Goal: Task Accomplishment & Management: Manage account settings

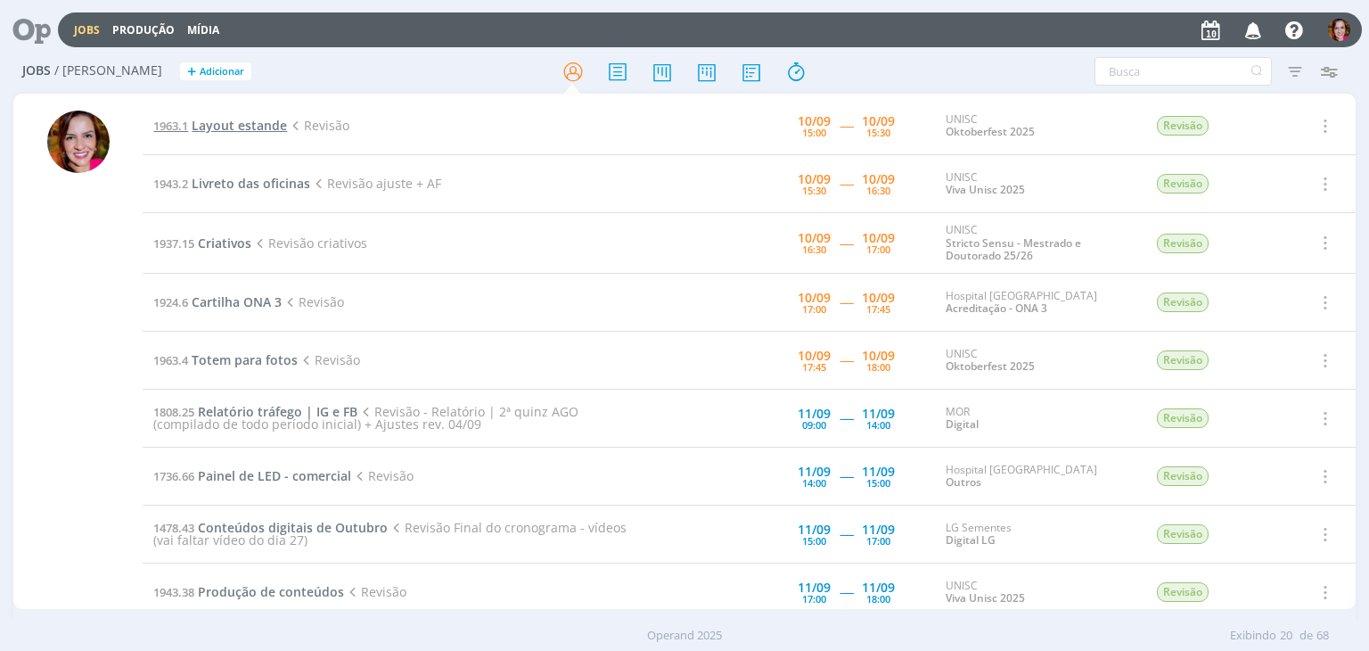
click at [253, 131] on span "Layout estande" at bounding box center [239, 125] width 95 height 17
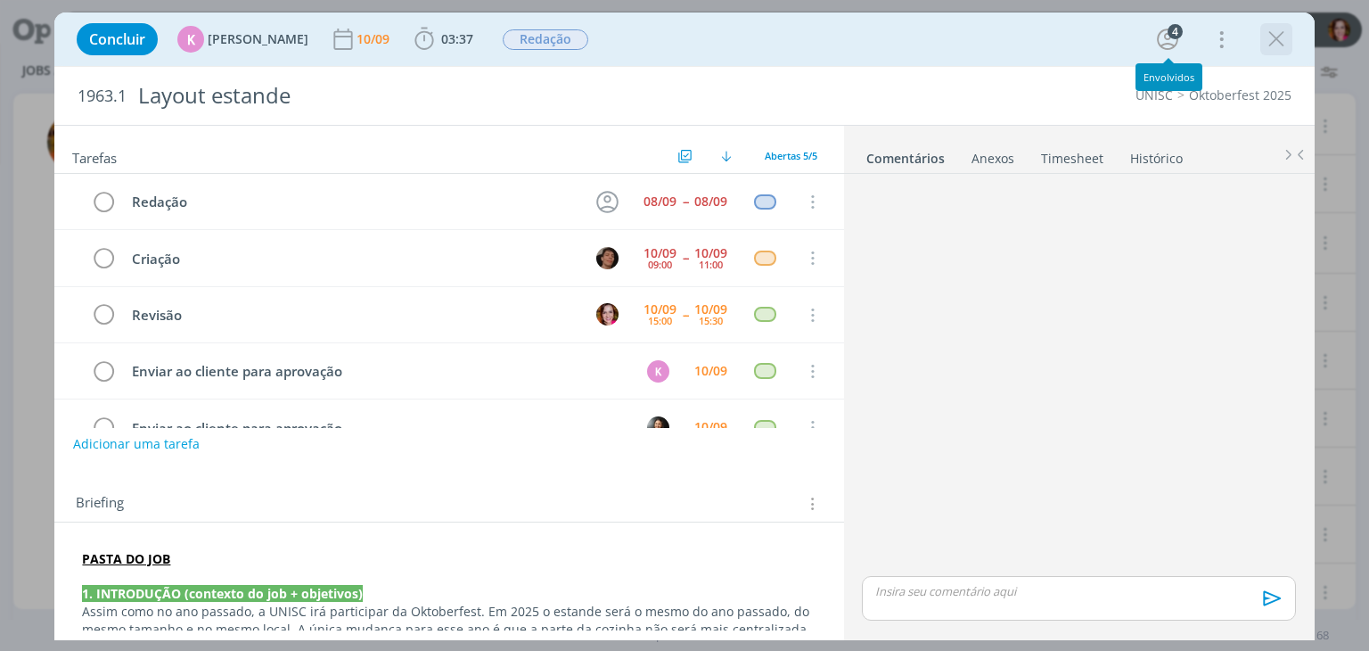
scroll to position [39, 0]
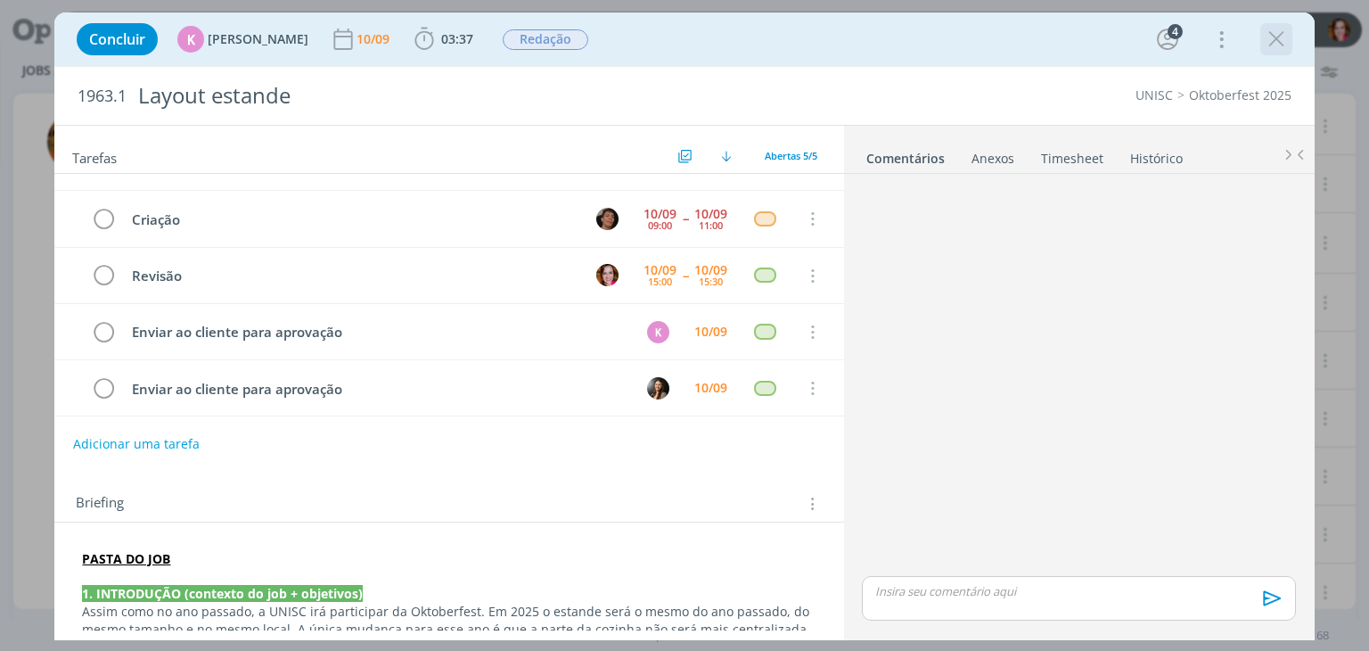
click at [1276, 40] on icon "dialog" at bounding box center [1276, 39] width 27 height 27
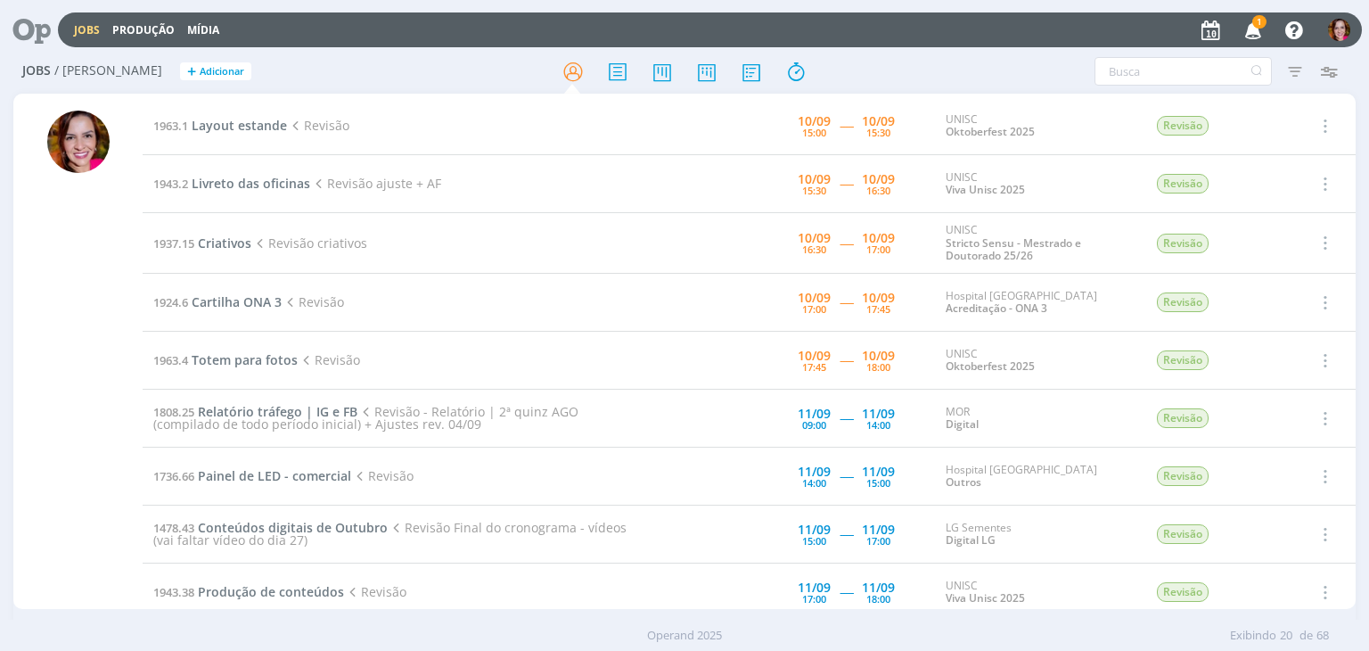
click at [1251, 28] on icon "button" at bounding box center [1253, 29] width 31 height 30
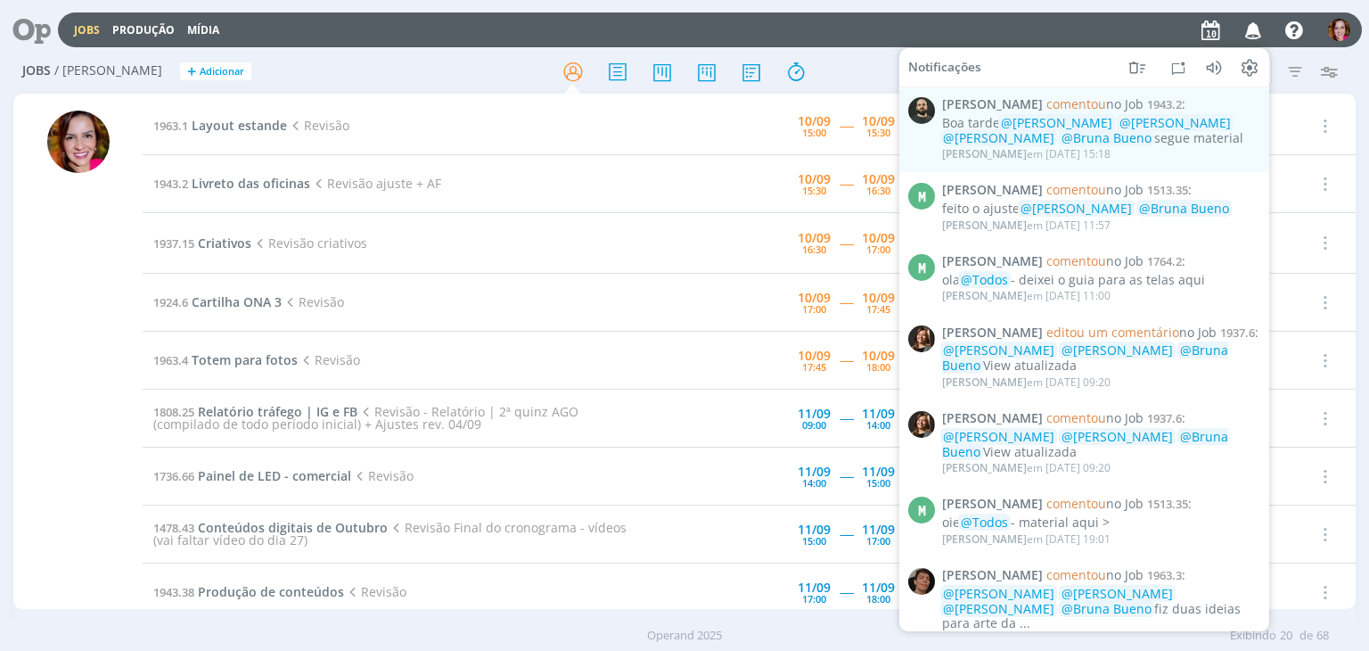
click at [865, 29] on div "Jobs Produção Mídia Notificações Patrick Freitas comentou no Job 1943.2 : Boa t…" at bounding box center [710, 29] width 1304 height 35
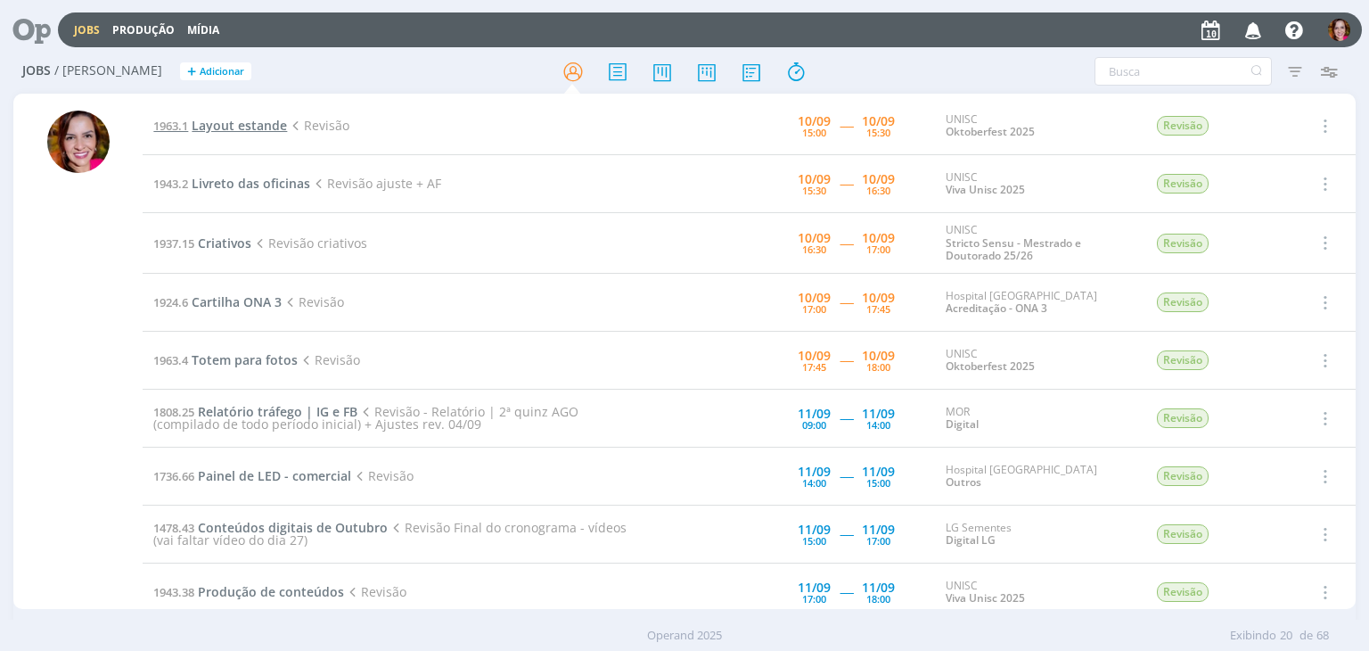
click at [234, 126] on span "Layout estande" at bounding box center [239, 125] width 95 height 17
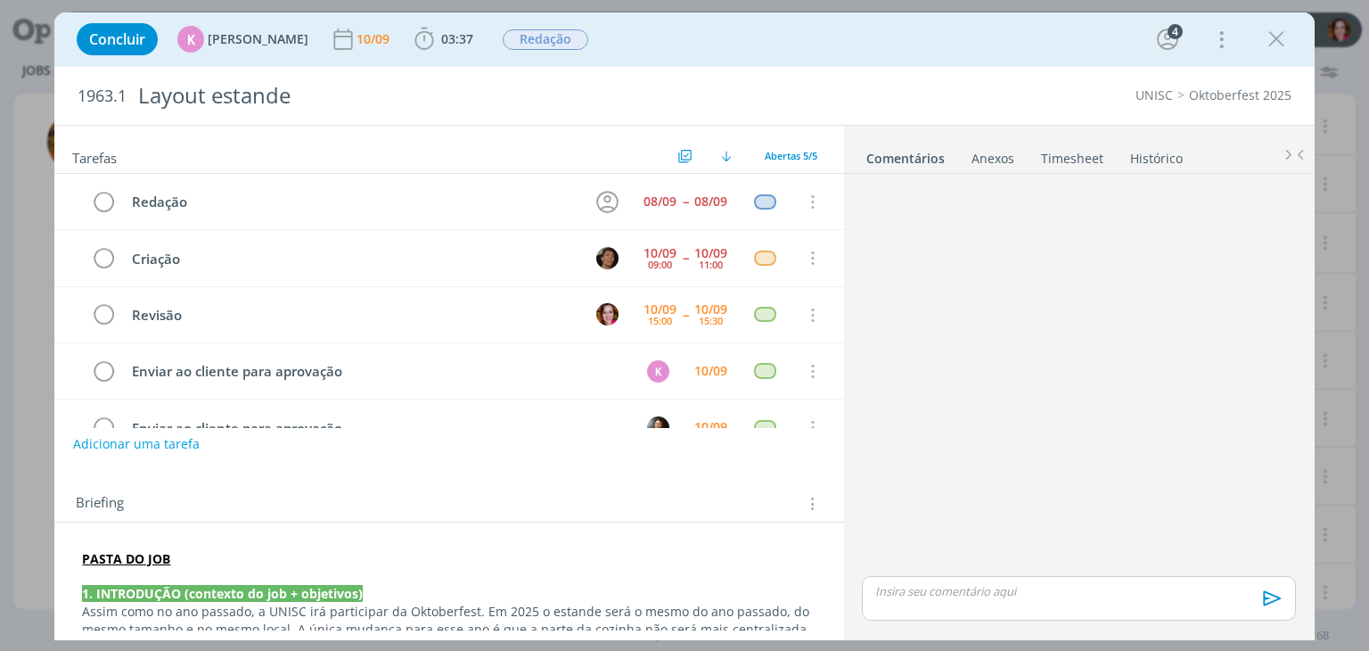
scroll to position [39, 0]
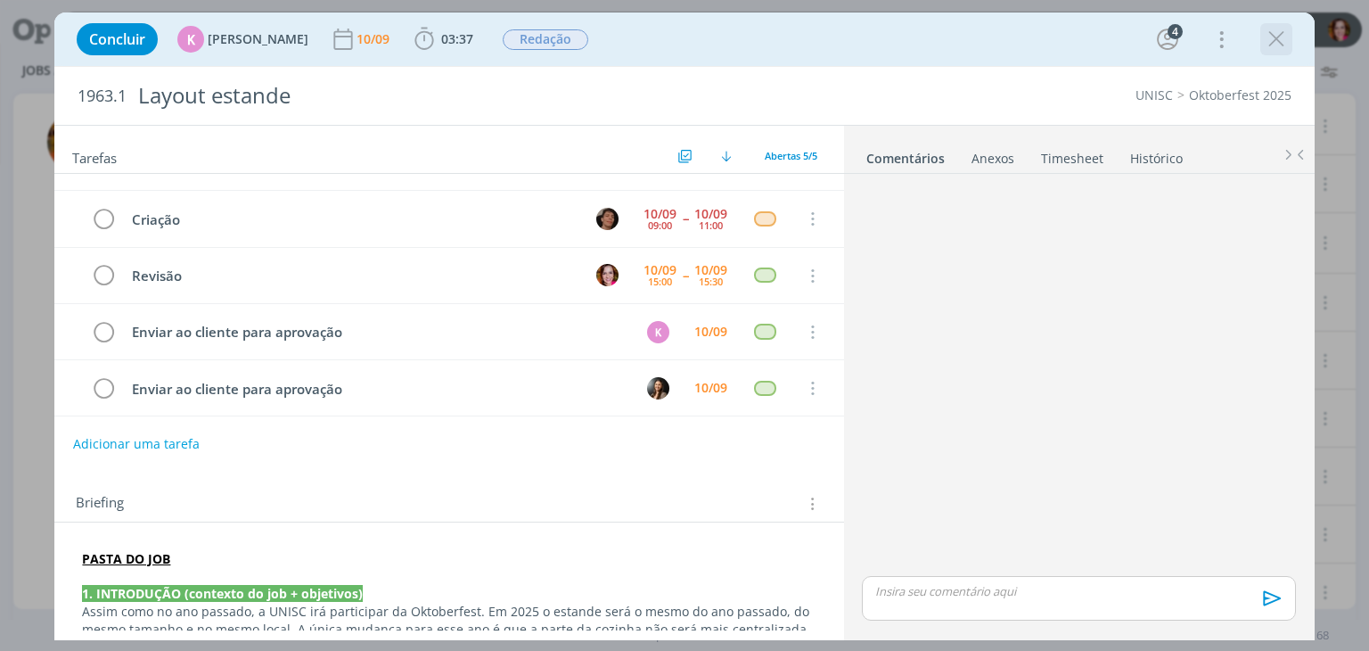
click at [1276, 46] on icon "dialog" at bounding box center [1276, 39] width 27 height 27
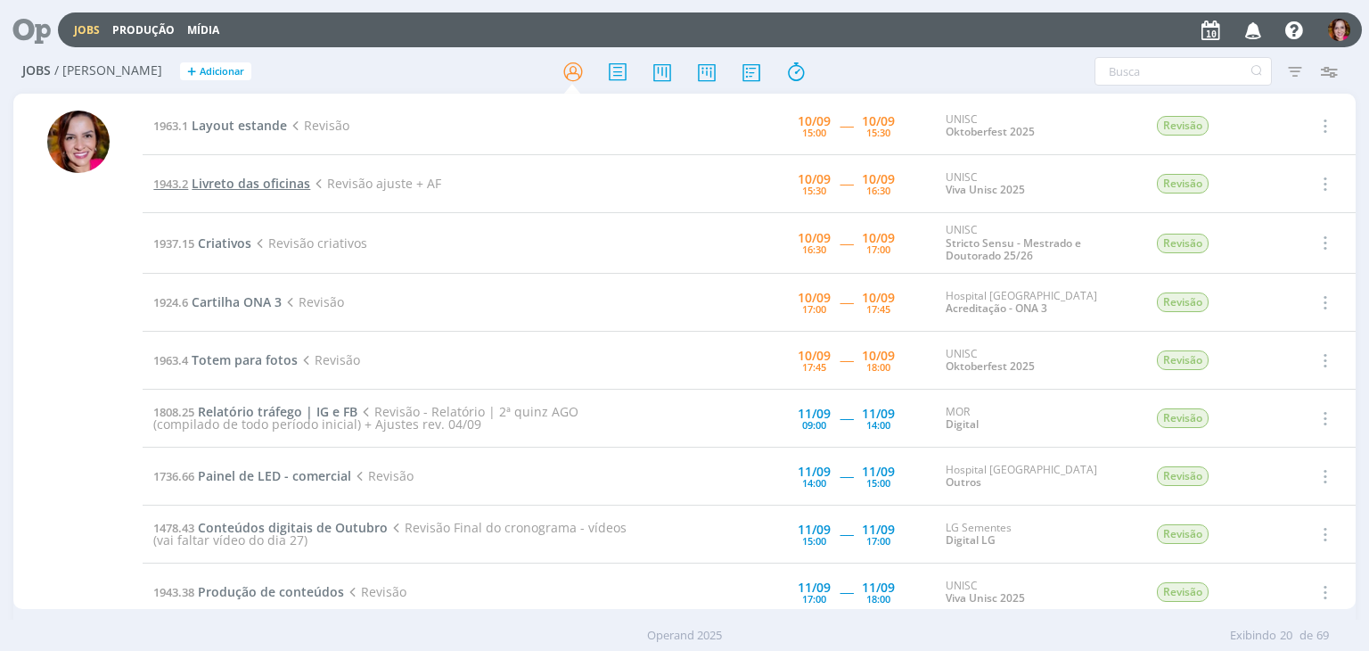
click at [247, 180] on span "Livreto das oficinas" at bounding box center [251, 183] width 119 height 17
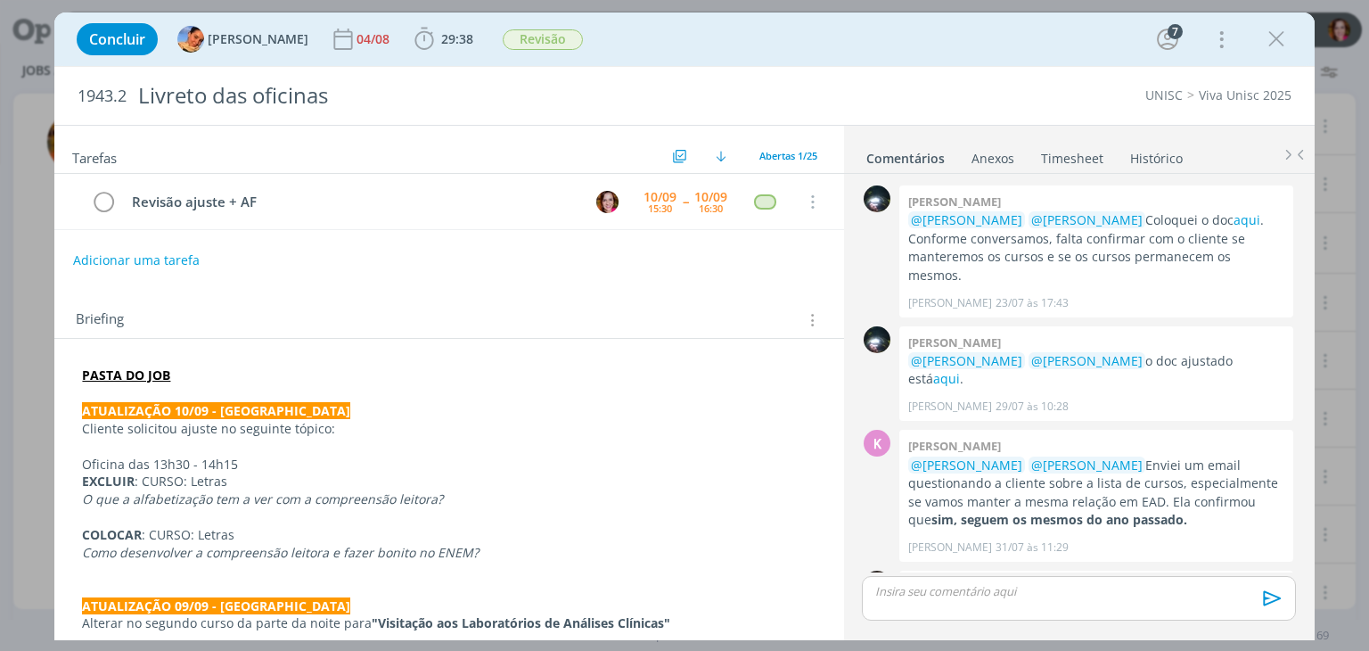
scroll to position [1739, 0]
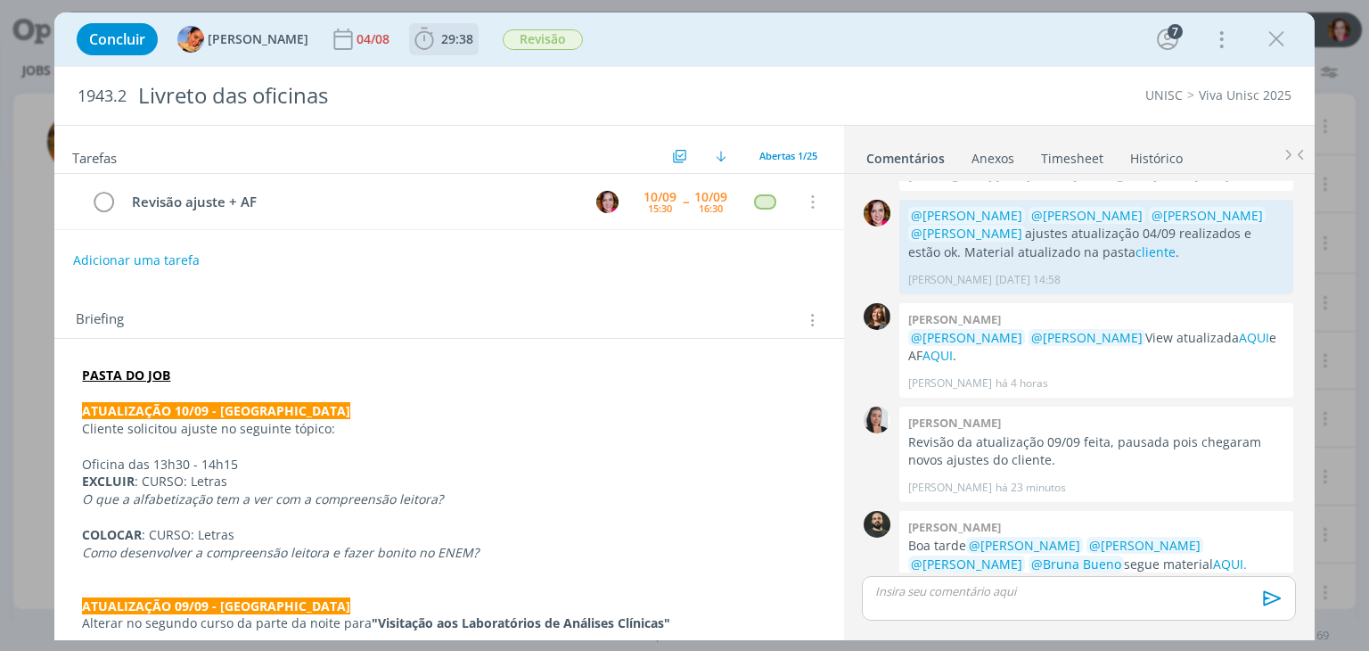
click at [438, 44] on b "29:38" at bounding box center [457, 39] width 39 height 12
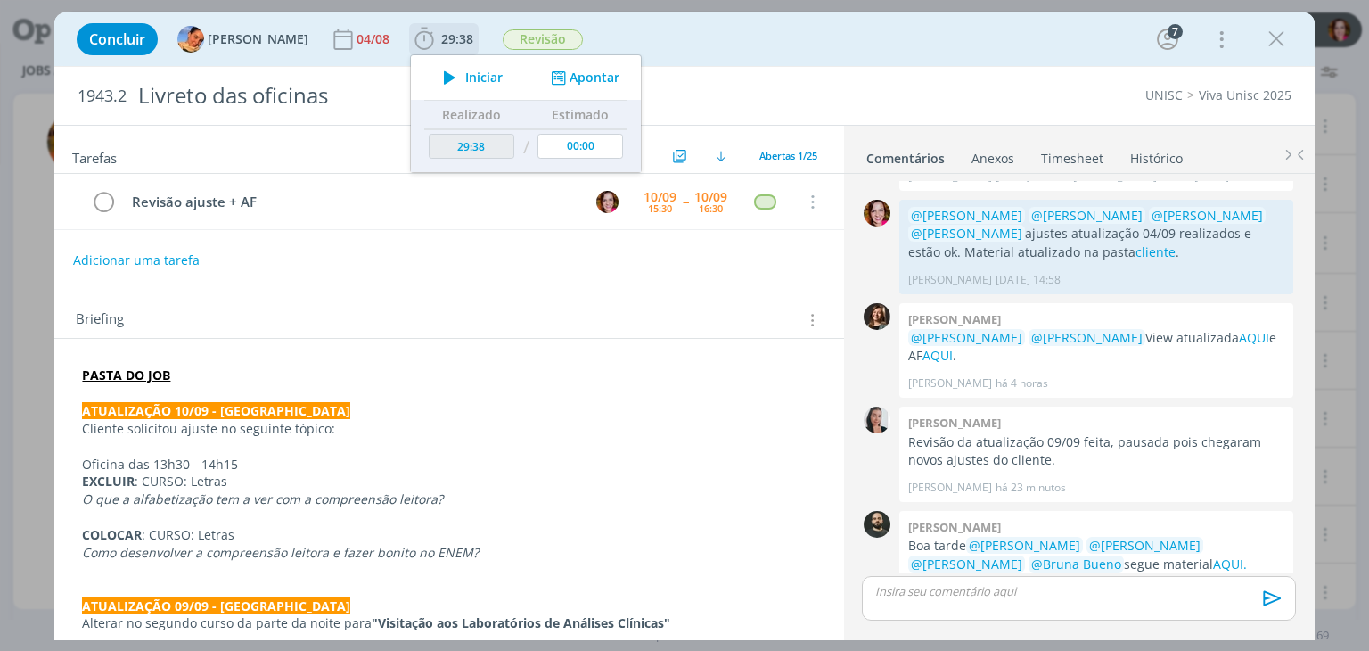
click at [434, 73] on icon "dialog" at bounding box center [449, 77] width 31 height 23
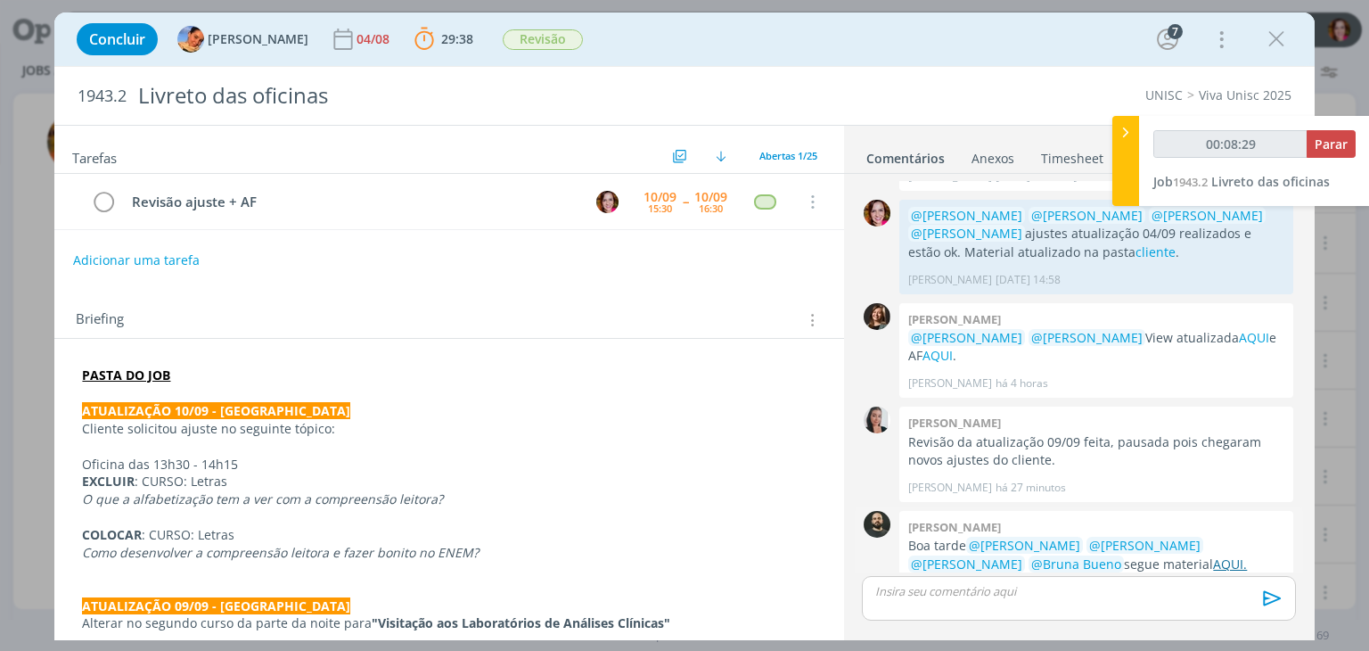
click at [1213, 555] on link "AQUI." at bounding box center [1230, 563] width 34 height 17
type input "00:25:25"
click at [931, 602] on div "dialog" at bounding box center [1078, 598] width 433 height 45
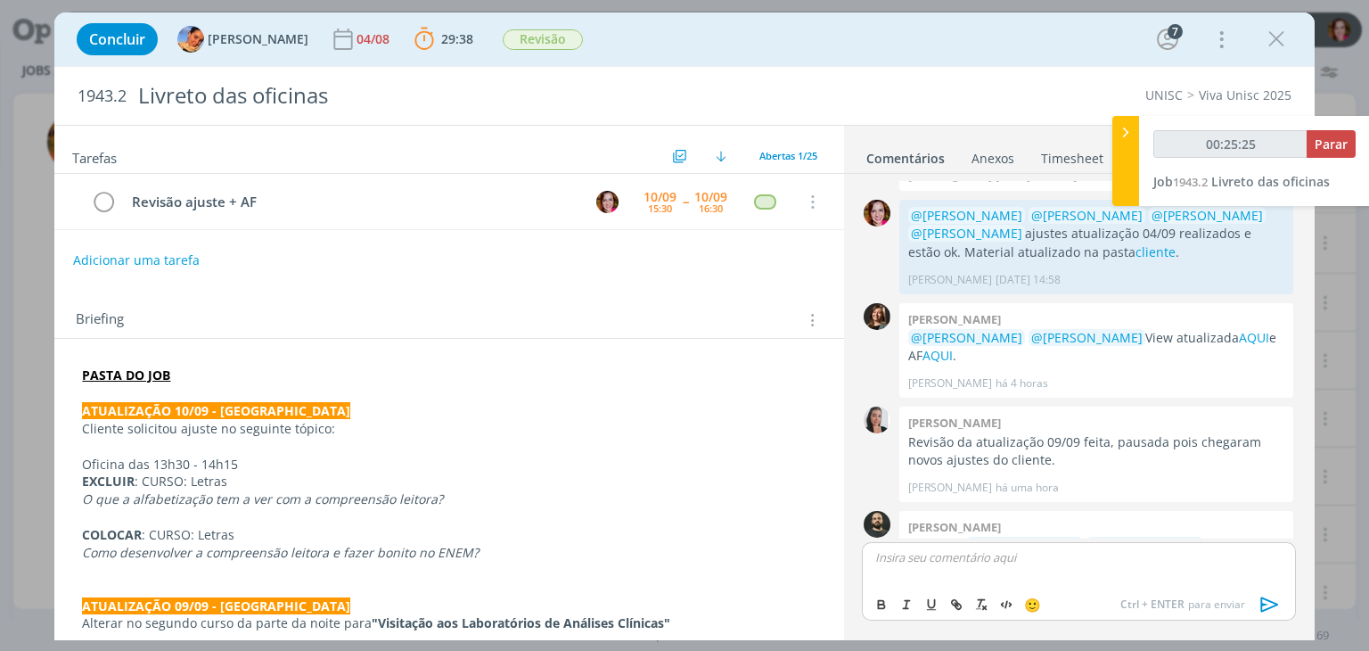
scroll to position [1772, 0]
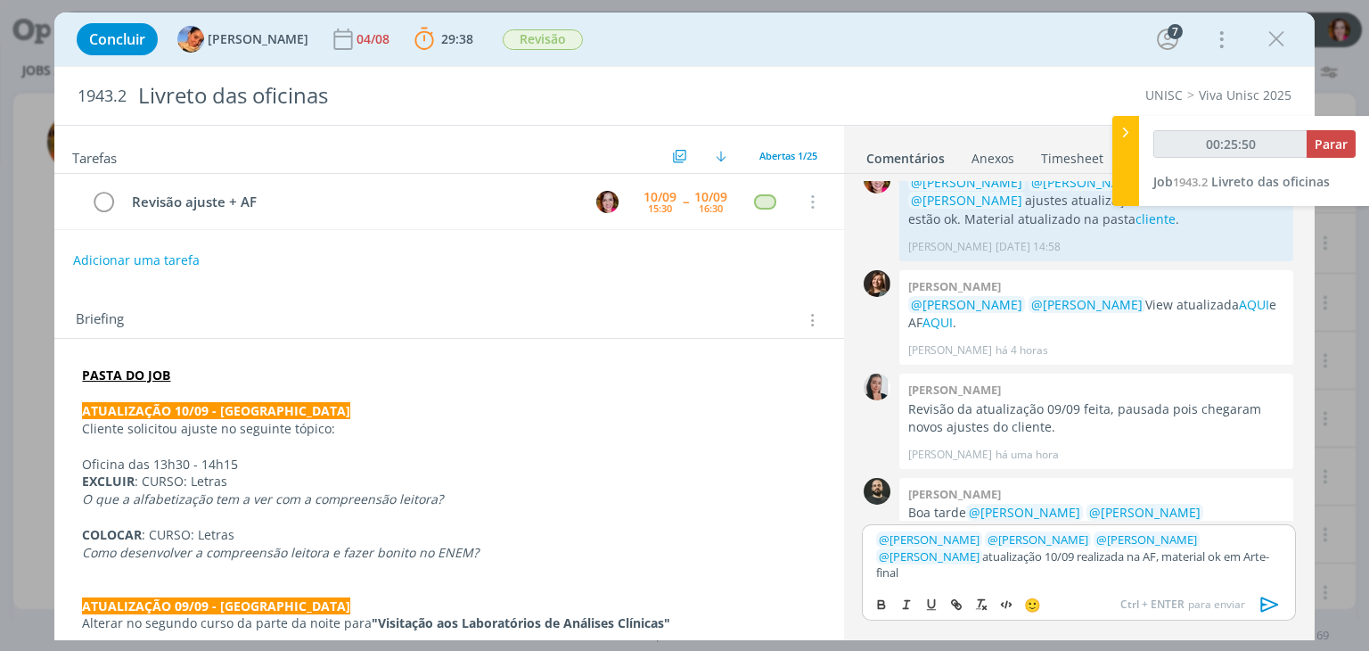
type input "00:25:51"
paste input "https://sobeae.sharepoint.com/sites/SOBEAE/Documentos%20Compartilhados/Forms/Al…"
type input "https://sobeae.sharepoint.com/sites/SOBEAE/Documentos%20Compartilhados/Forms/Al…"
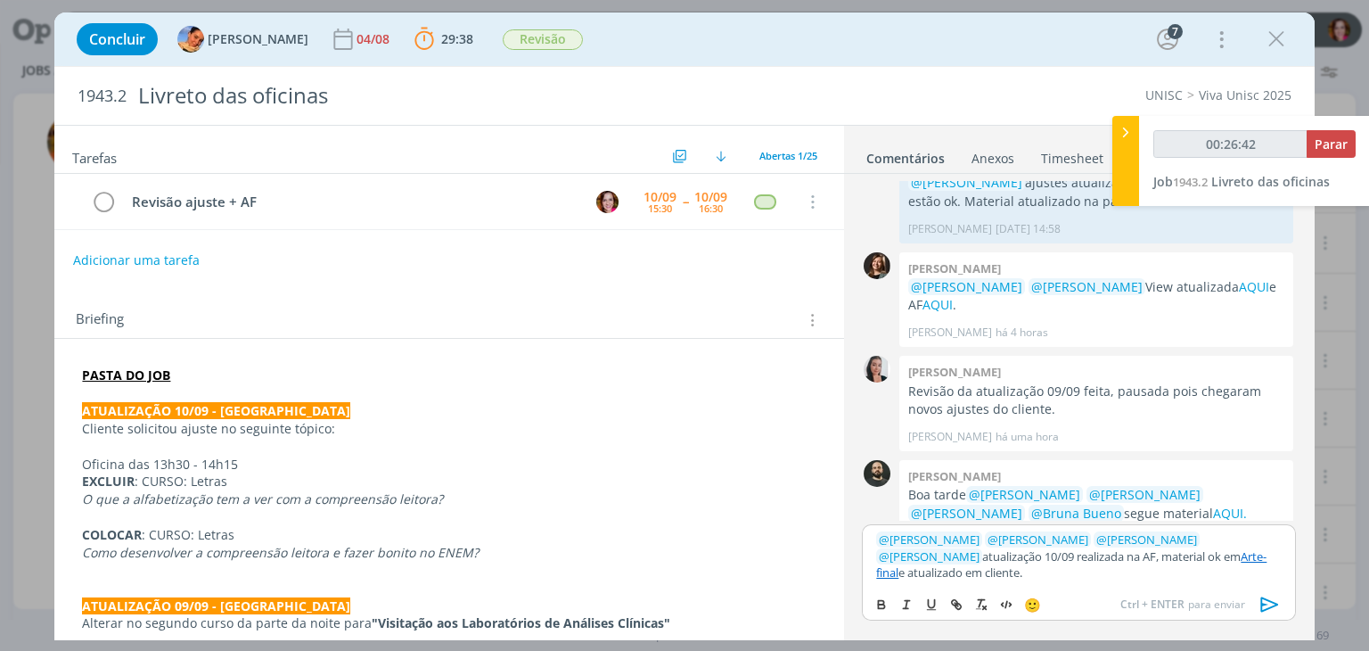
type input "00:26:43"
paste input "https://sobeae.sharepoint.com/sites/SOBEAE/Documentos%20Compartilhados/Forms/Al…"
type input "https://sobeae.sharepoint.com/sites/SOBEAE/Documentos%20Compartilhados/Forms/Al…"
click at [982, 572] on link "cliente" at bounding box center [999, 572] width 35 height 16
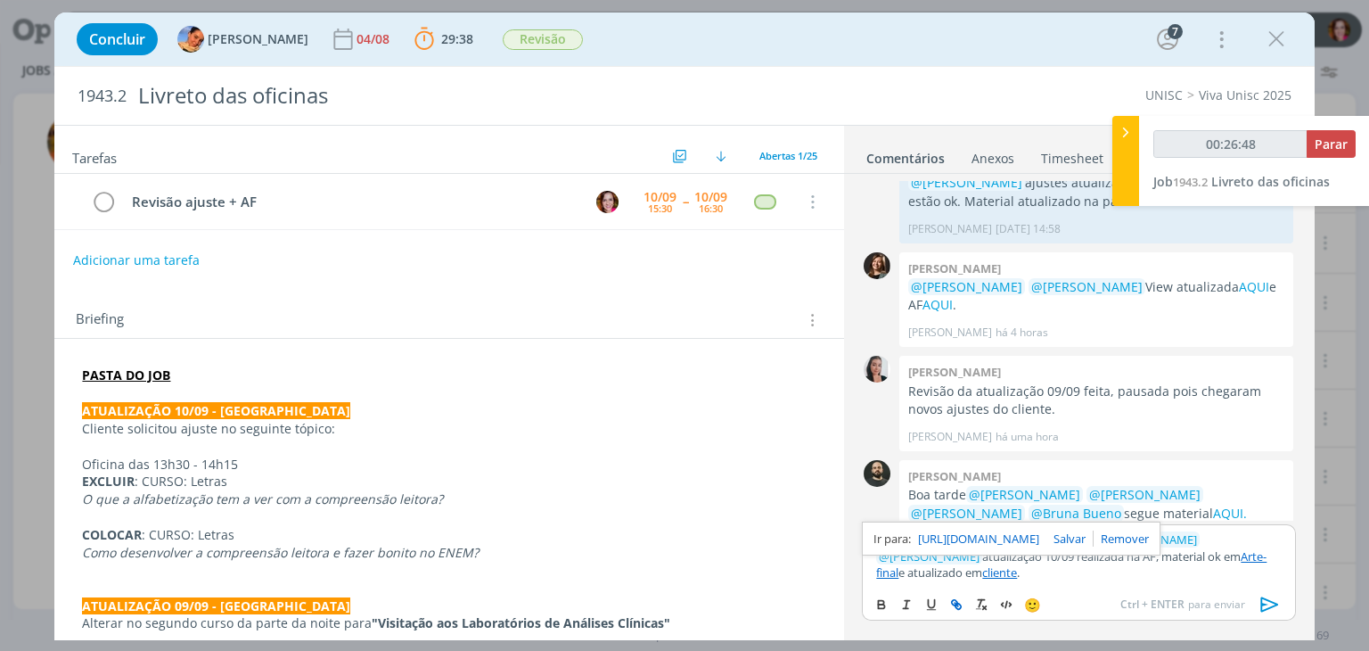
click at [940, 536] on link "https://sobeae.sharepoint.com/sites/SOBEAE/Documentos%20Compartilhados/Forms/Al…" at bounding box center [978, 538] width 121 height 23
click at [1084, 568] on p "﻿ @ Patrick Freitas ﻿ ﻿ @ Luíza Santana ﻿ ﻿ @ Karoline Arend ﻿ ﻿ @ Beatriz Luch…" at bounding box center [1078, 555] width 405 height 49
click at [1154, 558] on link "Arte-final" at bounding box center [1071, 564] width 390 height 32
click at [1088, 525] on link "https://sobeae.sharepoint.com/sites/SOBEAE/Documentos%20Compartilhados/Forms/Al…" at bounding box center [1055, 522] width 121 height 23
click at [1012, 579] on p "﻿ @ Patrick Freitas ﻿ ﻿ @ Luíza Santana ﻿ ﻿ @ Karoline Arend ﻿ ﻿ @ Beatriz Luch…" at bounding box center [1078, 555] width 405 height 49
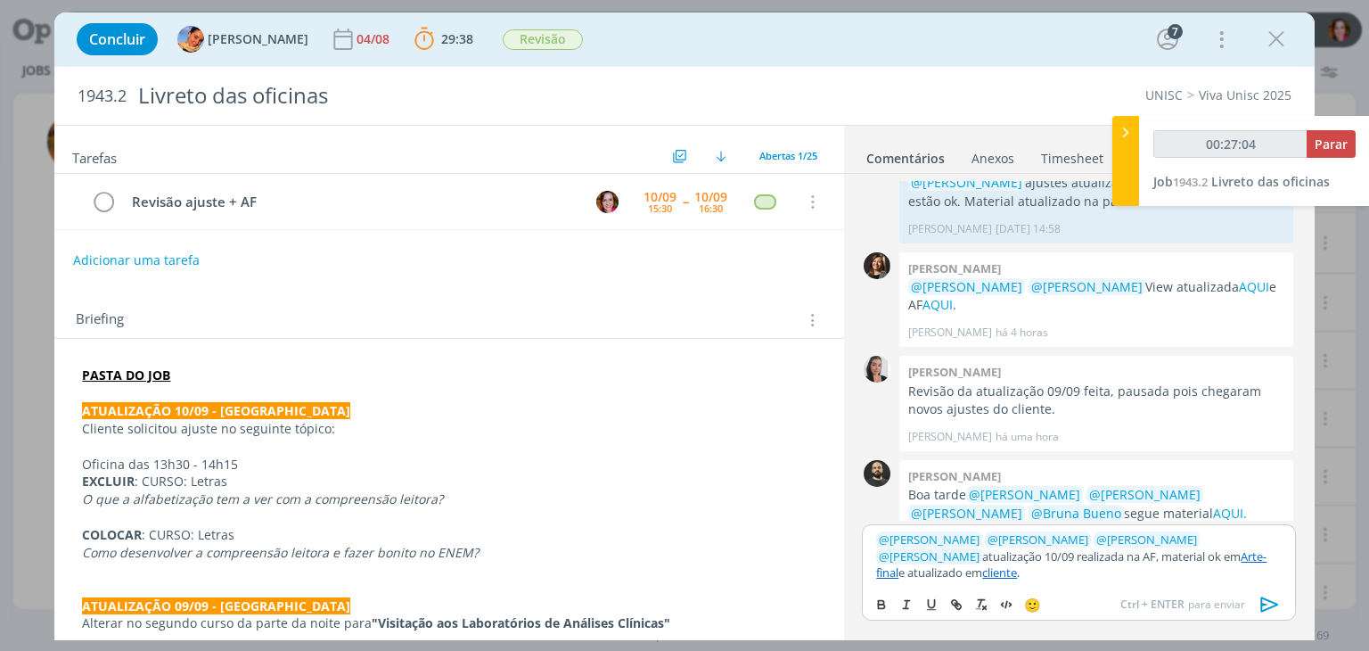
click at [1266, 604] on icon "dialog" at bounding box center [1269, 604] width 18 height 15
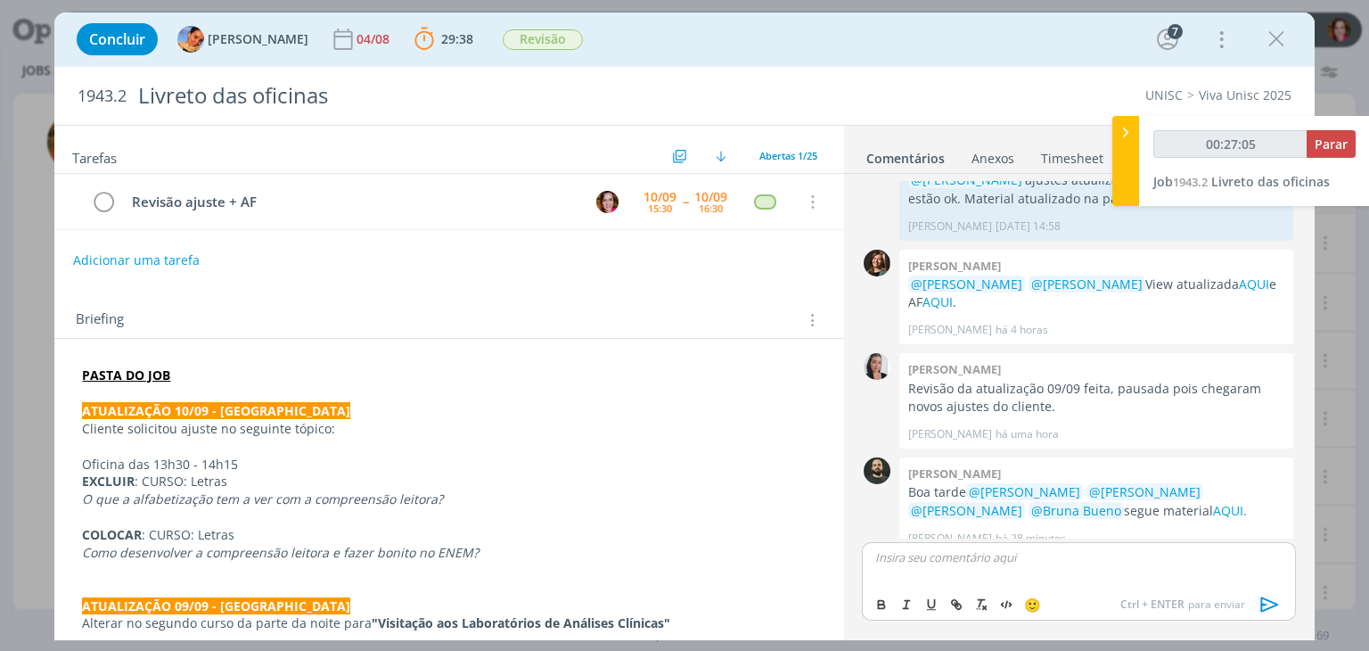
scroll to position [1875, 0]
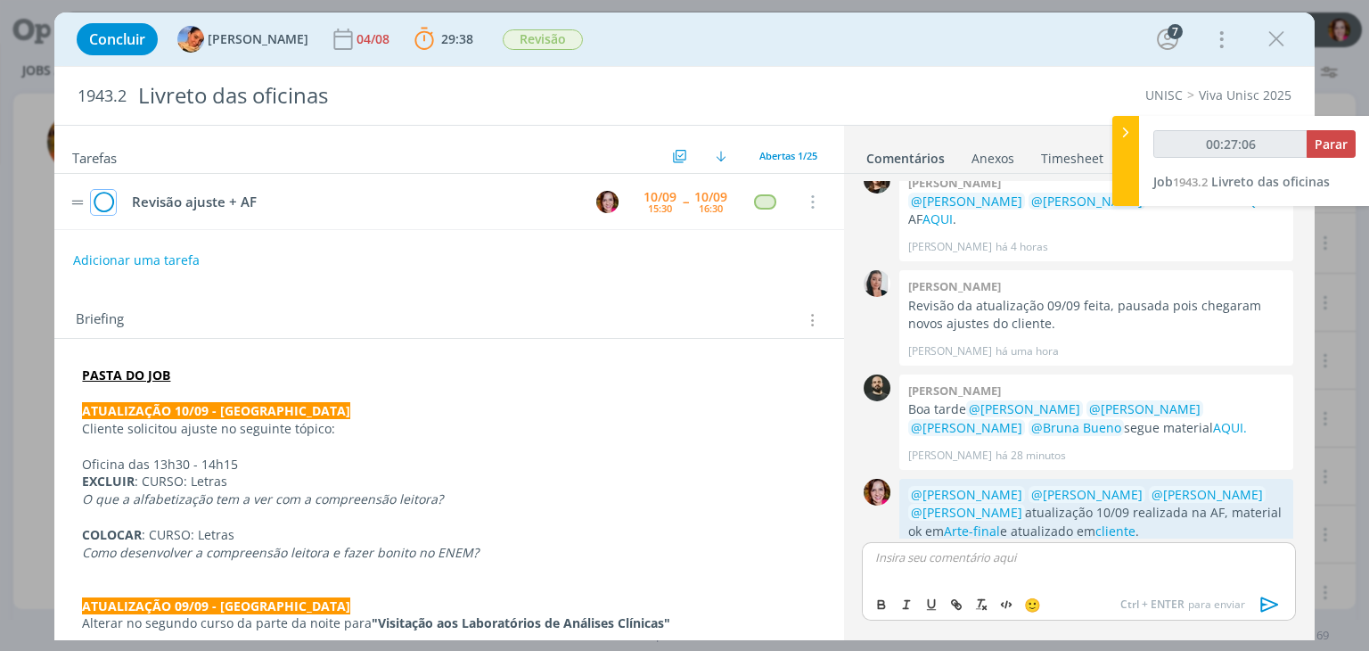
click at [103, 201] on icon "dialog" at bounding box center [103, 202] width 25 height 27
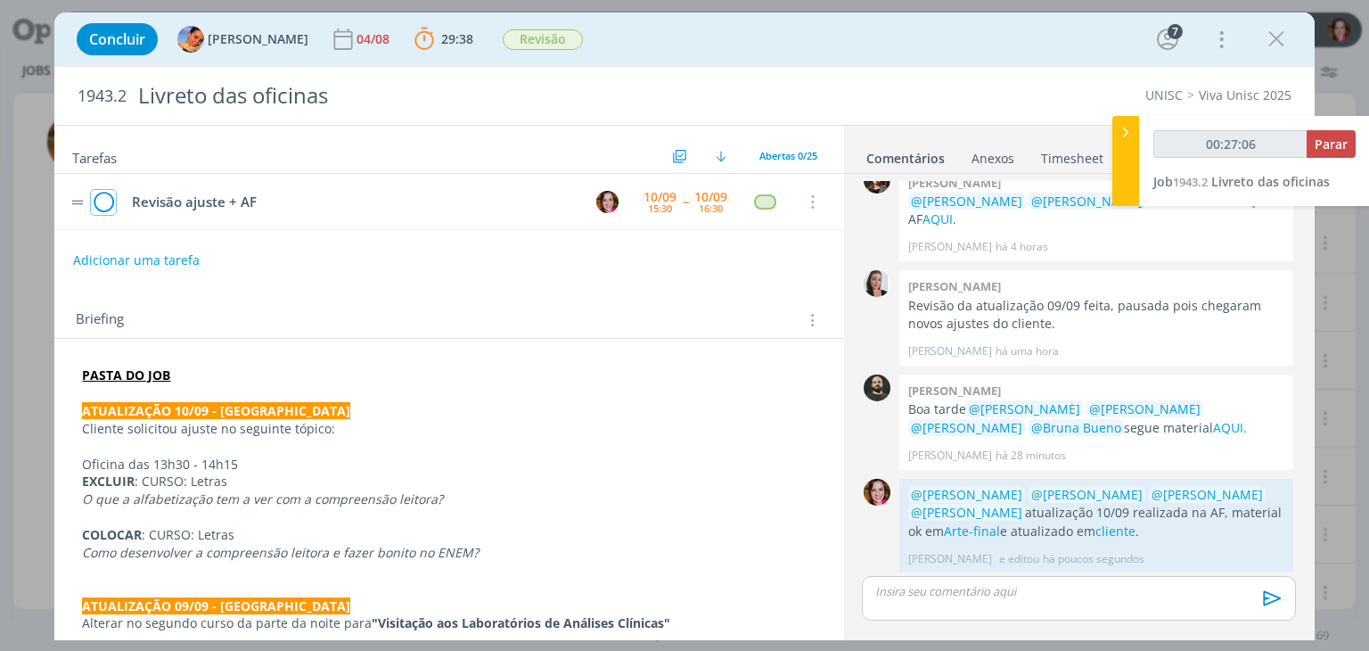
scroll to position [1842, 0]
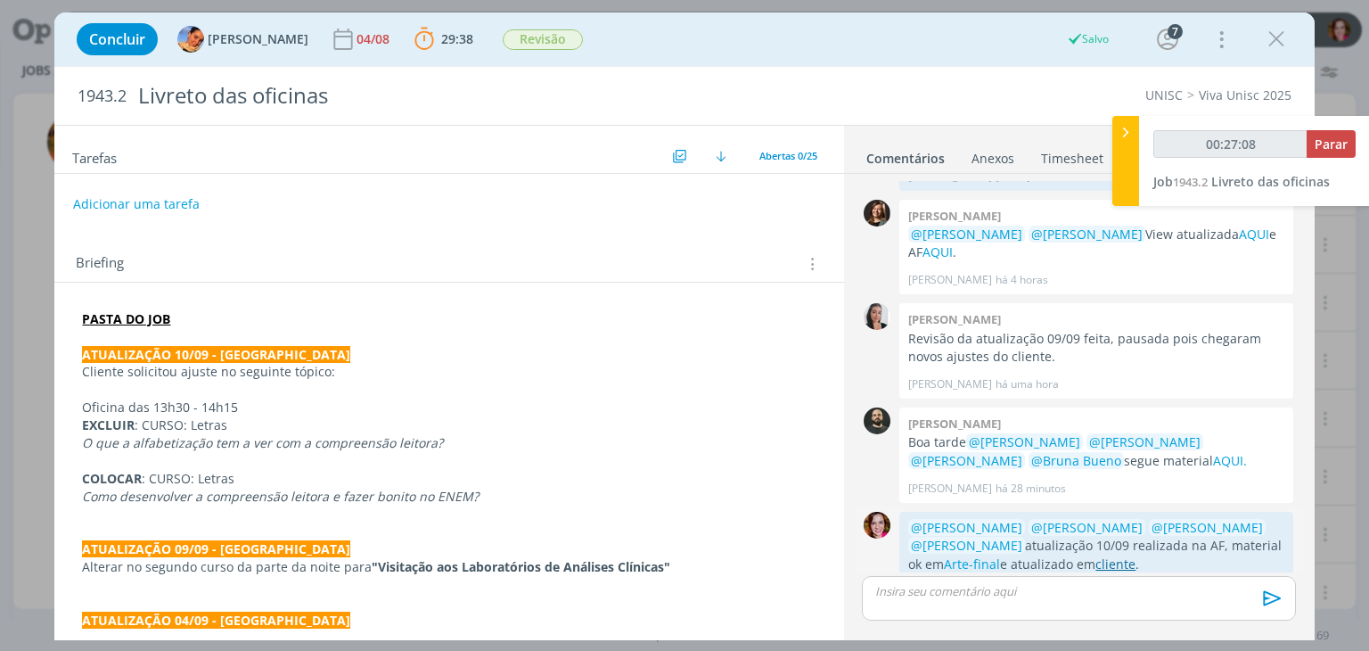
click at [1095, 555] on link "cliente" at bounding box center [1115, 563] width 40 height 17
click at [947, 555] on link "Arte-final" at bounding box center [972, 563] width 56 height 17
click at [1095, 555] on link "cliente" at bounding box center [1115, 563] width 40 height 17
type input "00:27:35"
click at [1332, 148] on span "Parar" at bounding box center [1331, 143] width 33 height 17
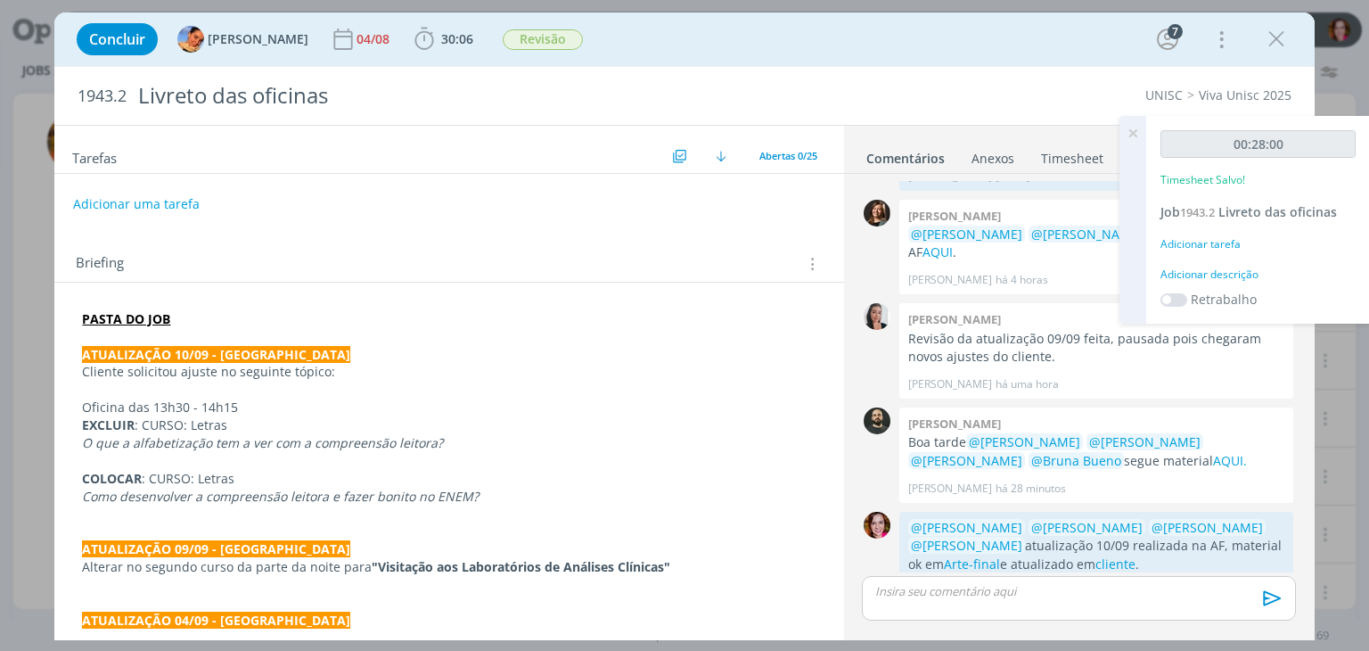
click at [1173, 274] on div "Adicionar descrição" at bounding box center [1258, 275] width 195 height 16
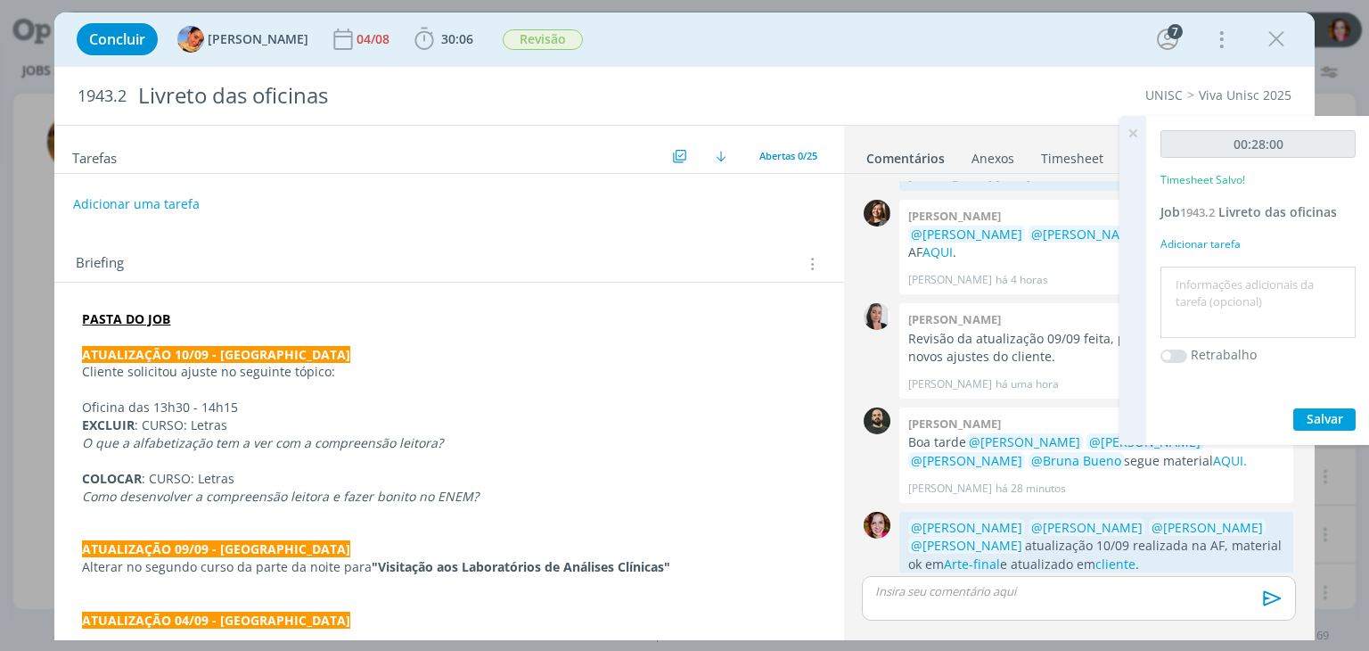
click at [1173, 274] on textarea at bounding box center [1258, 302] width 186 height 63
type textarea "Revisão ajustes 10/09 e AF"
click at [1312, 418] on span "Salvar" at bounding box center [1325, 418] width 37 height 17
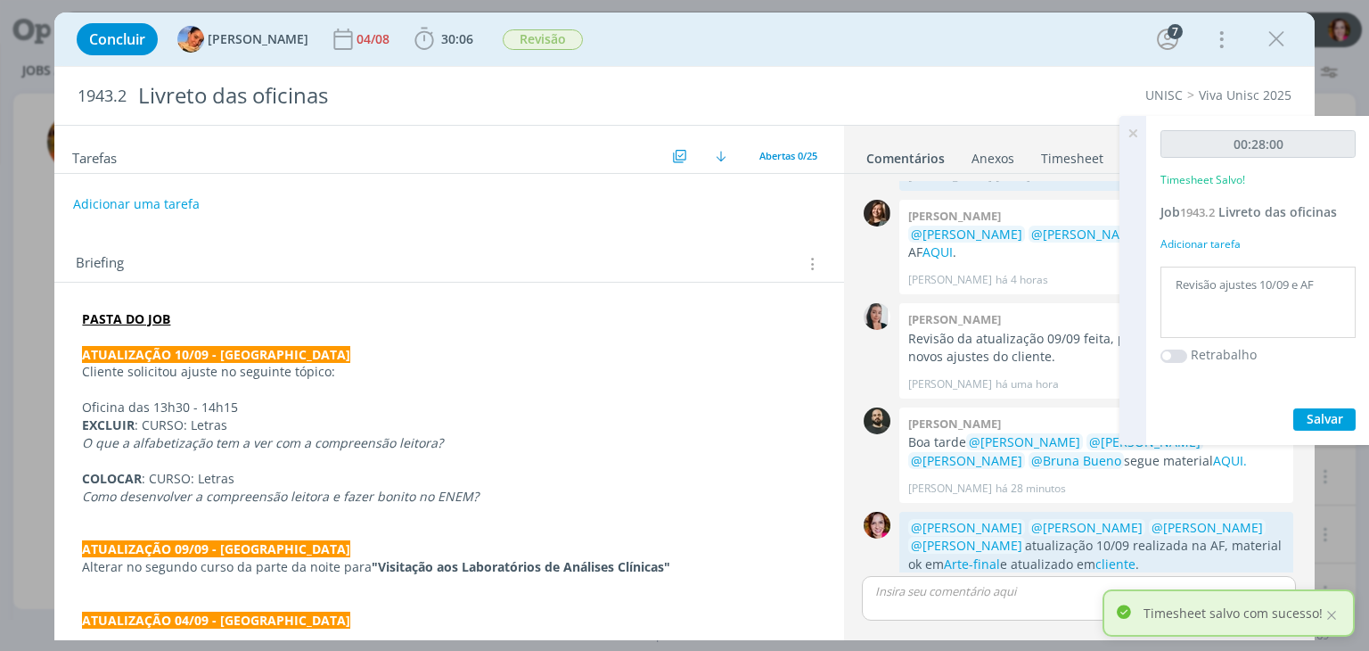
click at [1130, 134] on icon at bounding box center [1133, 133] width 32 height 35
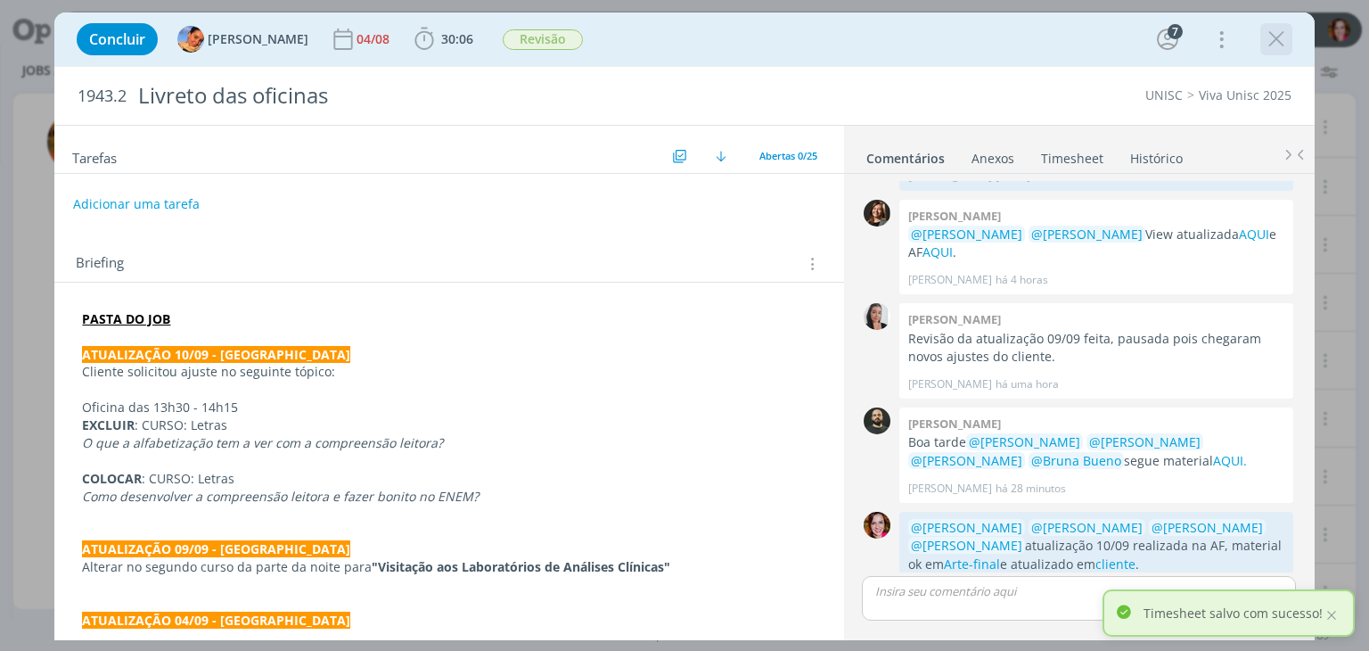
click at [1273, 31] on icon "dialog" at bounding box center [1276, 39] width 27 height 27
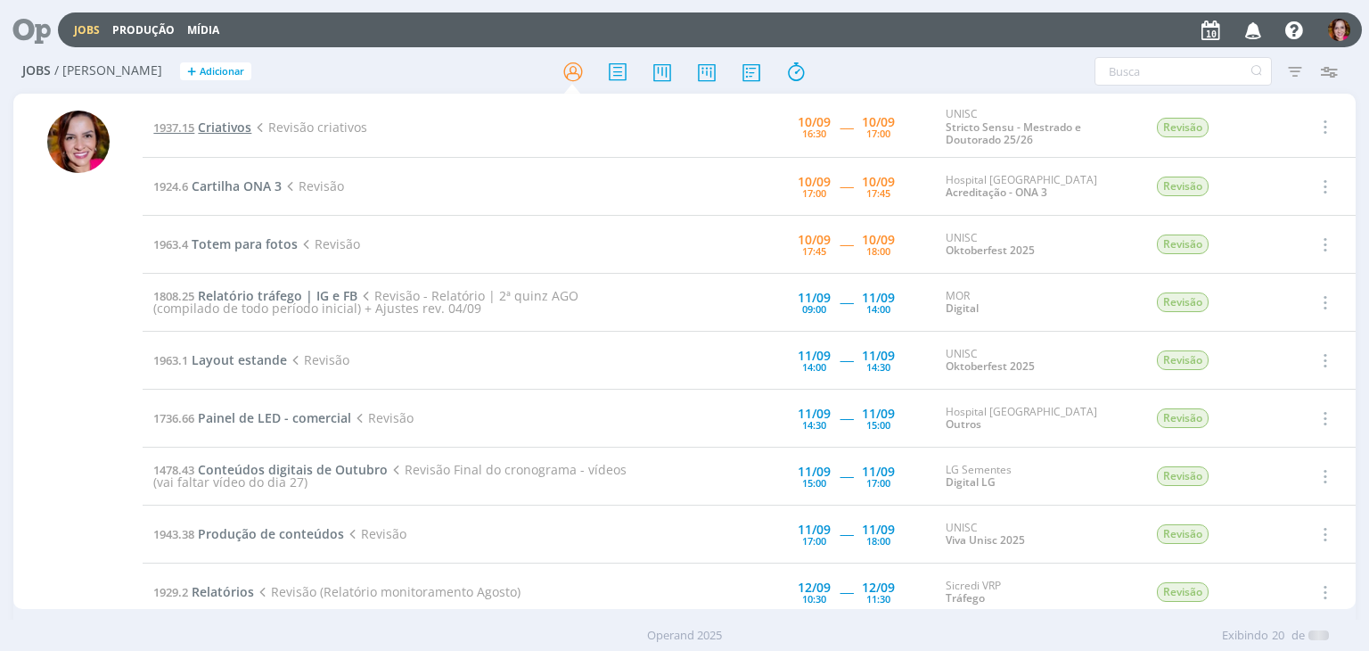
click at [217, 129] on span "Criativos" at bounding box center [224, 127] width 53 height 17
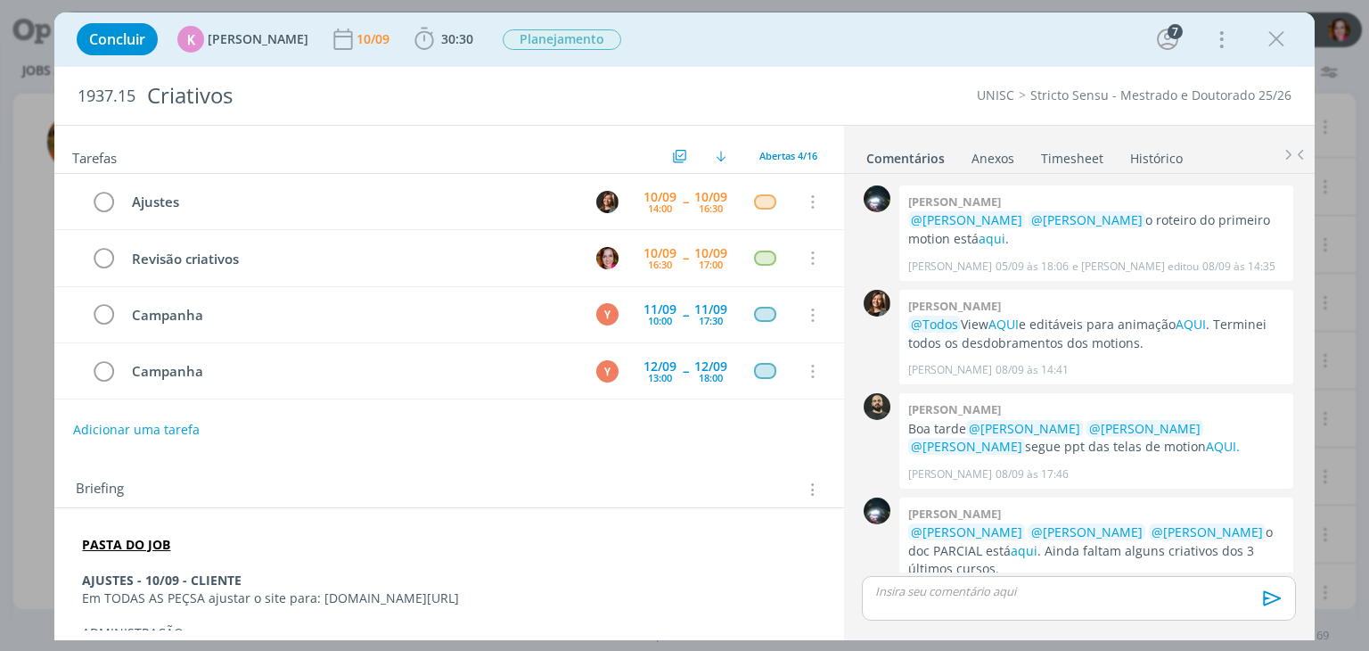
scroll to position [371, 0]
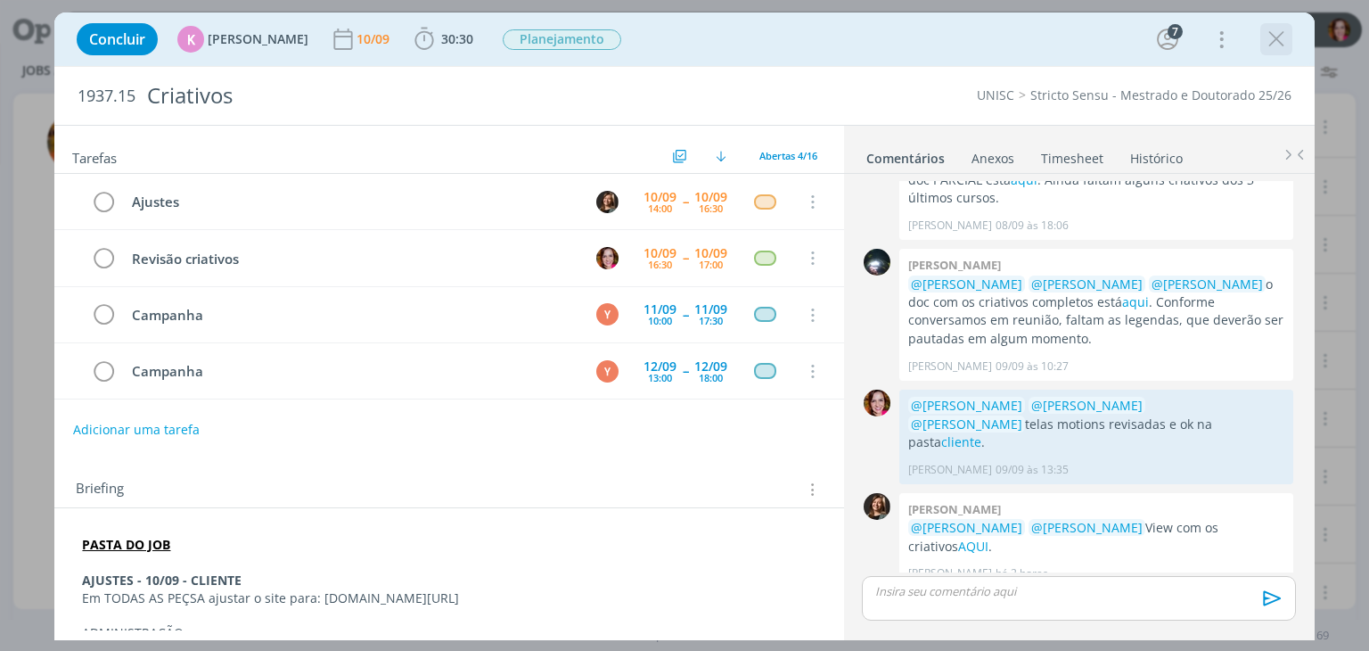
click at [1273, 43] on icon "dialog" at bounding box center [1276, 39] width 27 height 27
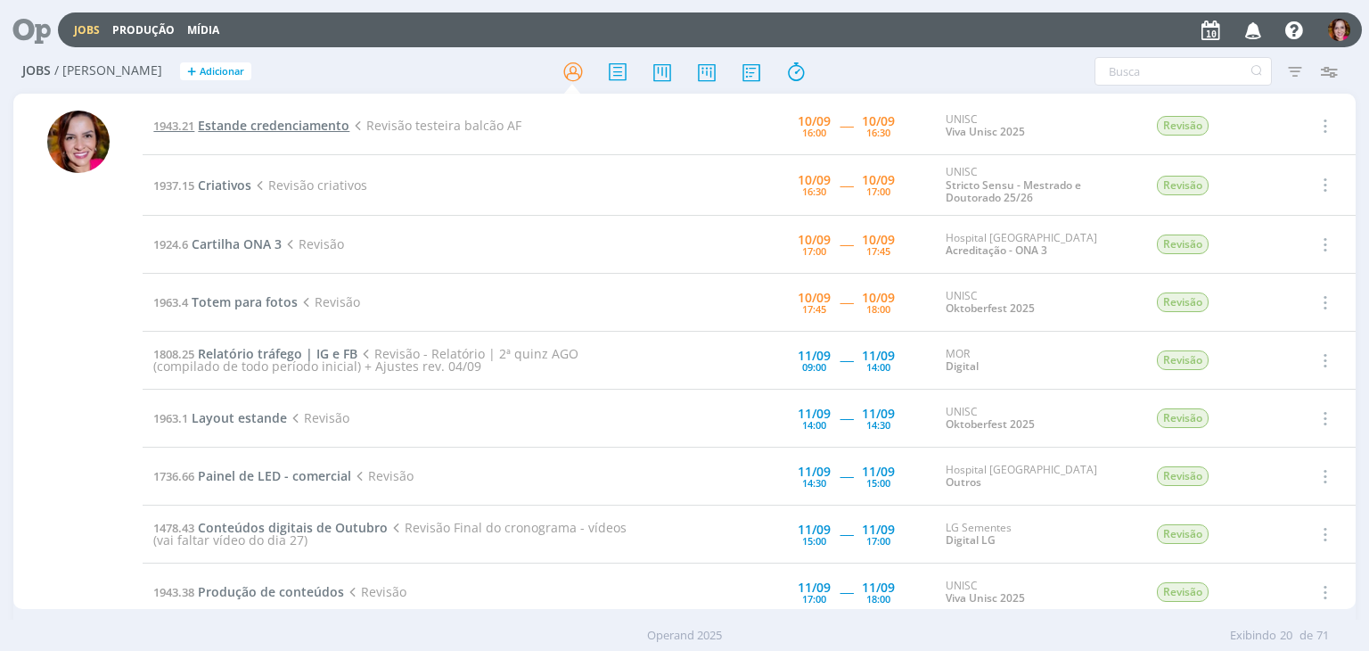
click at [242, 127] on span "Estande credenciamento" at bounding box center [274, 125] width 152 height 17
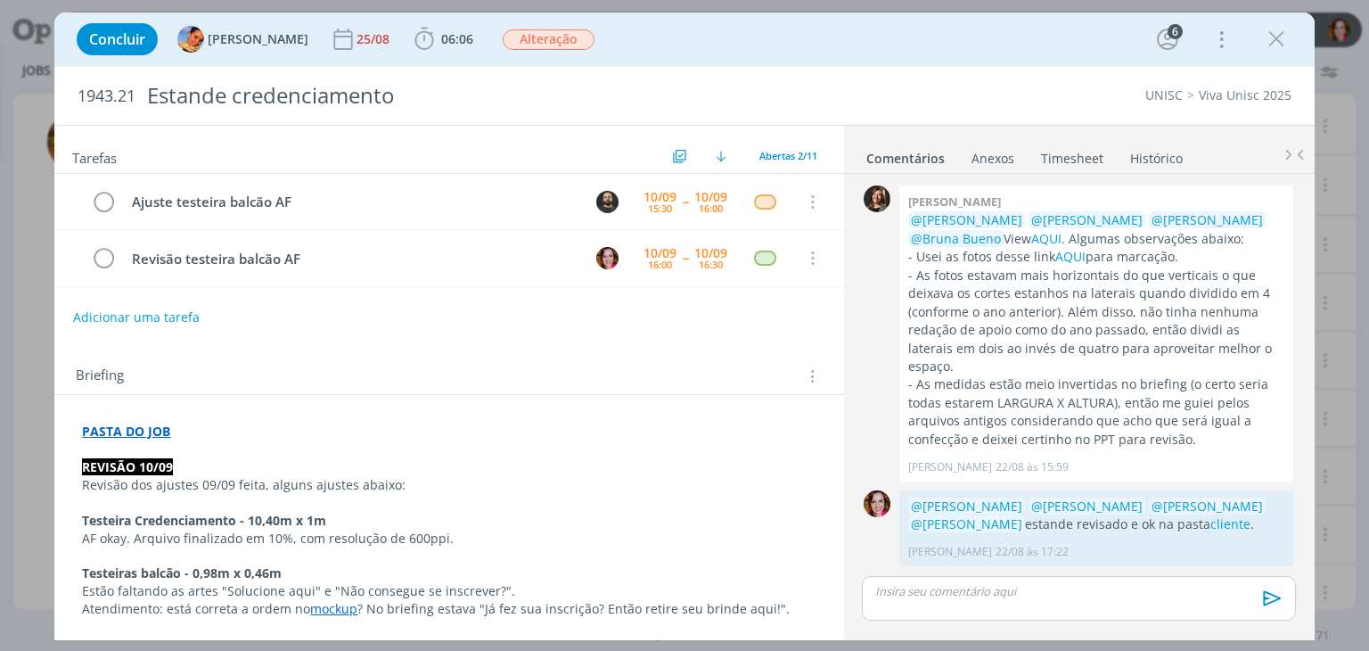
scroll to position [968, 0]
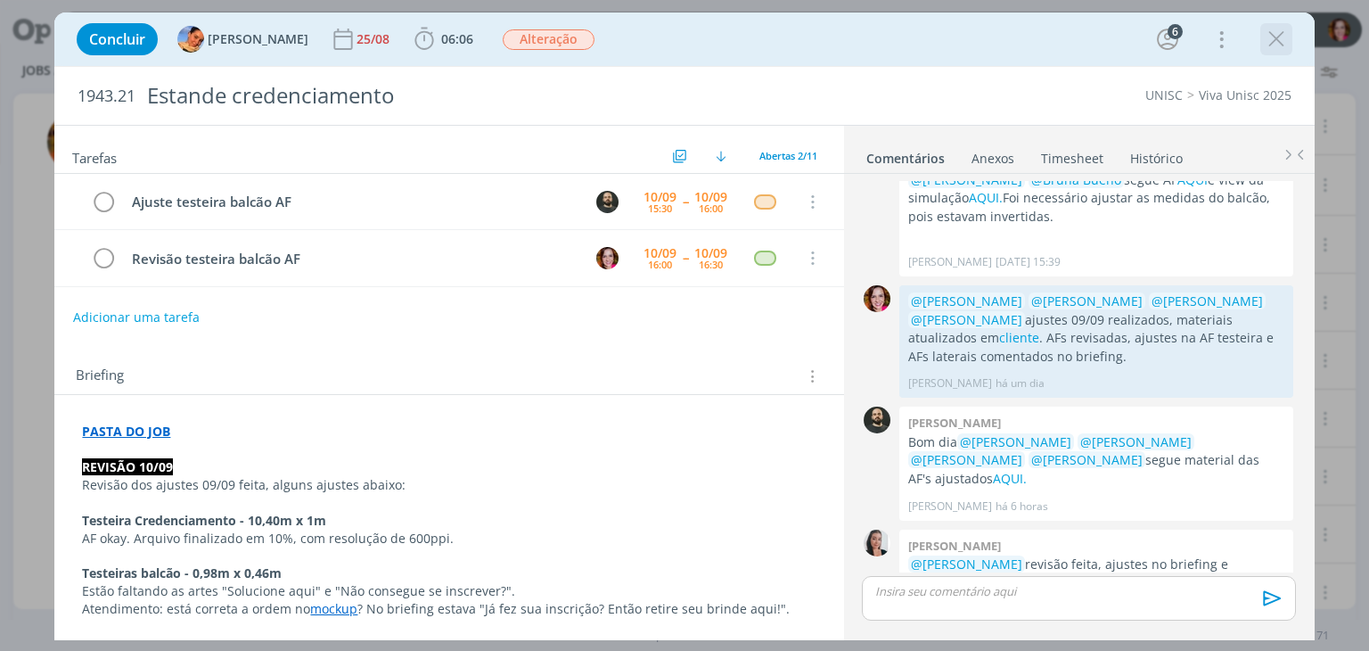
click at [1275, 43] on icon "dialog" at bounding box center [1276, 39] width 27 height 27
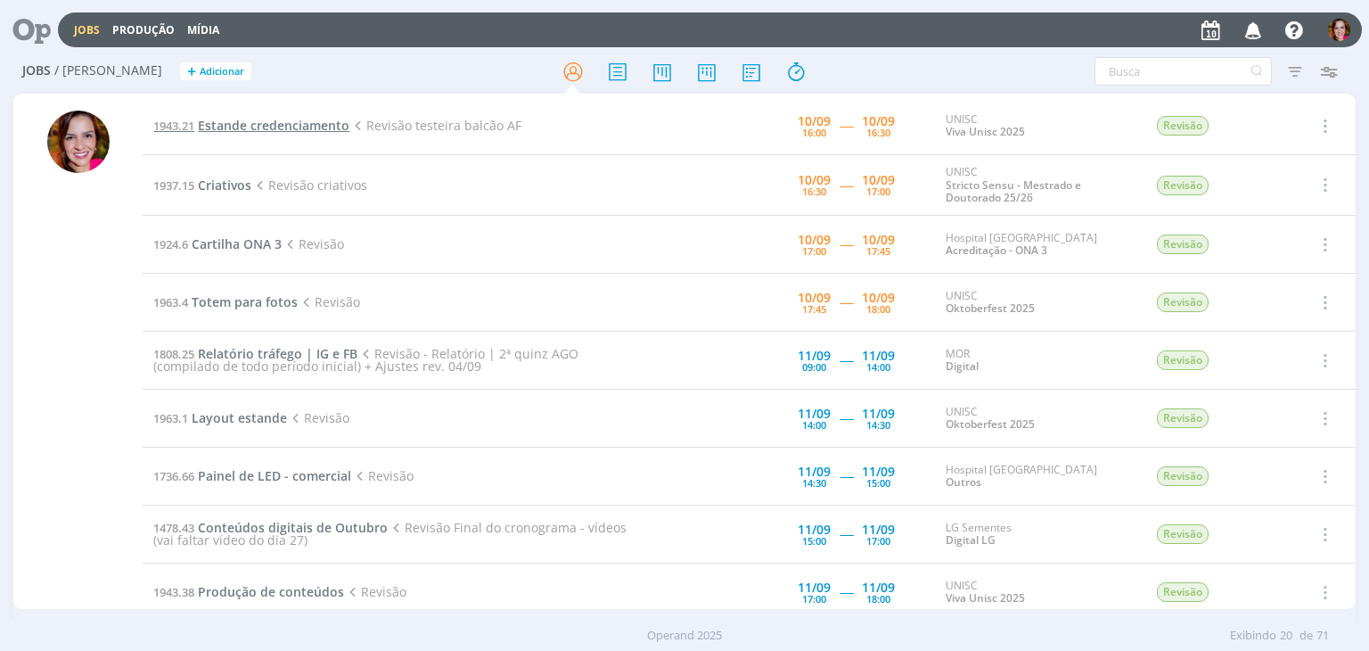
click at [307, 128] on span "Estande credenciamento" at bounding box center [274, 125] width 152 height 17
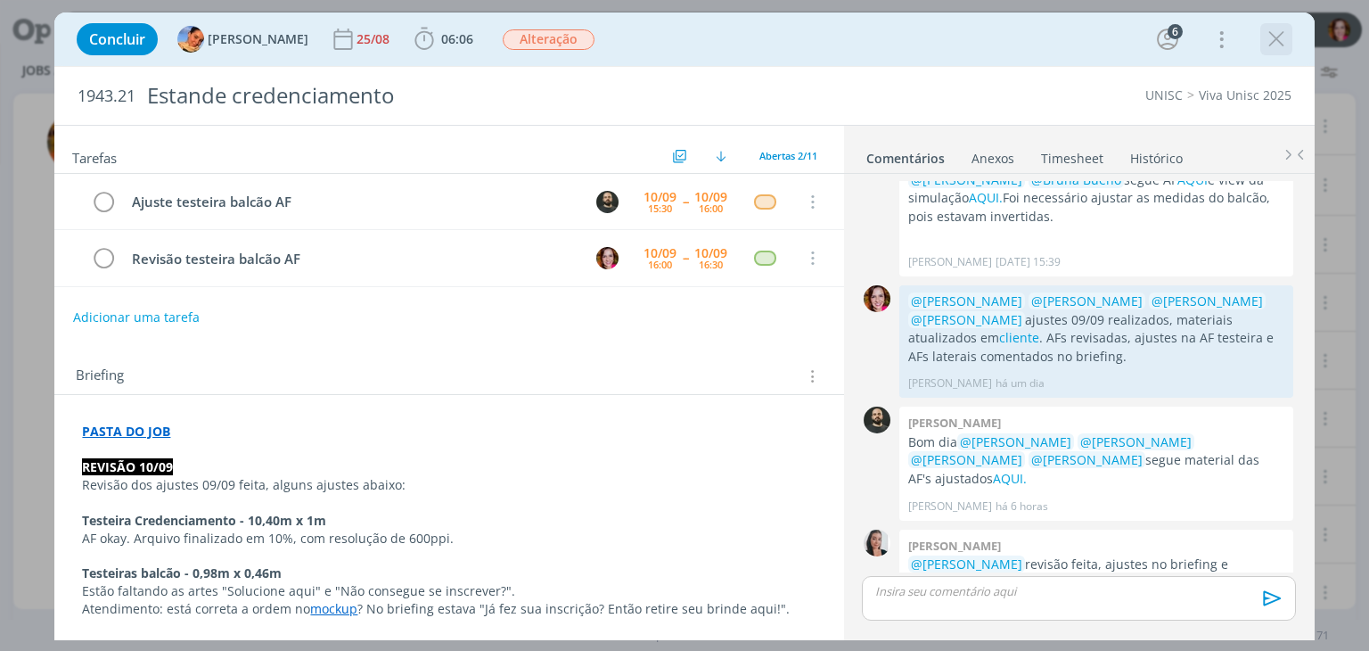
click at [1276, 45] on icon "dialog" at bounding box center [1276, 39] width 27 height 27
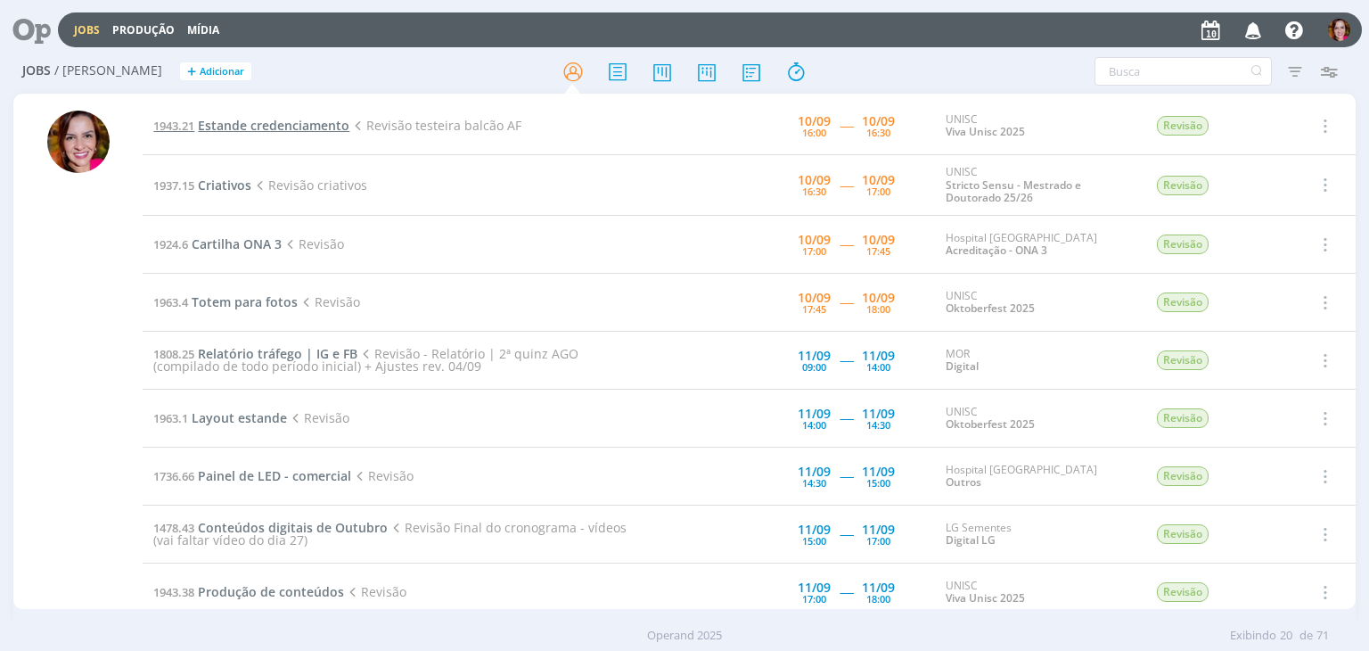
click at [253, 124] on span "Estande credenciamento" at bounding box center [274, 125] width 152 height 17
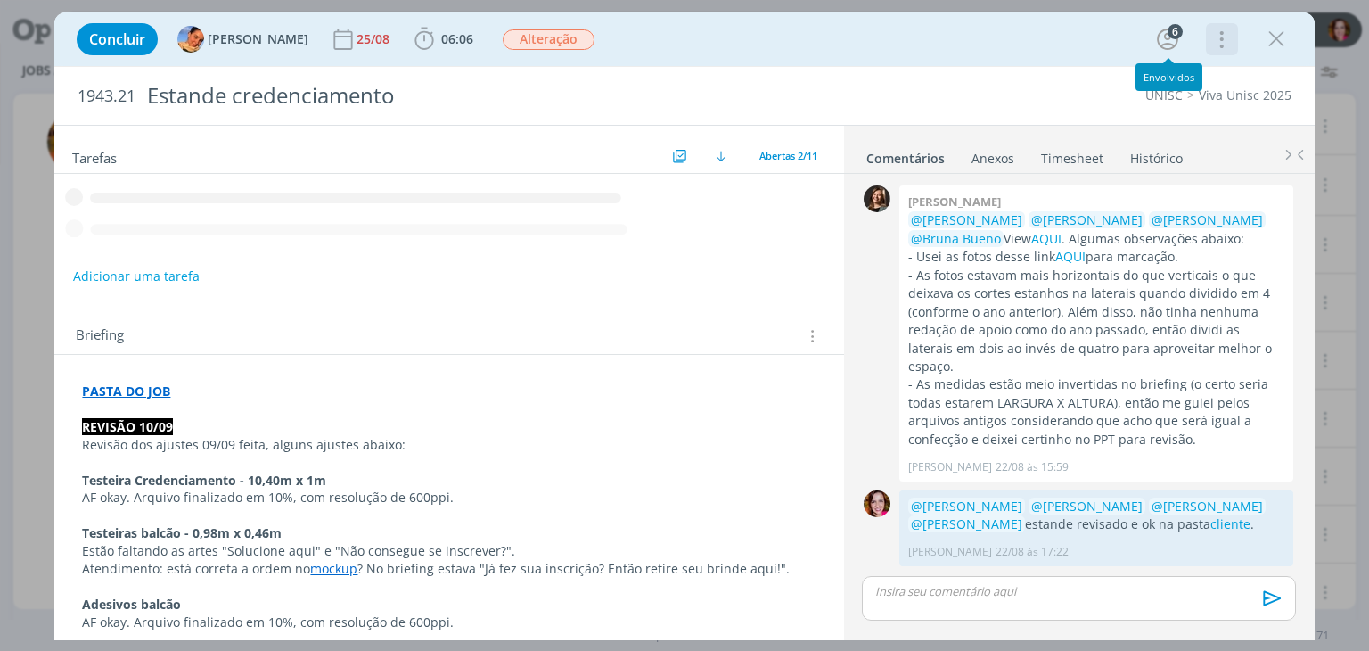
scroll to position [968, 0]
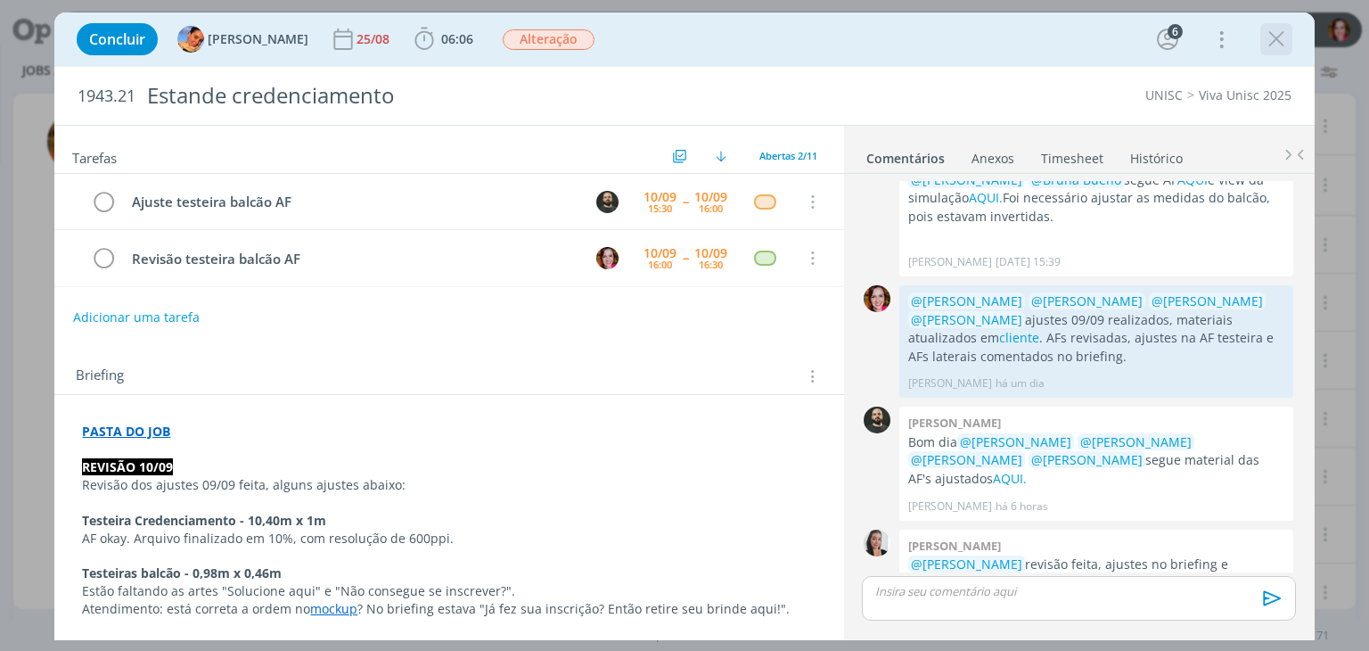
click at [1269, 37] on icon "dialog" at bounding box center [1276, 39] width 27 height 27
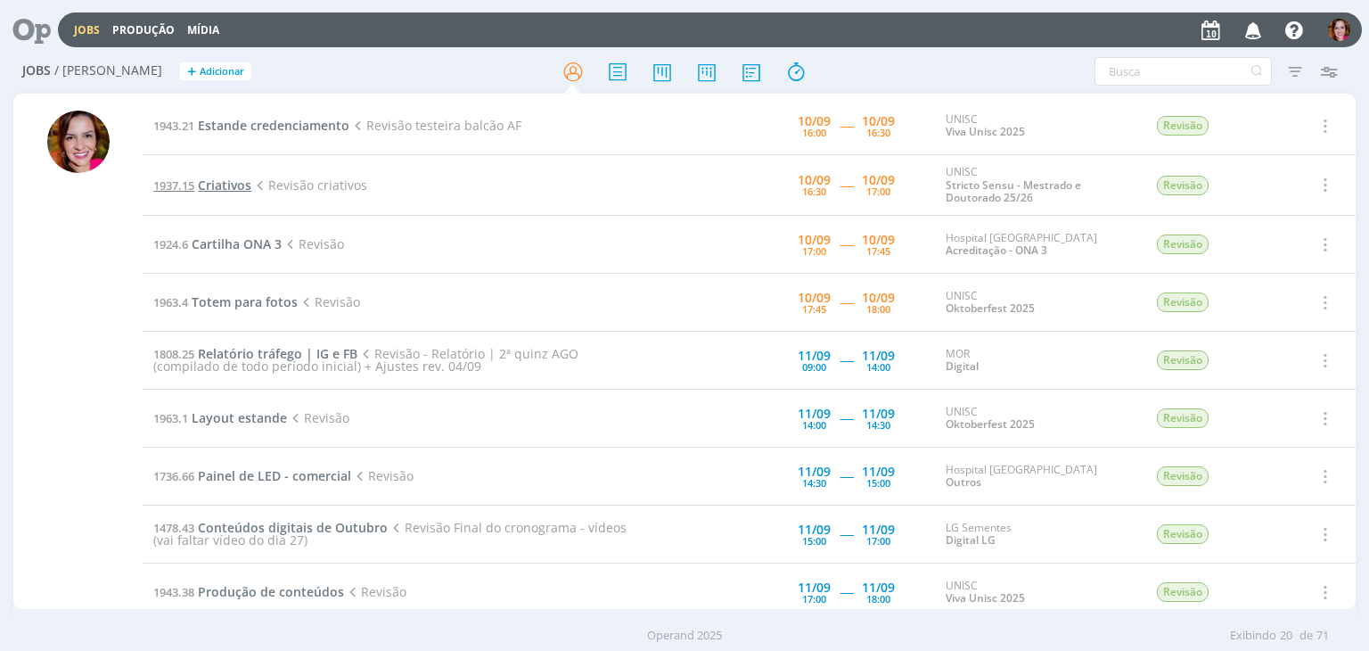
click at [226, 184] on span "Criativos" at bounding box center [224, 184] width 53 height 17
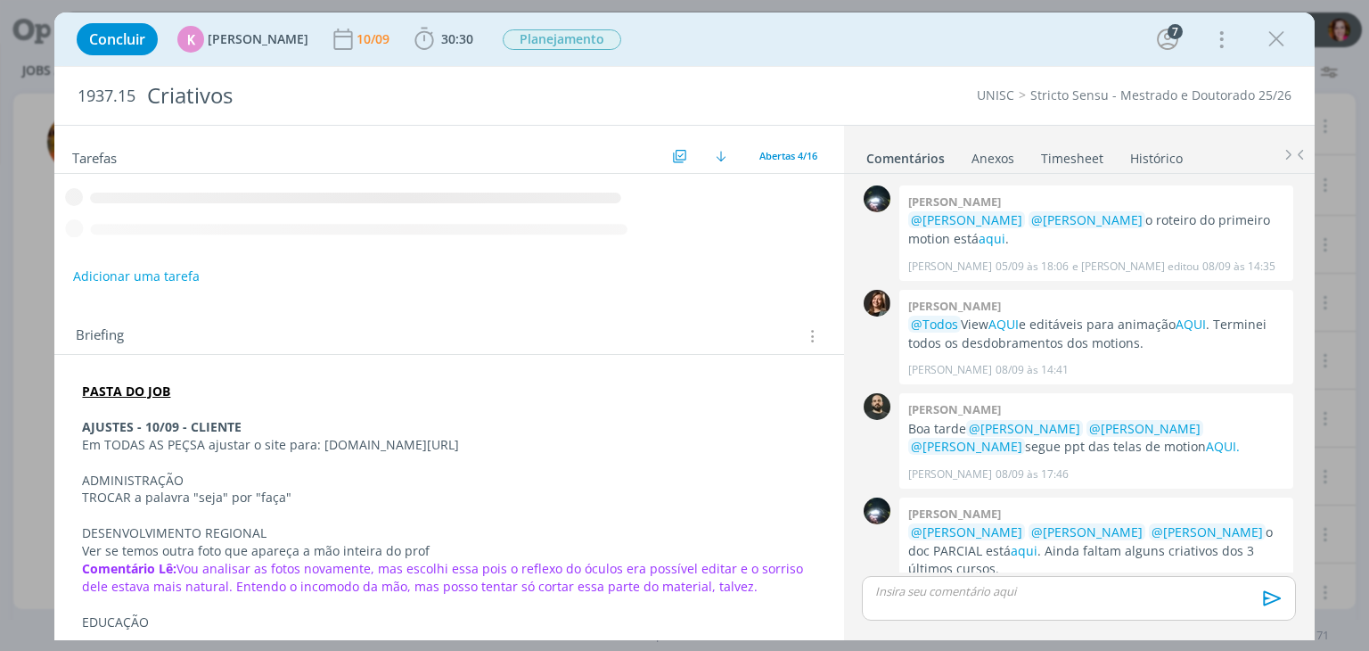
scroll to position [371, 0]
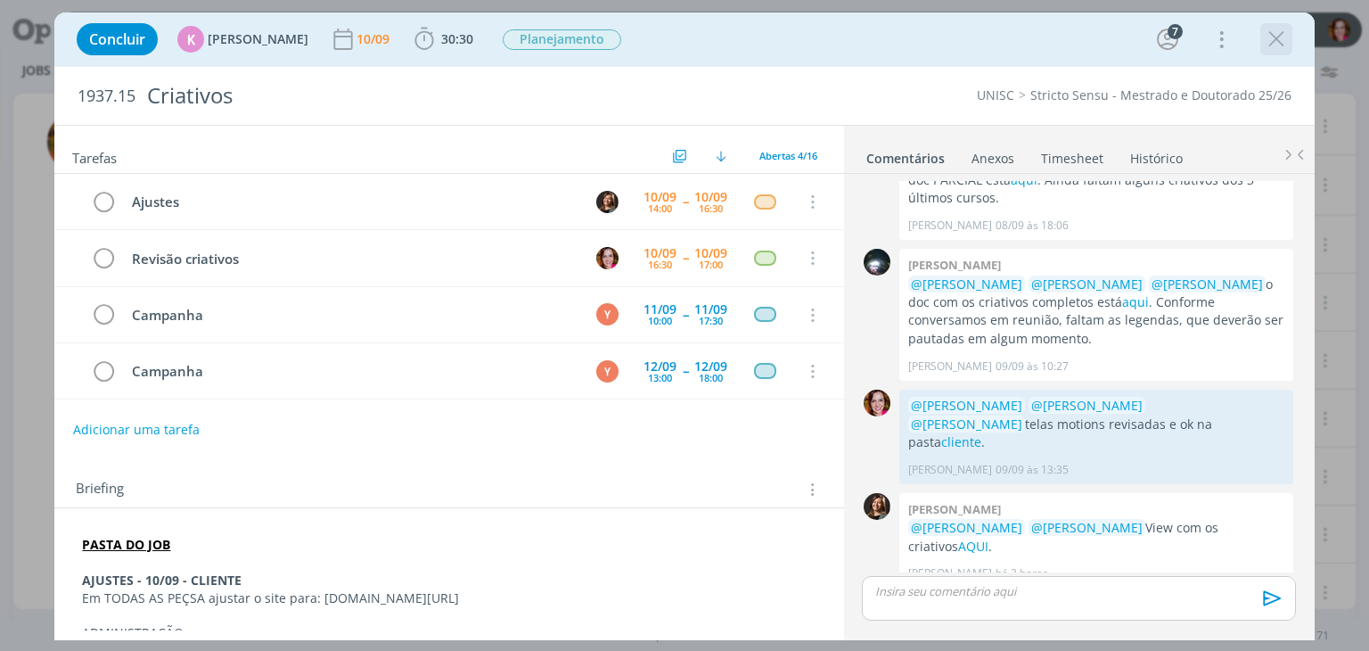
click at [1266, 39] on icon "dialog" at bounding box center [1276, 39] width 27 height 27
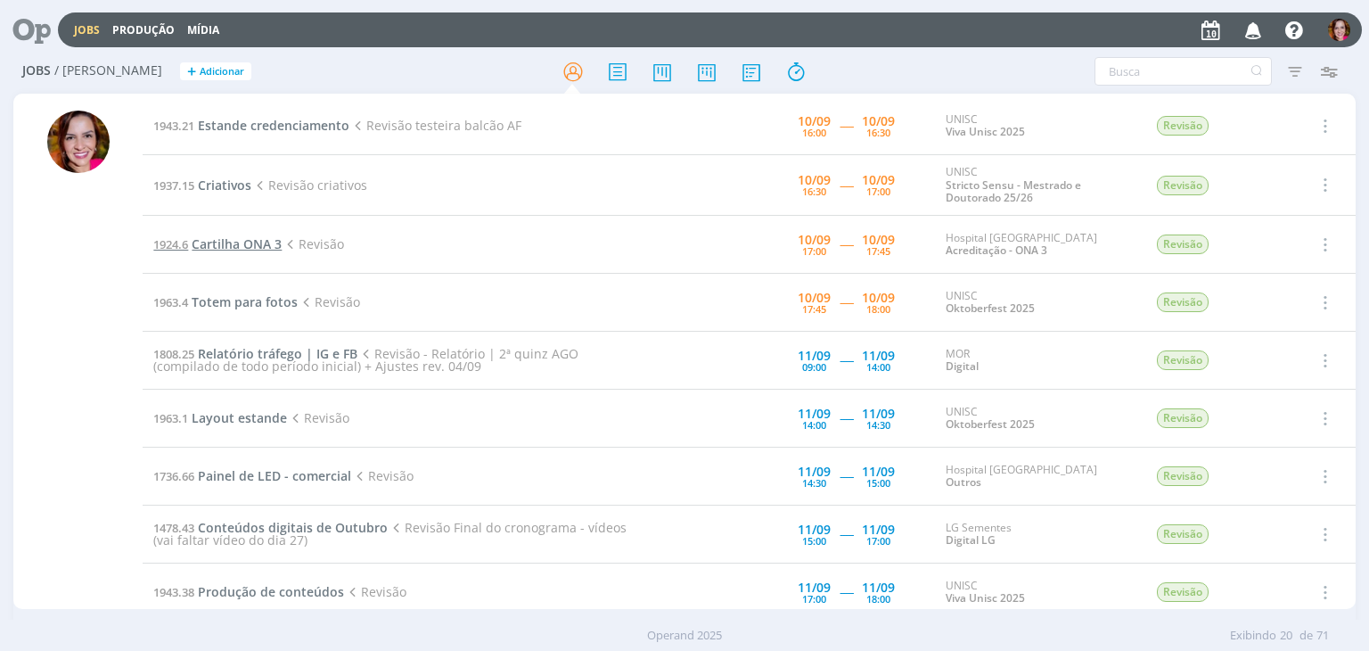
click at [244, 239] on span "Cartilha ONA 3" at bounding box center [237, 243] width 90 height 17
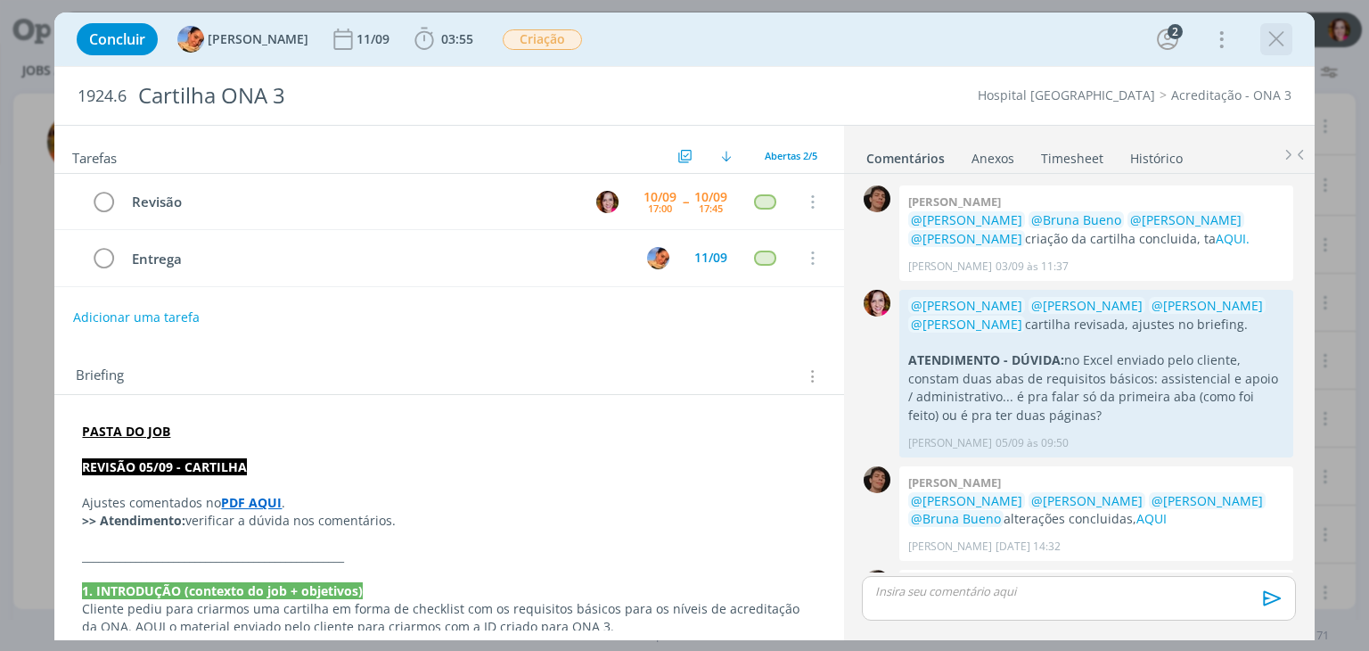
scroll to position [96, 0]
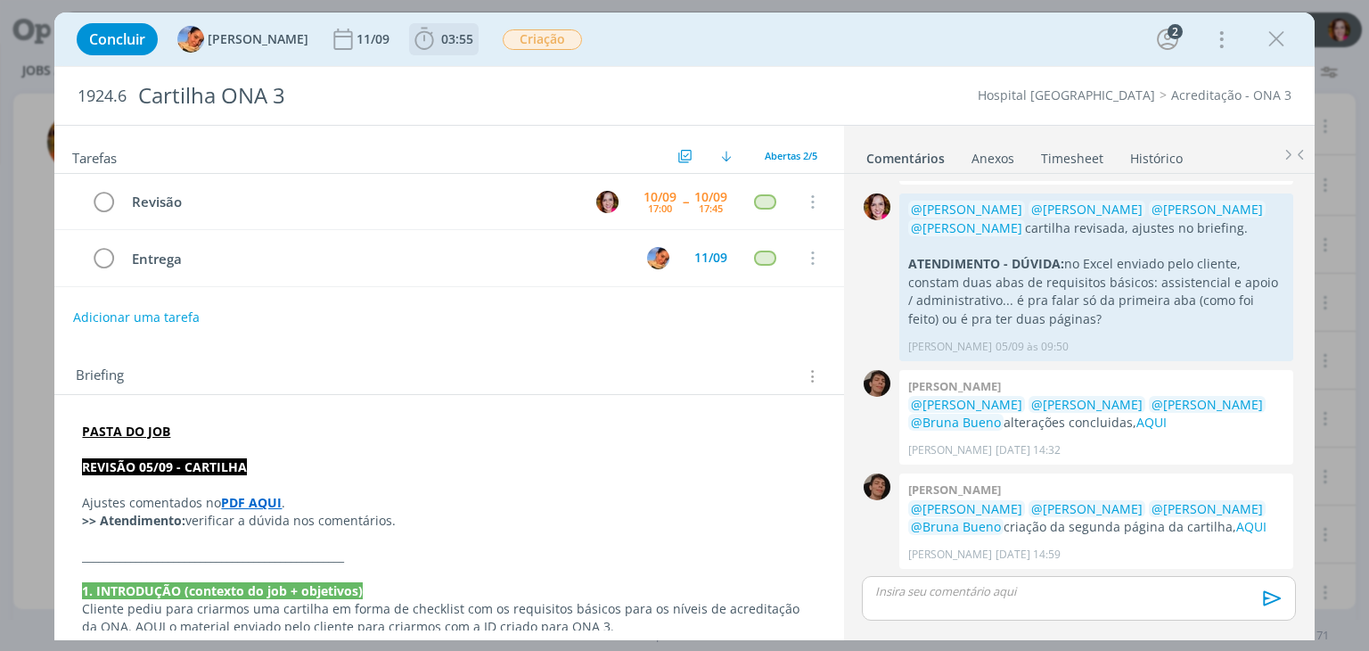
click at [411, 43] on icon "dialog" at bounding box center [424, 39] width 27 height 27
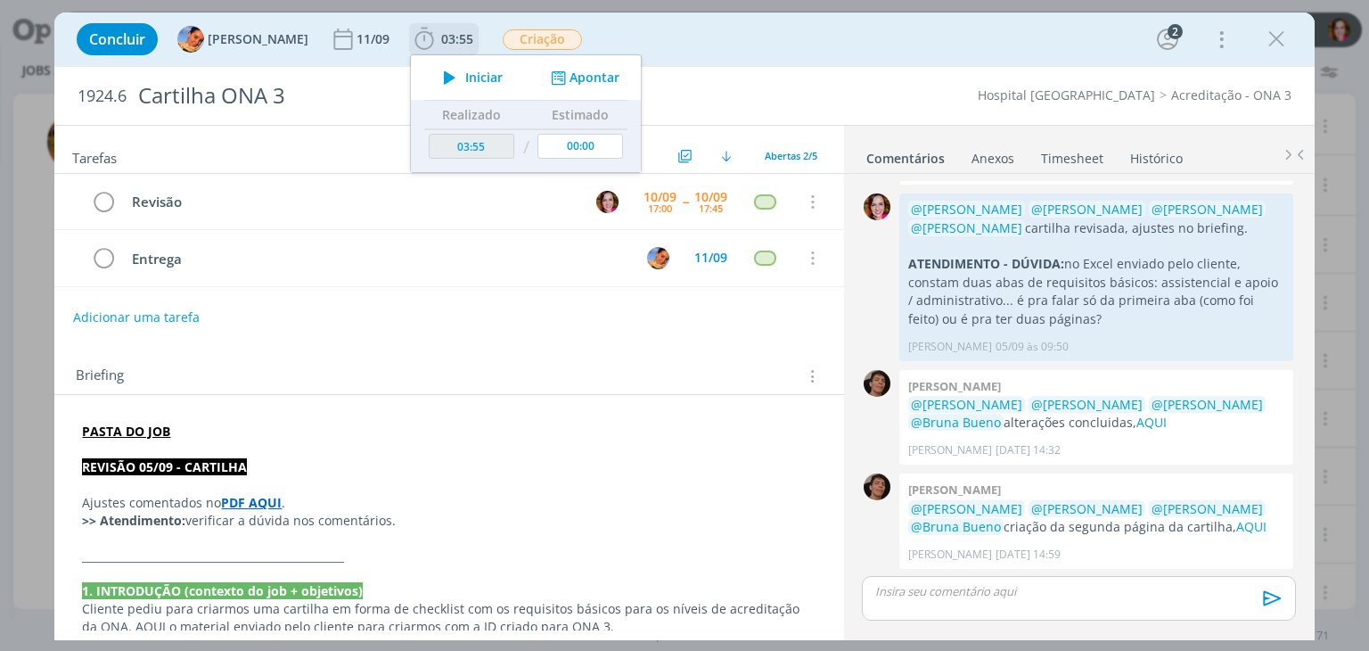
click at [435, 78] on icon "dialog" at bounding box center [449, 77] width 31 height 23
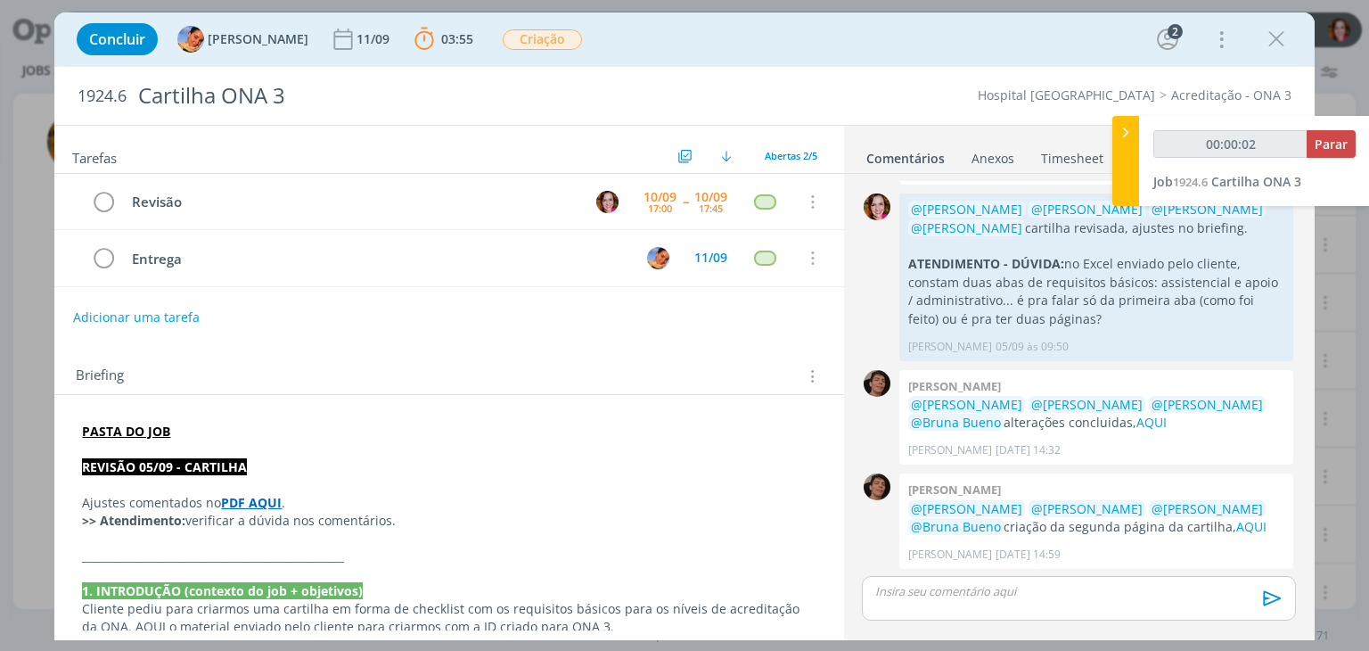
click at [247, 500] on strong "PDF AQUI" at bounding box center [251, 502] width 61 height 17
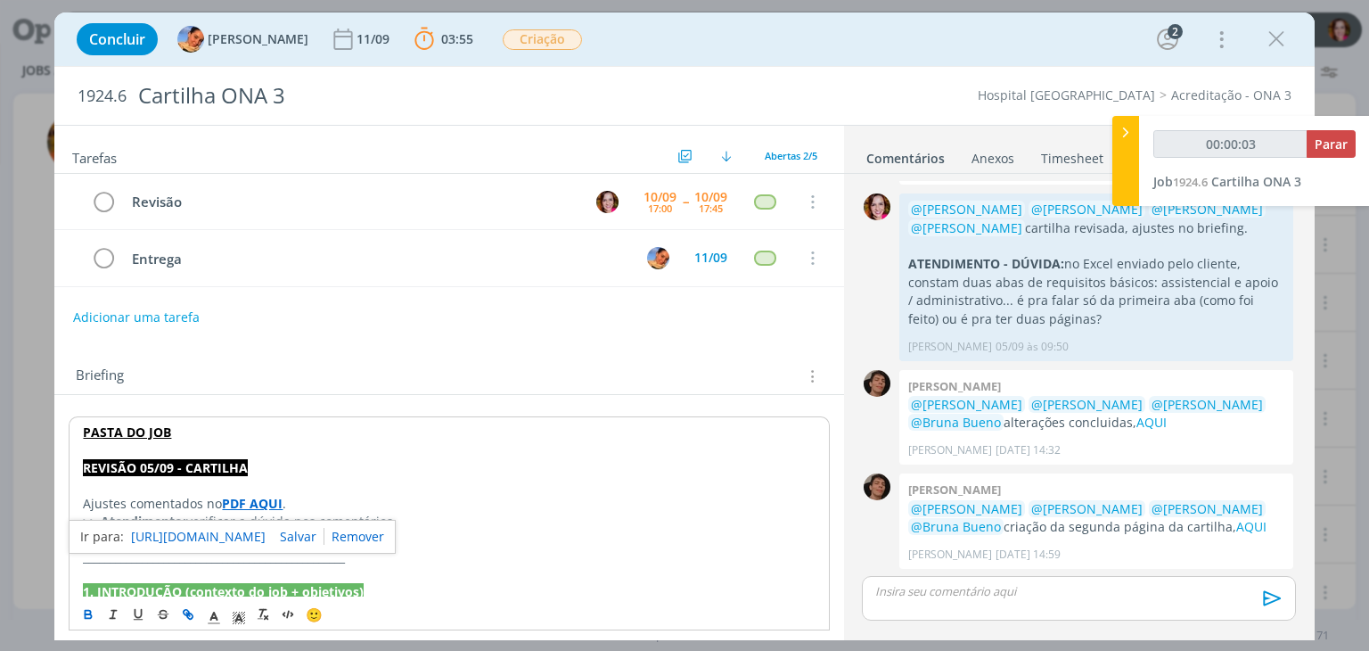
click at [266, 532] on link "https://sobeae.sharepoint.com/sites/SOBEAE/Documentos%20Compartilhados/Forms/Al…" at bounding box center [198, 536] width 135 height 23
click at [1236, 525] on link "AQUI" at bounding box center [1251, 526] width 30 height 17
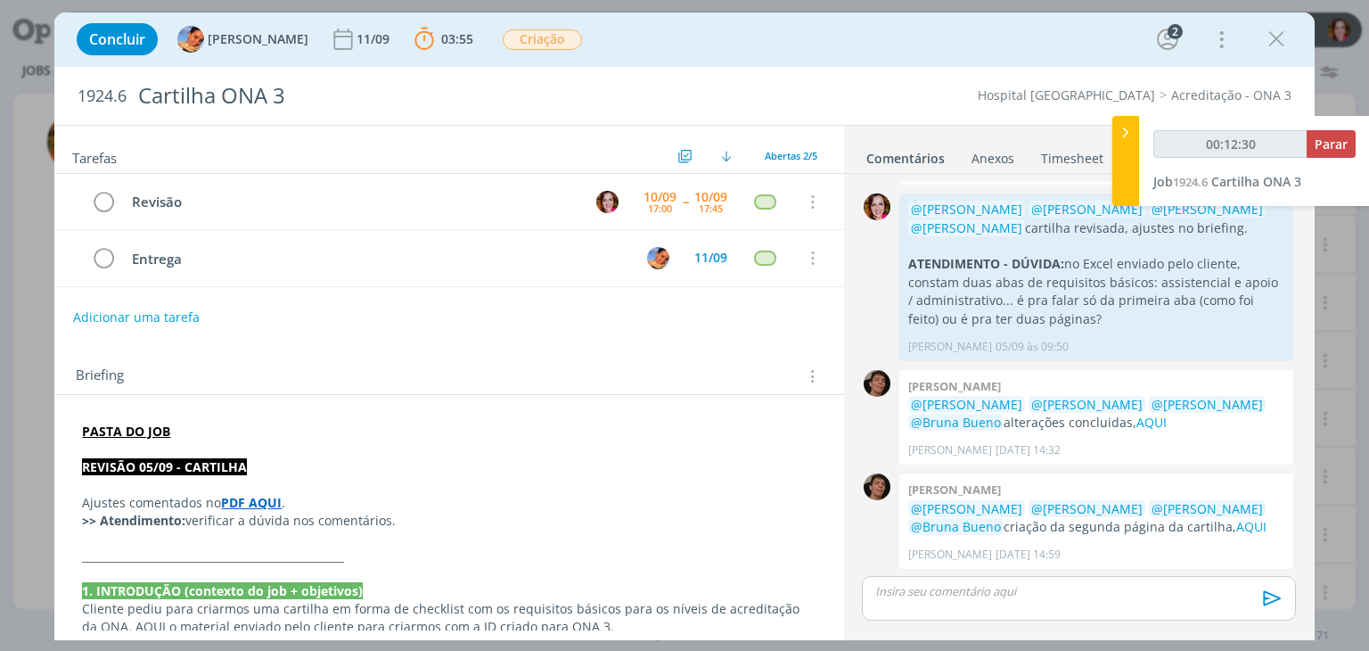
click at [330, 583] on strong "1. INTRODUÇÃO (contexto do job + objetivos)" at bounding box center [222, 590] width 281 height 17
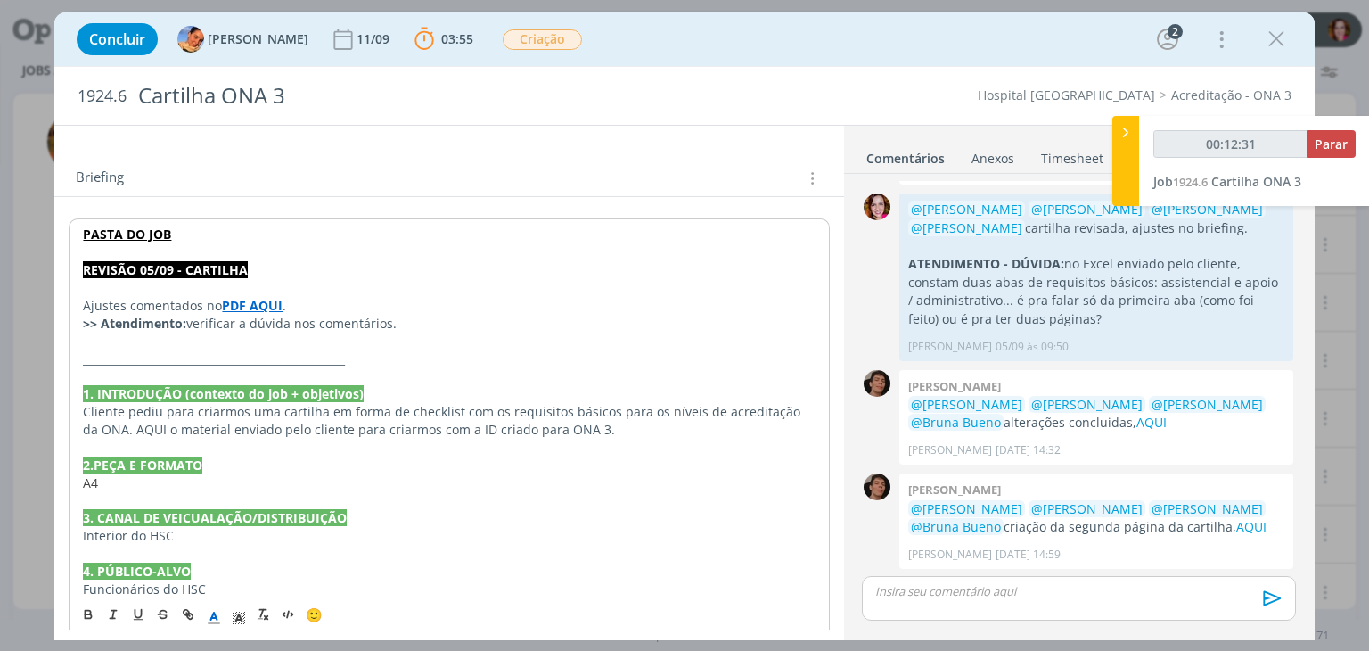
scroll to position [216, 0]
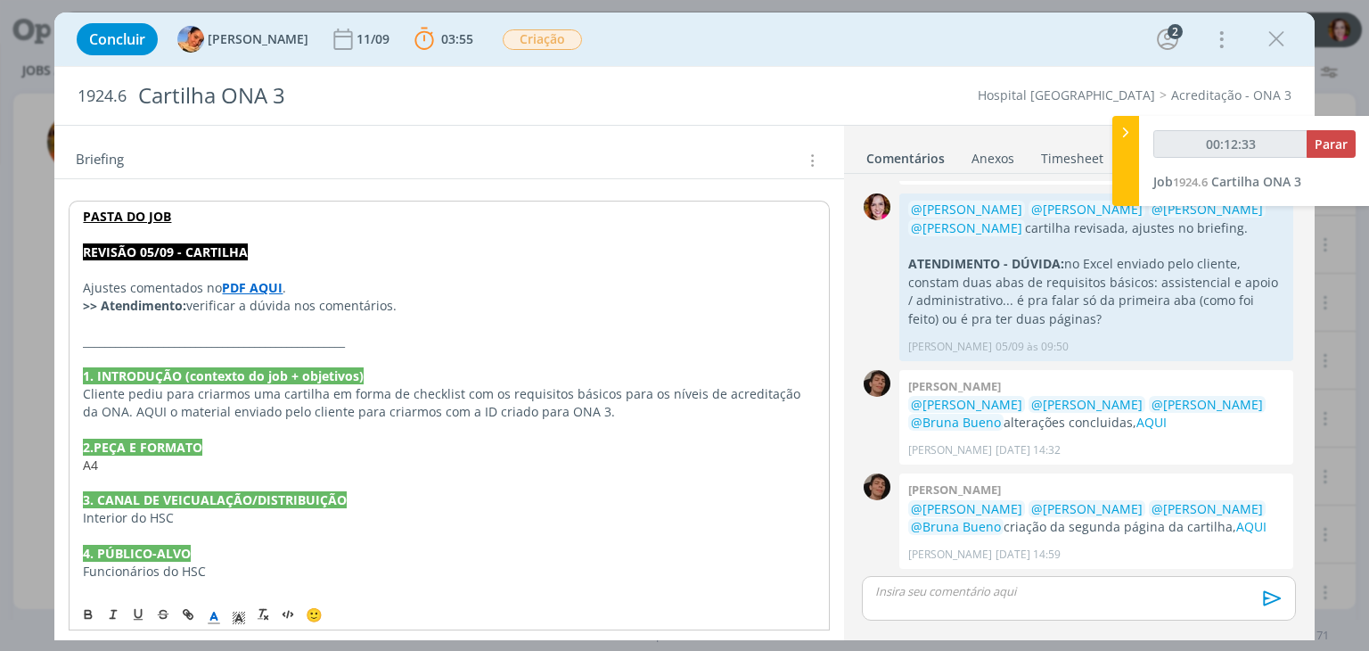
click at [135, 409] on p "Cliente pediu para criarmos uma cartilha em forma de checklist com os requisito…" at bounding box center [449, 403] width 732 height 36
click at [150, 213] on strong "PASTA DO JOB" at bounding box center [127, 216] width 88 height 17
click at [171, 243] on link "https://sobeae.sharepoint.com/:f:/s/SOBEAE/EgU9yDLIEaJBjrV_COlnVxkBhVcfe_OYxSQN…" at bounding box center [198, 250] width 135 height 23
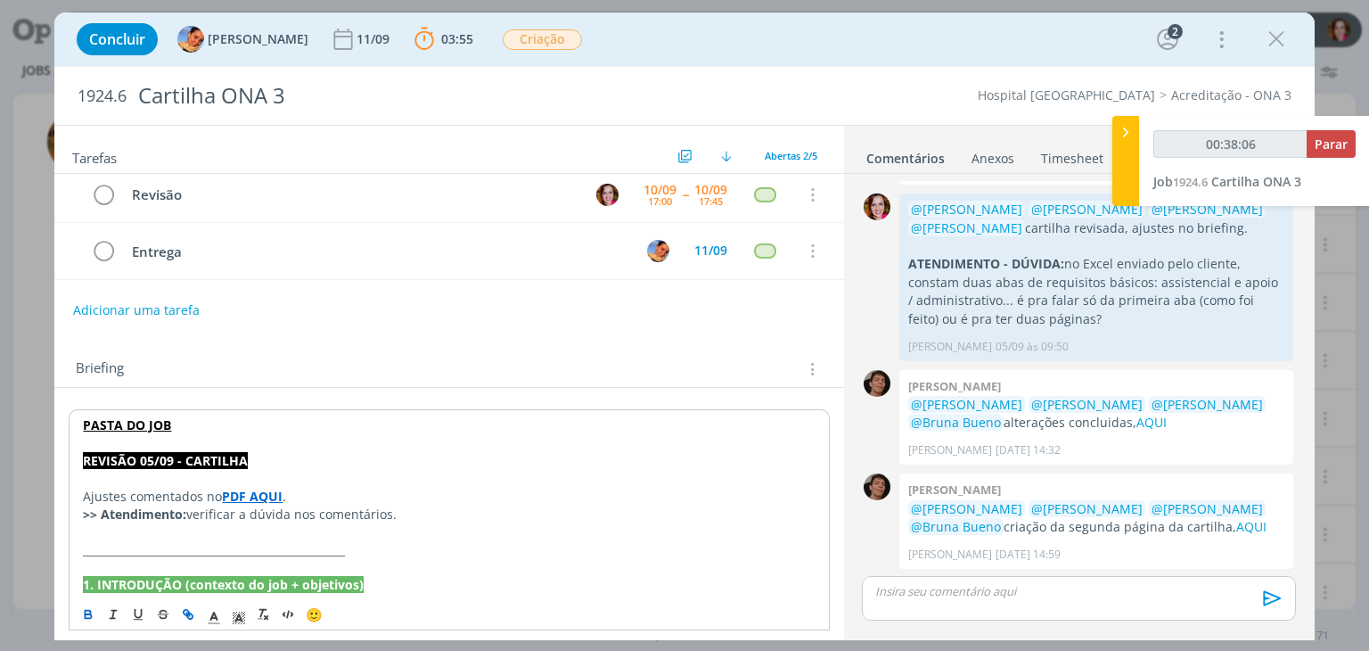
scroll to position [0, 0]
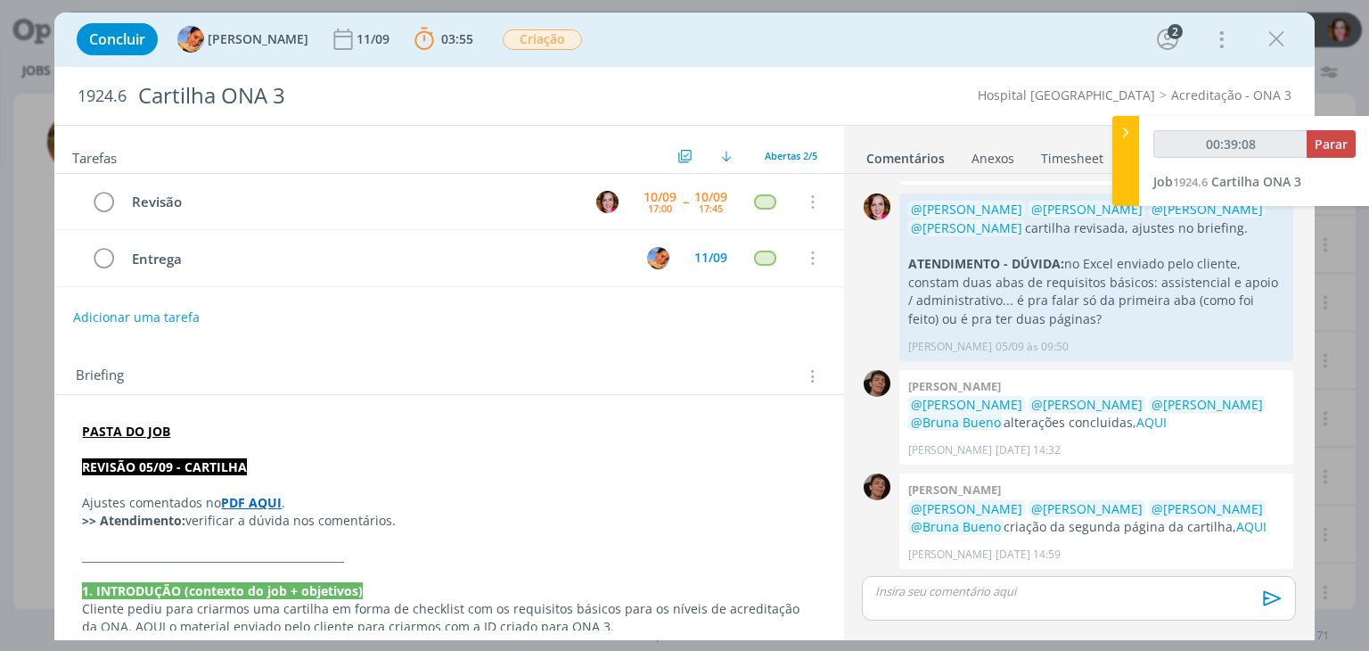
type input "00:39:09"
click at [902, 595] on p "dialog" at bounding box center [1078, 591] width 405 height 16
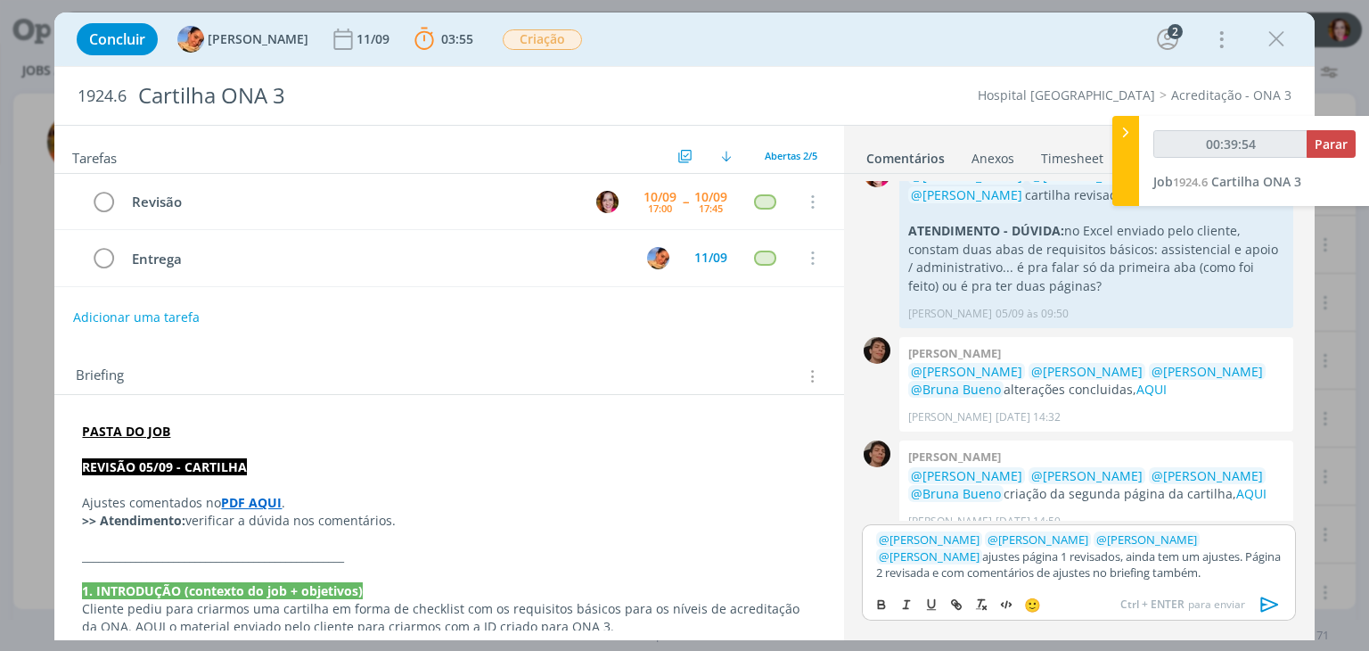
click at [184, 449] on p "dialog" at bounding box center [449, 449] width 734 height 18
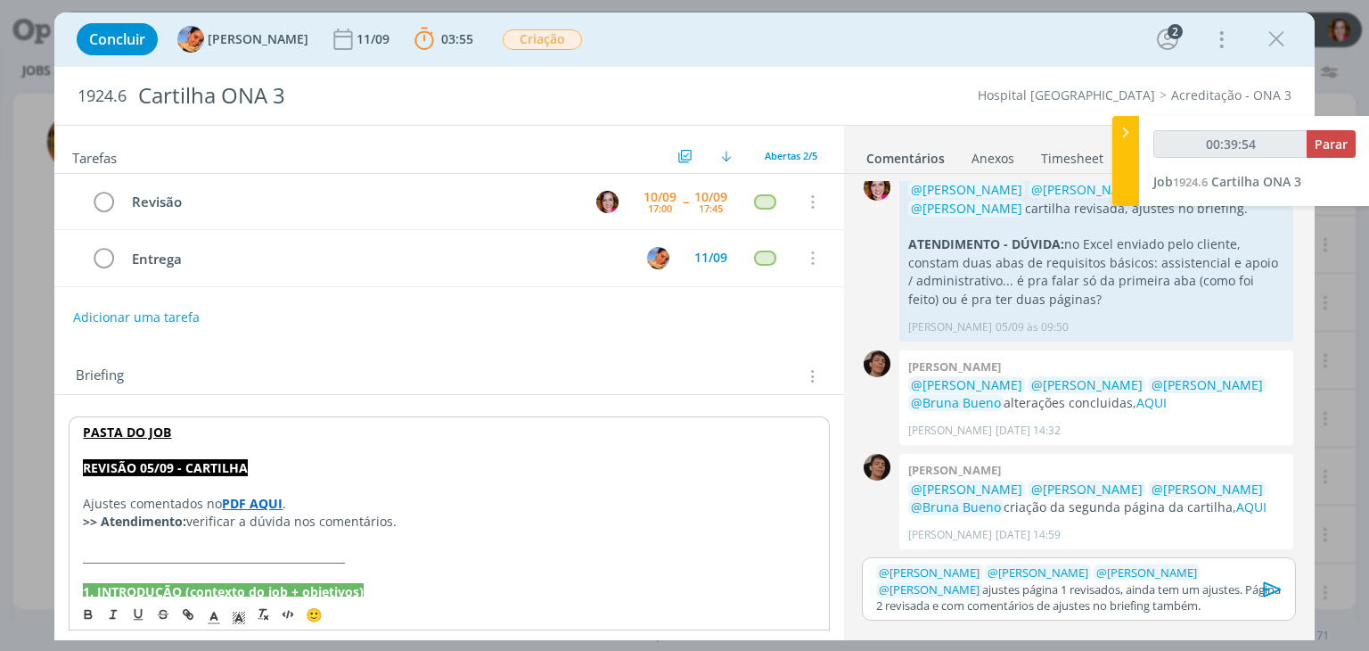
scroll to position [114, 0]
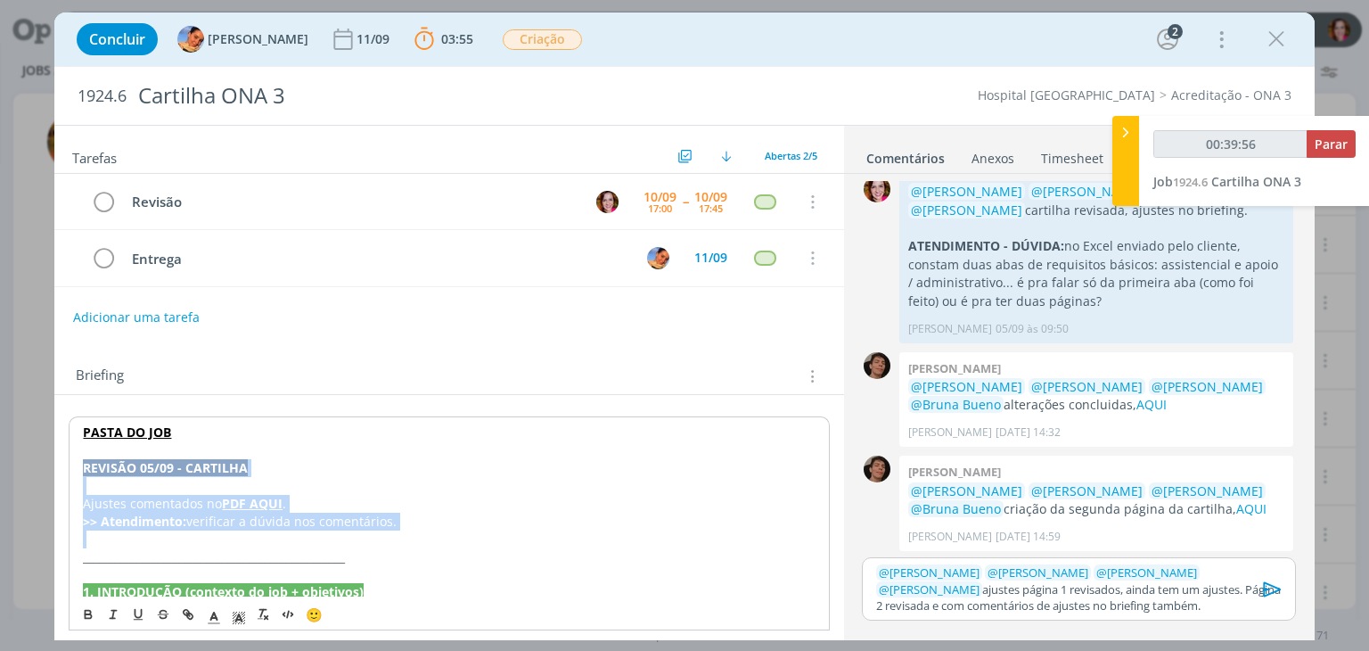
copy div "REVISÃO 05/09 - CARTILHA Ajustes comentados no PDF AQUI . >> Atendimento: verif…"
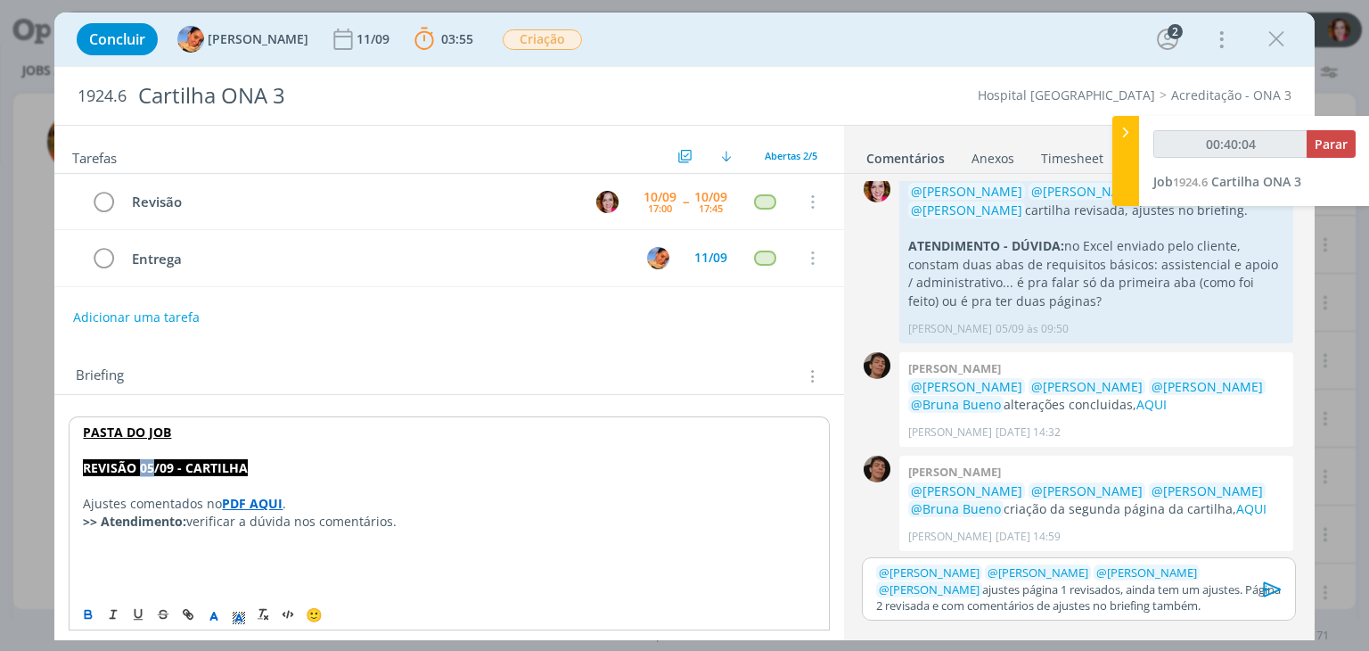
type input "00:40:05"
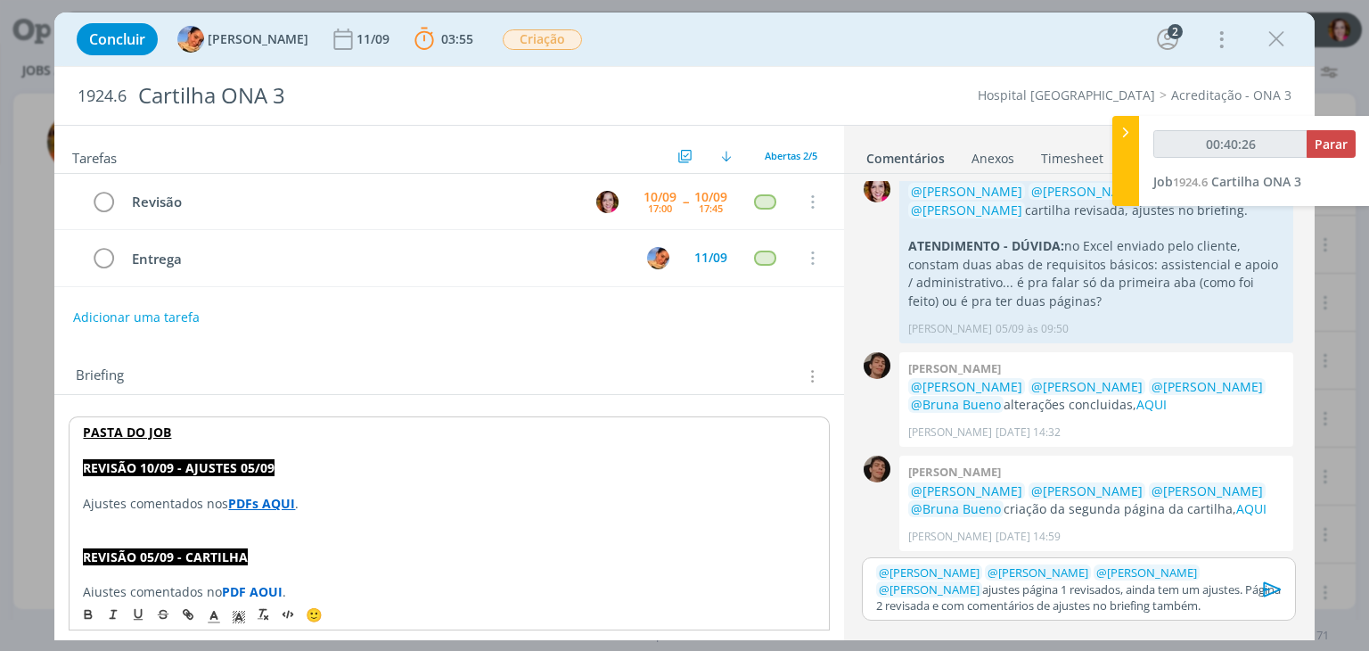
click at [275, 500] on strong "PDFs AQUI" at bounding box center [261, 503] width 67 height 17
click at [275, 535] on link "https://sobeae.sharepoint.com/sites/SOBEAE/Documentos%20Compartilhados/Forms/Al…" at bounding box center [207, 537] width 135 height 23
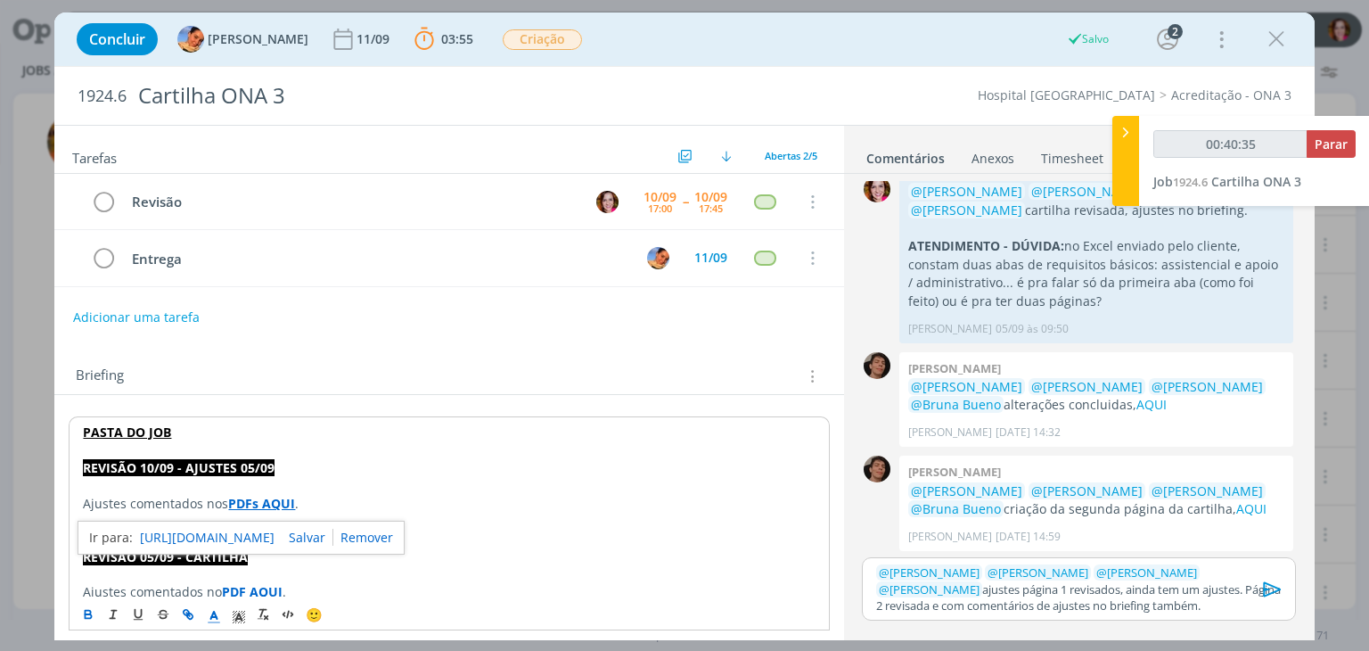
click at [1272, 592] on icon "dialog" at bounding box center [1272, 588] width 18 height 15
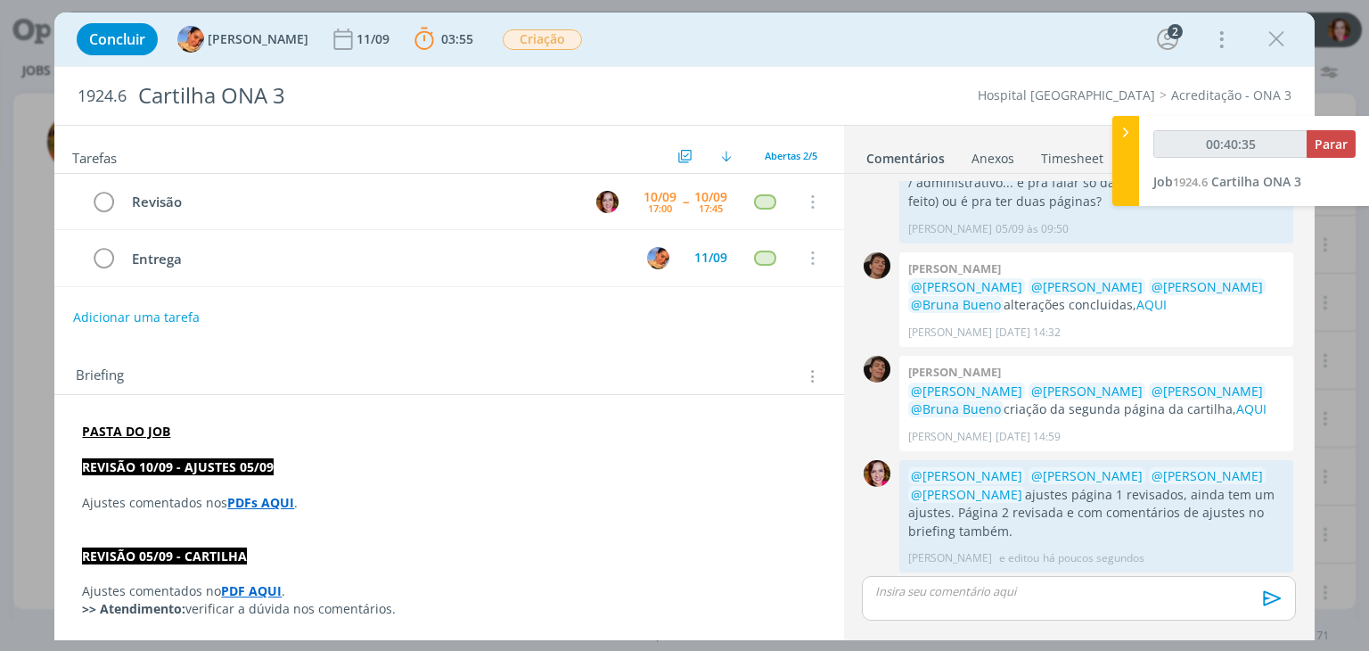
scroll to position [217, 0]
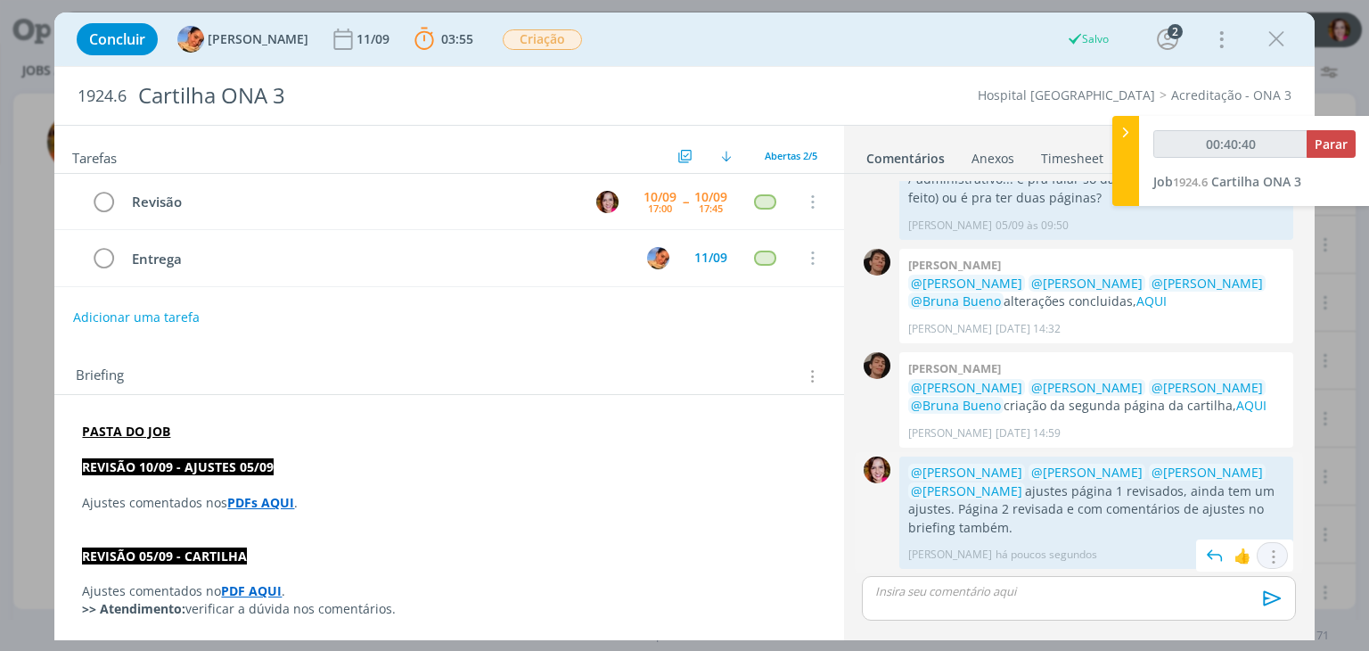
click at [1266, 548] on icon "dialog" at bounding box center [1273, 556] width 20 height 17
click at [1204, 503] on link "Editar" at bounding box center [1212, 503] width 141 height 29
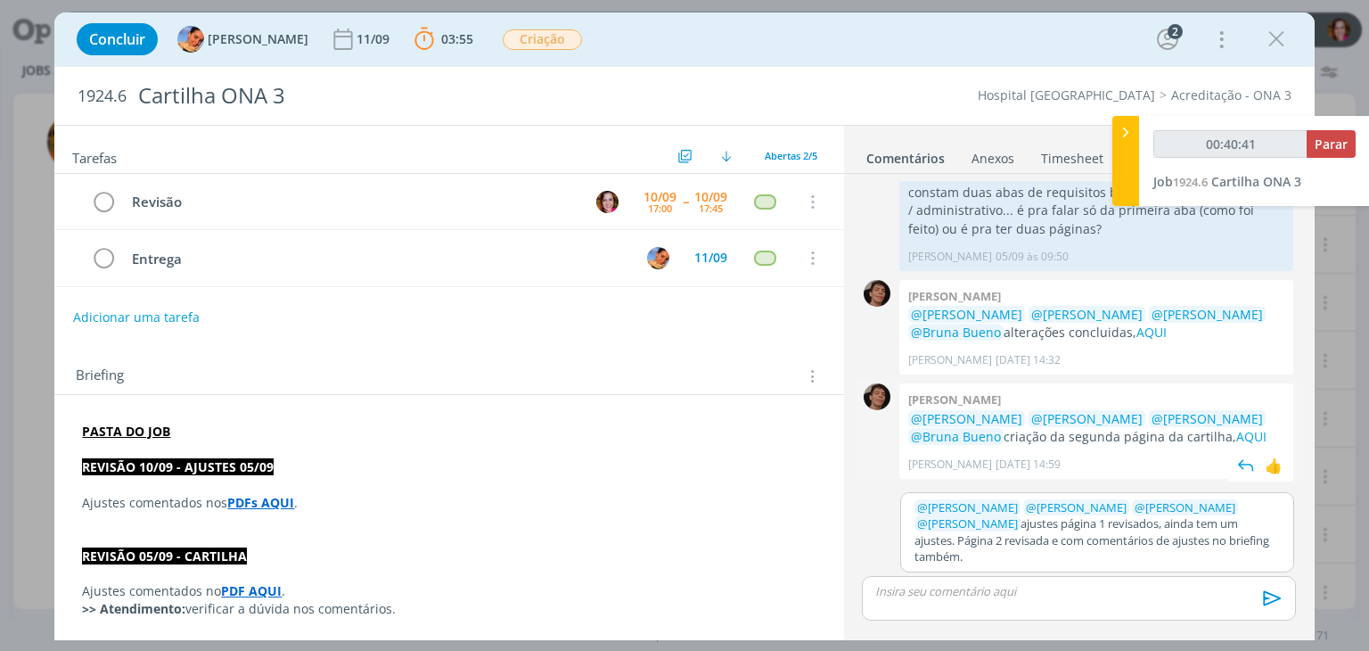
scroll to position [168, 0]
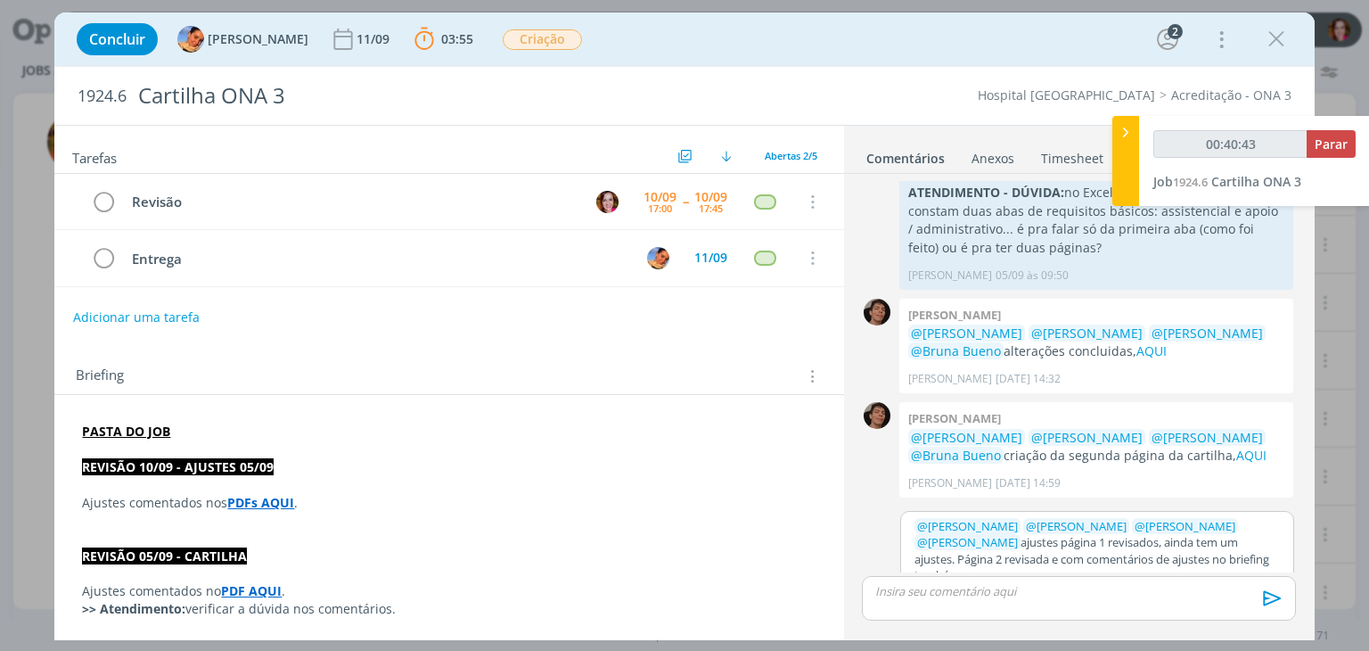
click at [963, 554] on p "﻿ @ Patrick Meireles ﻿ ﻿ @ Luíza Santana ﻿ ﻿ @ Beatriz Luchese ﻿ ﻿ @ Karoline A…" at bounding box center [1097, 551] width 365 height 66
type input "00:40:44"
click at [1233, 542] on p "﻿ @ Patrick Meireles ﻿ ﻿ @ Luíza Santana ﻿ ﻿ @ Beatriz Luchese ﻿ ﻿ @ Karoline A…" at bounding box center [1097, 551] width 365 height 66
click at [1191, 588] on p "dialog" at bounding box center [1078, 591] width 405 height 16
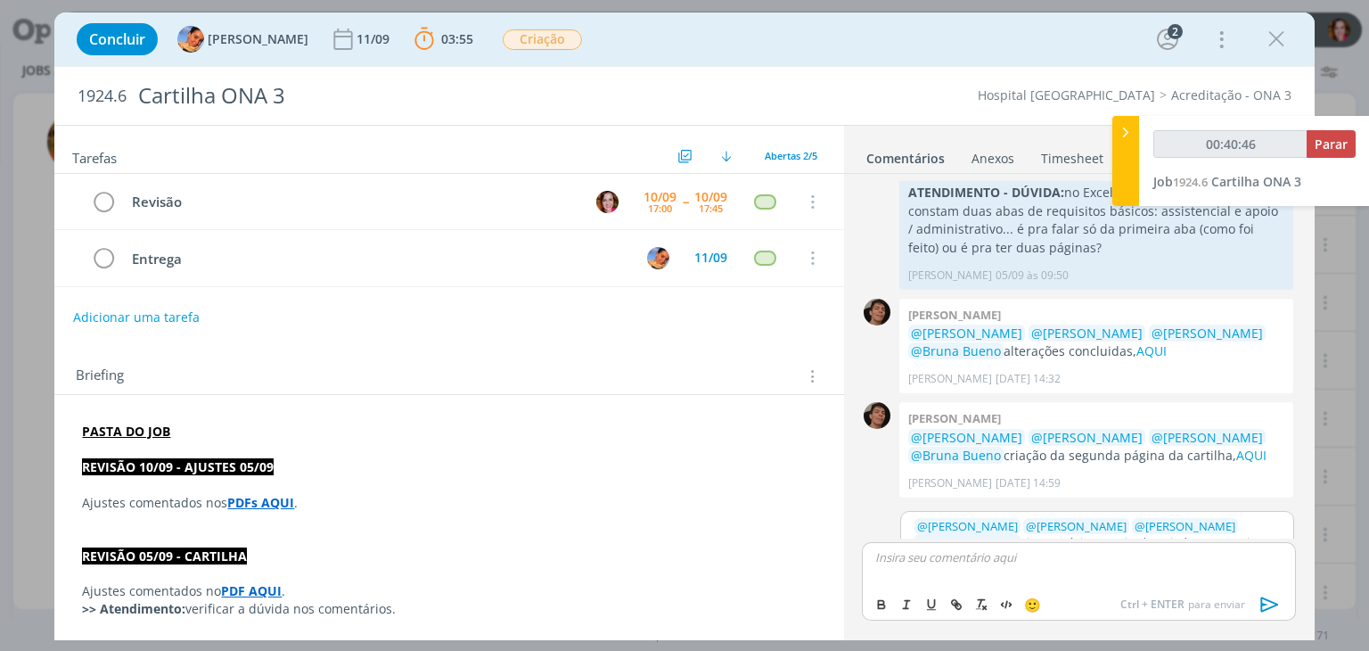
scroll to position [201, 0]
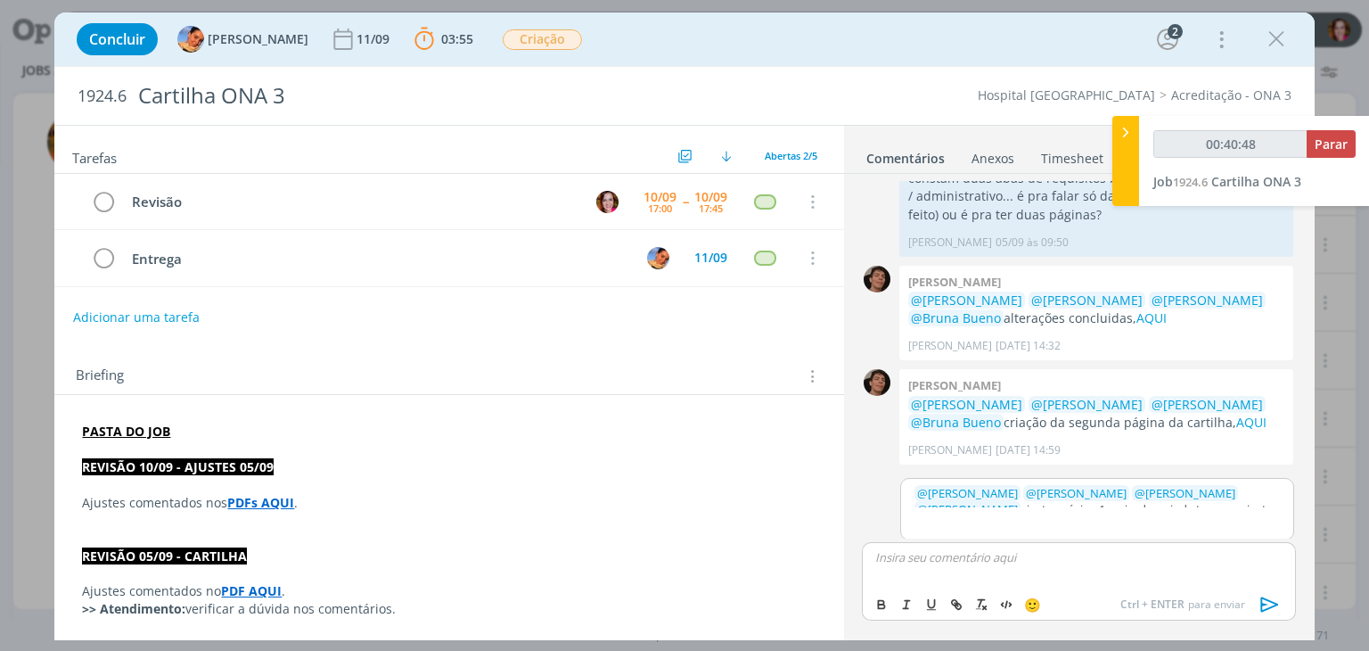
click at [1106, 496] on span "﻿ @ Luíza Santana ﻿" at bounding box center [1076, 493] width 106 height 16
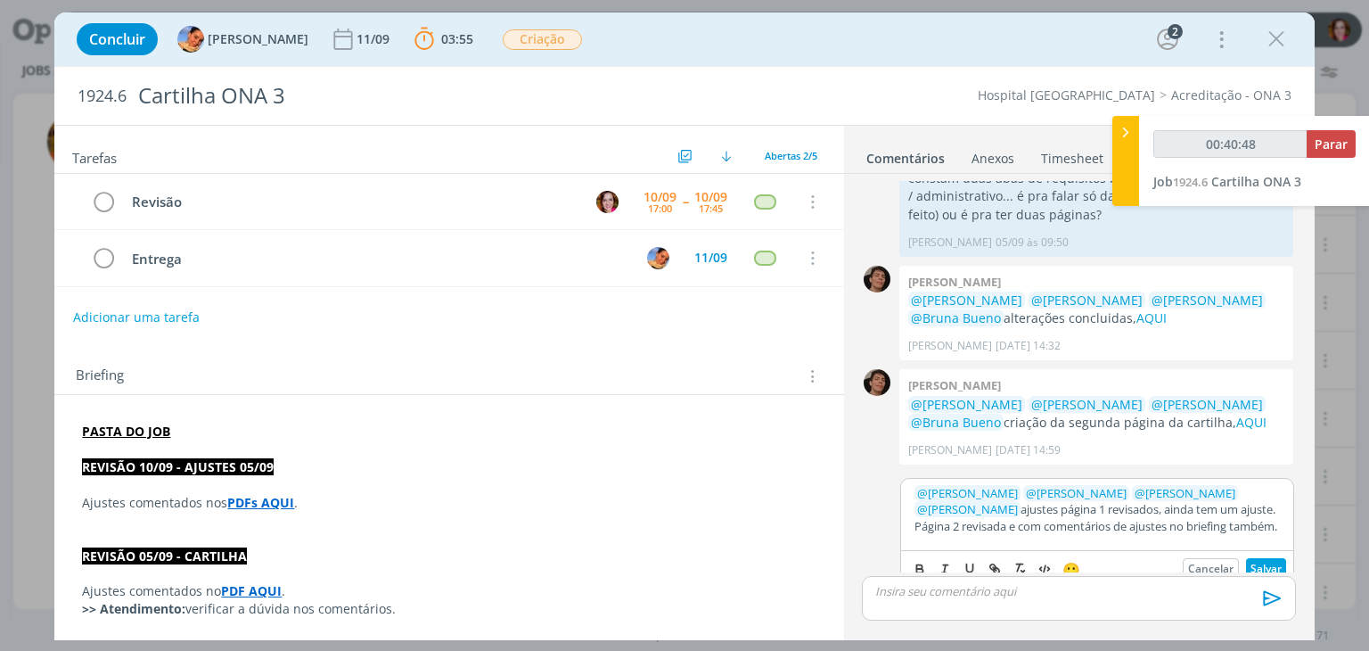
scroll to position [208, 0]
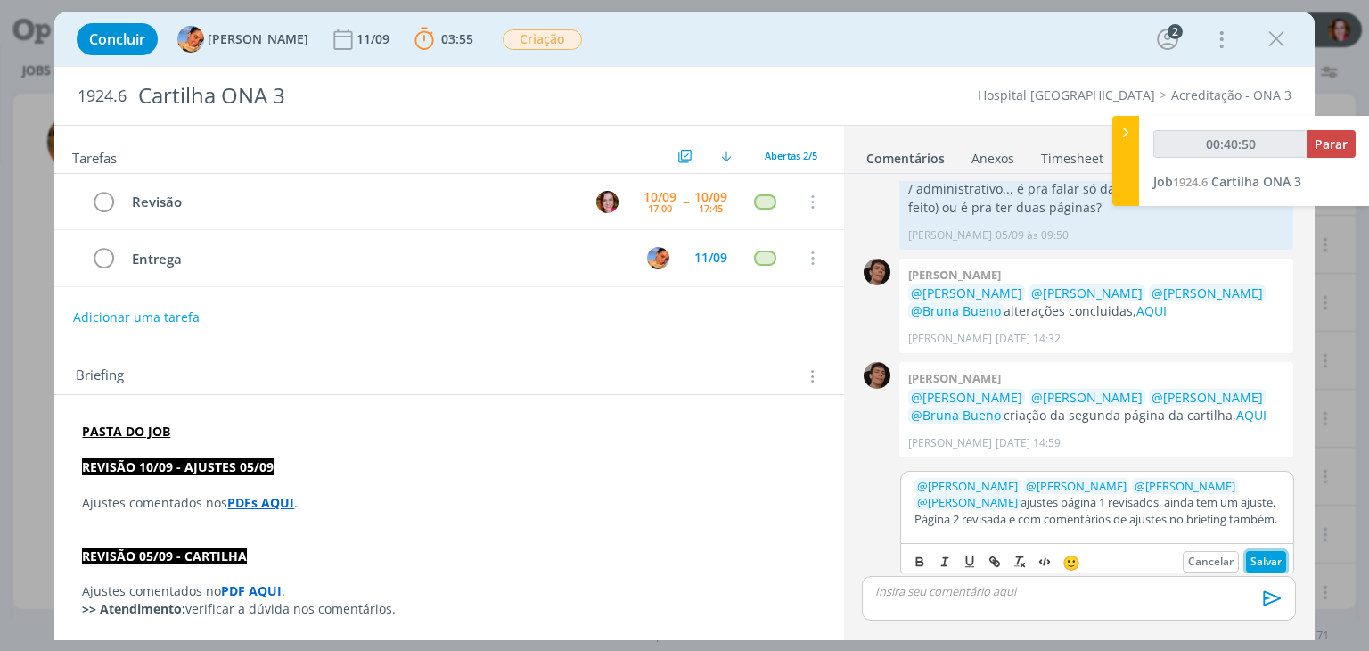
click at [1249, 553] on button "Salvar" at bounding box center [1266, 561] width 40 height 21
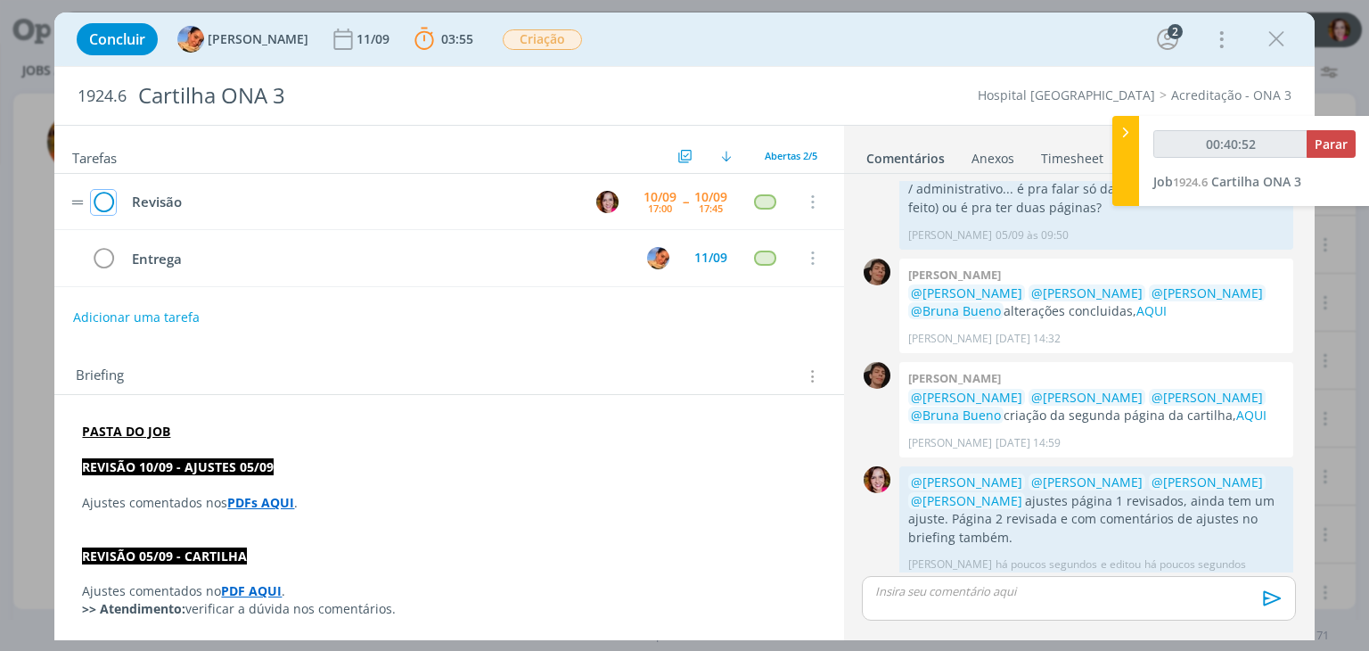
click at [107, 203] on icon "dialog" at bounding box center [103, 202] width 25 height 27
type input "00:40:54"
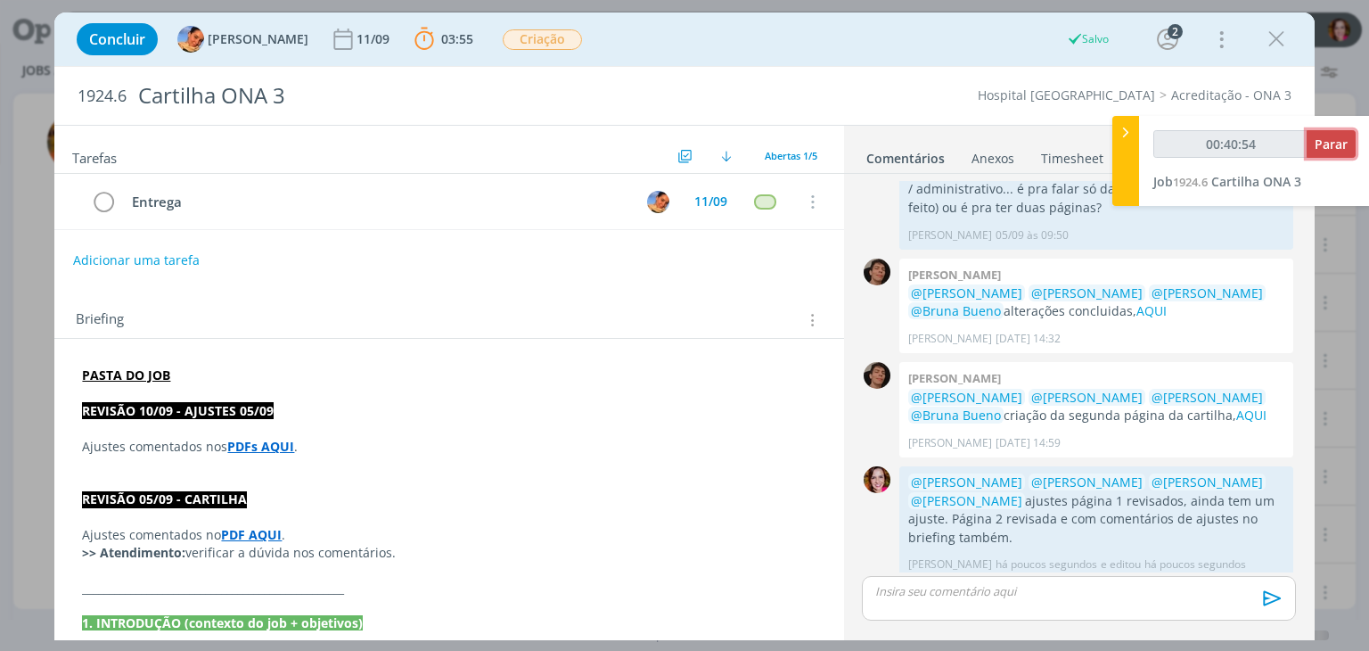
click at [1337, 142] on span "Parar" at bounding box center [1331, 143] width 33 height 17
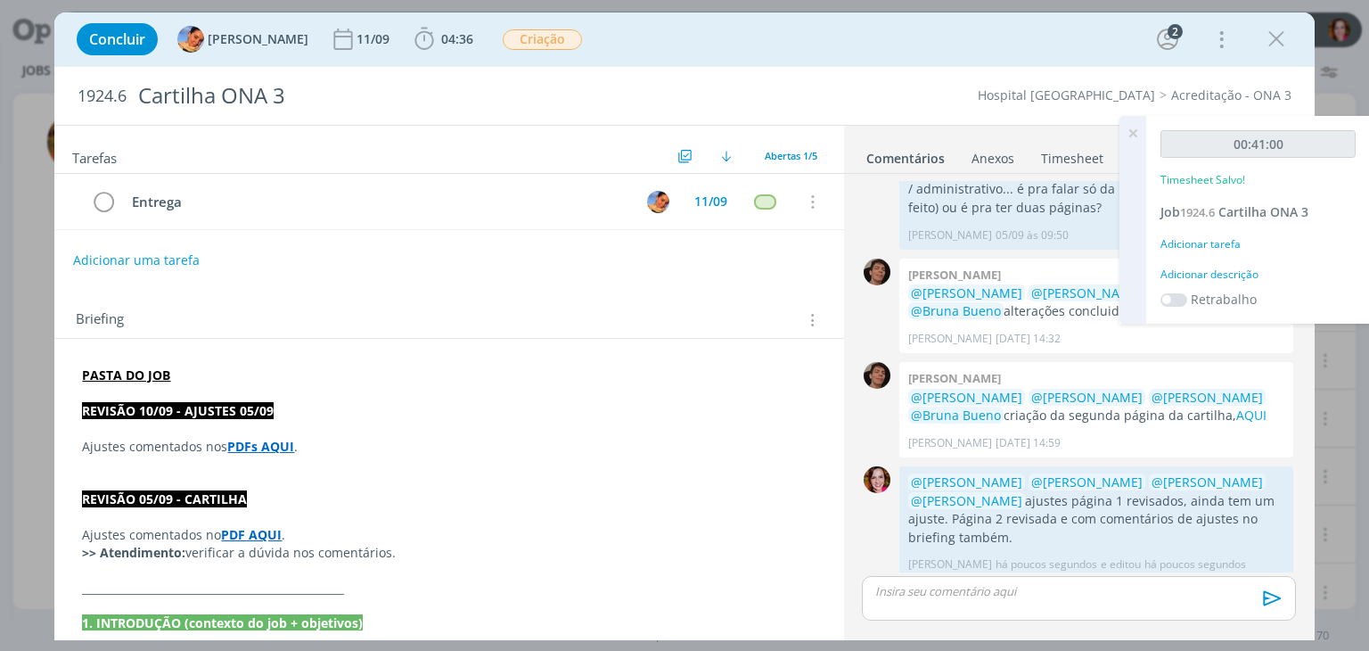
click at [1212, 277] on div "Adicionar descrição" at bounding box center [1258, 275] width 195 height 16
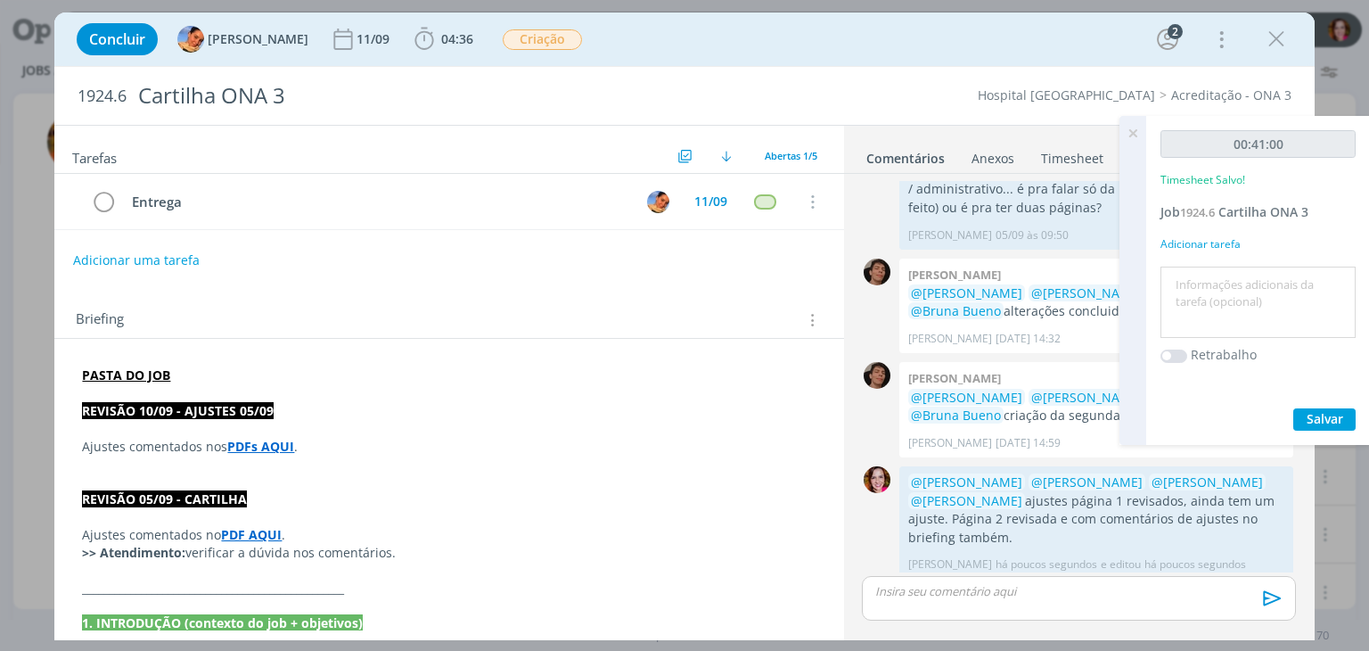
click at [1205, 293] on textarea at bounding box center [1258, 302] width 186 height 63
type textarea "Revisão ajustes 05/09 e página 2"
click at [1309, 414] on span "Salvar" at bounding box center [1325, 418] width 37 height 17
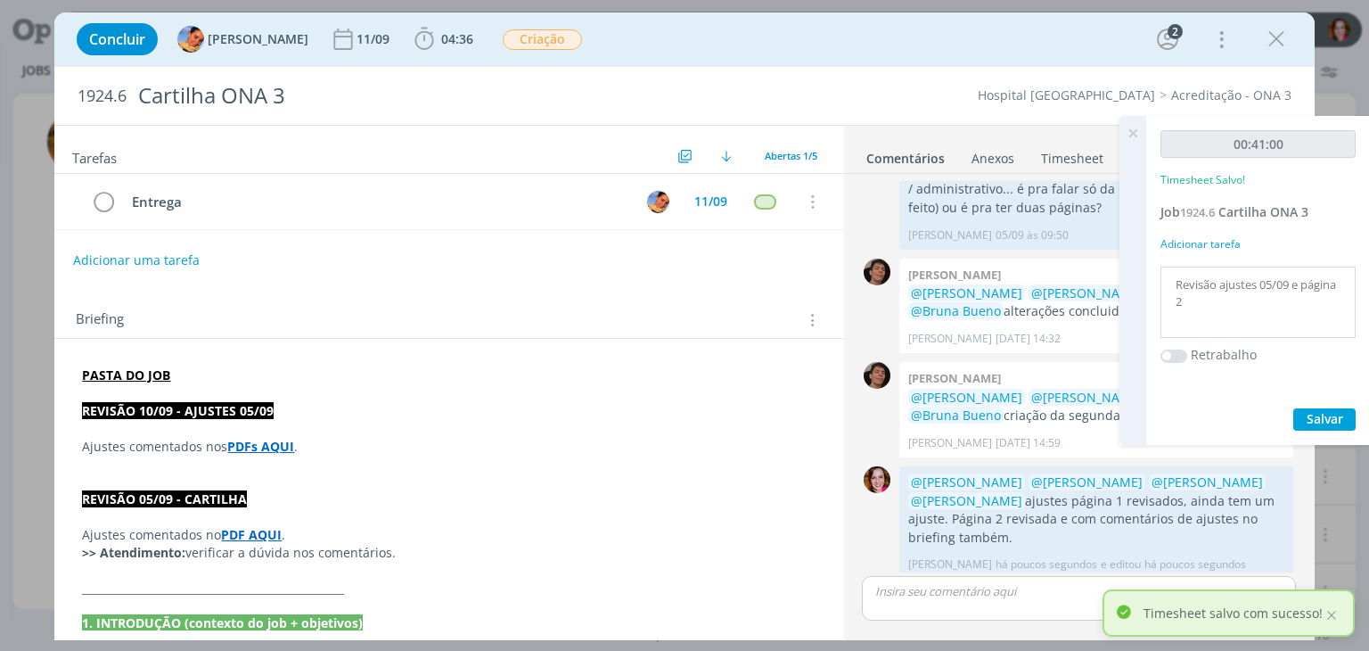
click at [1129, 136] on icon at bounding box center [1133, 133] width 32 height 35
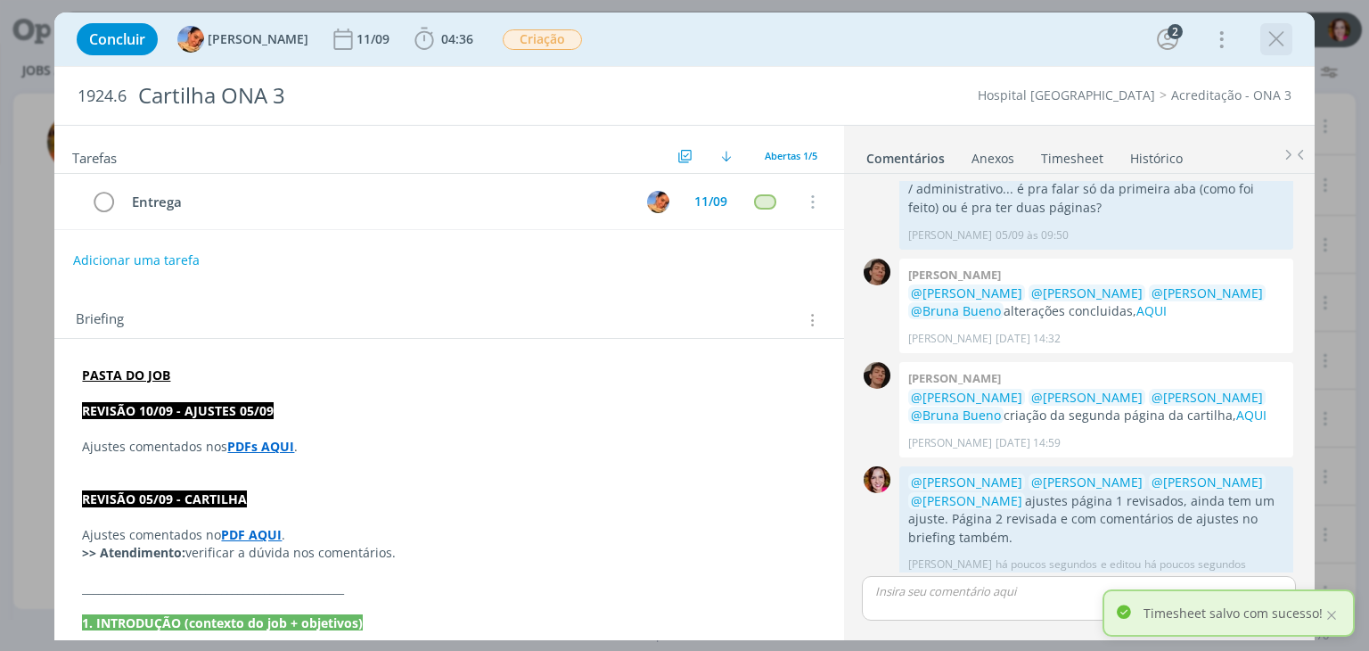
click at [1276, 44] on icon "dialog" at bounding box center [1276, 39] width 27 height 27
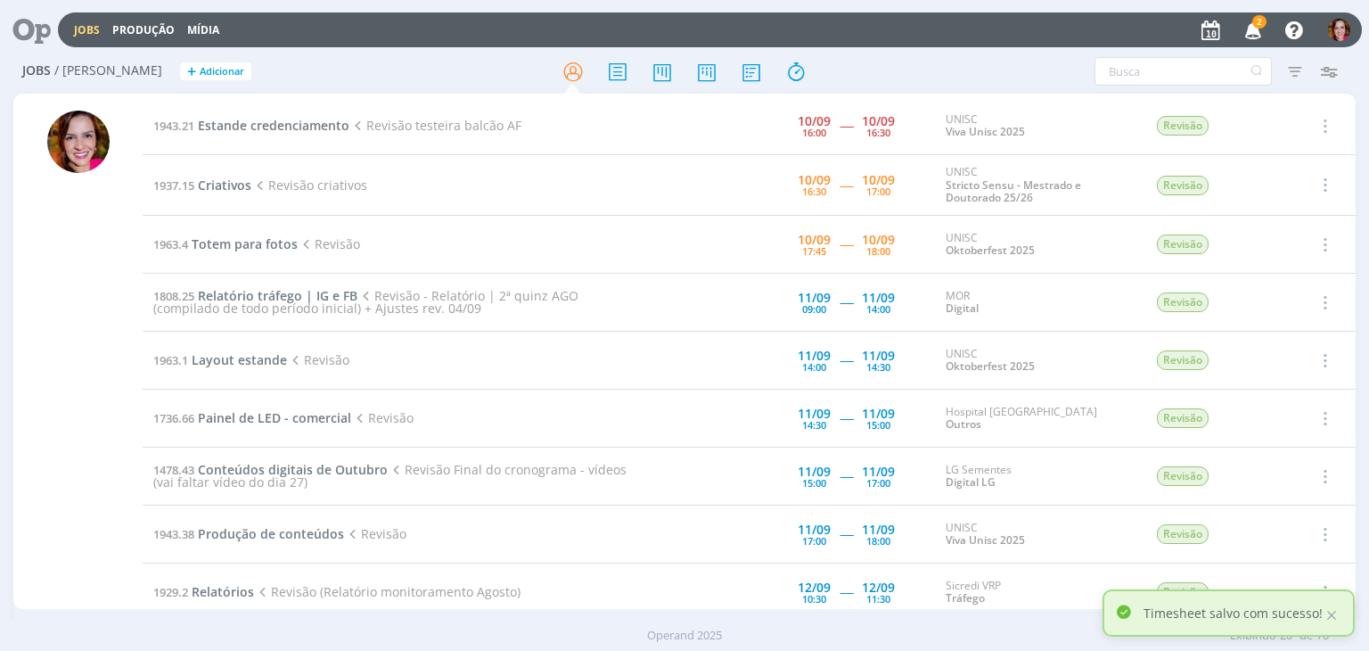
click at [1249, 25] on icon "button" at bounding box center [1253, 29] width 31 height 30
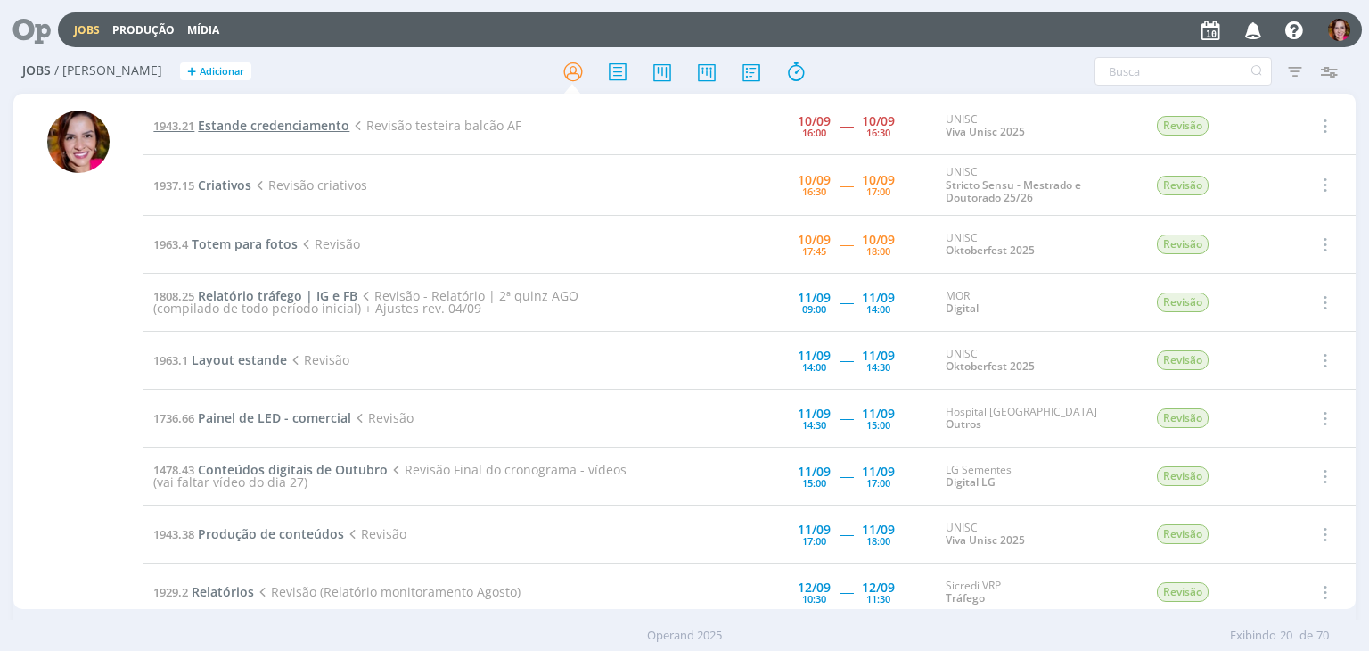
click at [282, 121] on span "Estande credenciamento" at bounding box center [274, 125] width 152 height 17
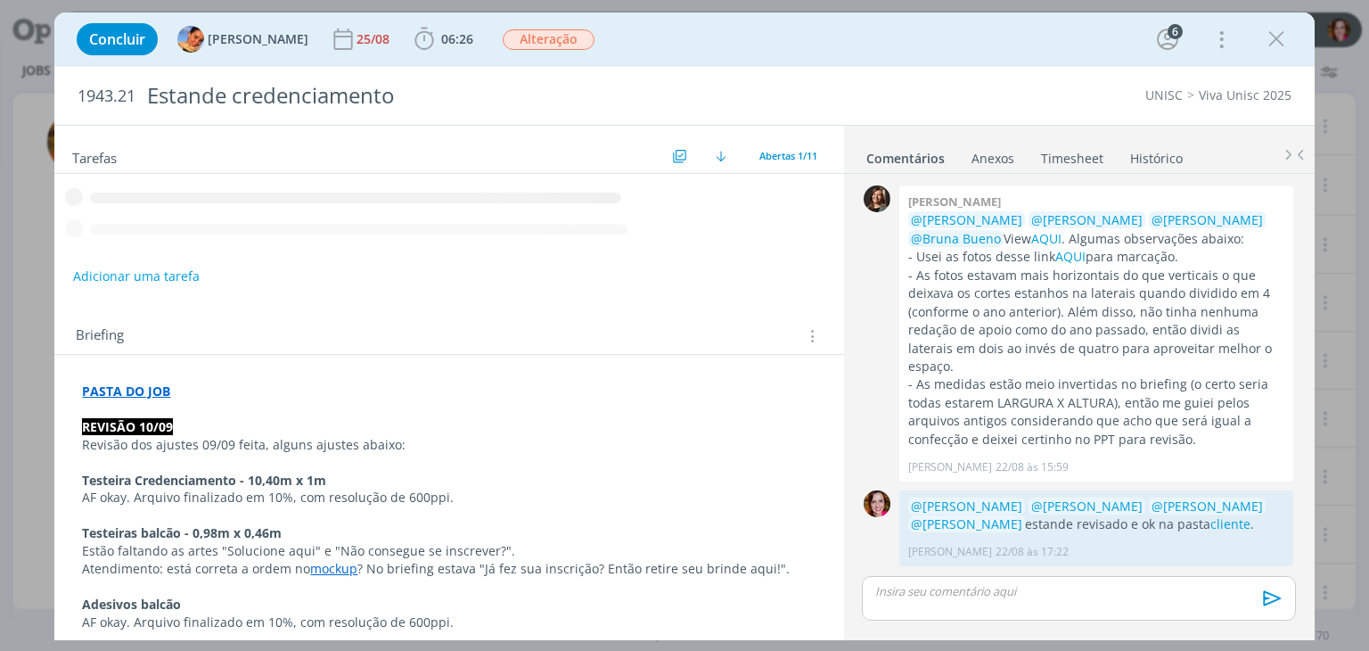
scroll to position [1072, 0]
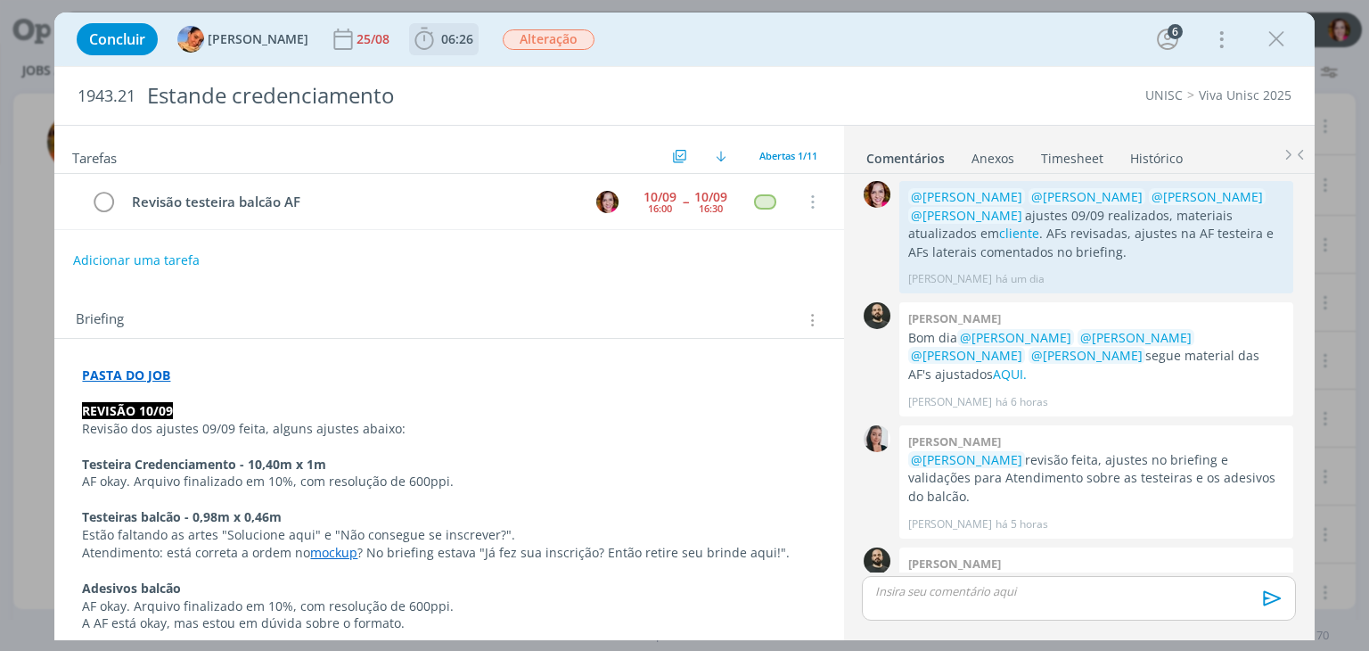
click at [441, 38] on span "06:26" at bounding box center [457, 38] width 32 height 17
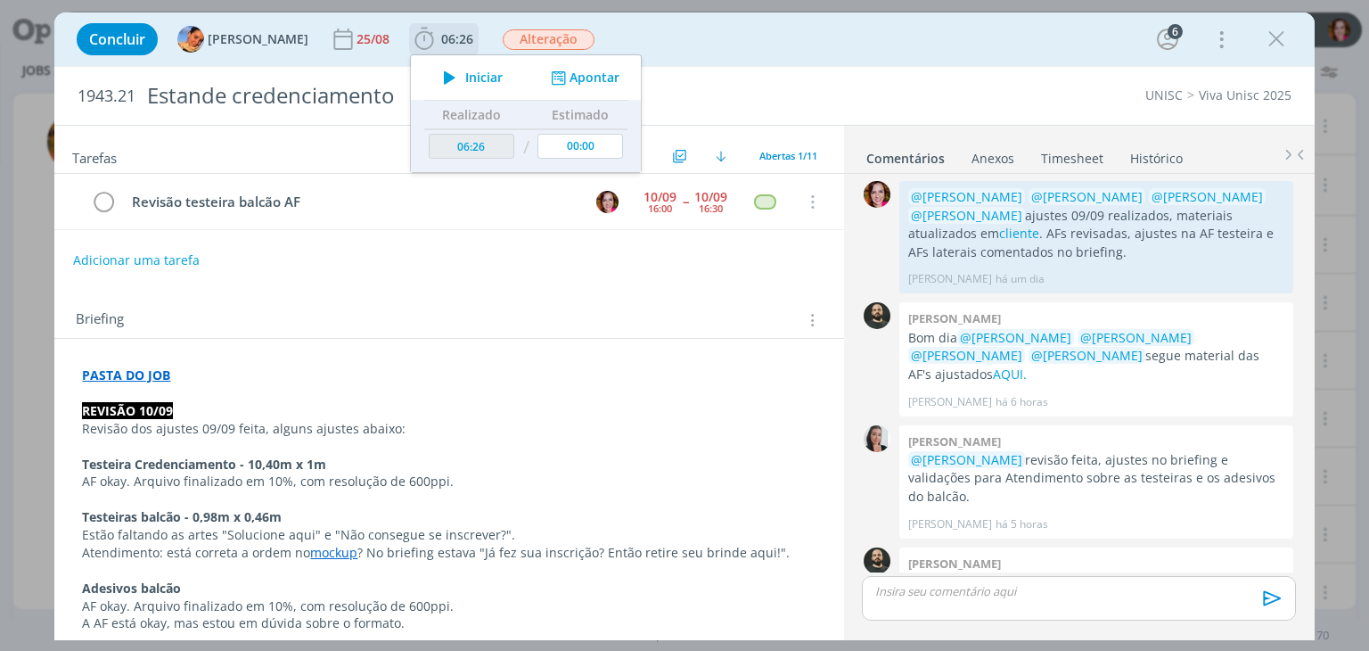
click at [450, 88] on button "Iniciar" at bounding box center [468, 77] width 70 height 25
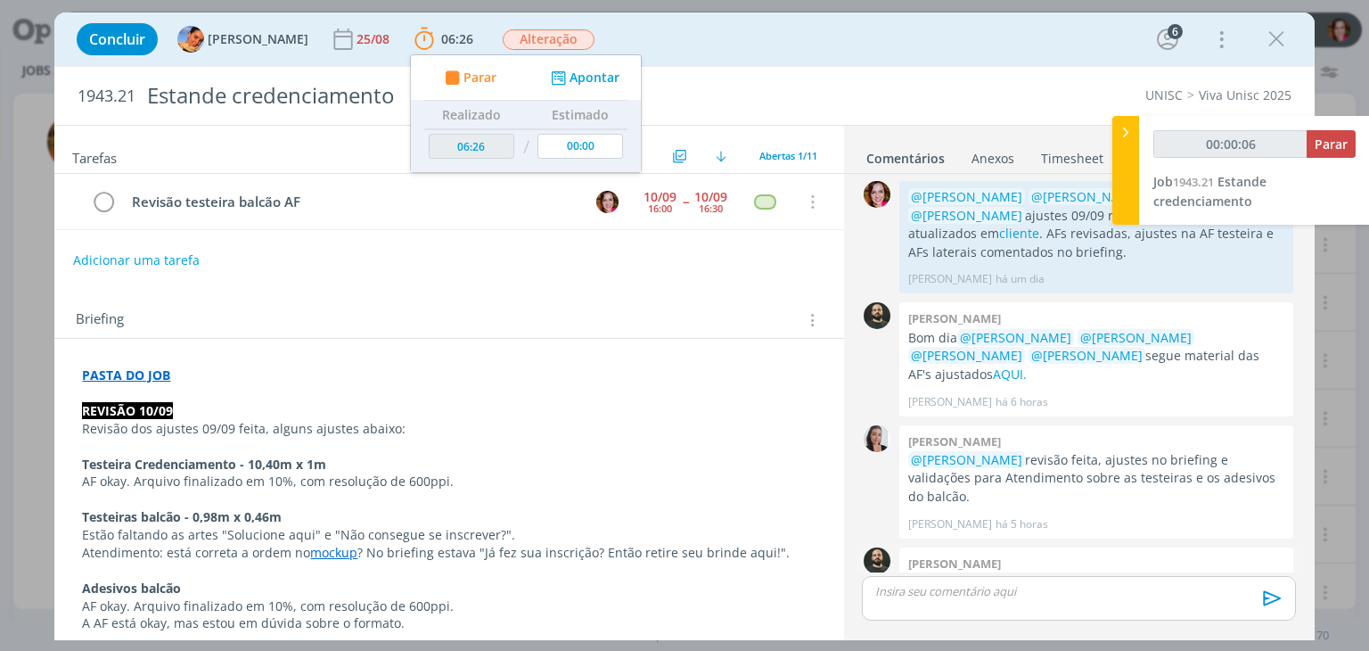
click at [994, 610] on link "AQUI." at bounding box center [977, 618] width 34 height 17
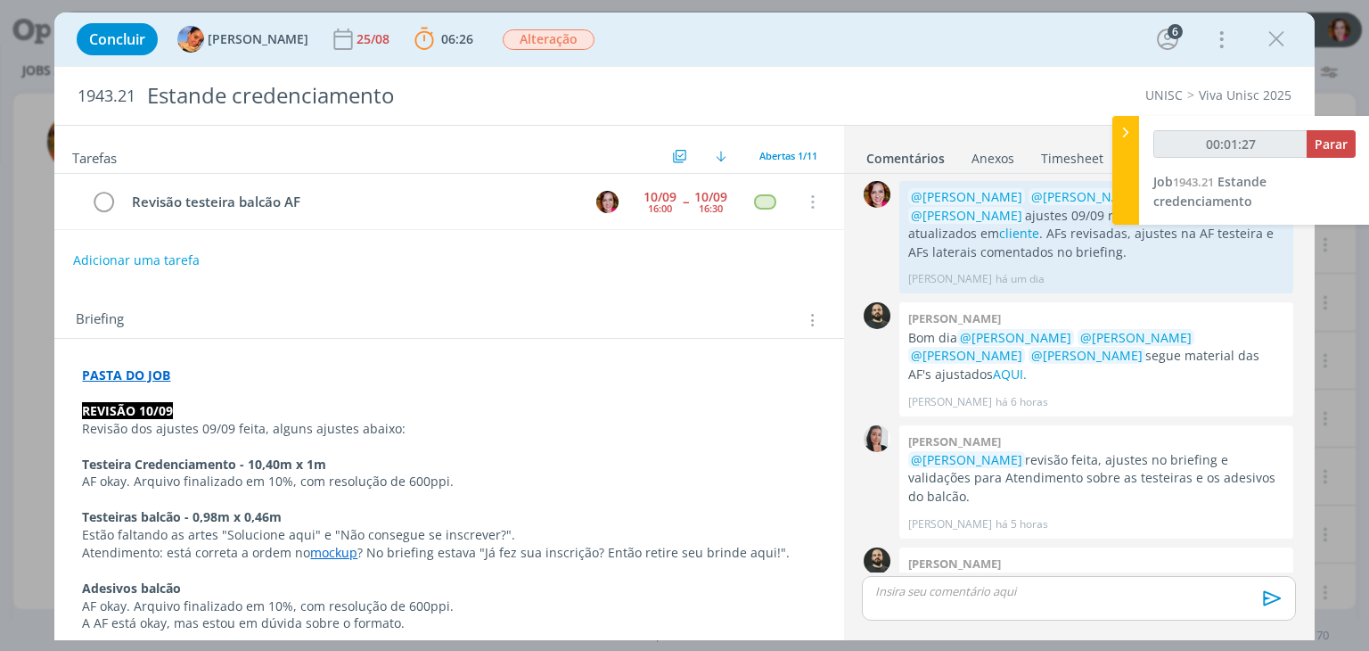
click at [585, 537] on p "Estão faltando as artes "Solucione aqui" e "Não consegue se inscrever?"." at bounding box center [449, 535] width 734 height 18
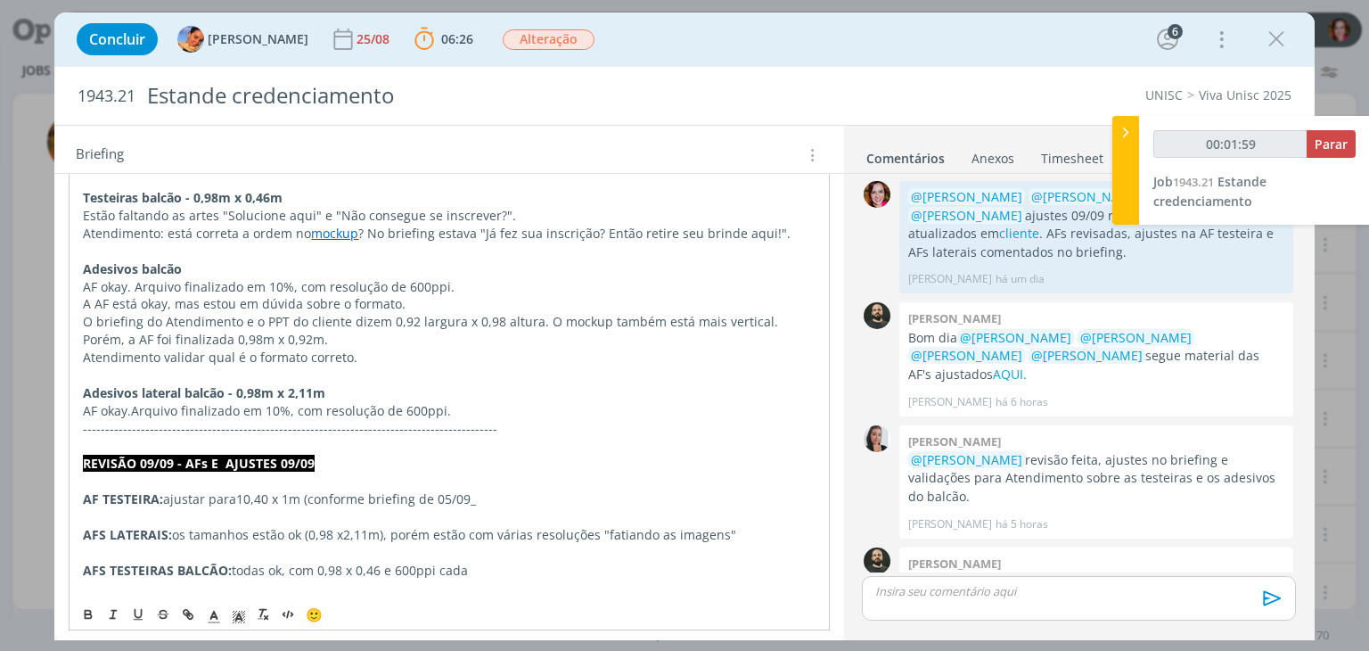
scroll to position [338, 0]
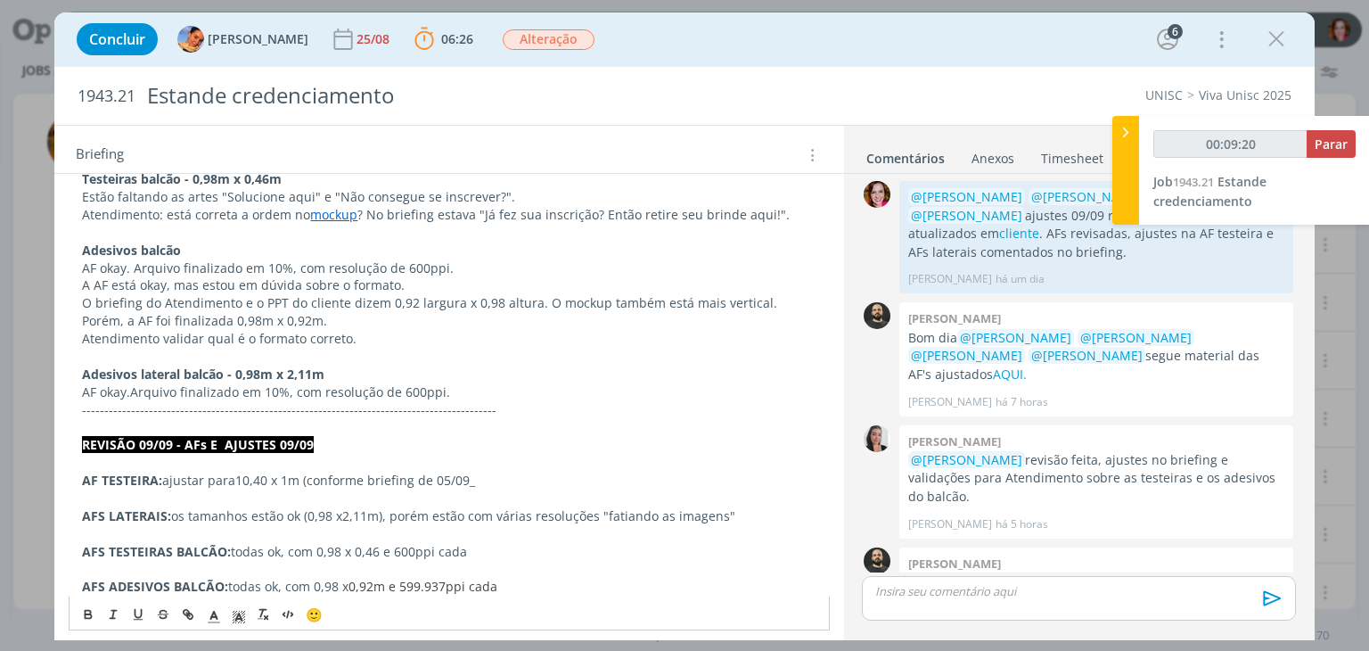
click at [305, 294] on p "O briefing do Atendimento e o PPT do cliente dizem 0,92 largura x 0,98 altura. …" at bounding box center [449, 312] width 734 height 36
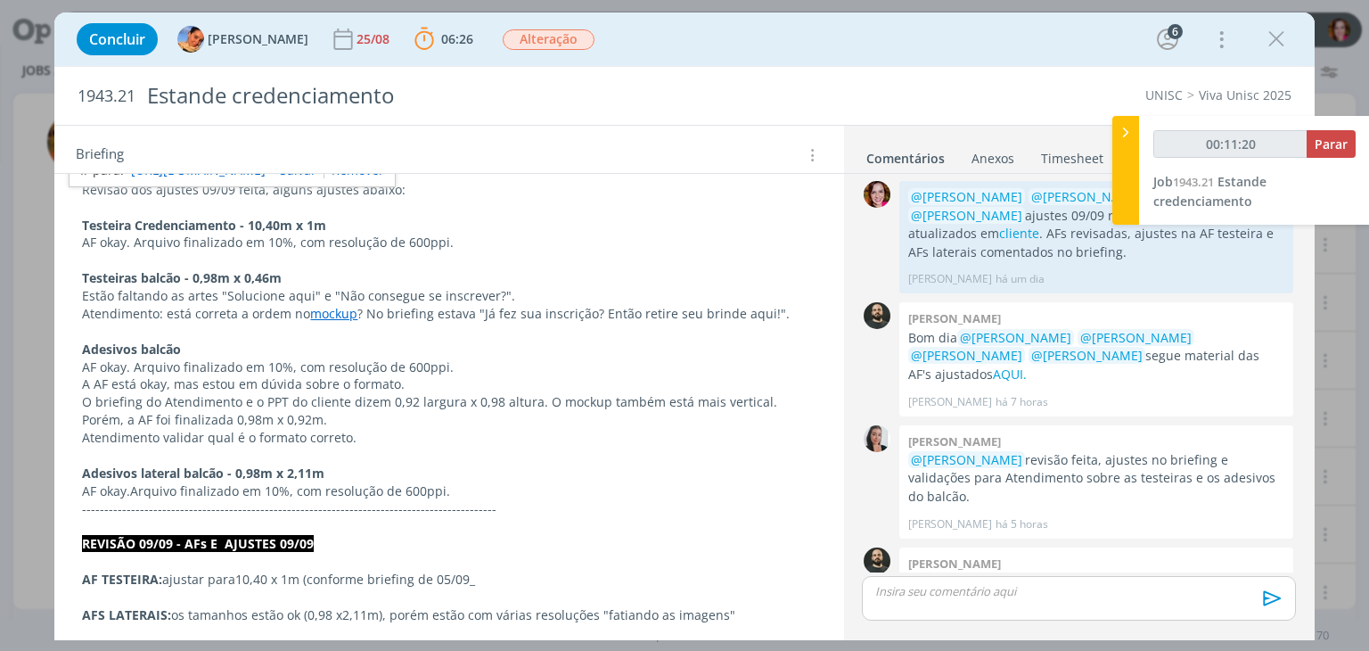
type input "00:11:21"
click at [889, 607] on div "dialog" at bounding box center [1078, 598] width 433 height 45
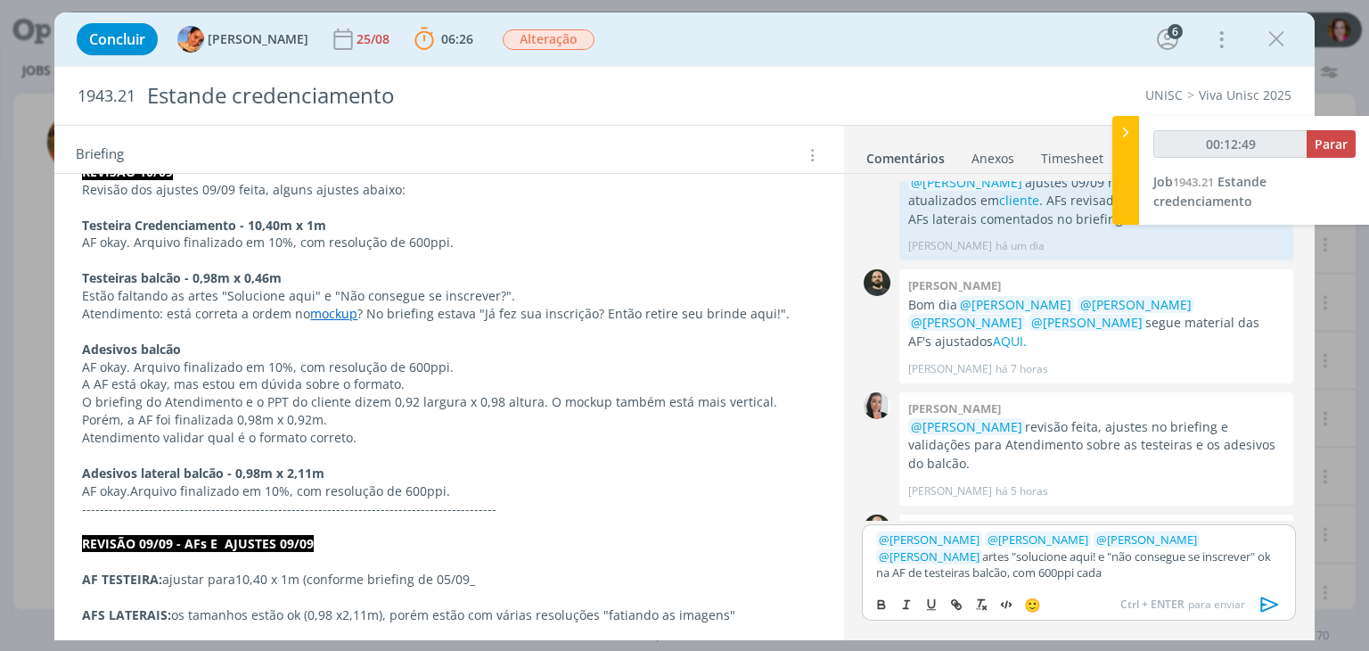
click at [328, 596] on p "dialog" at bounding box center [449, 597] width 734 height 18
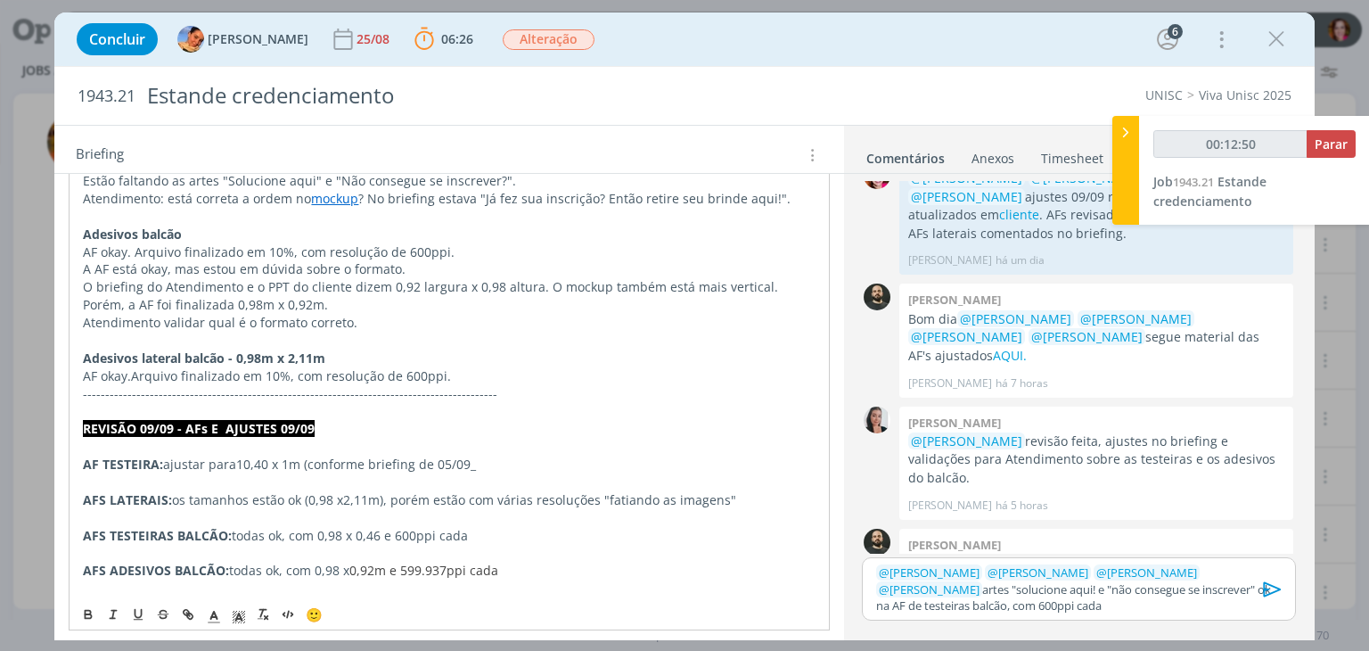
scroll to position [426, 0]
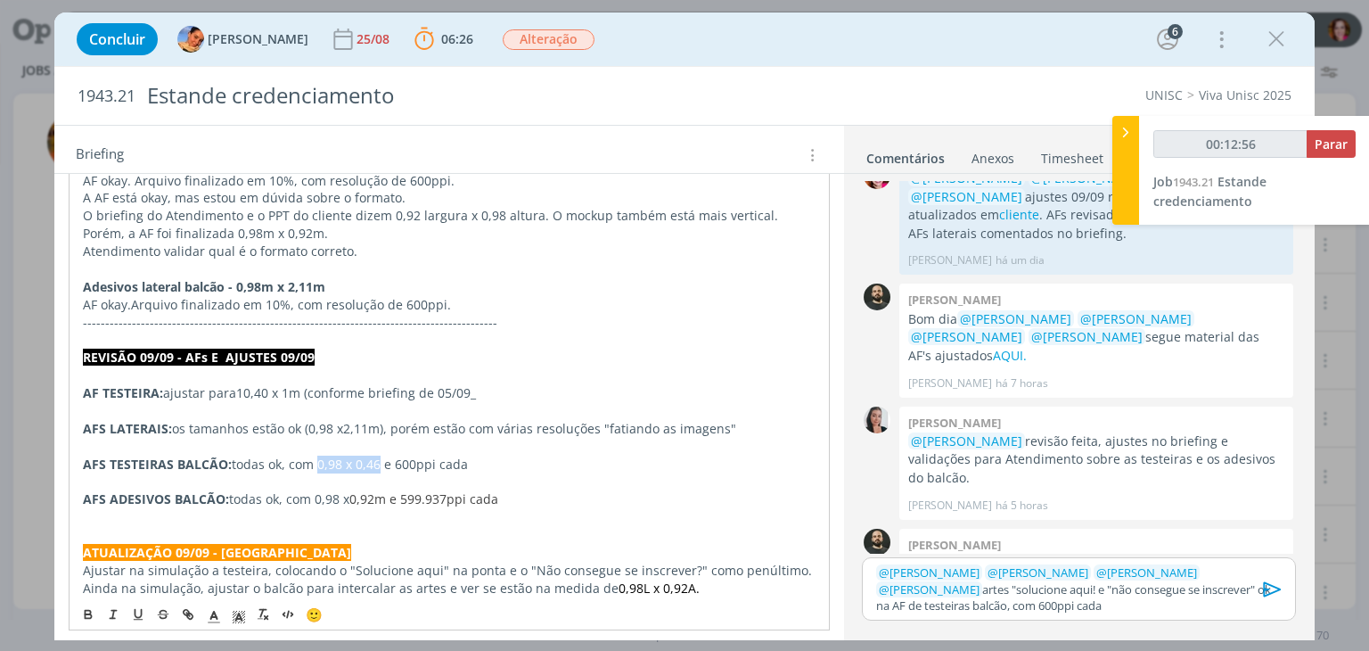
drag, startPoint x: 316, startPoint y: 461, endPoint x: 378, endPoint y: 461, distance: 61.5
click at [378, 461] on span "todas ok, com 0,98 x 0,46 e 600ppi cada" at bounding box center [350, 463] width 236 height 17
copy span "0,98 x 0,46"
click at [1038, 608] on p "﻿ @ Patrick Freitas ﻿ ﻿ @ Luíza Santana ﻿ ﻿ @ Karoline Arend ﻿ ﻿ @ Beatriz Luch…" at bounding box center [1078, 588] width 405 height 49
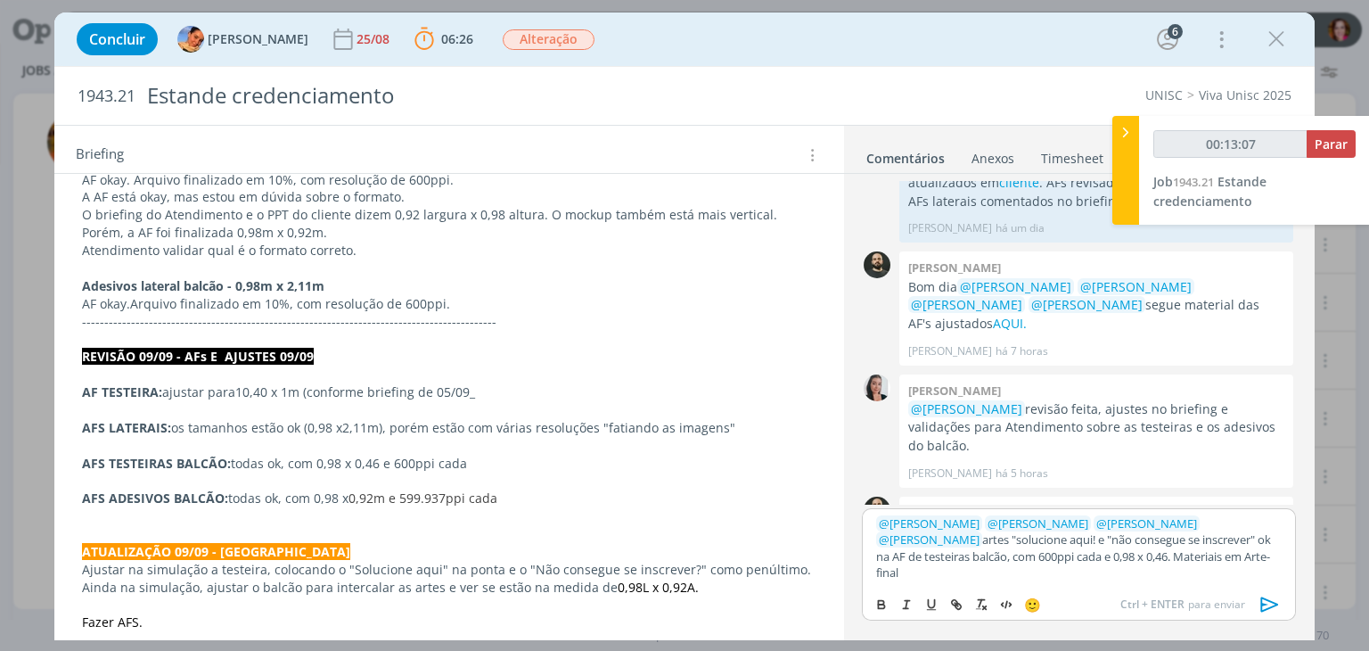
type input "00:13:08"
type input "Arte-final"
type input "00:13:09"
paste input "0,98 x 0,46"
type input "0,98 x 0,46"
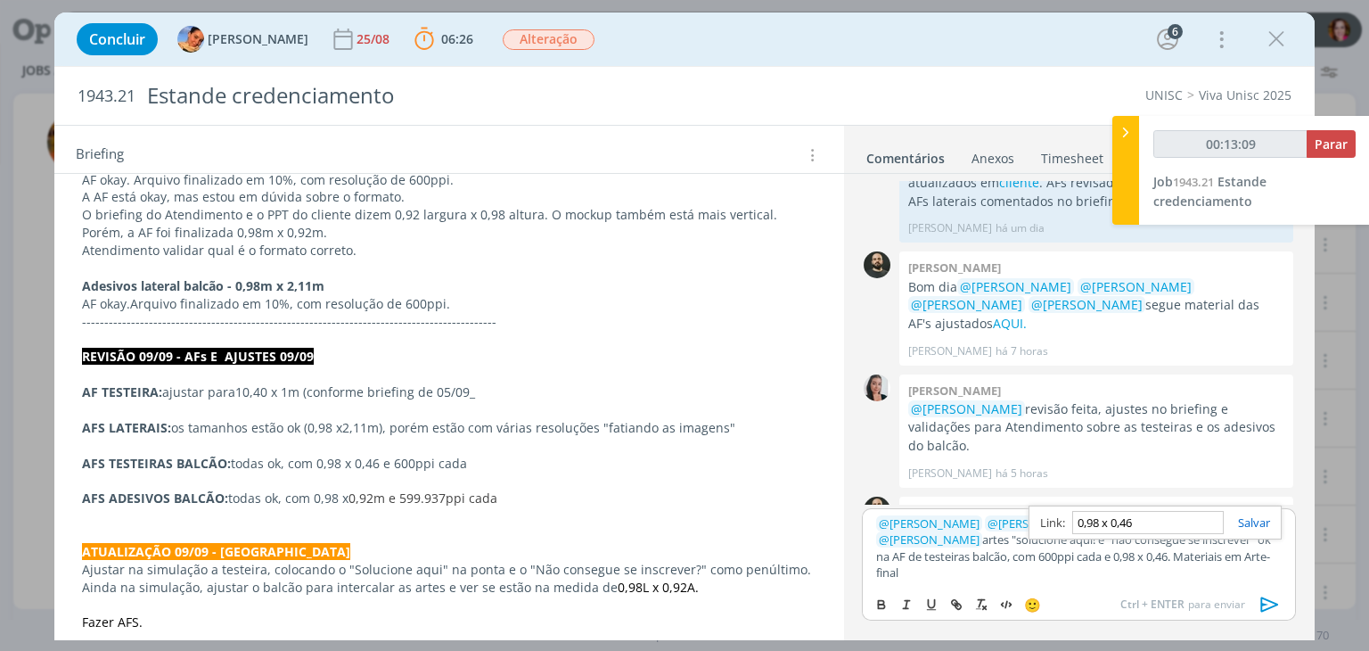
type input "00:13:10"
type input "00:13:11"
type input "00:13:14"
paste input "https://sobeae.sharepoint.com/sites/SOBEAE/Documentos%20Compartilhados/Forms/Al…"
type input "https://sobeae.sharepoint.com/sites/SOBEAE/Documentos%20Compartilhados/Forms/Al…"
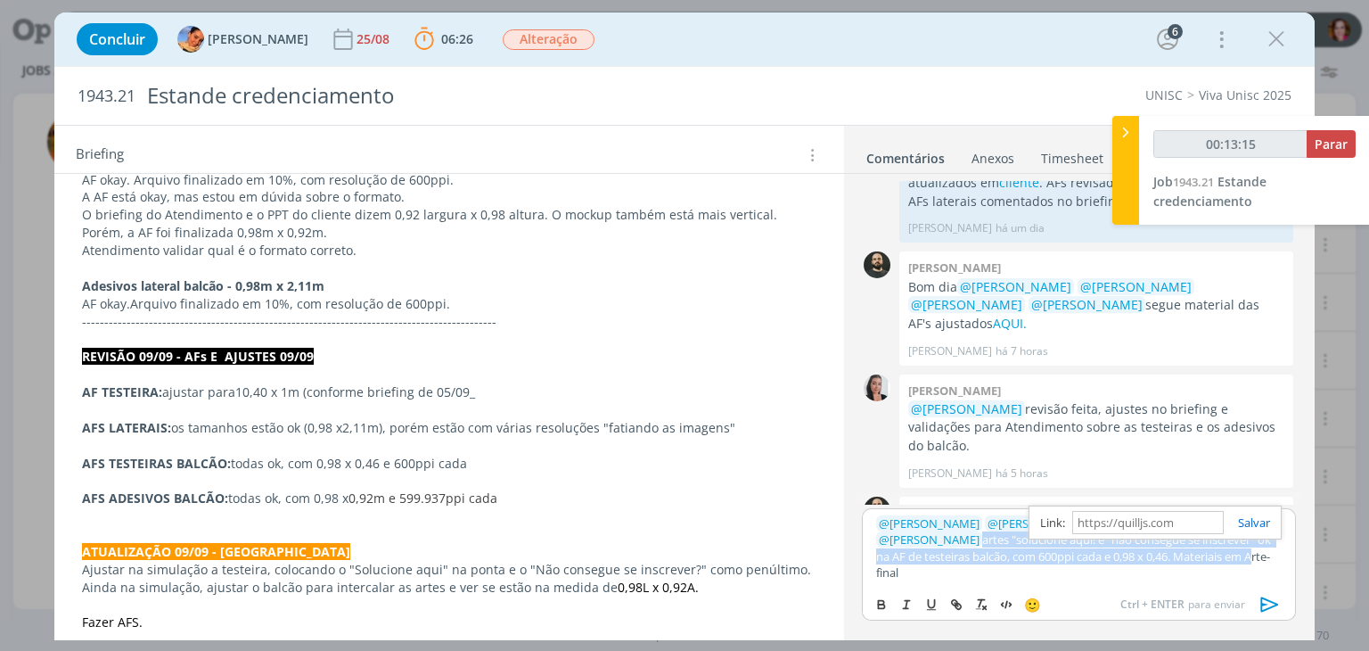
scroll to position [0, 0]
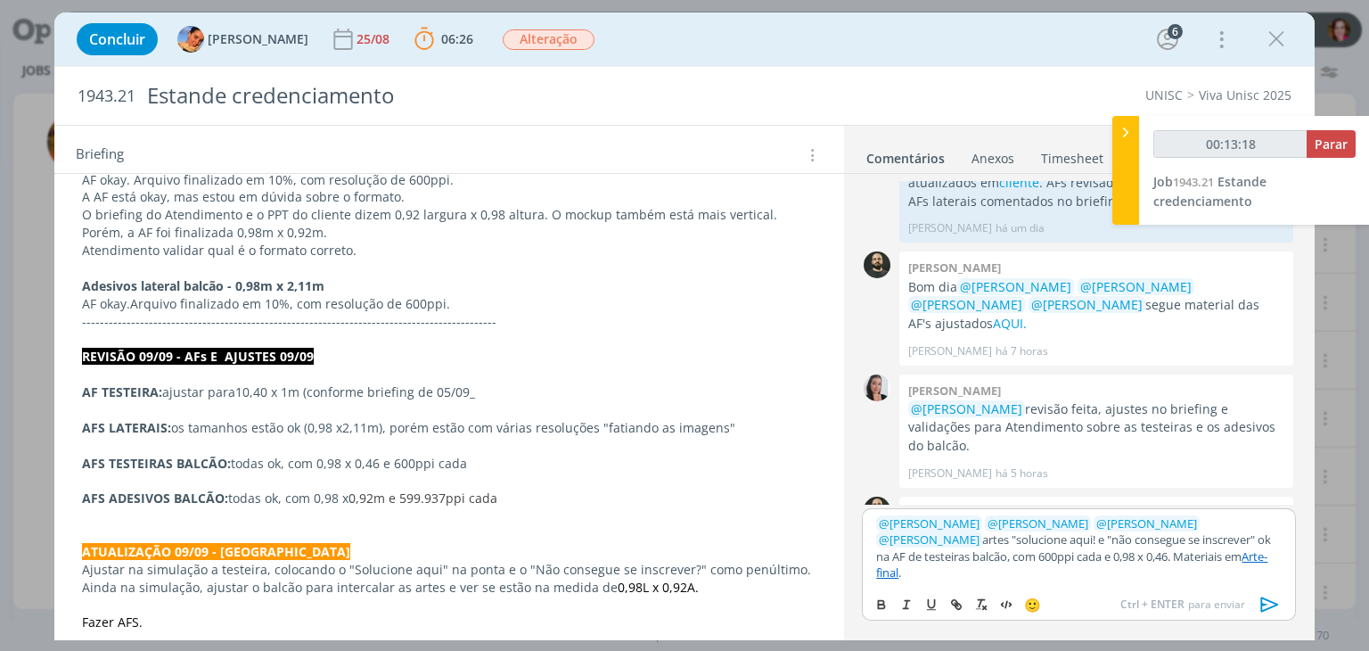
click at [1174, 573] on link "Arte-final" at bounding box center [1071, 564] width 391 height 32
click at [1112, 534] on link "https://sobeae.sharepoint.com/sites/SOBEAE/Documentos%20Compartilhados/Forms/Al…" at bounding box center [1055, 522] width 121 height 23
click at [1226, 571] on p "﻿ @ Patrick Freitas ﻿ ﻿ @ Luíza Santana ﻿ ﻿ @ Karoline Arend ﻿ ﻿ @ Beatriz Luch…" at bounding box center [1078, 548] width 405 height 66
click at [1265, 603] on icon "dialog" at bounding box center [1270, 604] width 27 height 27
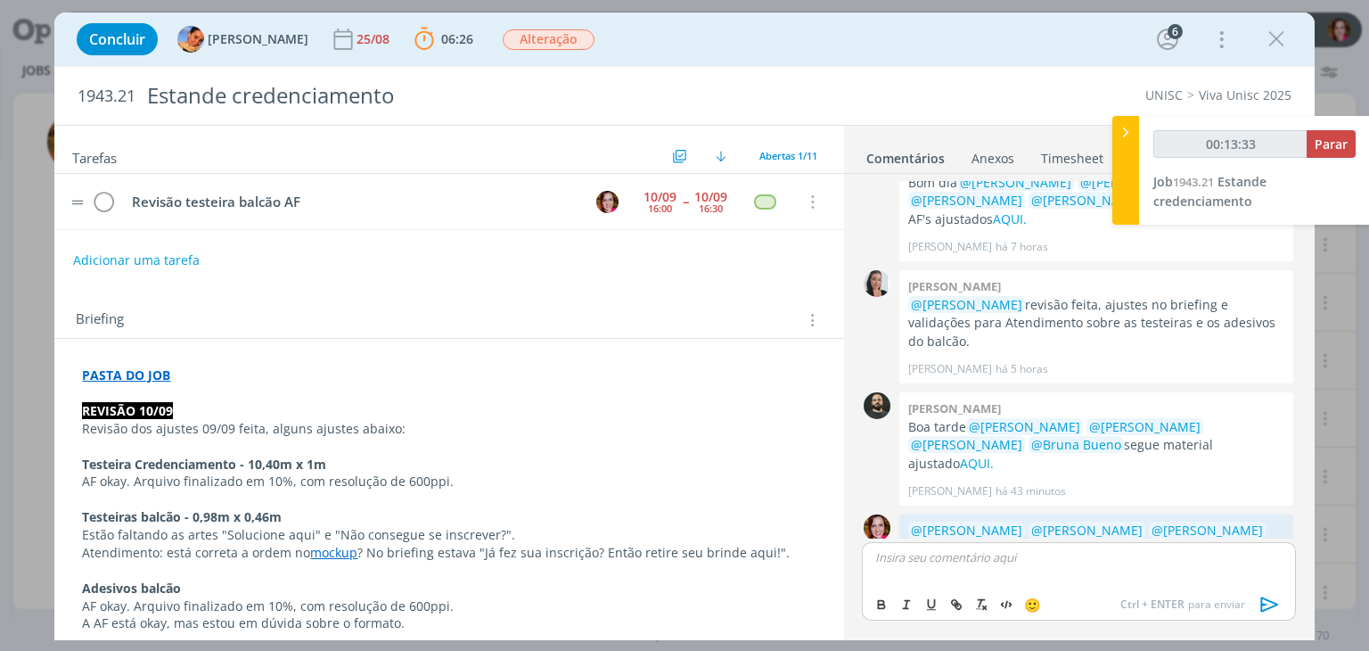
scroll to position [1194, 0]
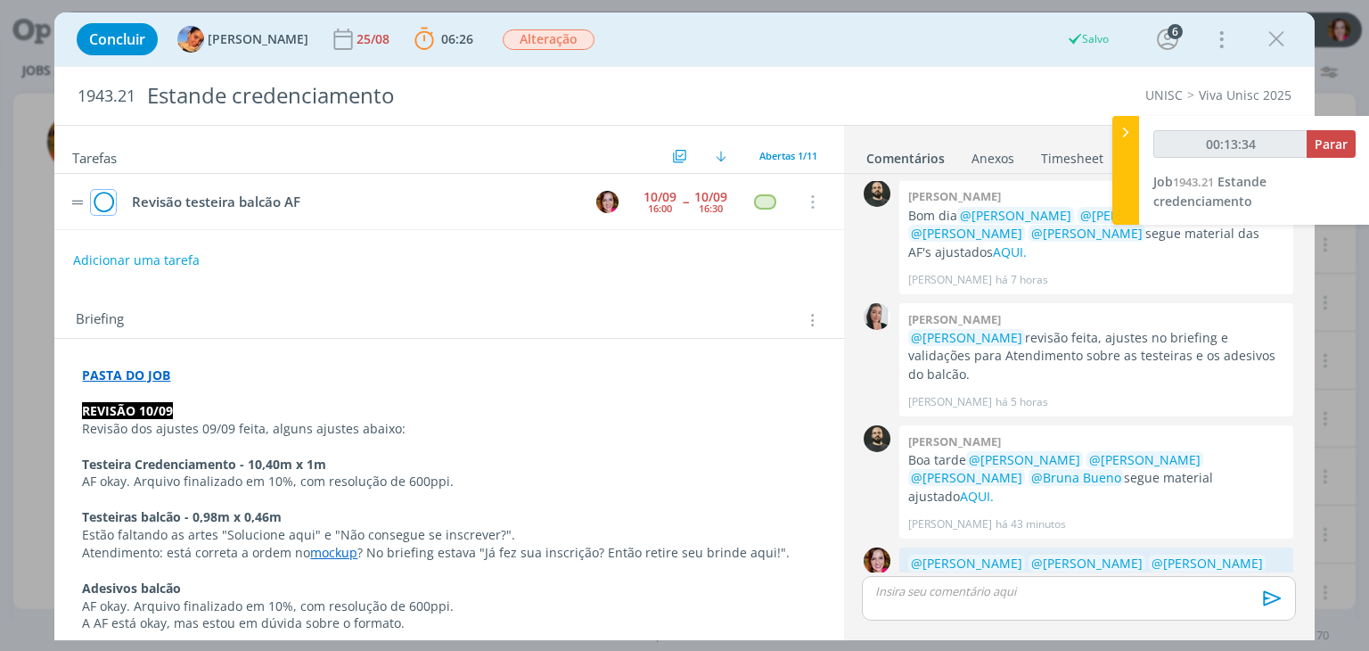
click at [99, 201] on icon "dialog" at bounding box center [103, 202] width 25 height 27
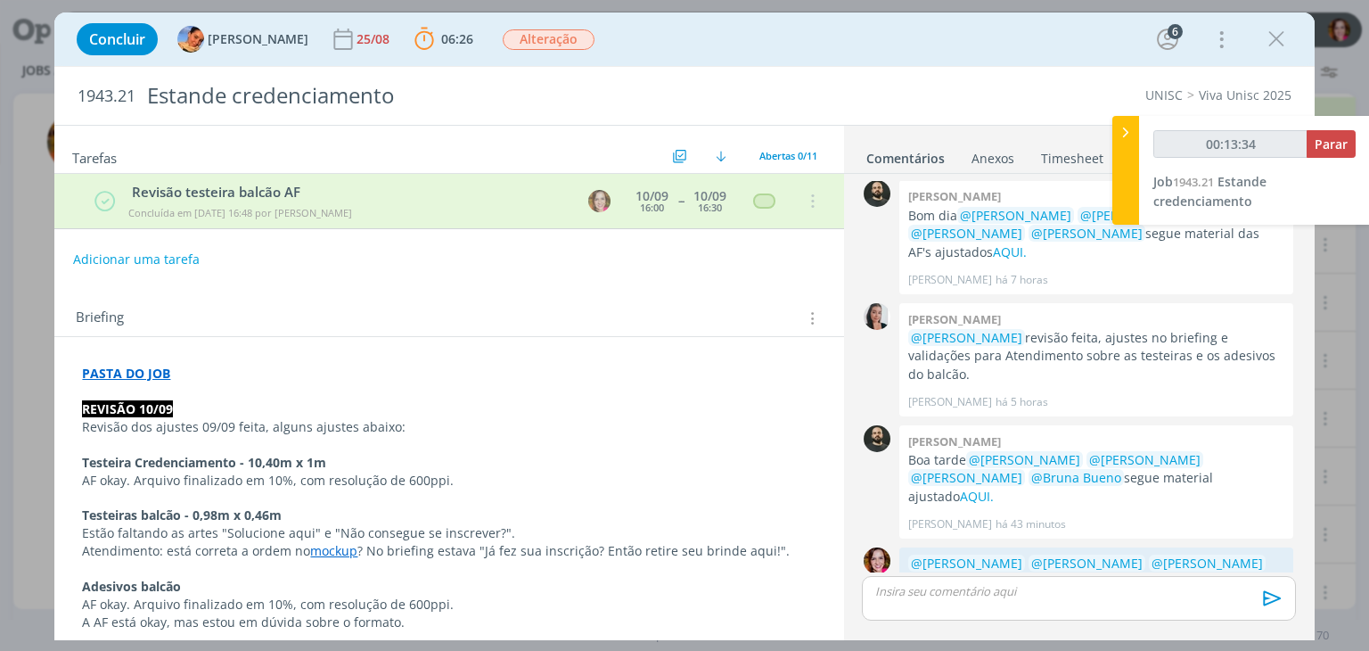
type input "00:13:35"
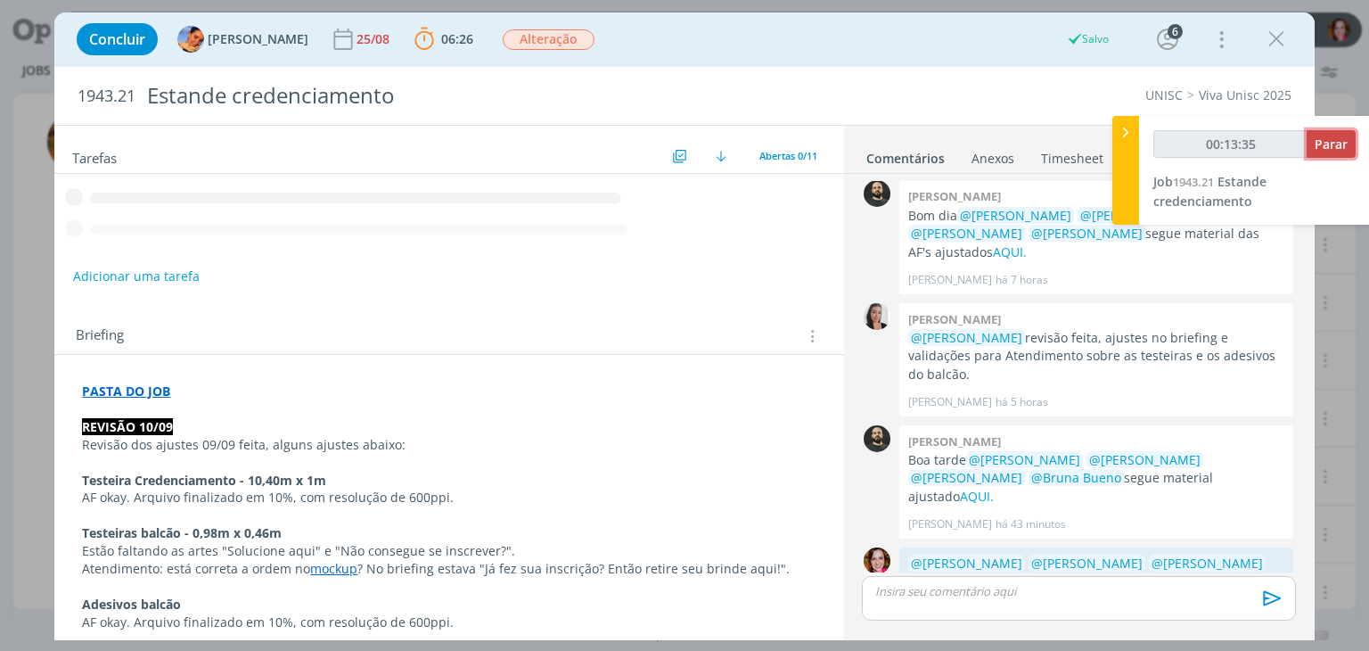
click at [1325, 148] on span "Parar" at bounding box center [1331, 143] width 33 height 17
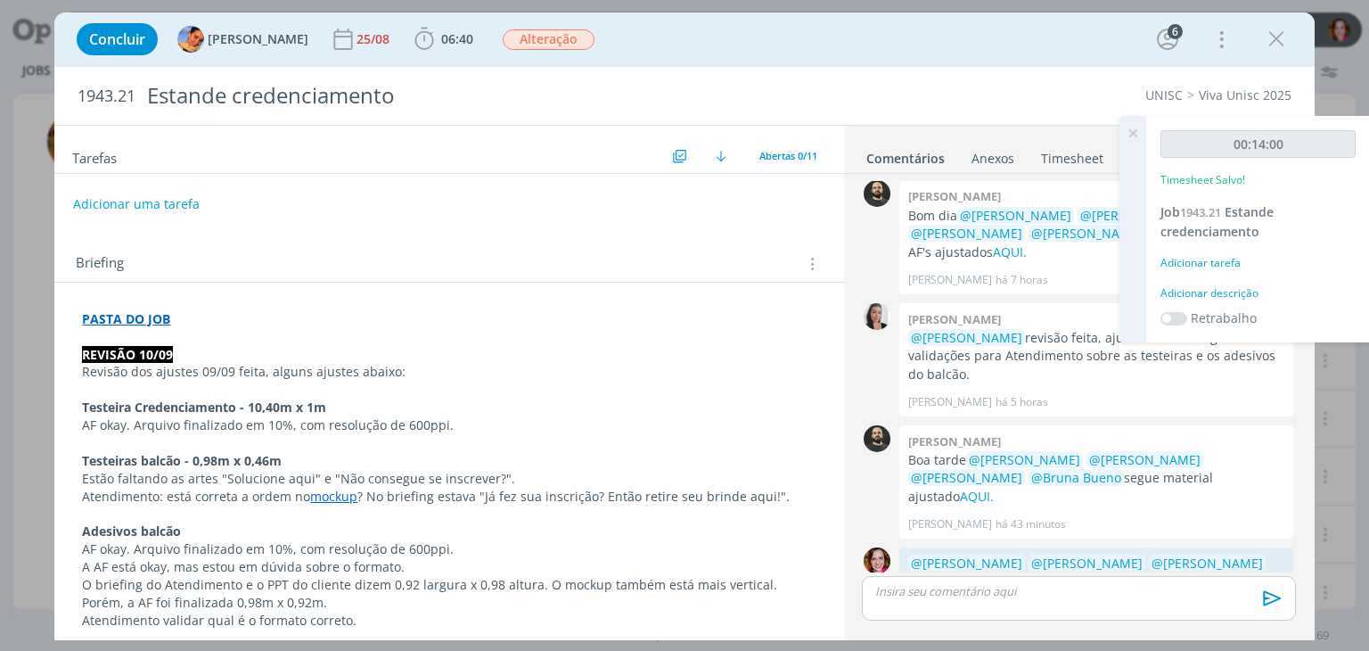
click at [1202, 292] on div "Adicionar descrição" at bounding box center [1258, 293] width 195 height 16
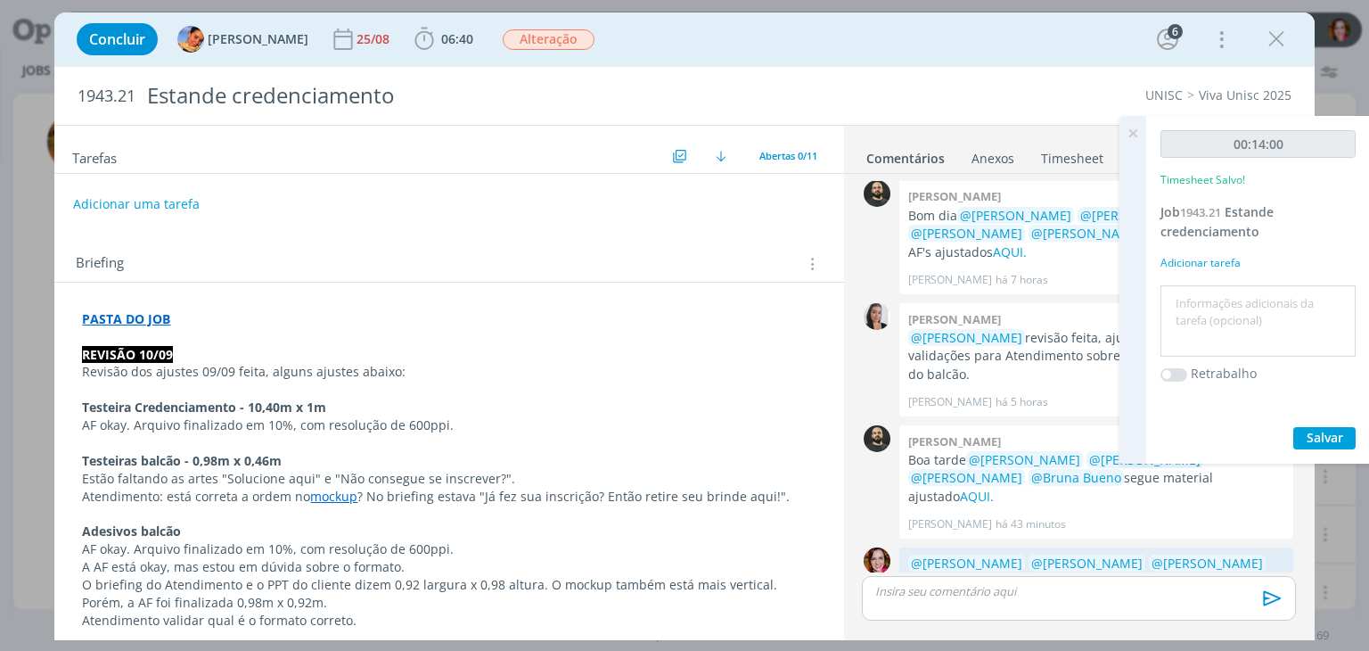
click at [1202, 292] on textarea at bounding box center [1258, 321] width 186 height 63
type textarea "Revisão ajustes 10/09 - AF testeiras balcão"
click at [1307, 431] on span "Salvar" at bounding box center [1325, 437] width 37 height 17
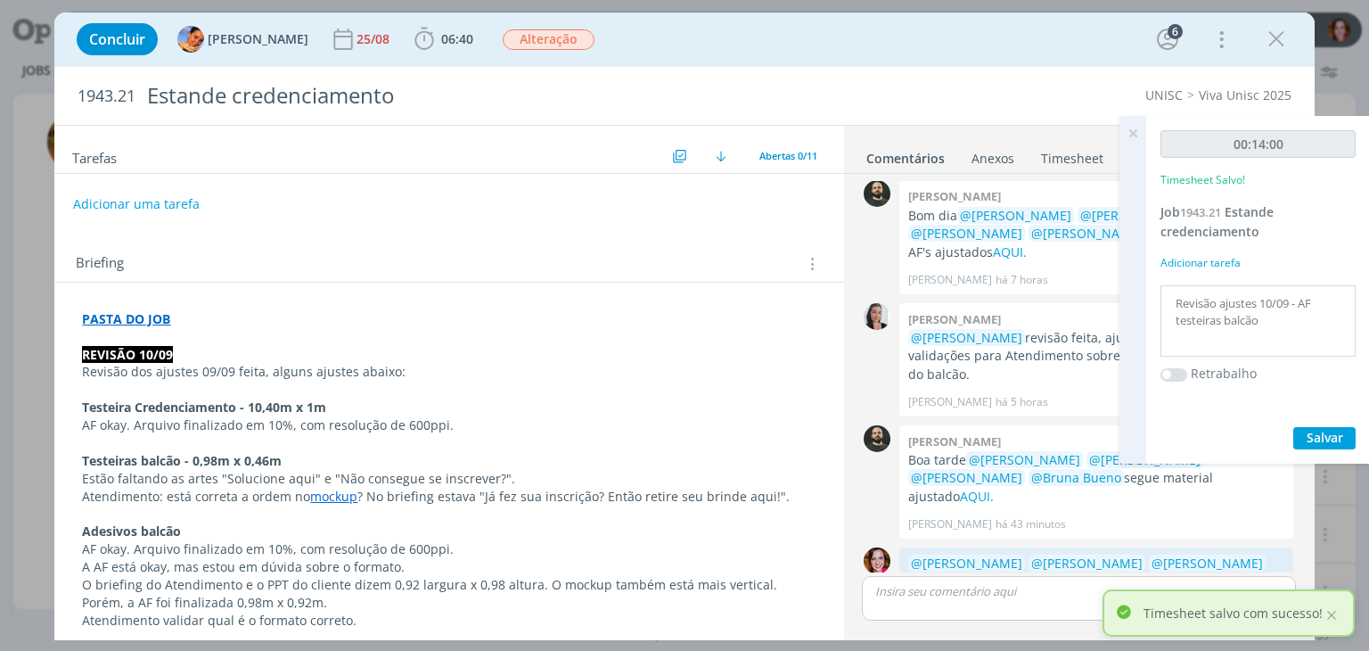
click at [1133, 129] on icon at bounding box center [1133, 133] width 32 height 35
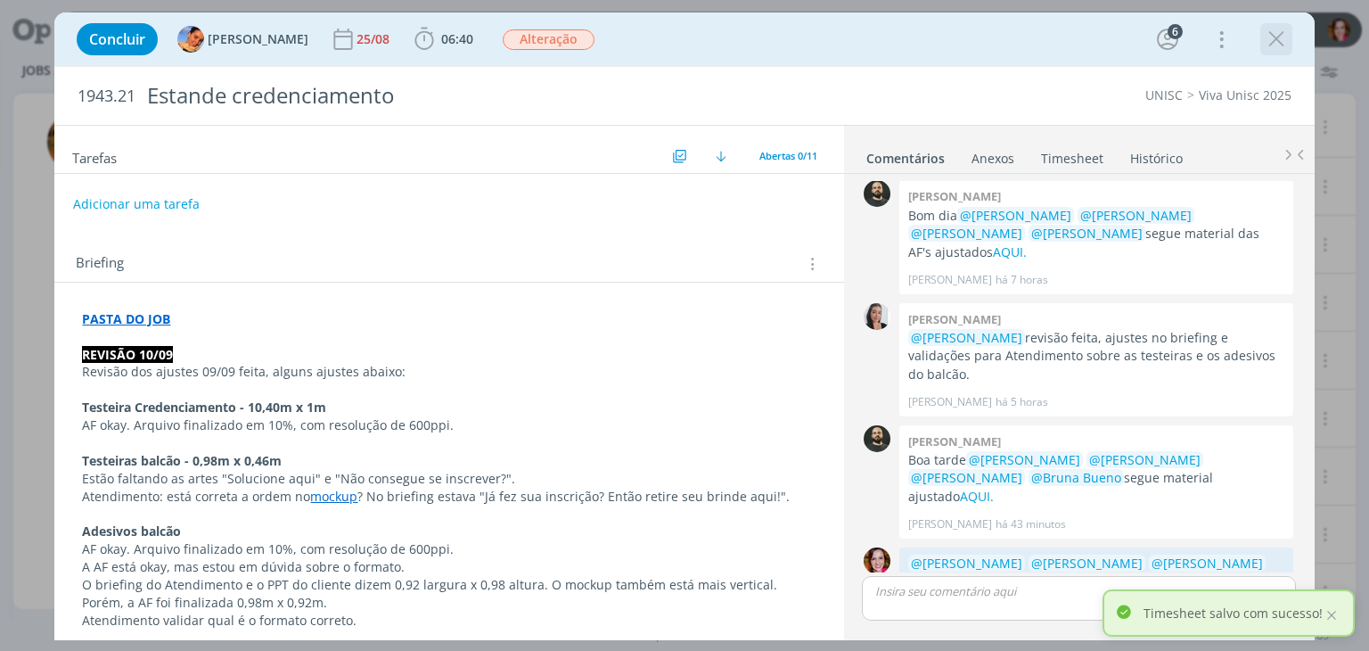
click at [1278, 44] on icon "dialog" at bounding box center [1276, 39] width 27 height 27
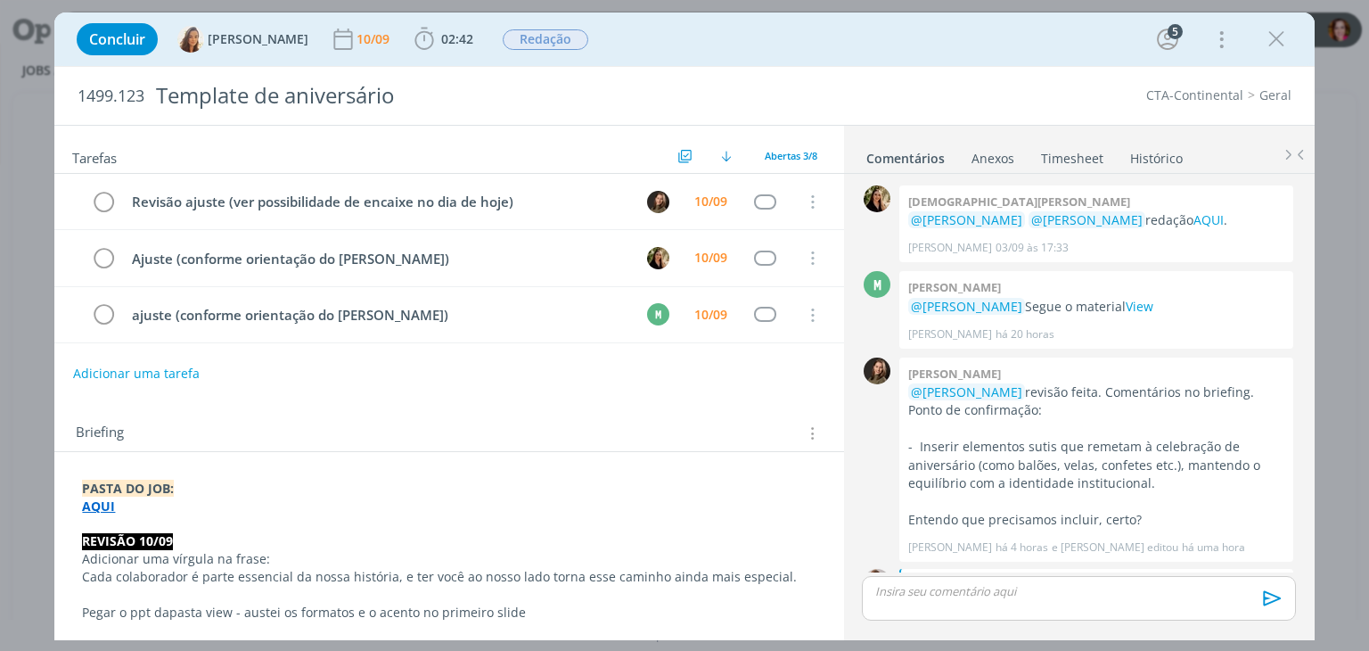
scroll to position [296, 0]
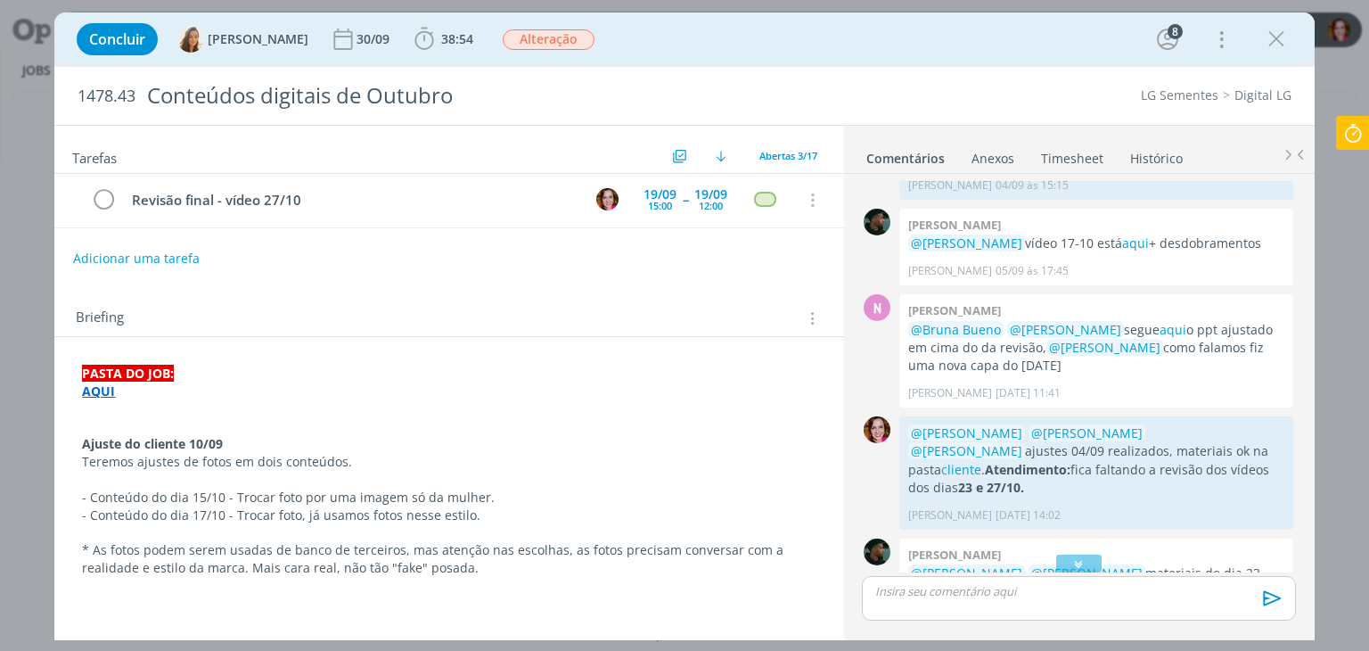
scroll to position [123, 0]
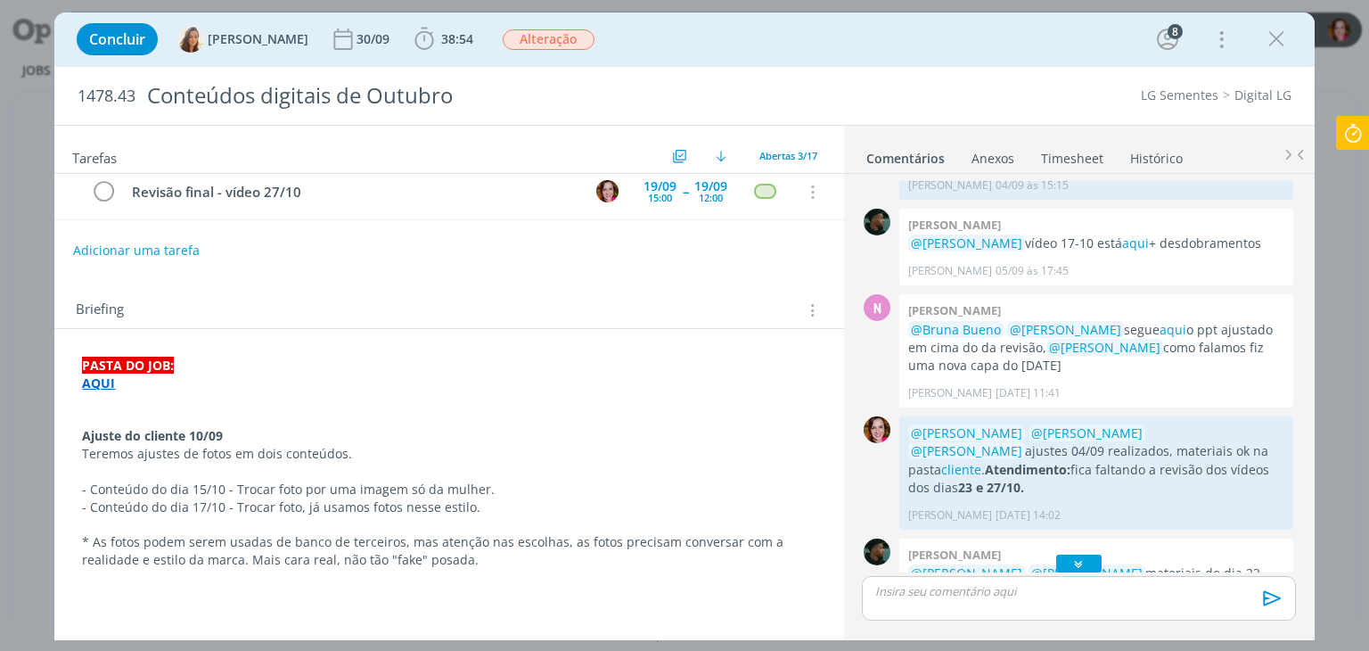
click at [1070, 564] on icon "dialog" at bounding box center [1079, 563] width 19 height 18
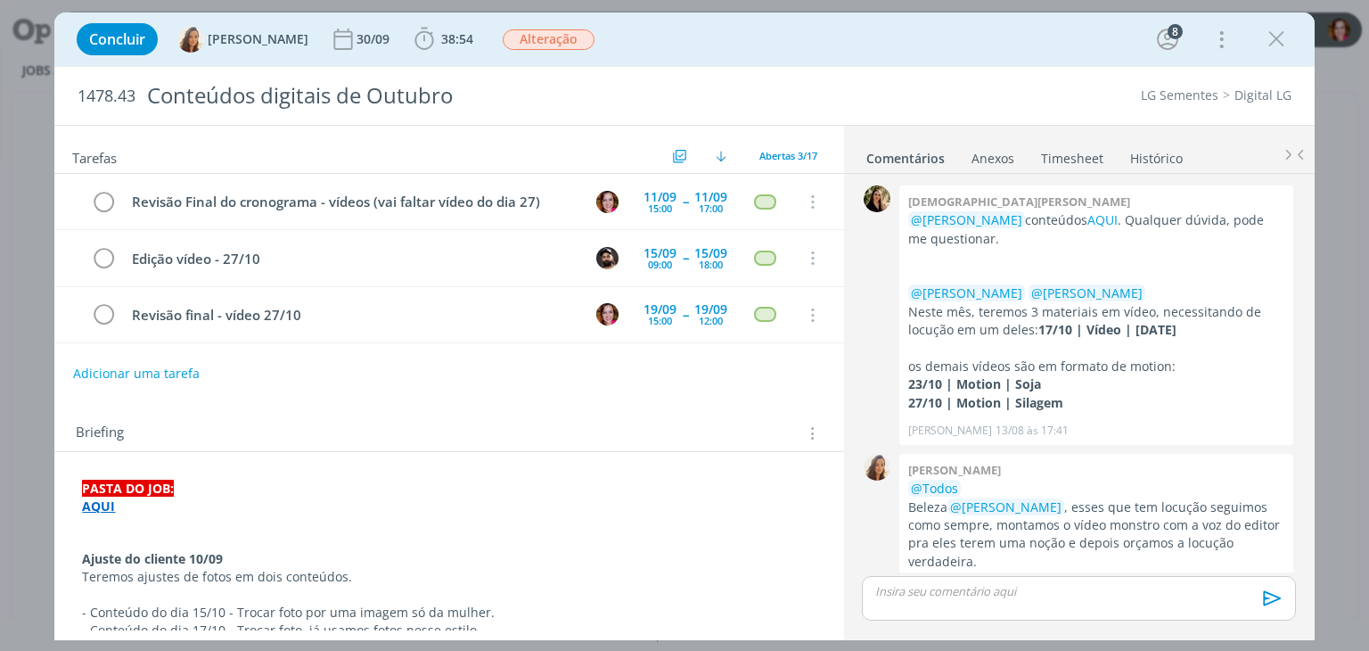
scroll to position [1407, 0]
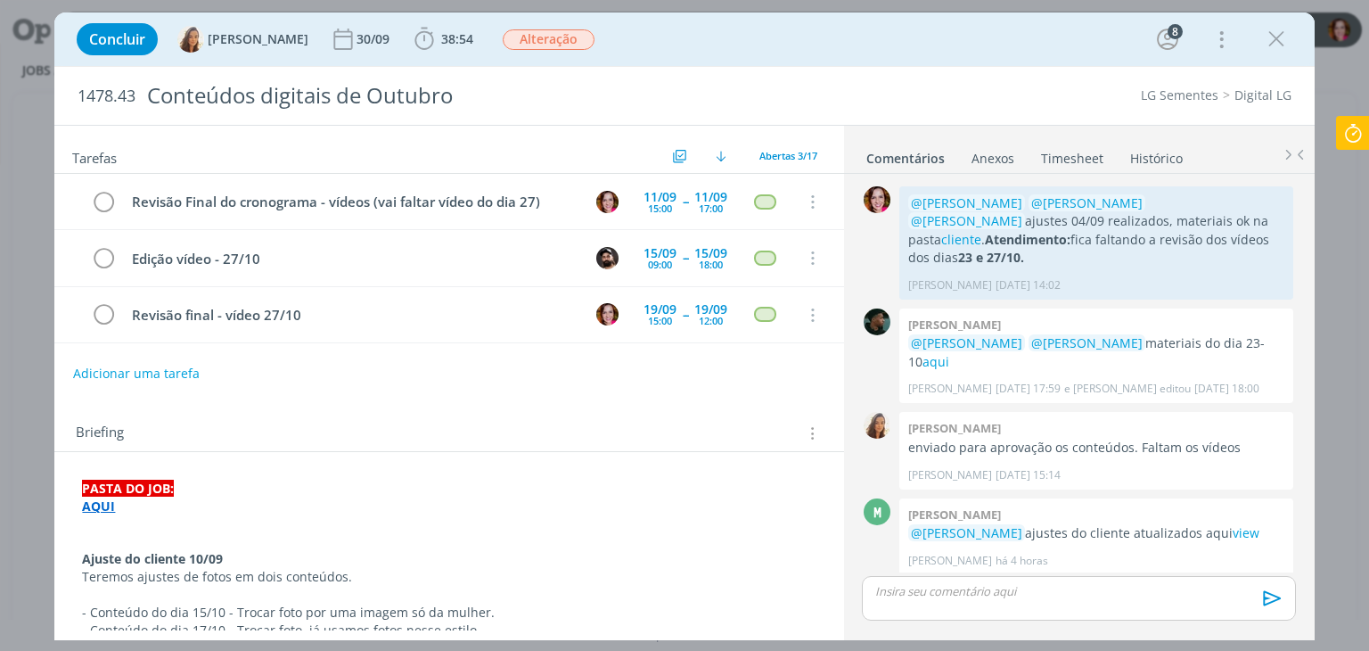
click at [269, 586] on p "dialog" at bounding box center [449, 595] width 734 height 18
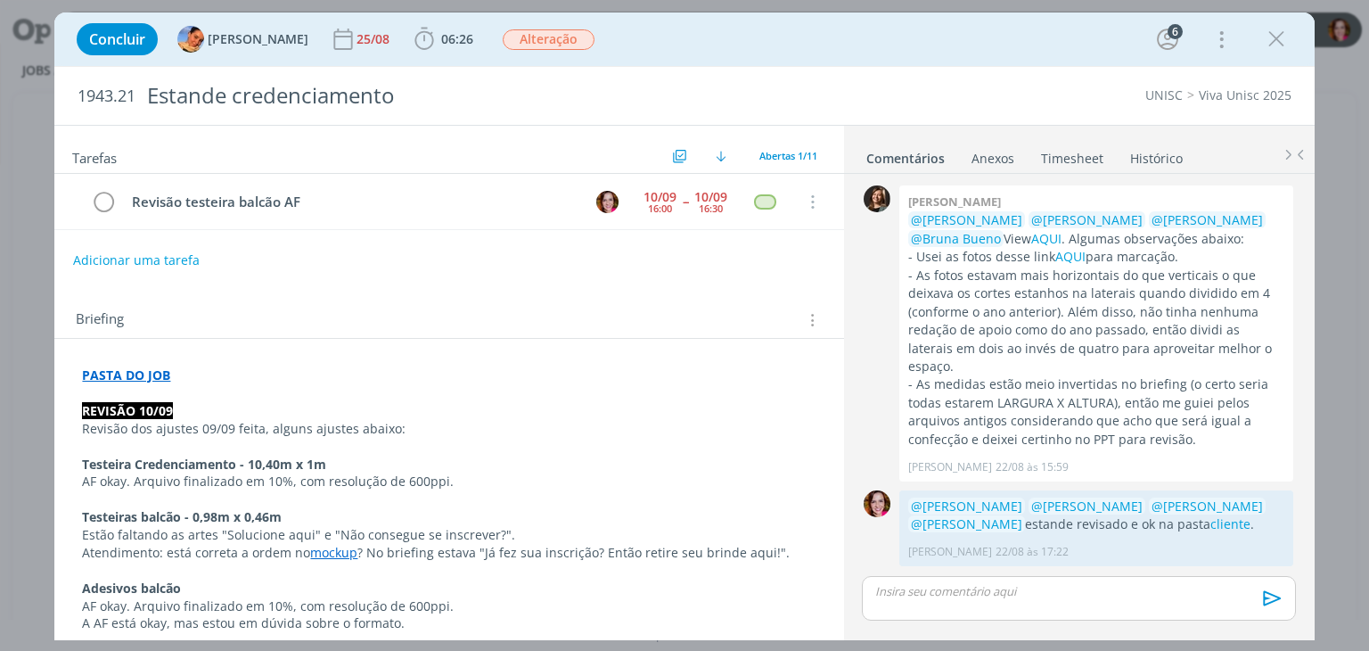
scroll to position [1072, 0]
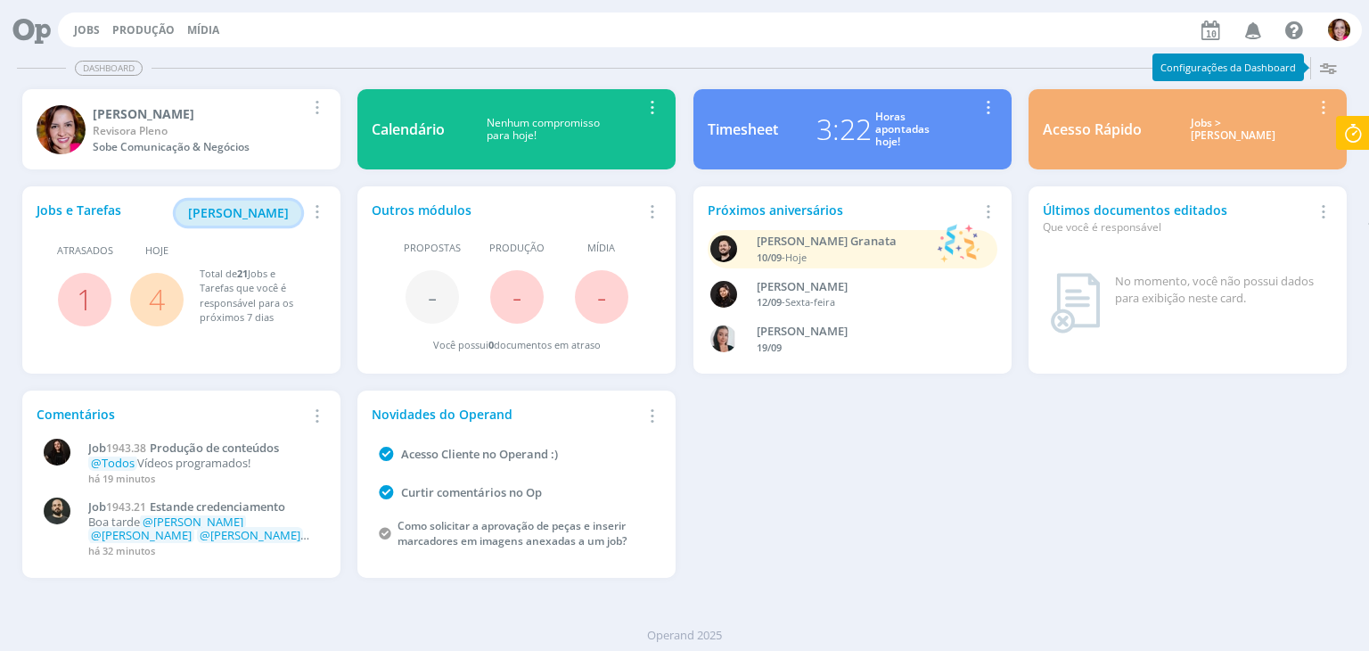
click at [247, 209] on span "Minha Pauta" at bounding box center [238, 212] width 101 height 17
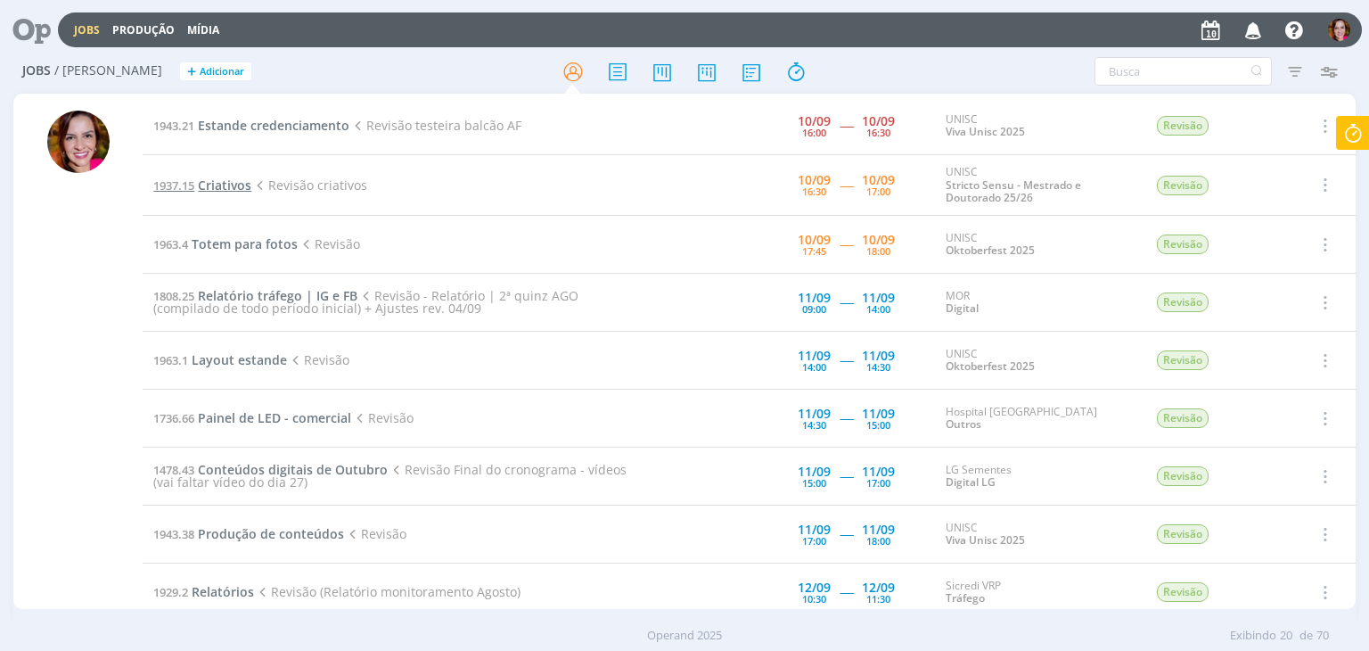
click at [209, 179] on span "Criativos" at bounding box center [224, 184] width 53 height 17
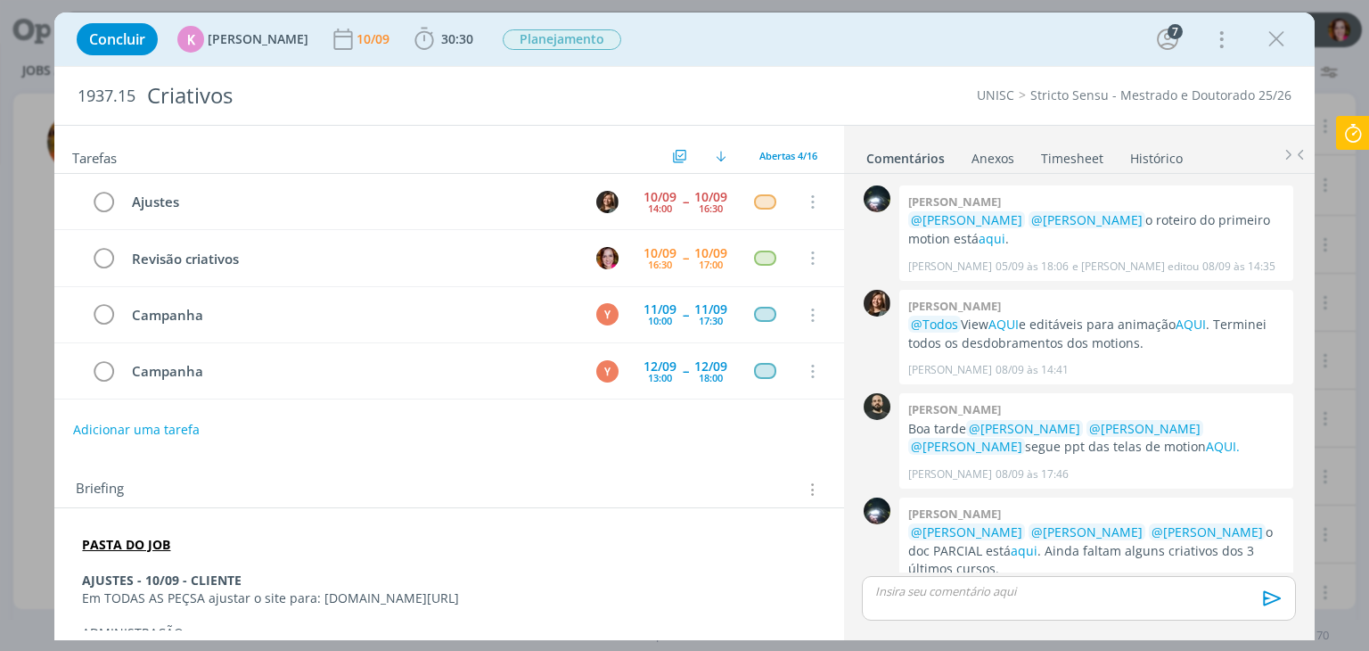
scroll to position [371, 0]
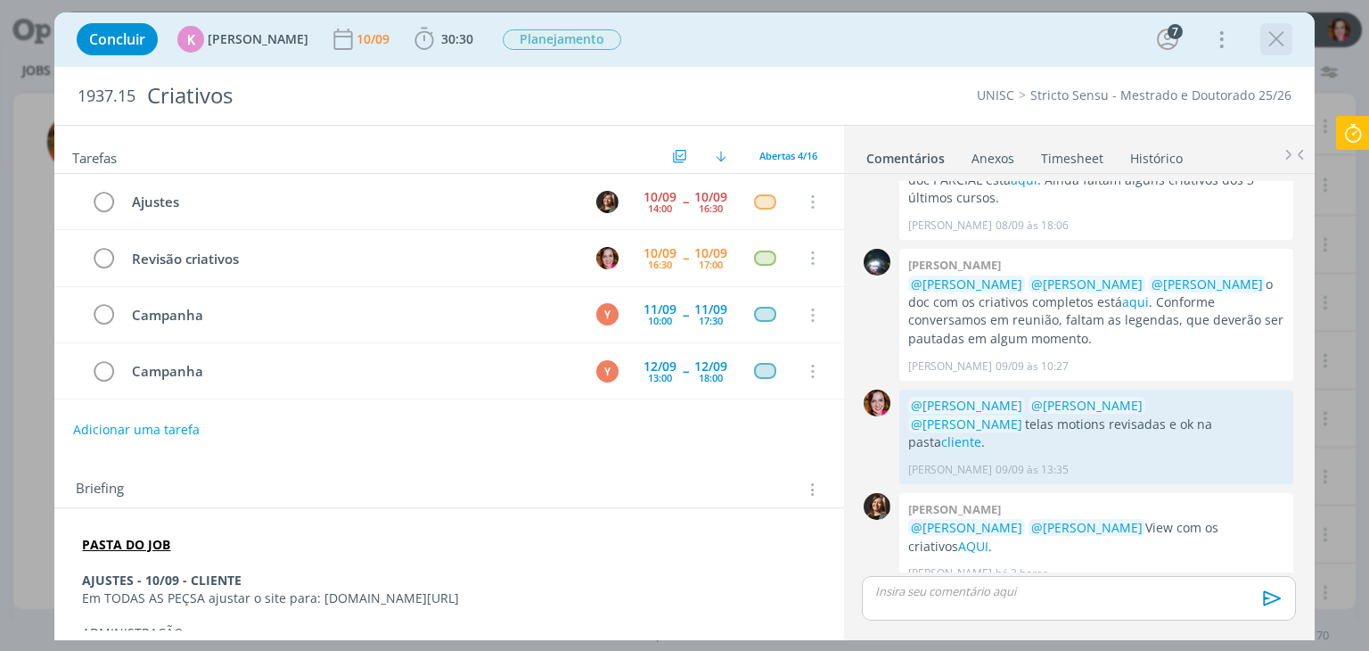
click at [1274, 44] on icon "dialog" at bounding box center [1276, 39] width 27 height 27
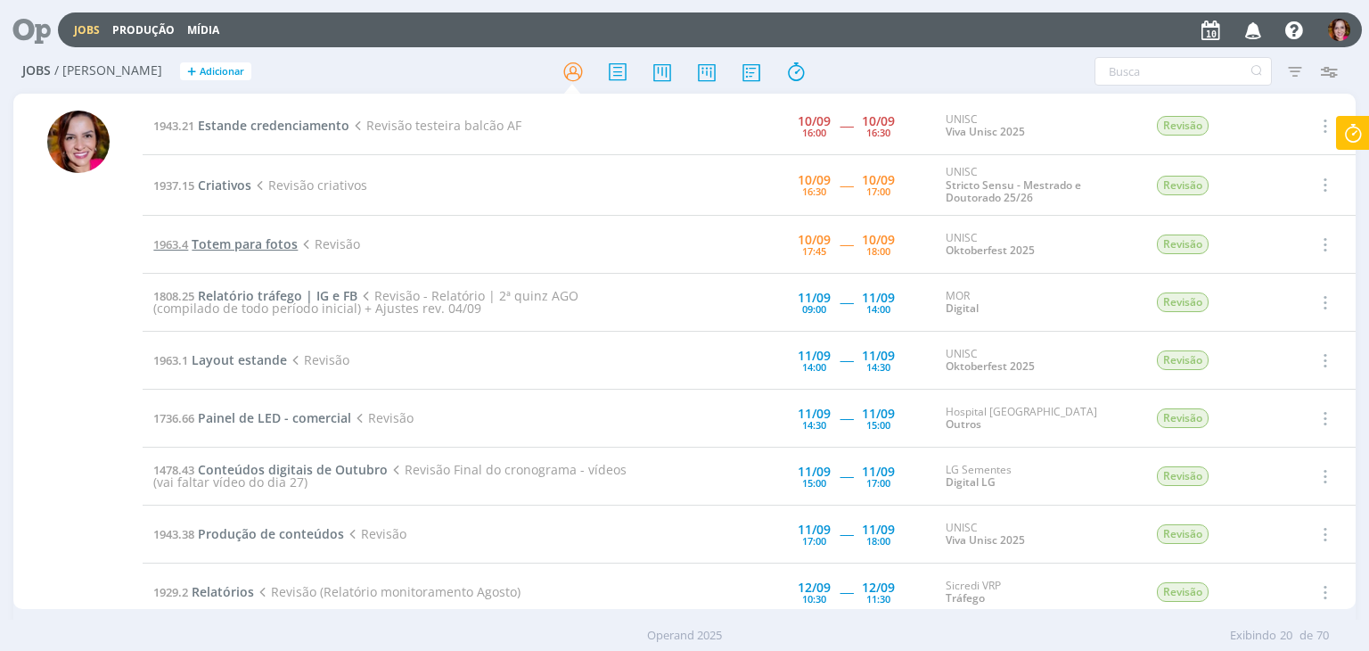
click at [221, 242] on span "Totem para fotos" at bounding box center [245, 243] width 106 height 17
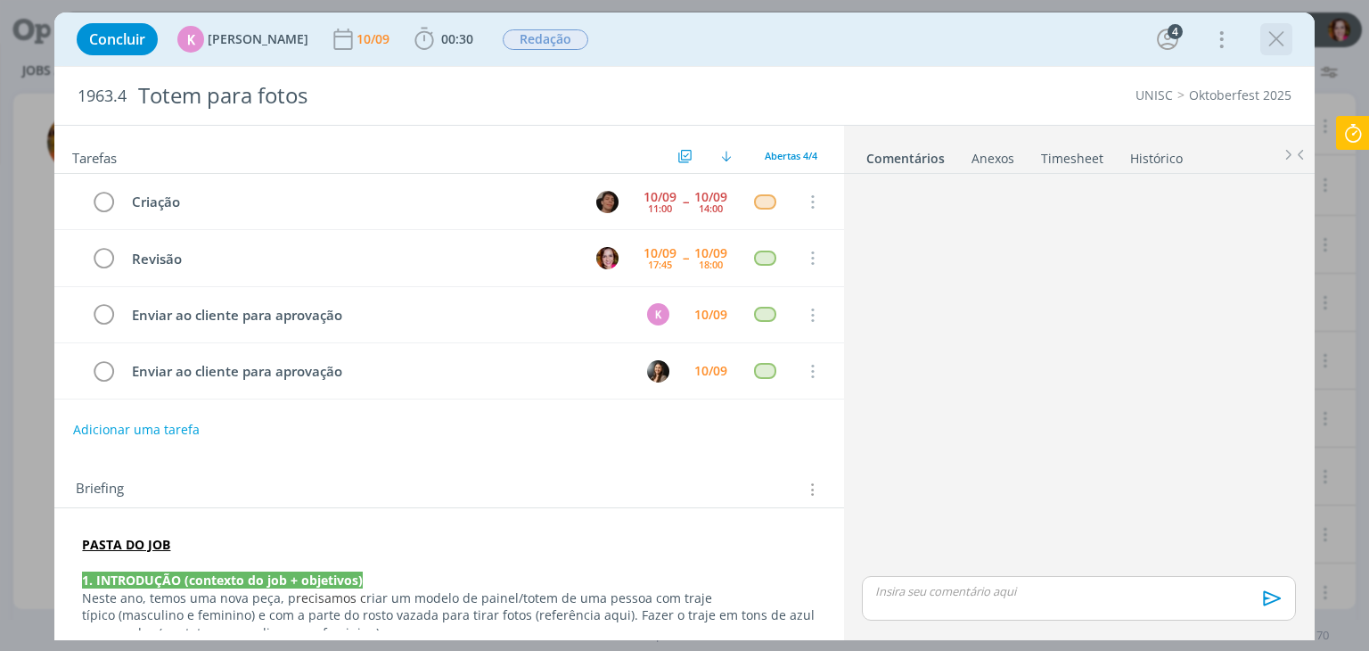
click at [1283, 39] on icon "dialog" at bounding box center [1276, 39] width 27 height 27
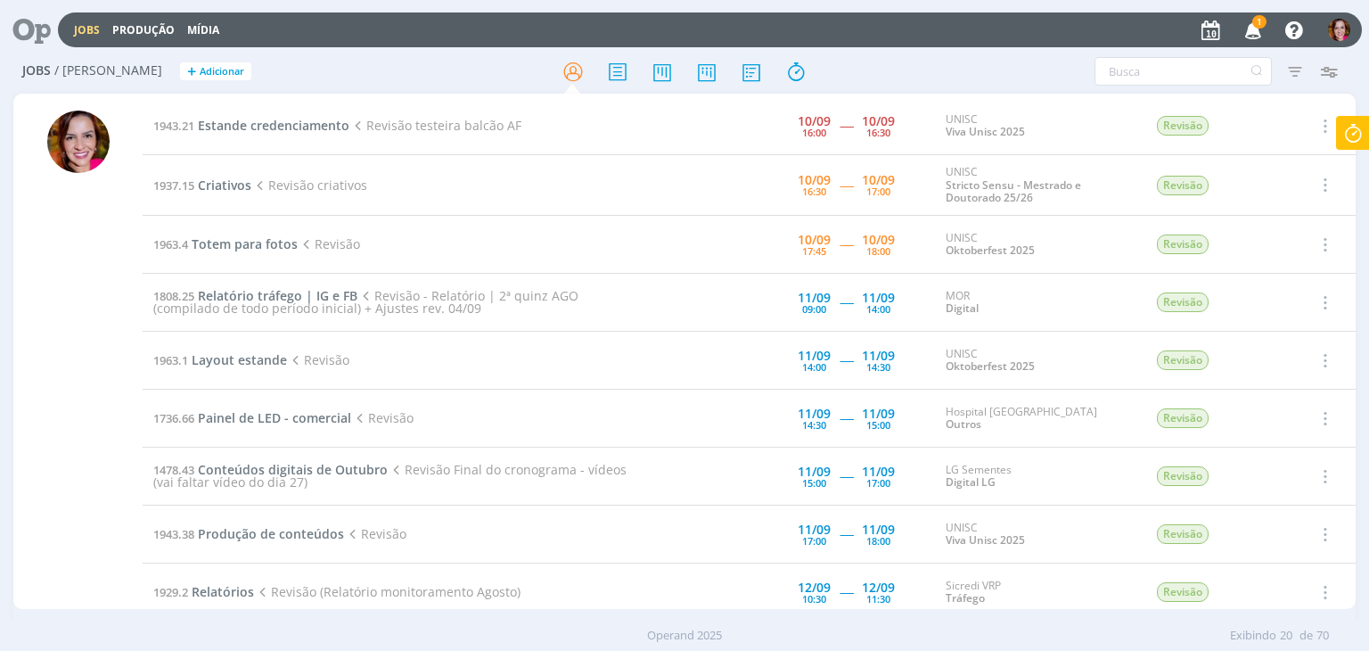
click at [1254, 26] on span "1" at bounding box center [1259, 21] width 14 height 13
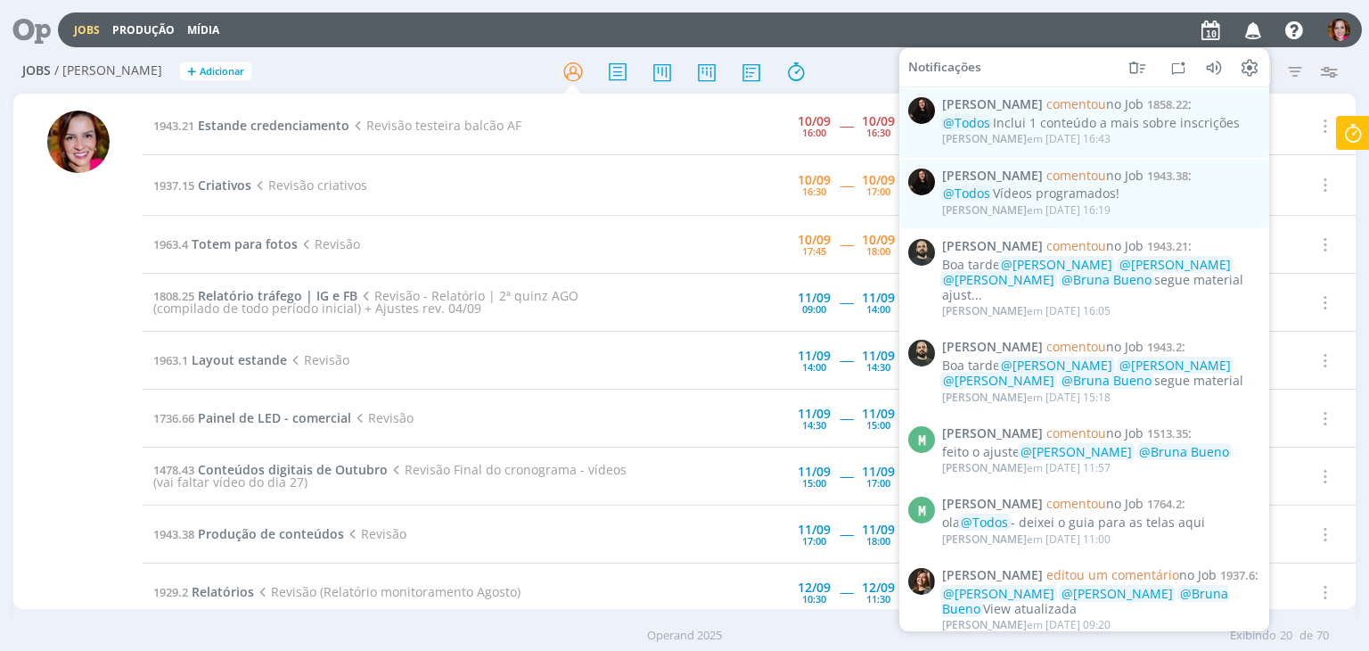
click at [851, 21] on div "Jobs Produção Mídia Notificações Sandriny Soares comentou no Job 1858.22 : @Tod…" at bounding box center [710, 29] width 1304 height 35
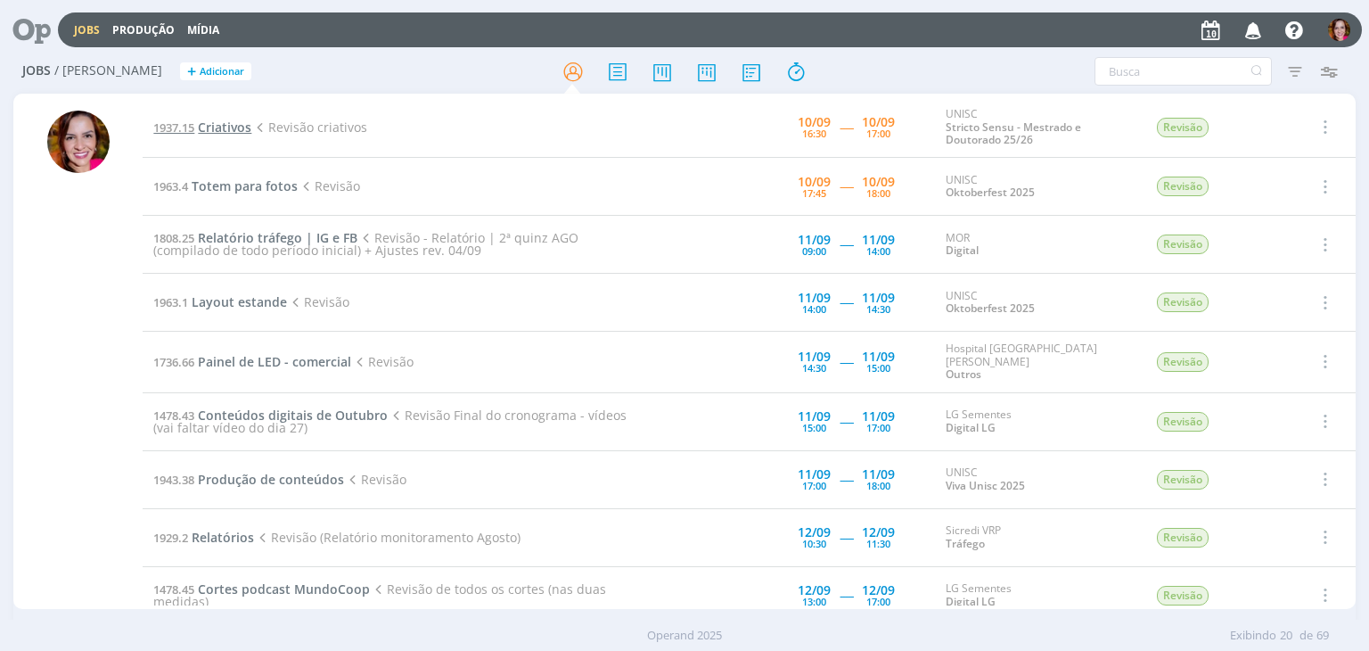
click at [219, 126] on span "Criativos" at bounding box center [224, 127] width 53 height 17
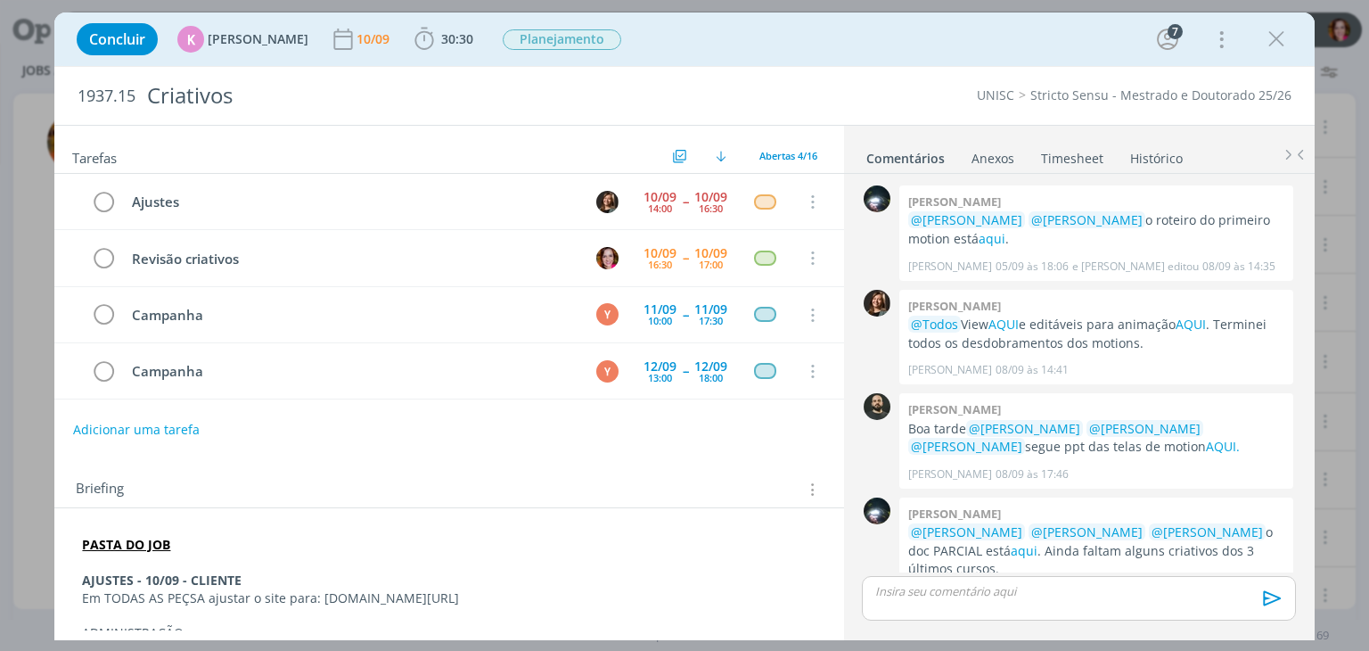
scroll to position [371, 0]
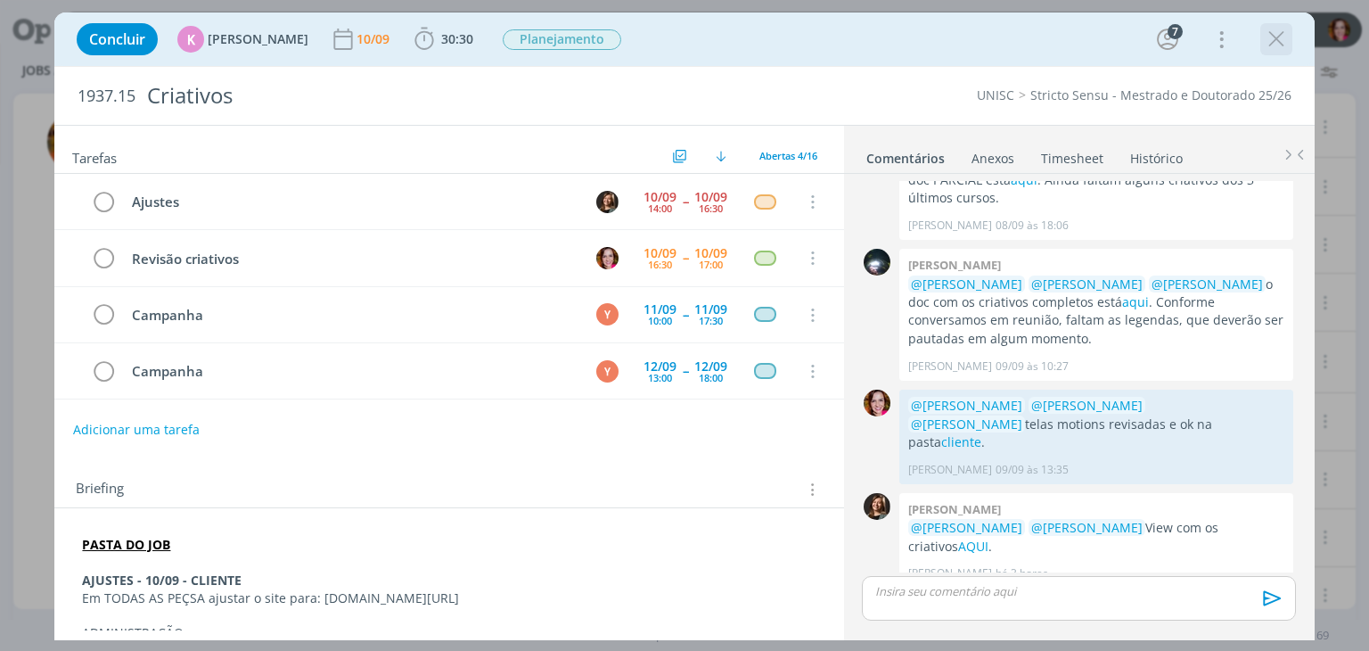
click at [1278, 42] on icon "dialog" at bounding box center [1276, 39] width 27 height 27
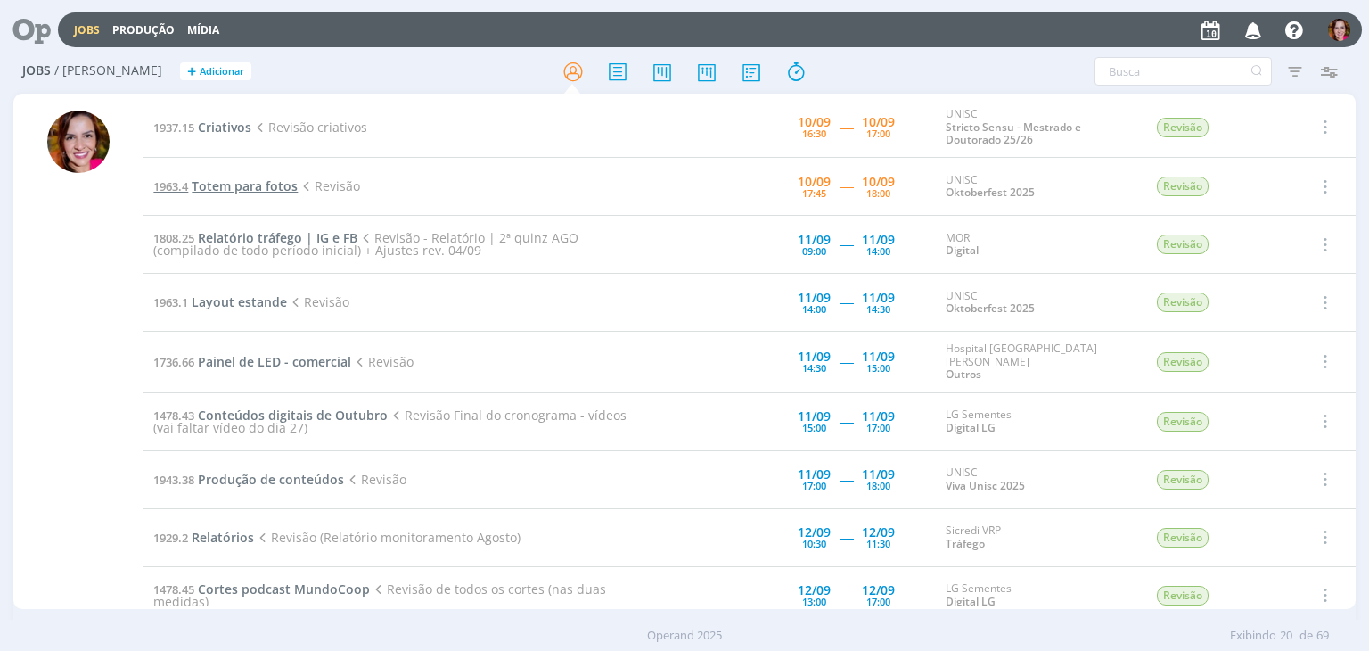
click at [236, 184] on span "Totem para fotos" at bounding box center [245, 185] width 106 height 17
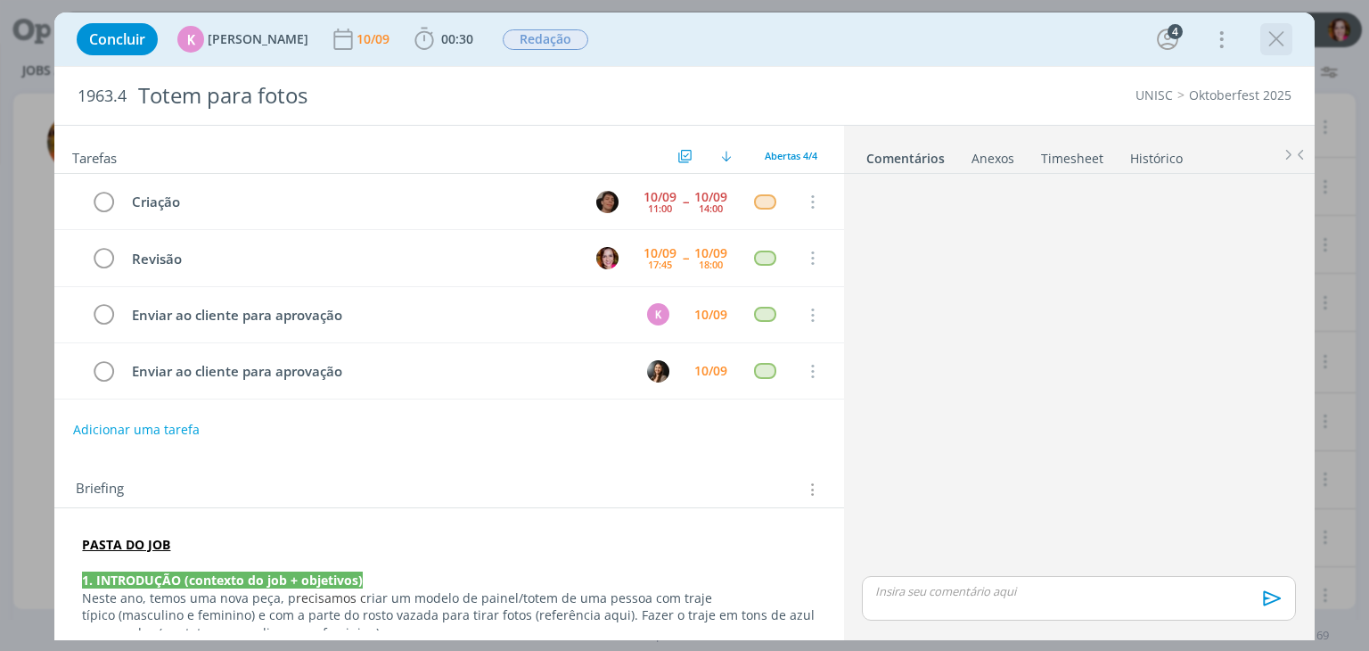
click at [1277, 40] on icon "dialog" at bounding box center [1276, 39] width 27 height 27
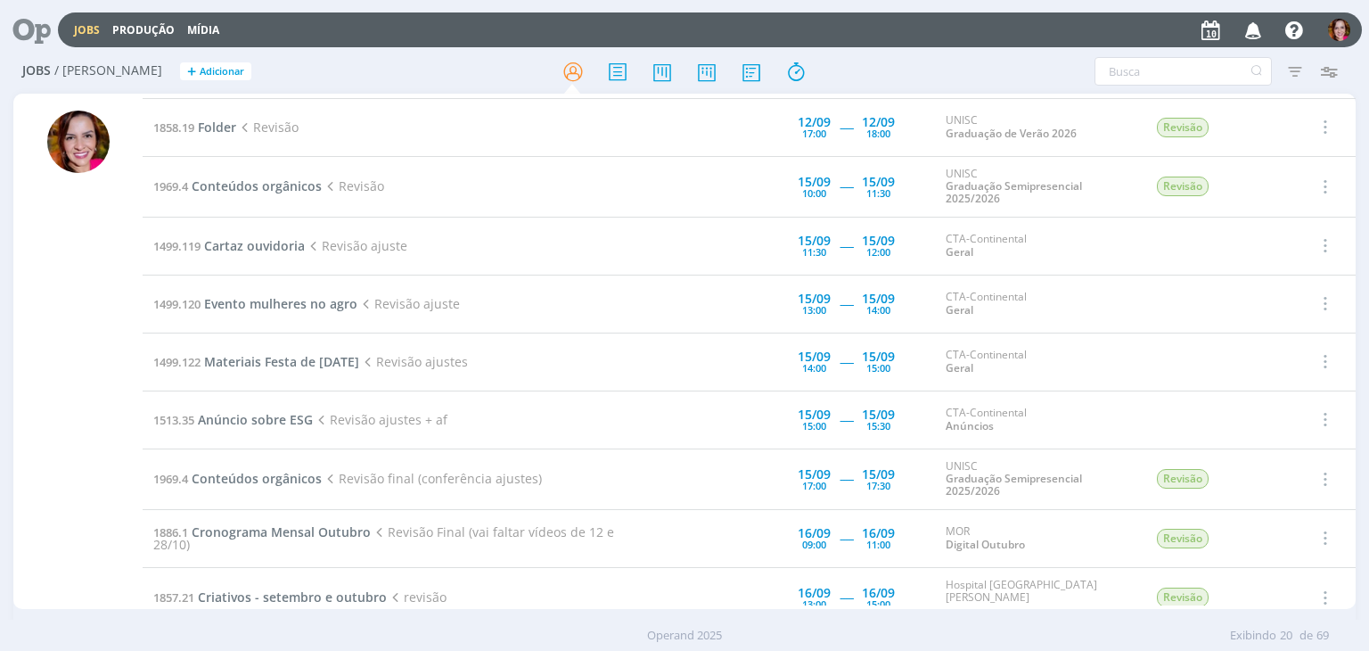
scroll to position [529, 0]
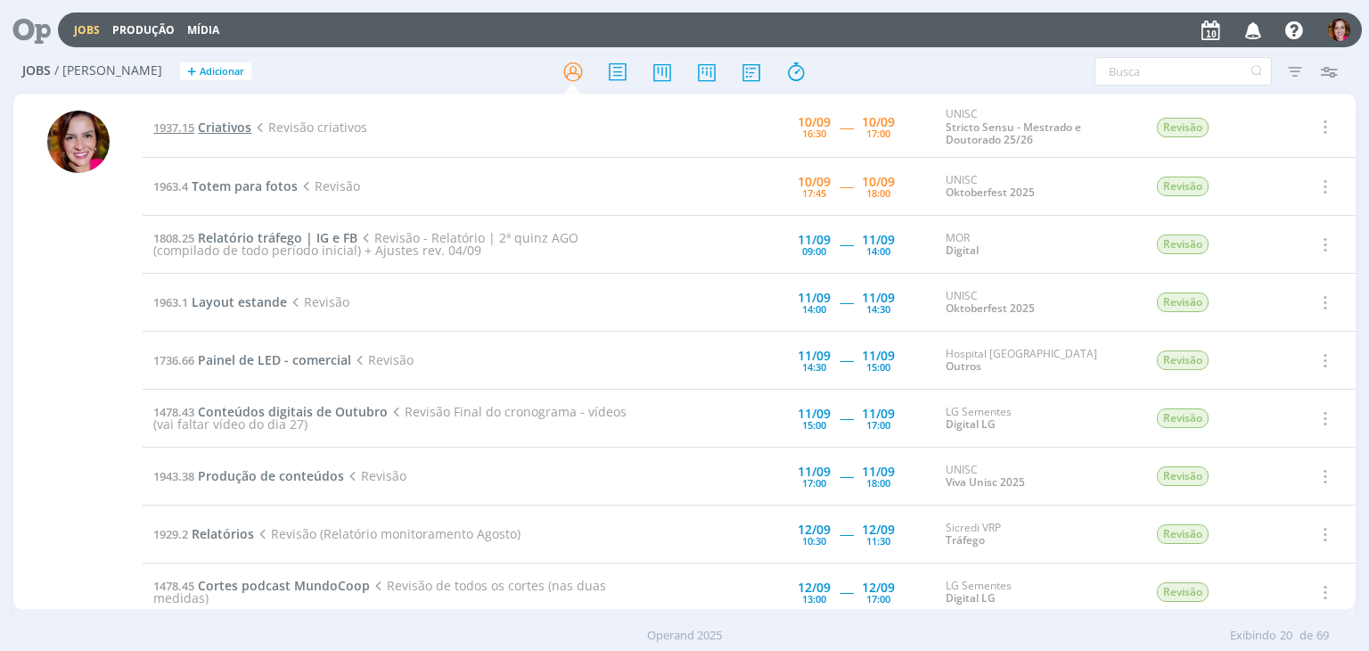
click at [229, 122] on span "Criativos" at bounding box center [224, 127] width 53 height 17
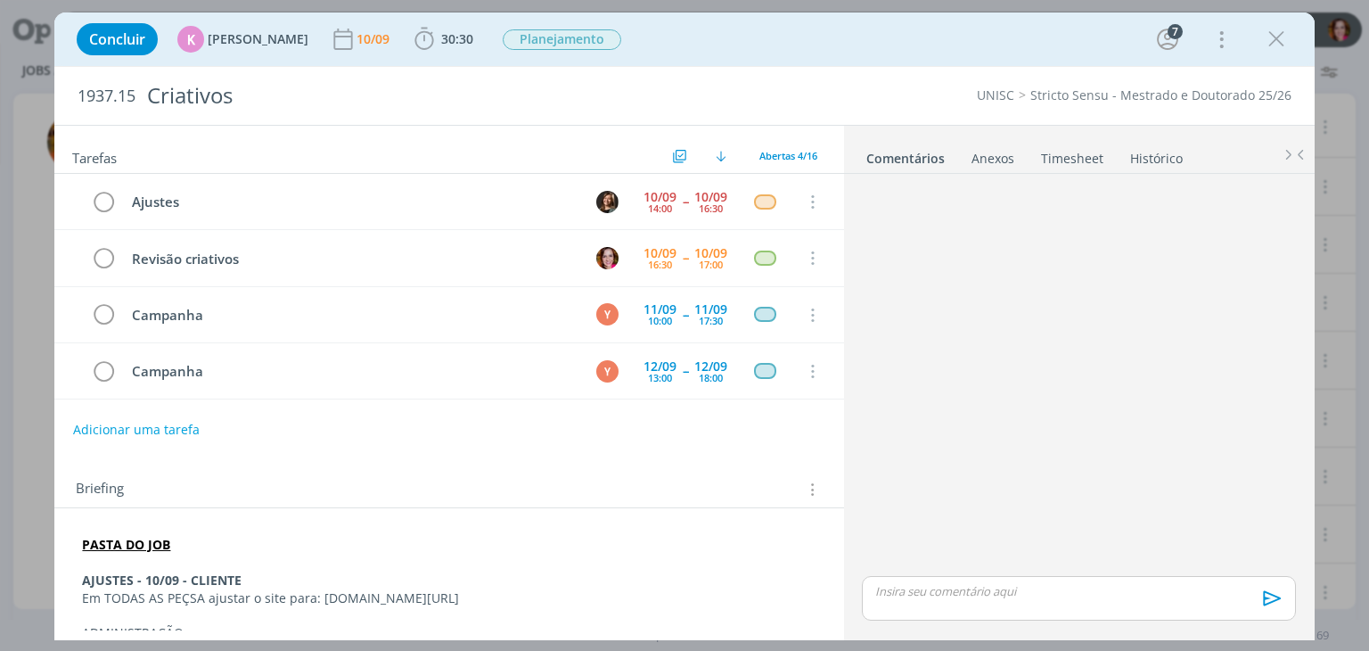
scroll to position [371, 0]
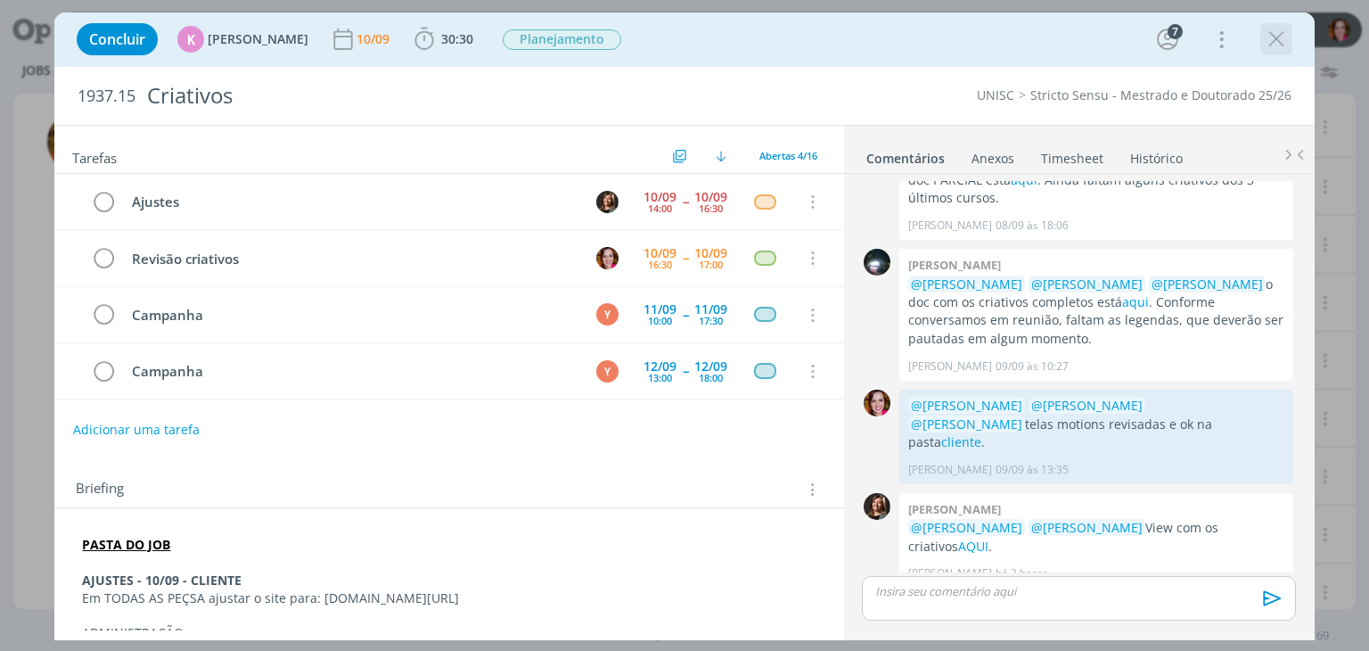
click at [1267, 44] on icon "dialog" at bounding box center [1276, 39] width 27 height 27
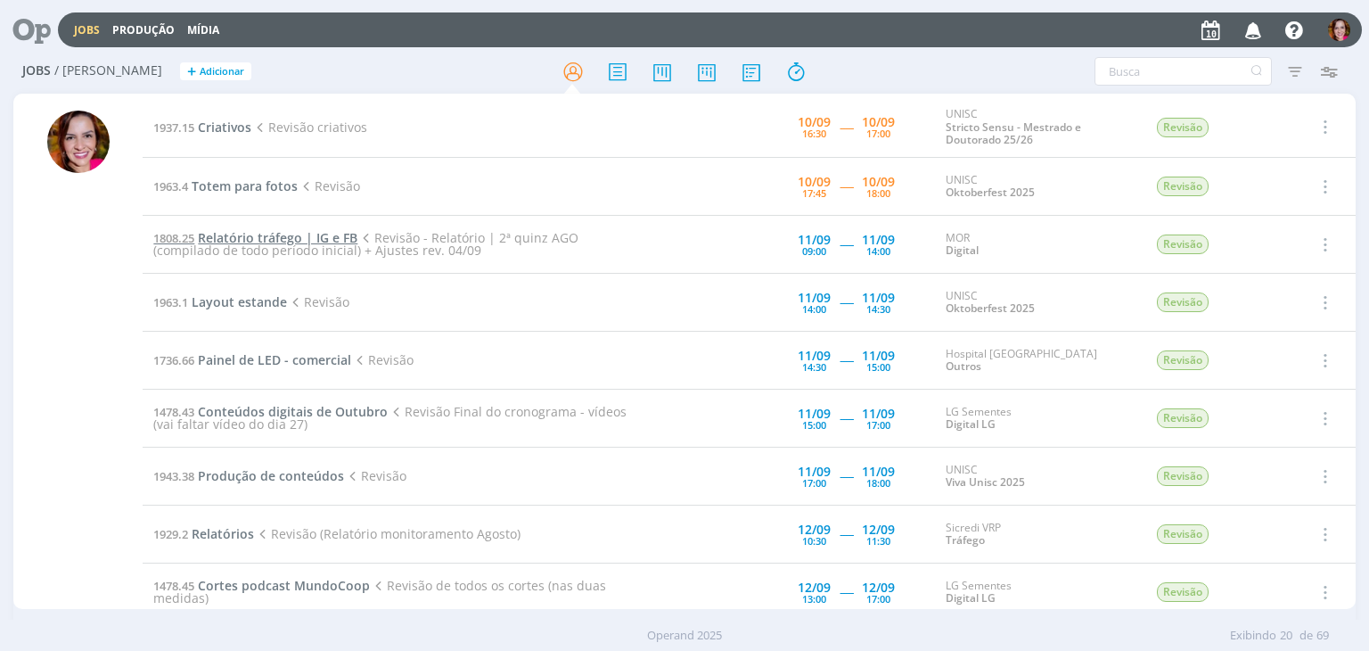
click at [278, 233] on span "Relatório tráfego | IG e FB" at bounding box center [278, 237] width 160 height 17
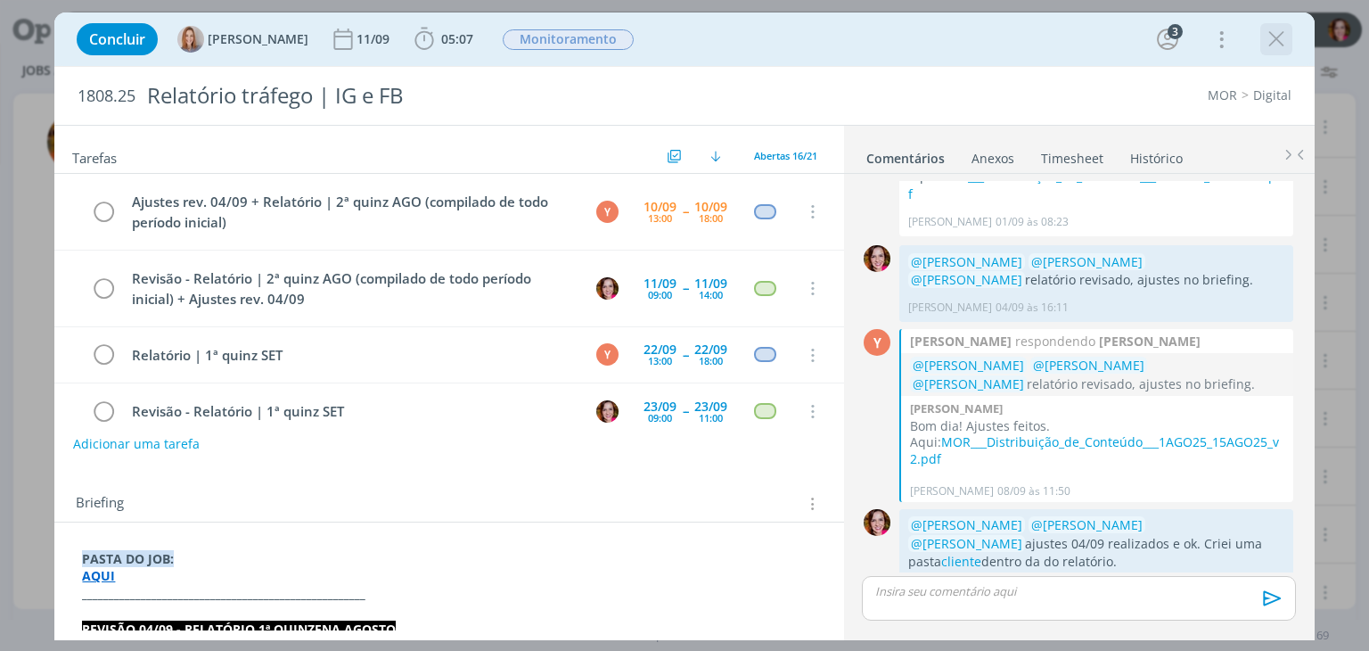
click at [1280, 44] on icon "dialog" at bounding box center [1276, 39] width 27 height 27
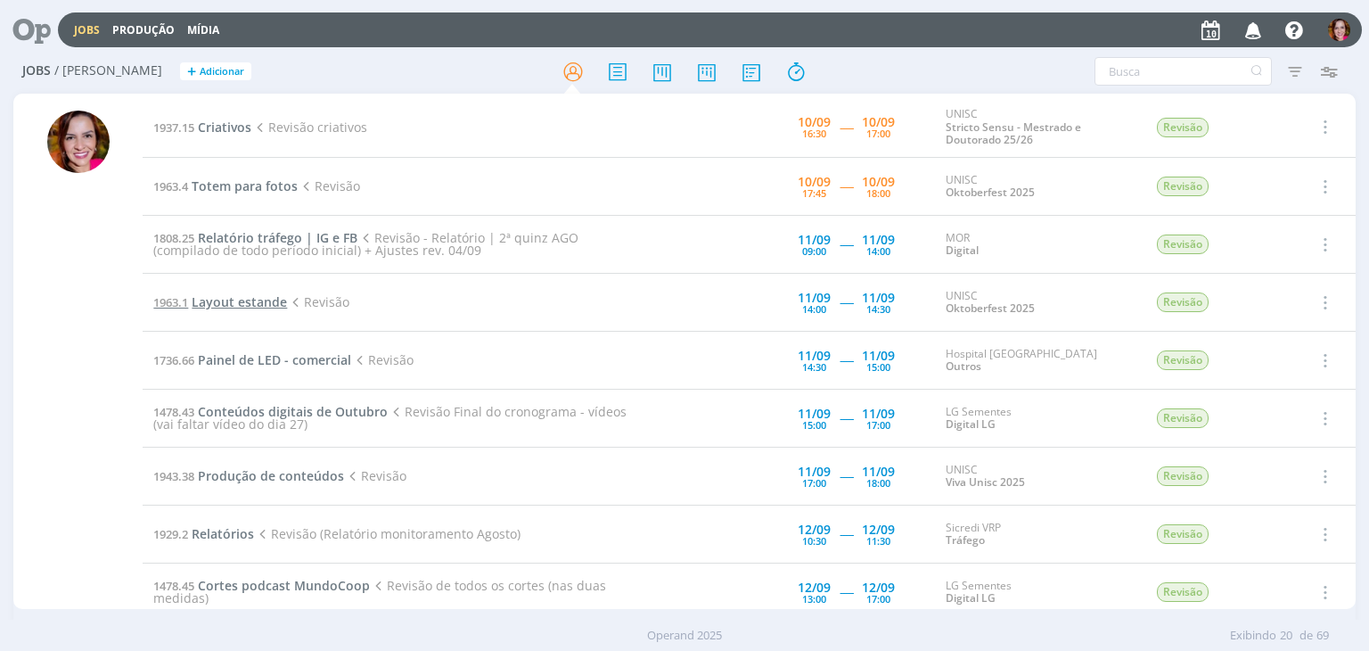
click at [263, 300] on span "Layout estande" at bounding box center [239, 301] width 95 height 17
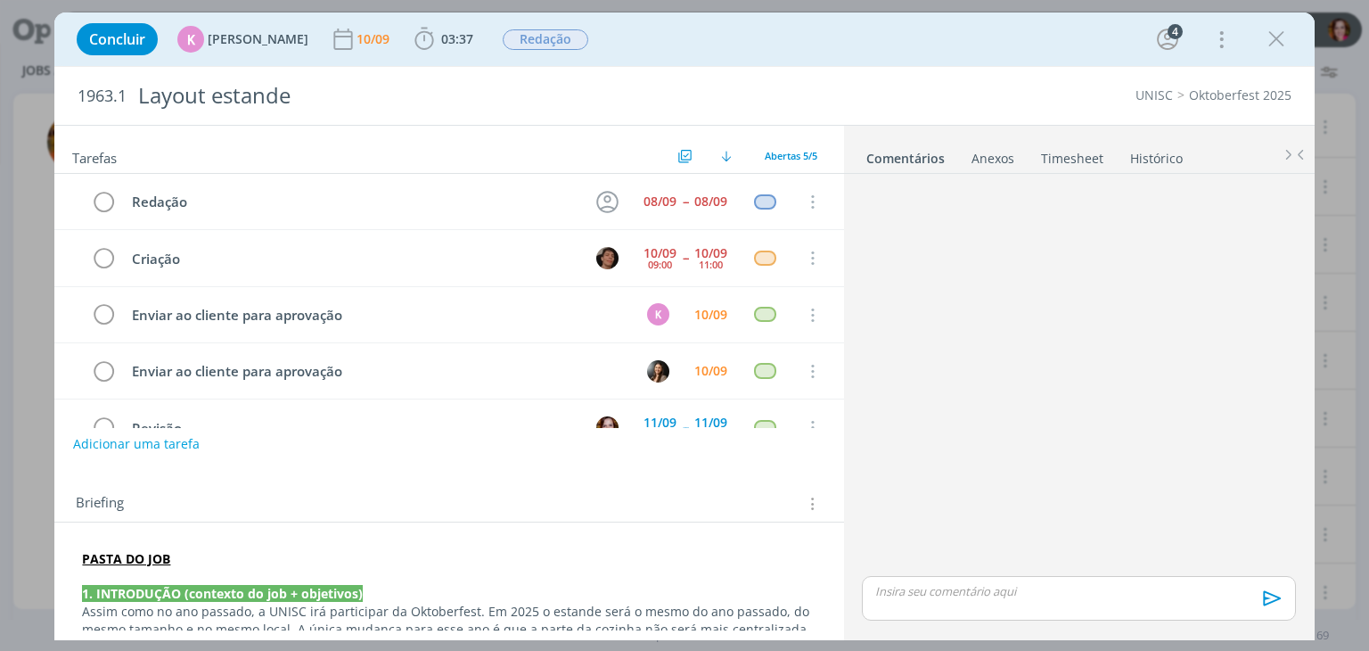
scroll to position [39, 0]
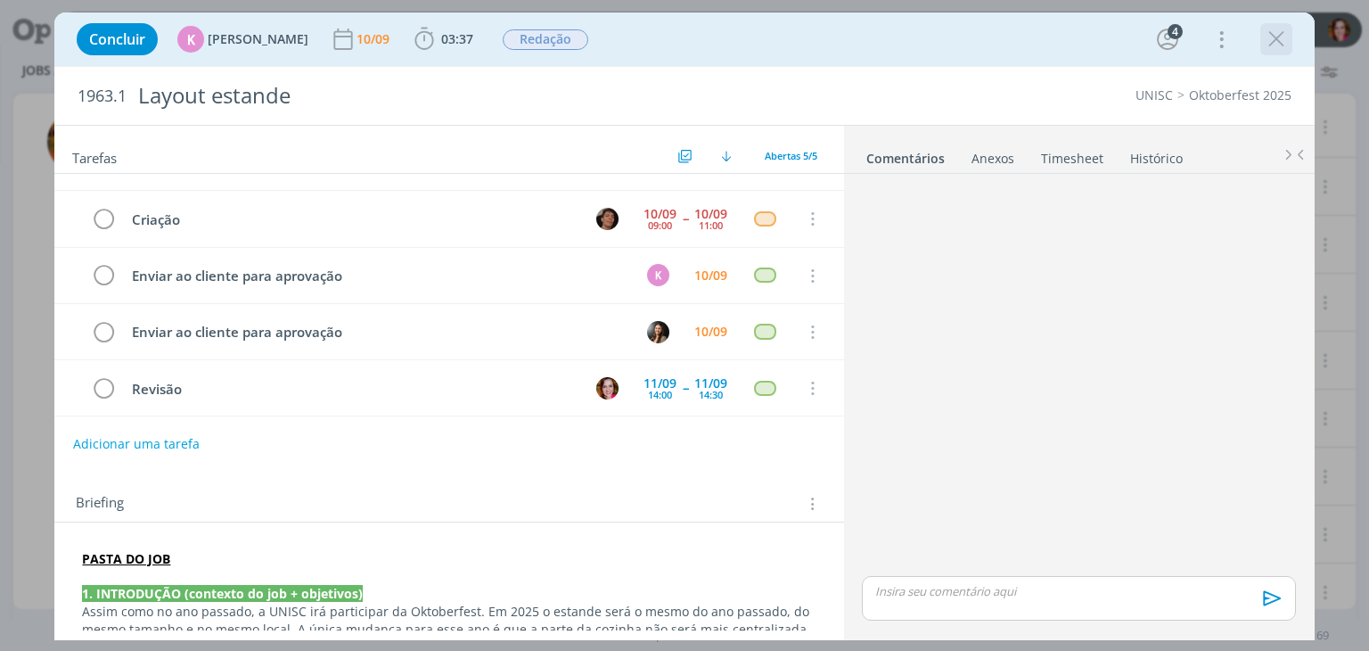
click at [1271, 37] on icon "dialog" at bounding box center [1276, 39] width 27 height 27
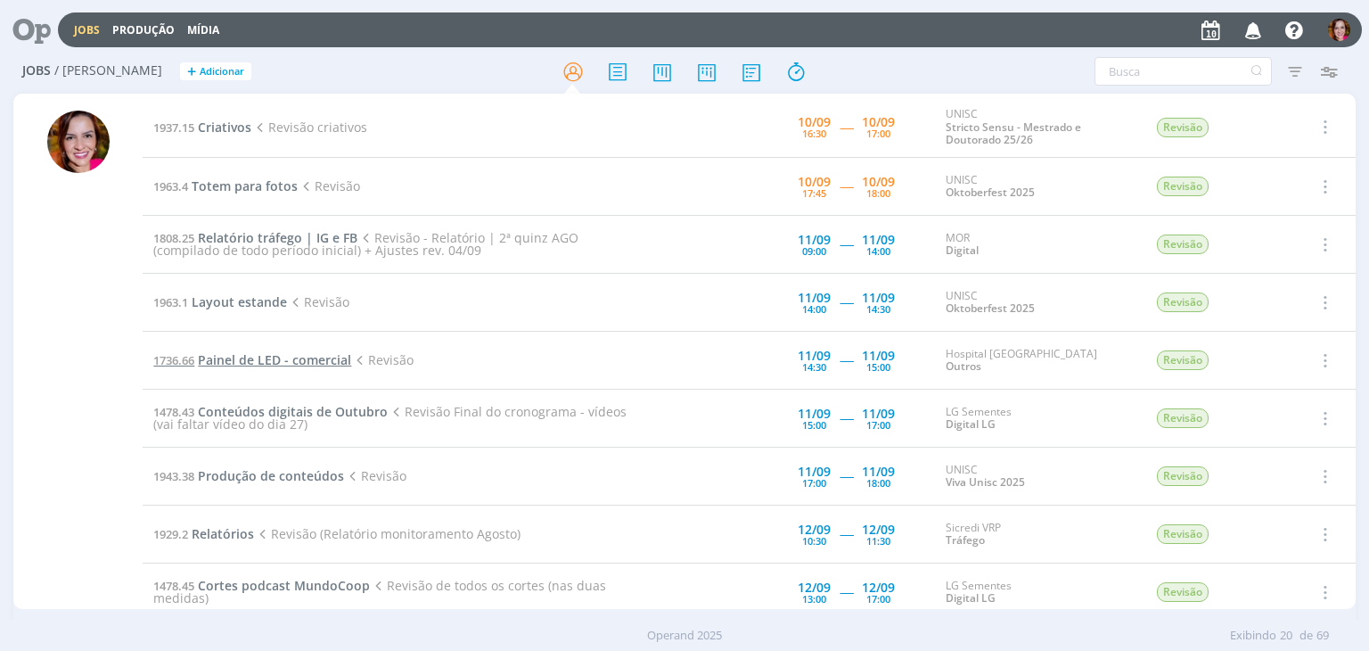
click at [225, 363] on span "Painel de LED - comercial" at bounding box center [274, 359] width 153 height 17
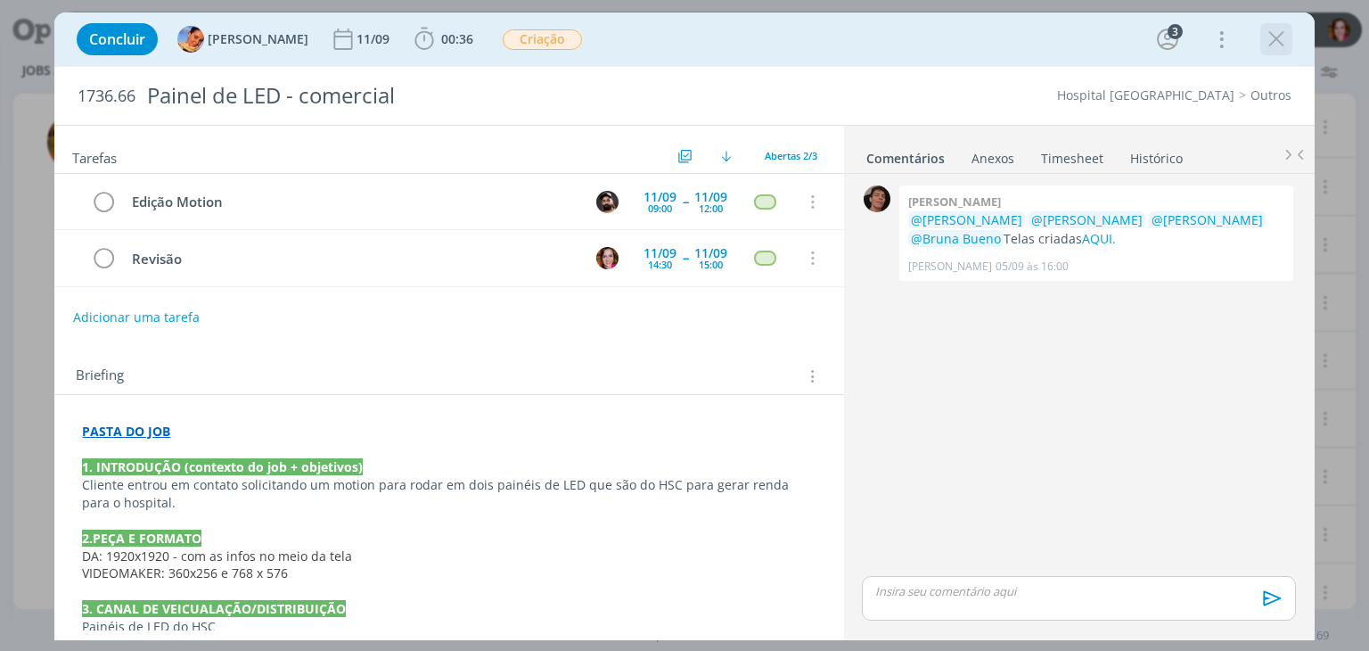
click at [1274, 45] on icon "dialog" at bounding box center [1276, 39] width 27 height 27
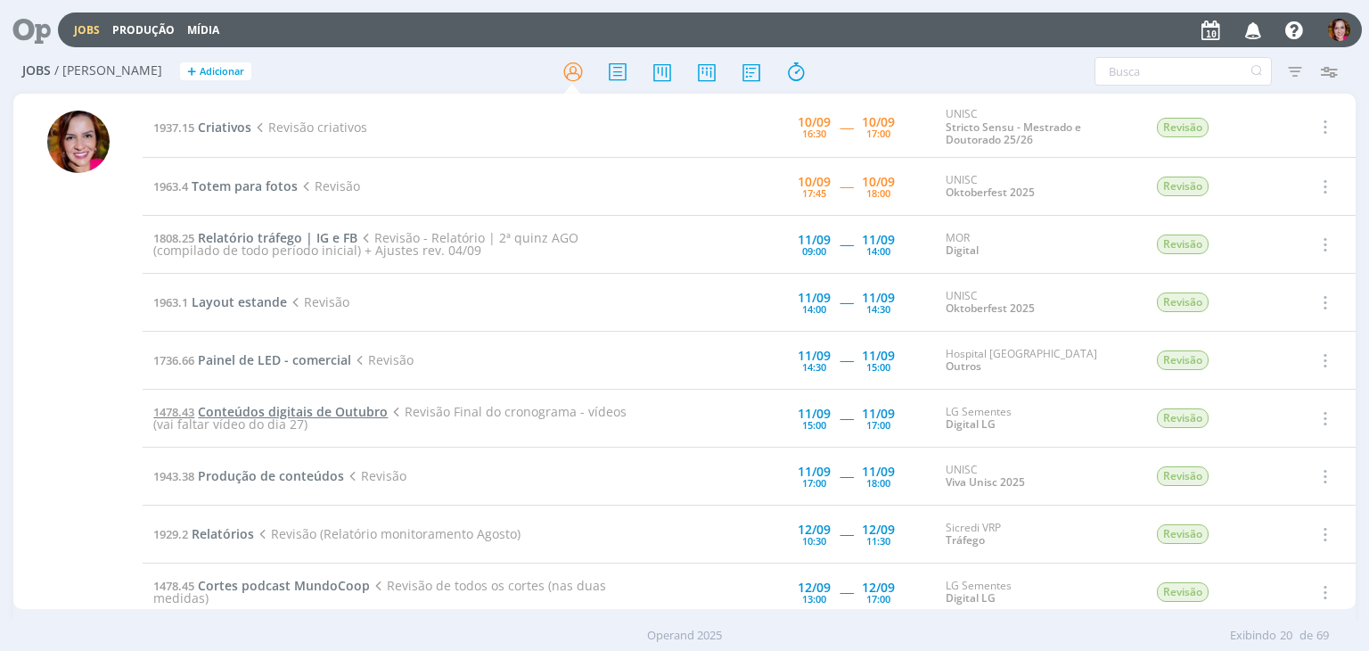
click at [257, 409] on span "Conteúdos digitais de Outubro" at bounding box center [293, 411] width 190 height 17
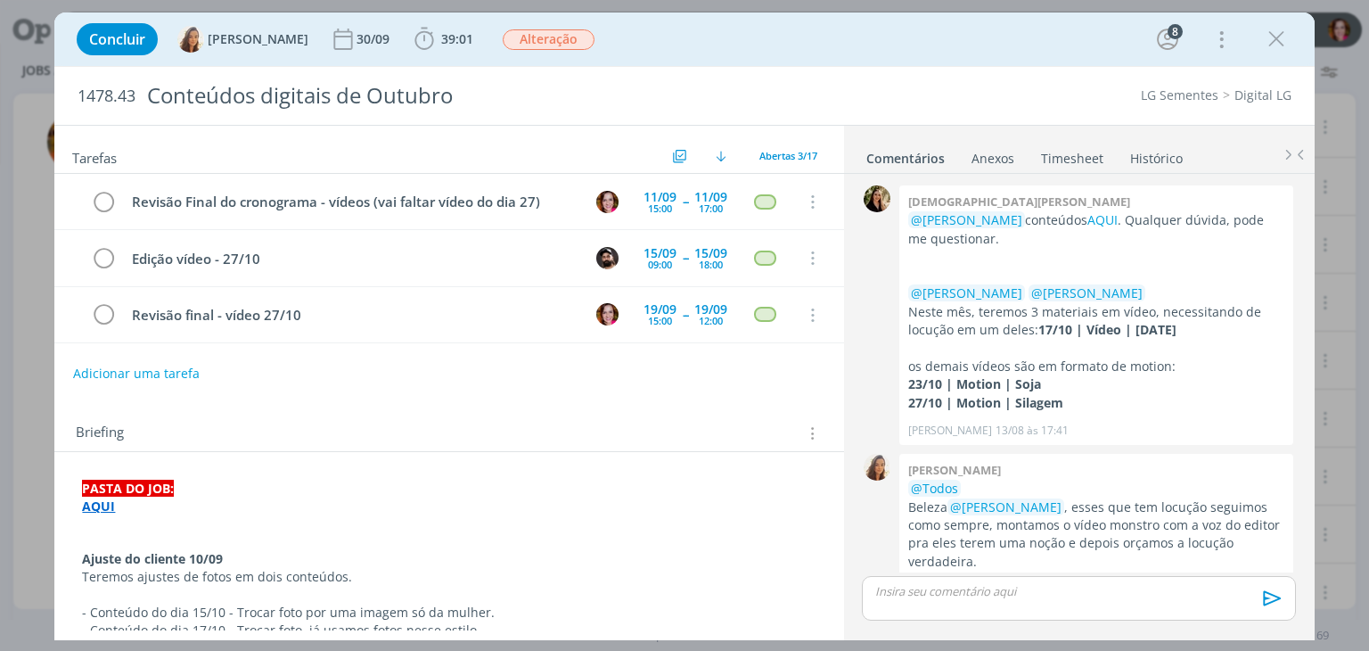
scroll to position [1407, 0]
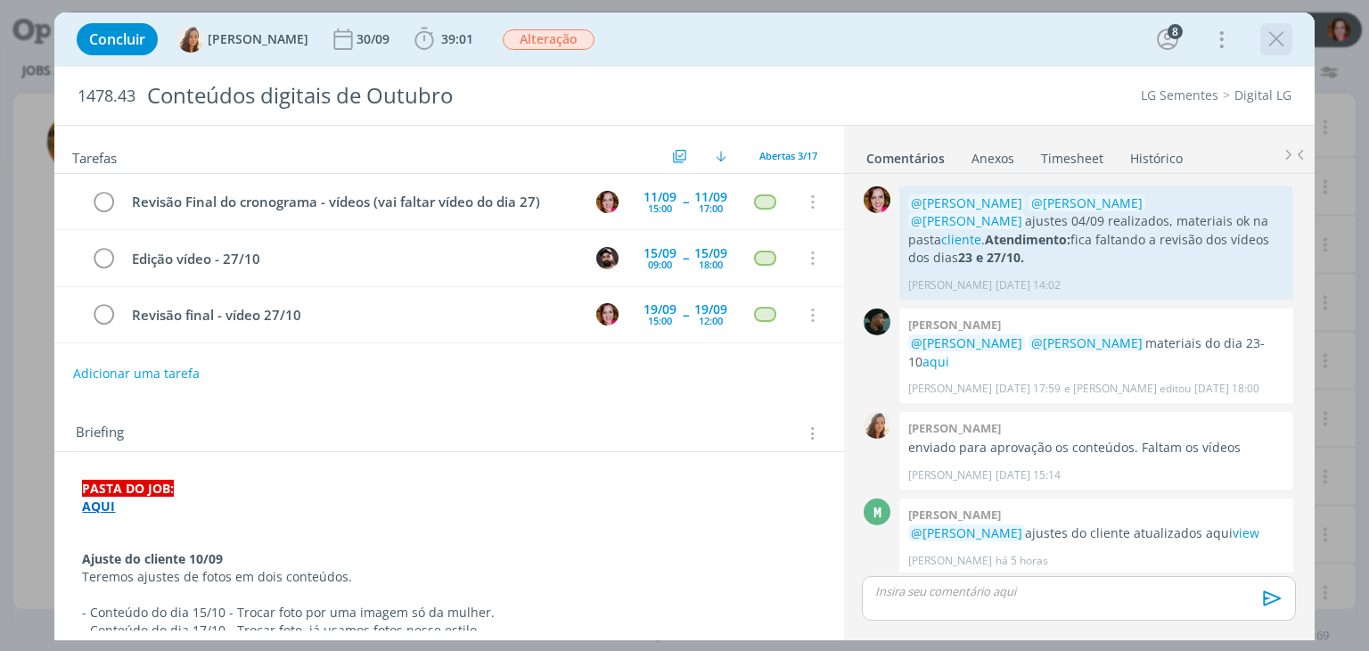
click at [1283, 37] on icon "dialog" at bounding box center [1276, 39] width 27 height 27
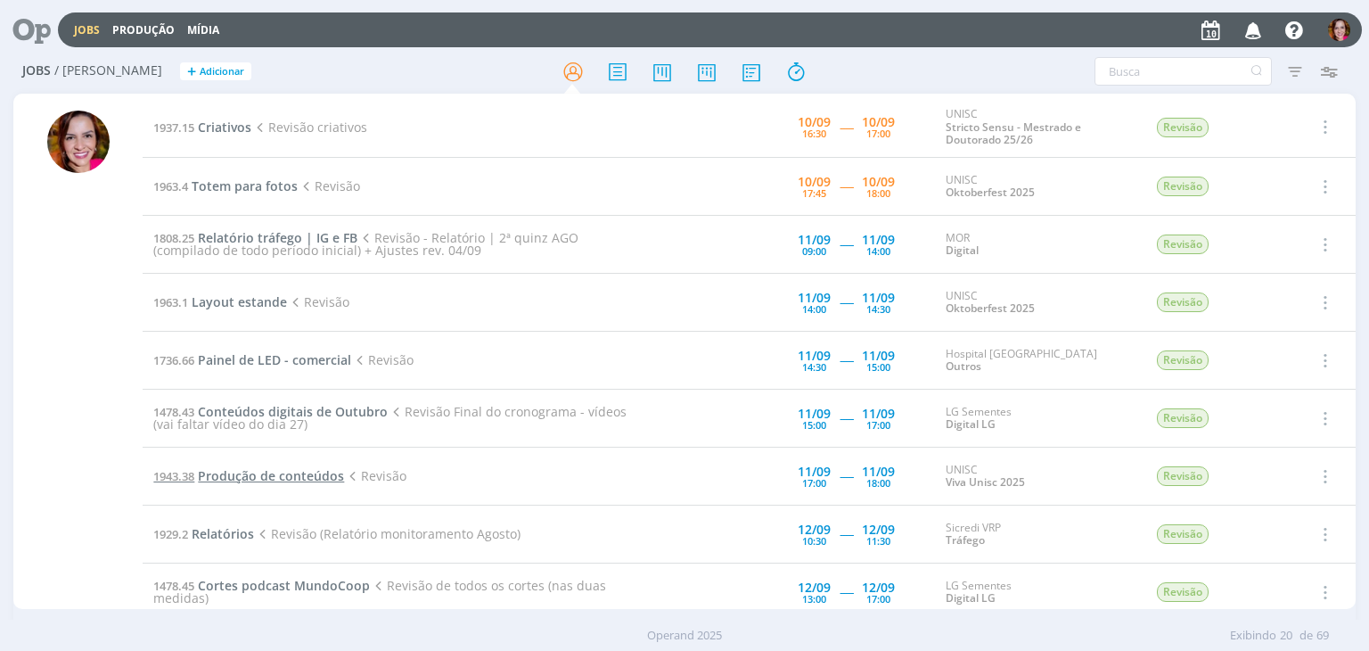
click at [324, 477] on span "Produção de conteúdos" at bounding box center [271, 475] width 146 height 17
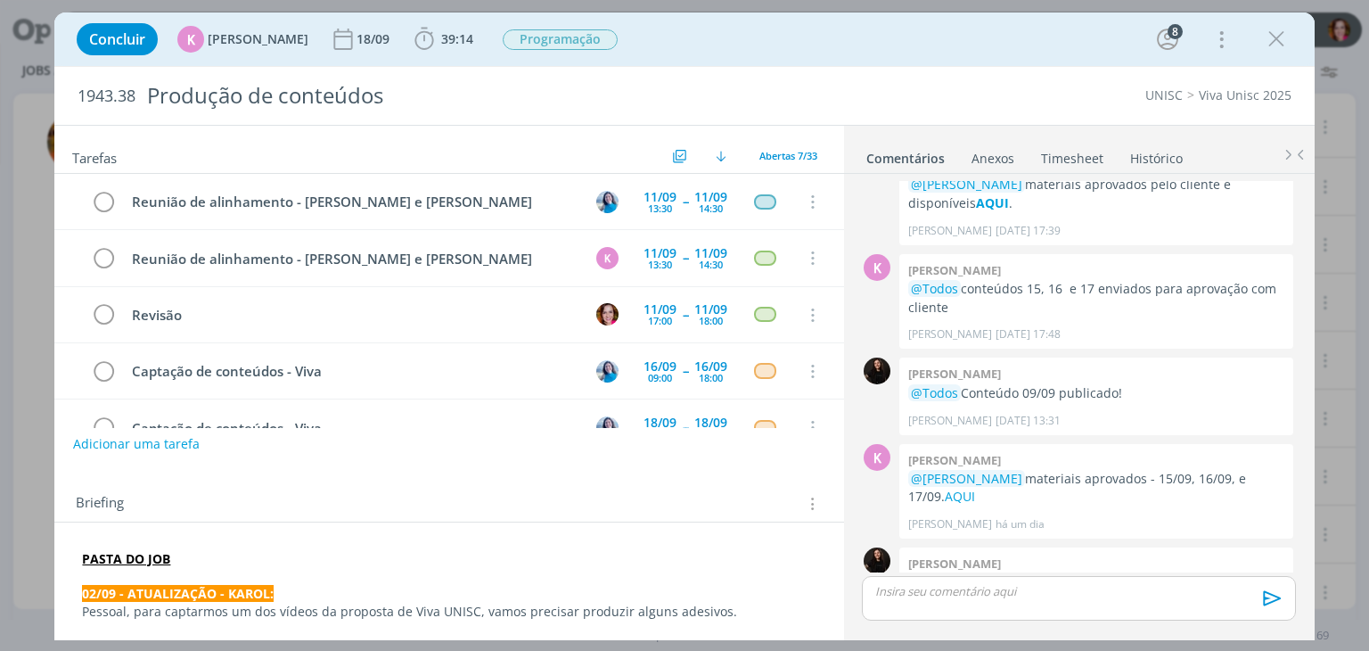
scroll to position [55, 0]
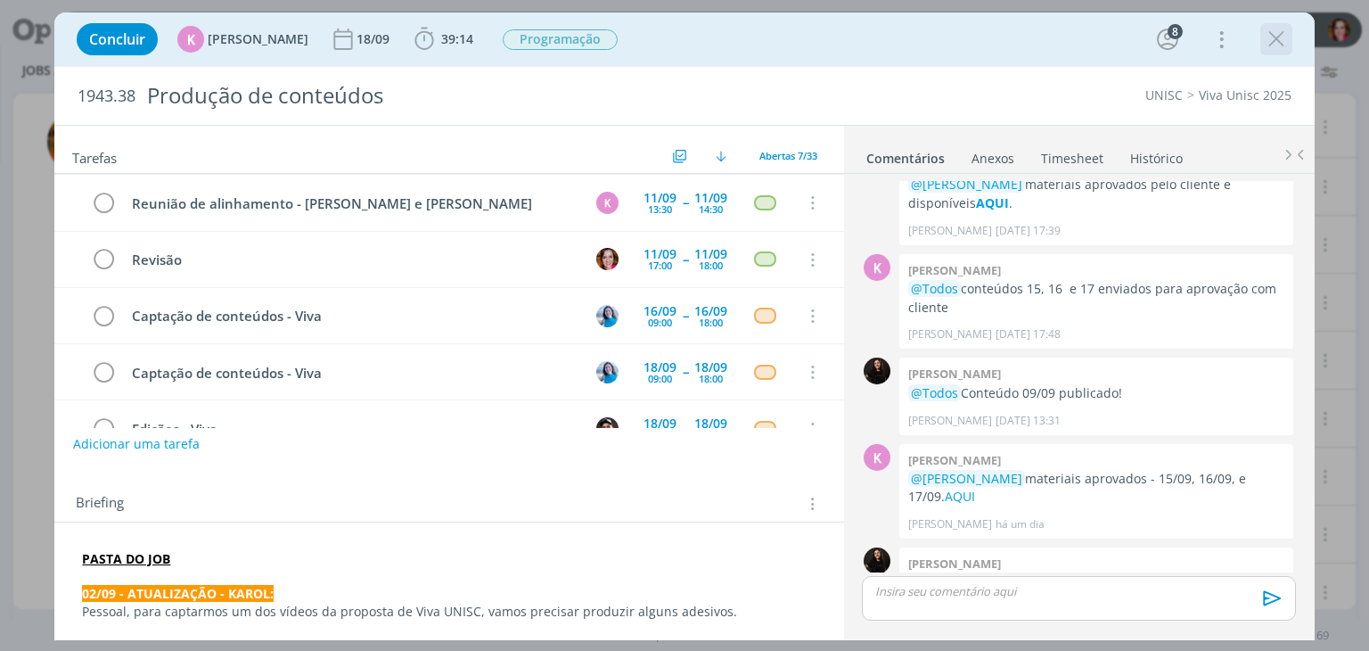
click at [1279, 37] on icon "dialog" at bounding box center [1276, 39] width 27 height 27
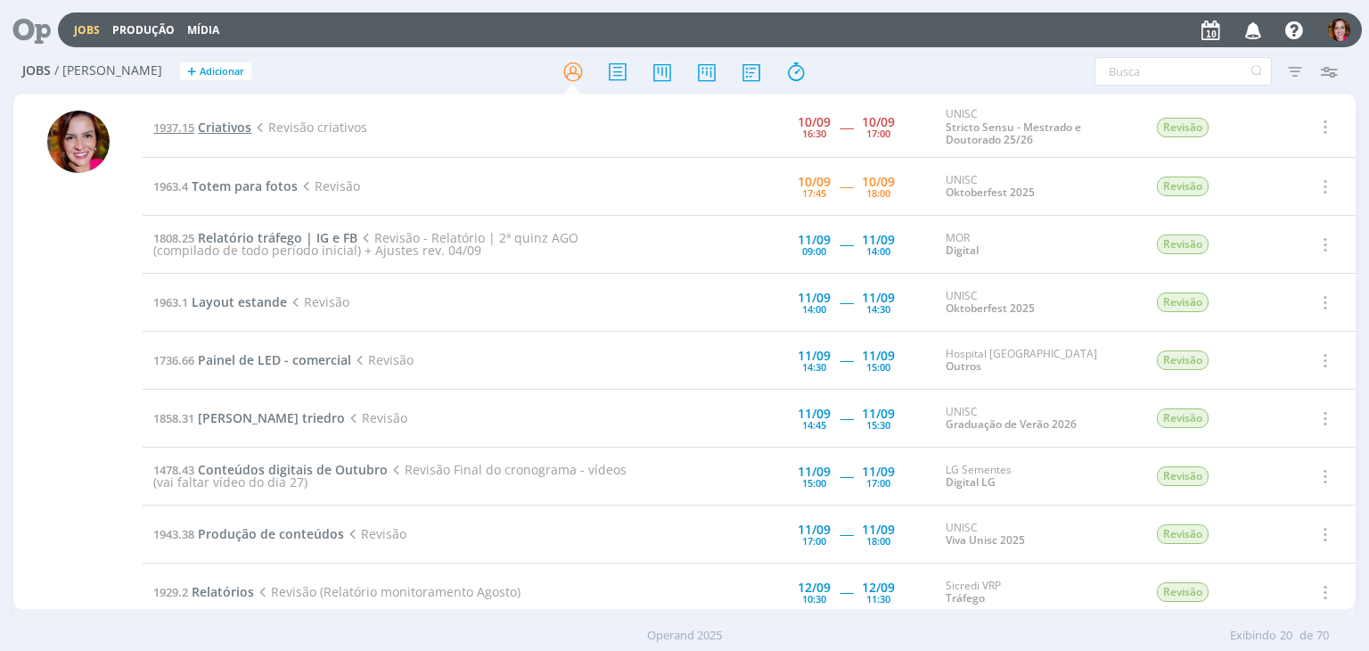
click at [232, 129] on span "Criativos" at bounding box center [224, 127] width 53 height 17
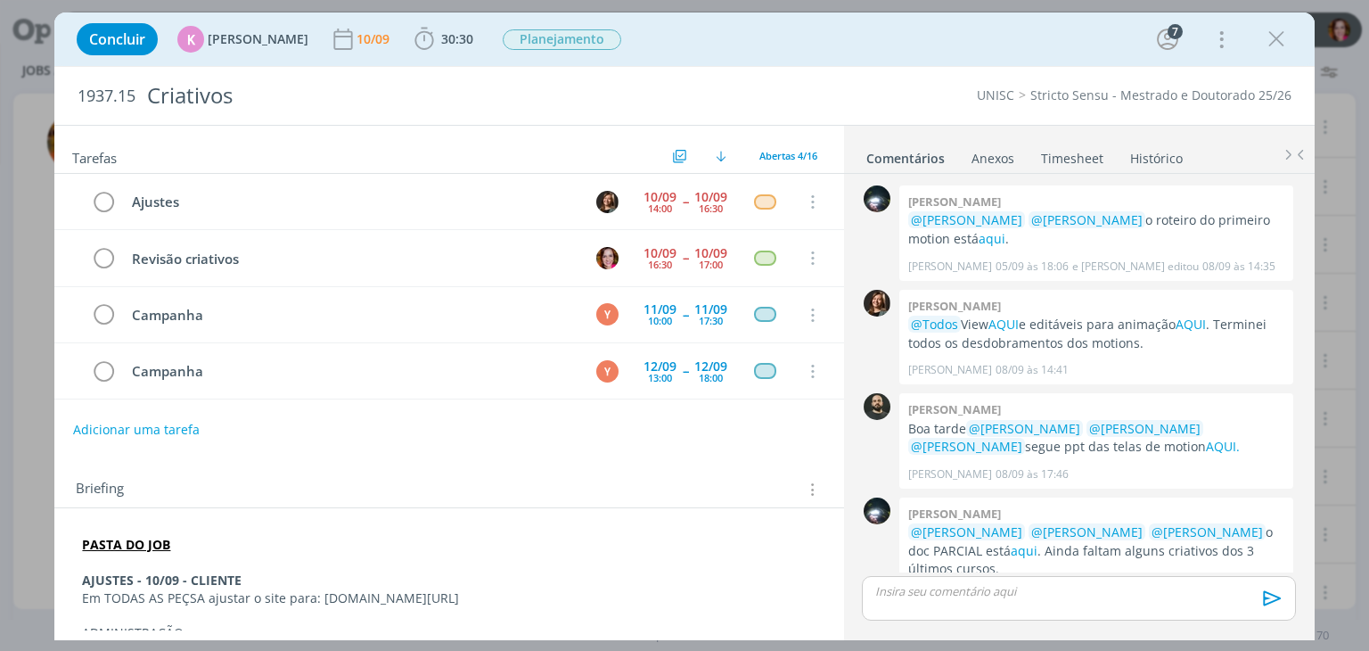
scroll to position [371, 0]
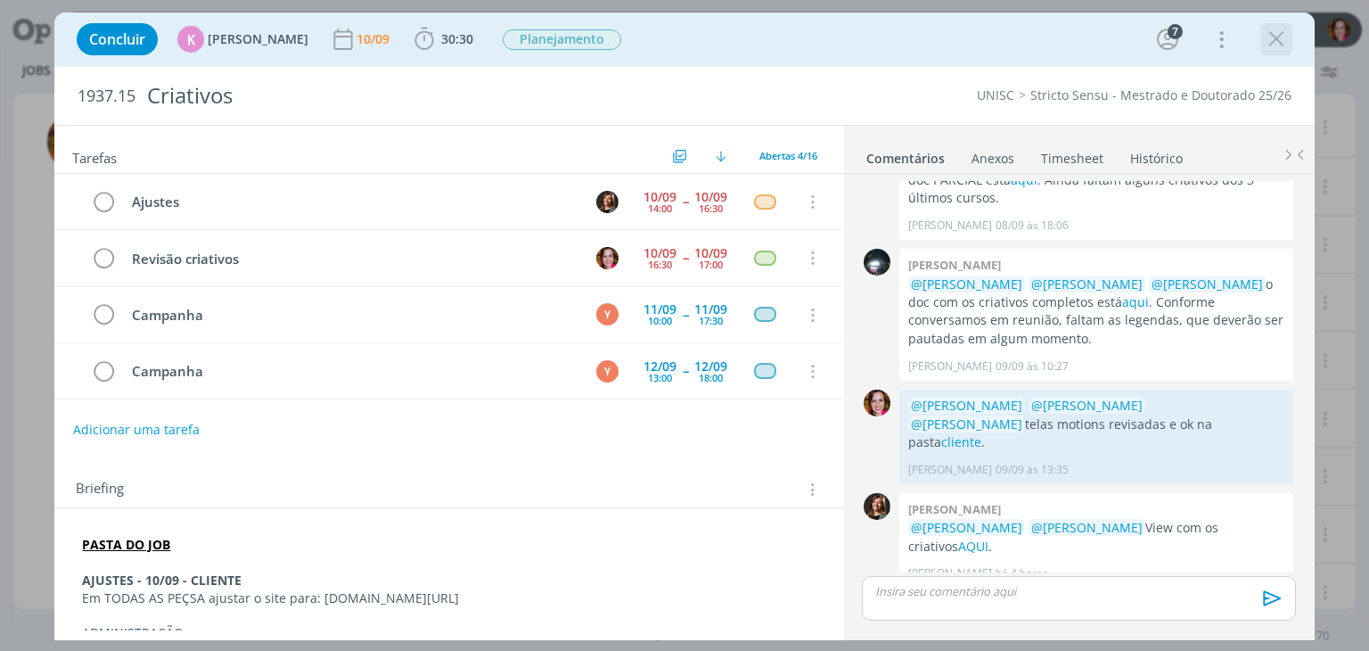
click at [1277, 47] on icon "dialog" at bounding box center [1276, 39] width 27 height 27
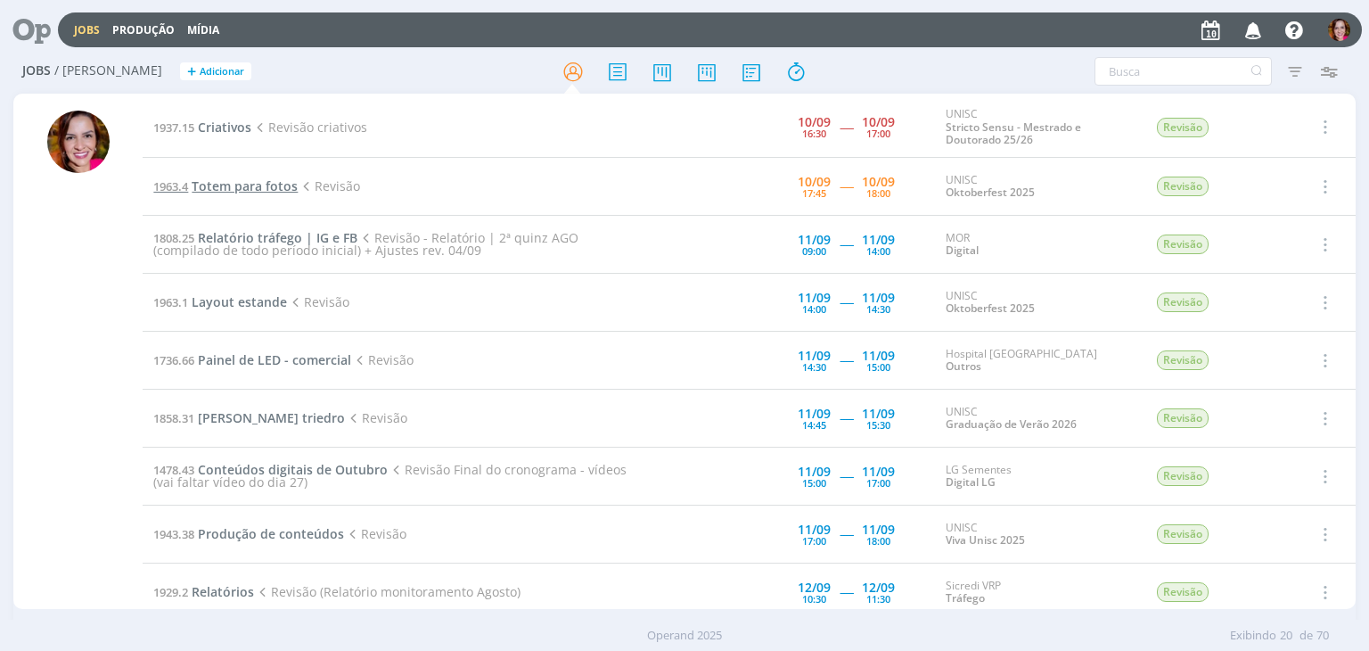
click at [236, 186] on span "Totem para fotos" at bounding box center [245, 185] width 106 height 17
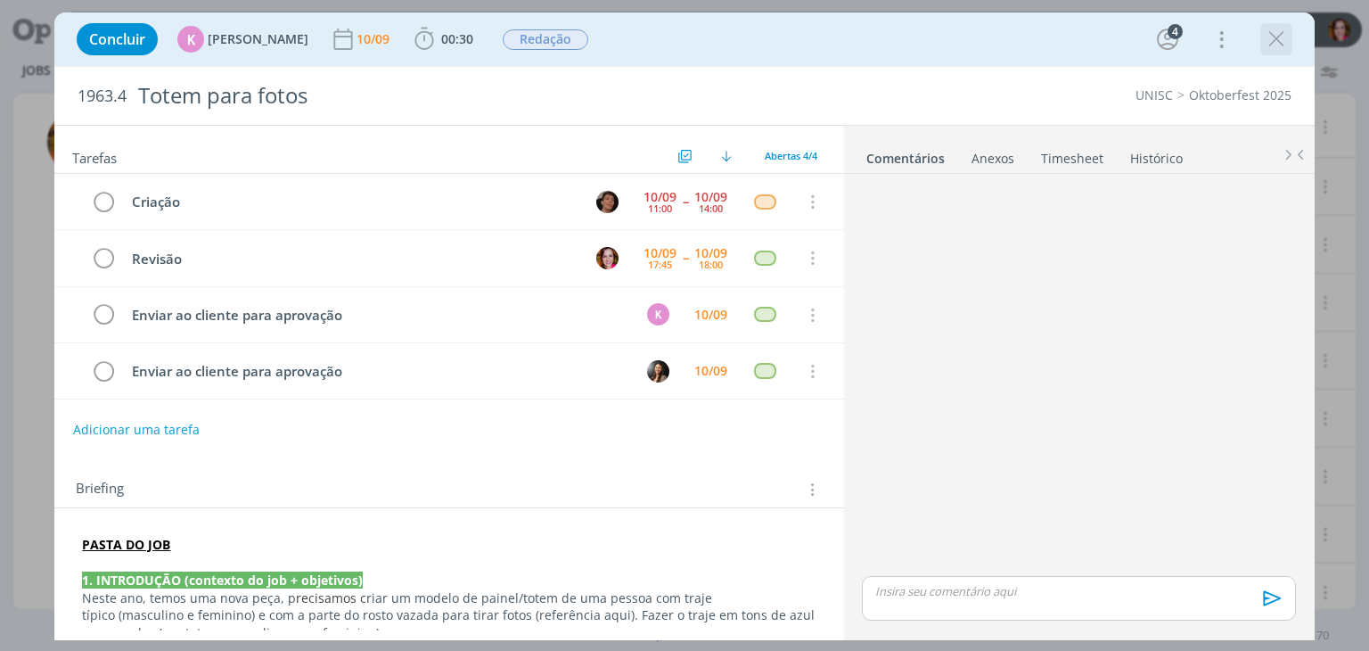
click at [1285, 41] on icon "dialog" at bounding box center [1276, 39] width 27 height 27
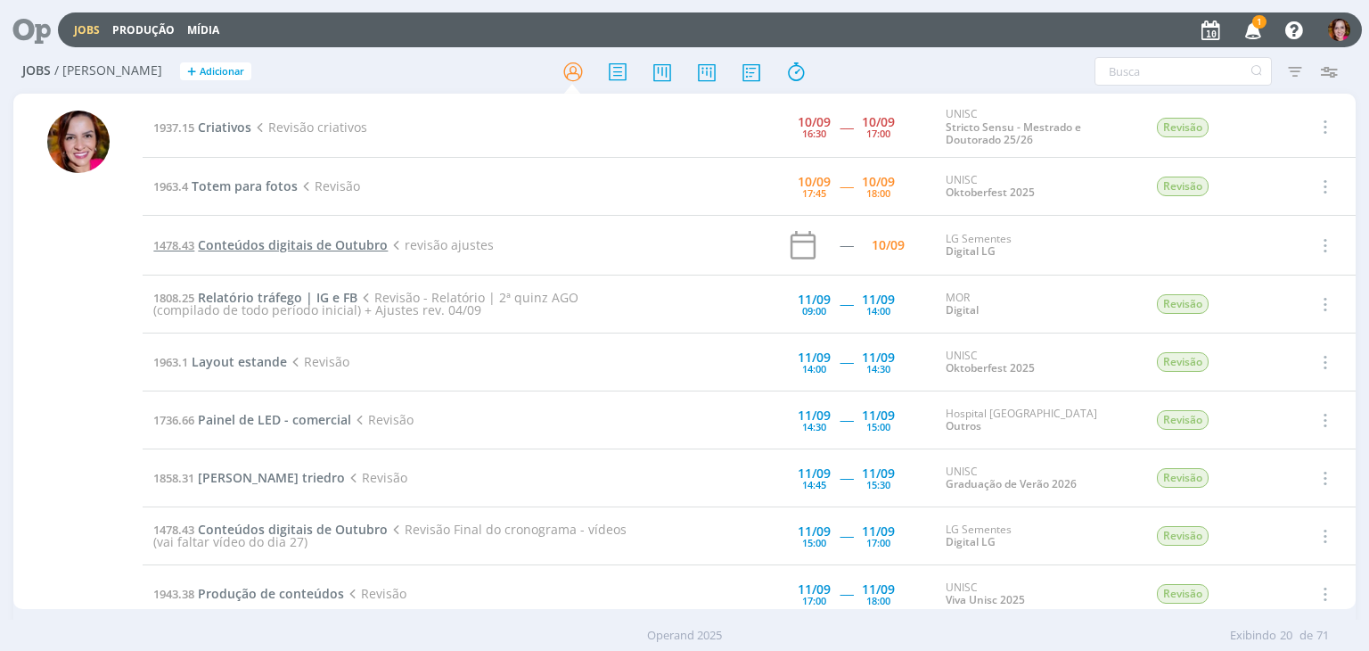
click at [251, 247] on span "Conteúdos digitais de Outubro" at bounding box center [293, 244] width 190 height 17
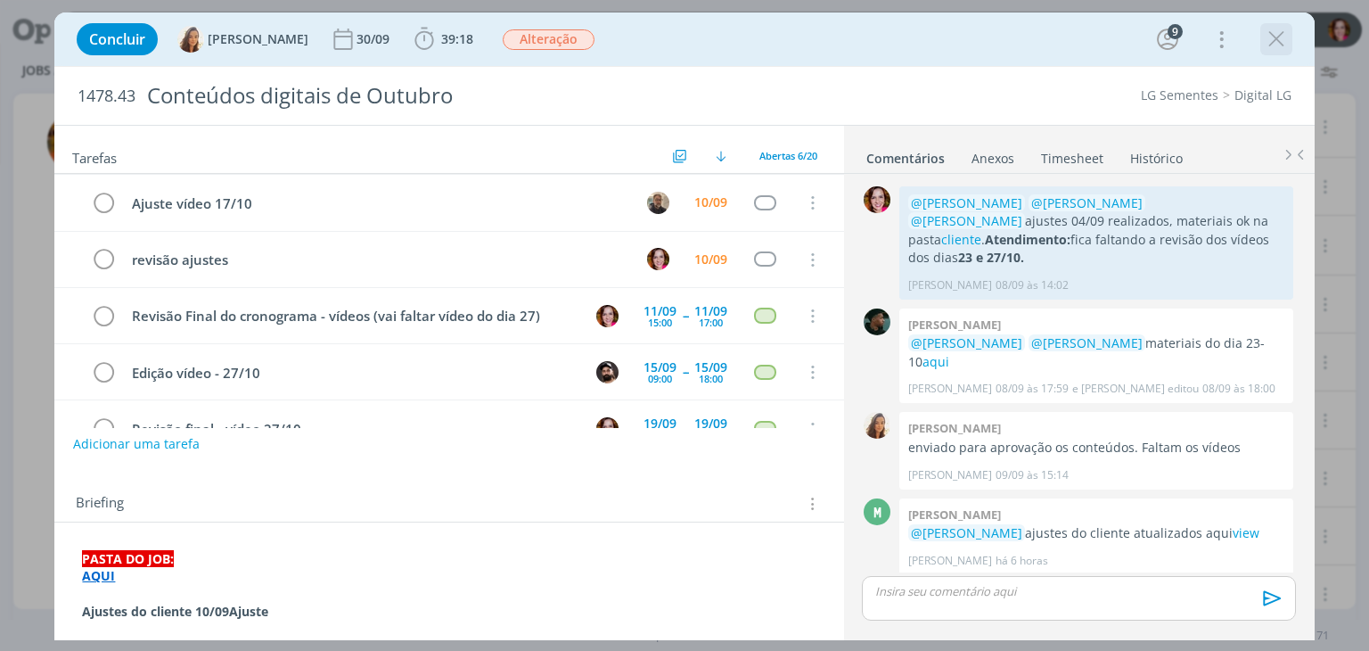
click at [1284, 47] on icon "dialog" at bounding box center [1276, 39] width 27 height 27
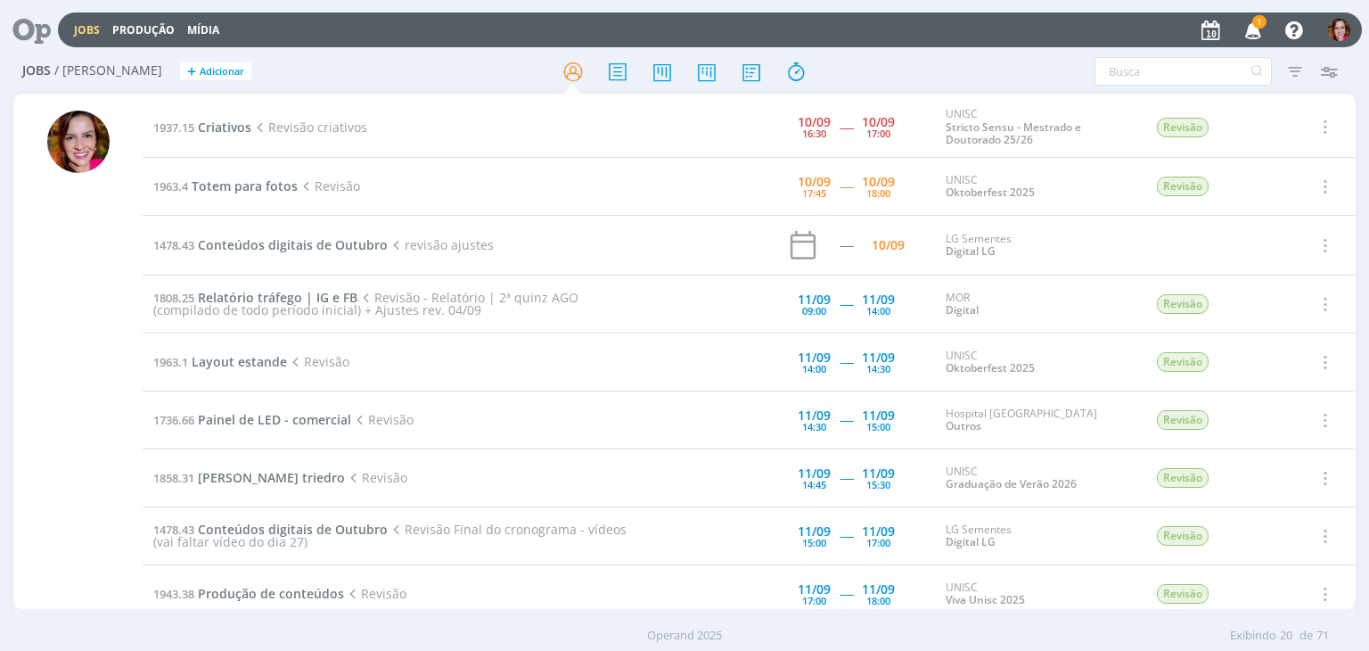
click at [1237, 34] on span "1" at bounding box center [1252, 34] width 35 height 15
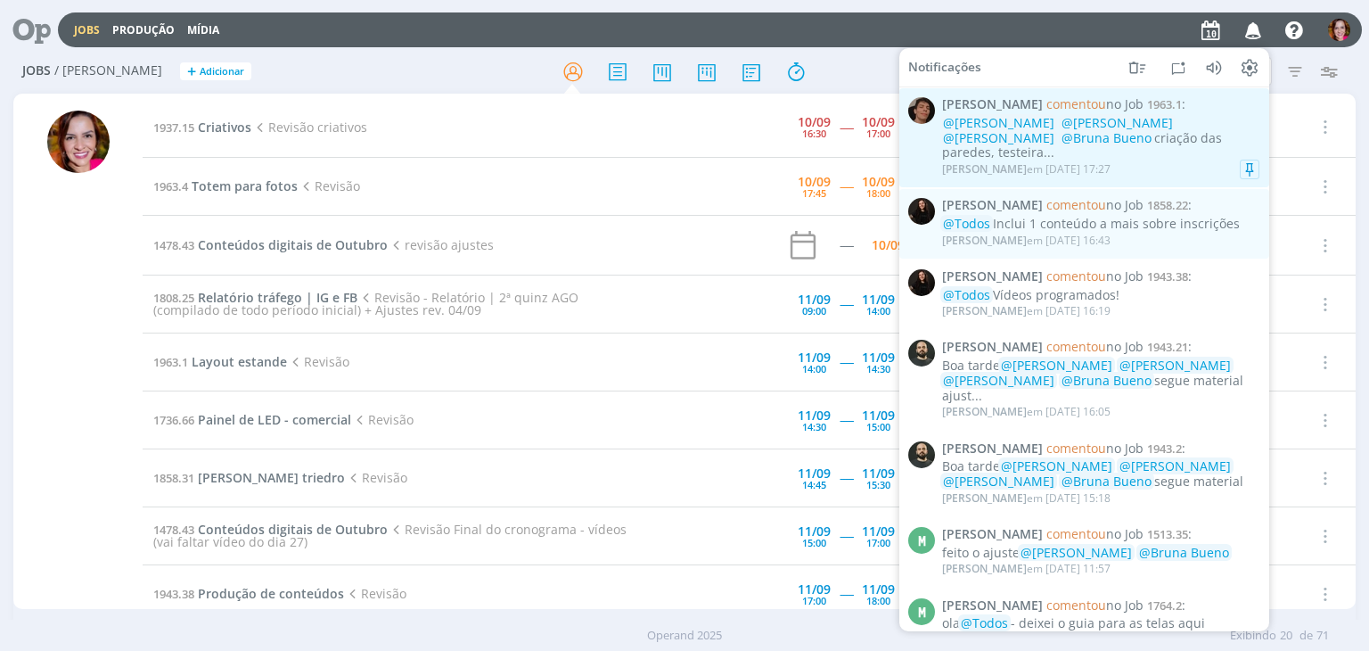
click at [1076, 142] on div "@Karoline Arend @Beatriz Luchese @Luíza Santana @Bruna Bueno criação das parede…" at bounding box center [1100, 138] width 317 height 45
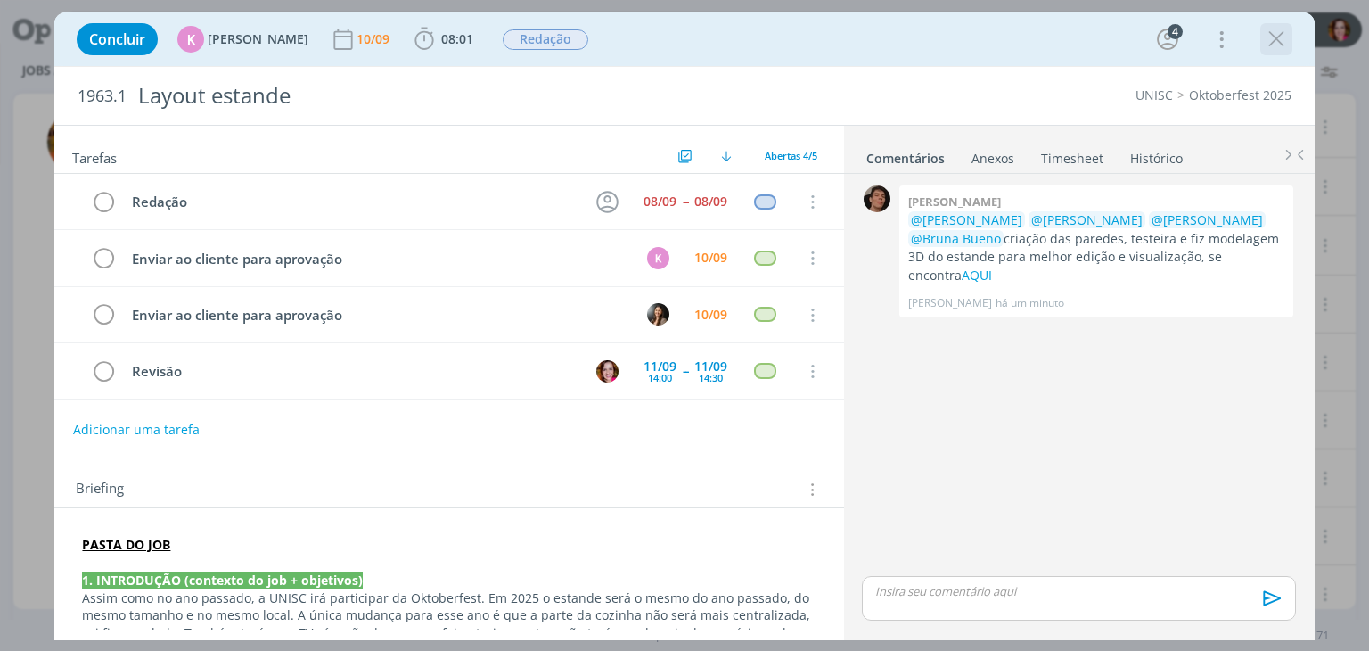
click at [1279, 40] on icon "dialog" at bounding box center [1276, 39] width 27 height 27
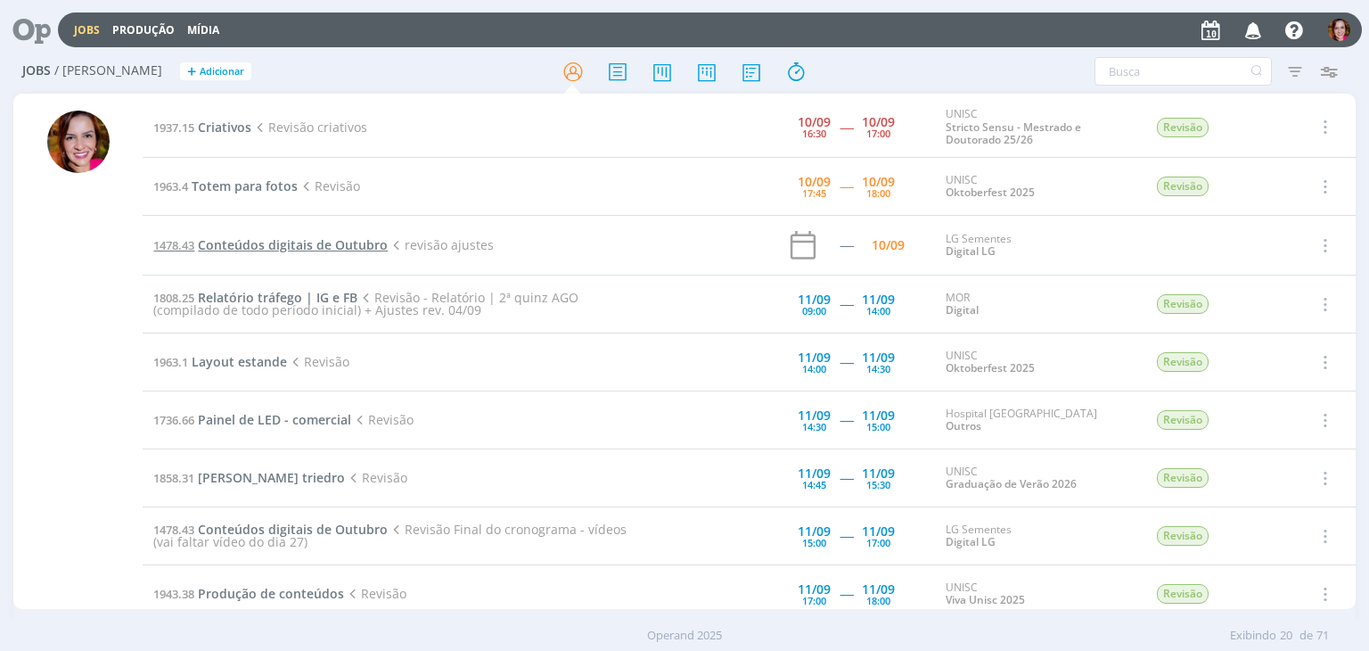
click at [292, 243] on span "Conteúdos digitais de Outubro" at bounding box center [293, 244] width 190 height 17
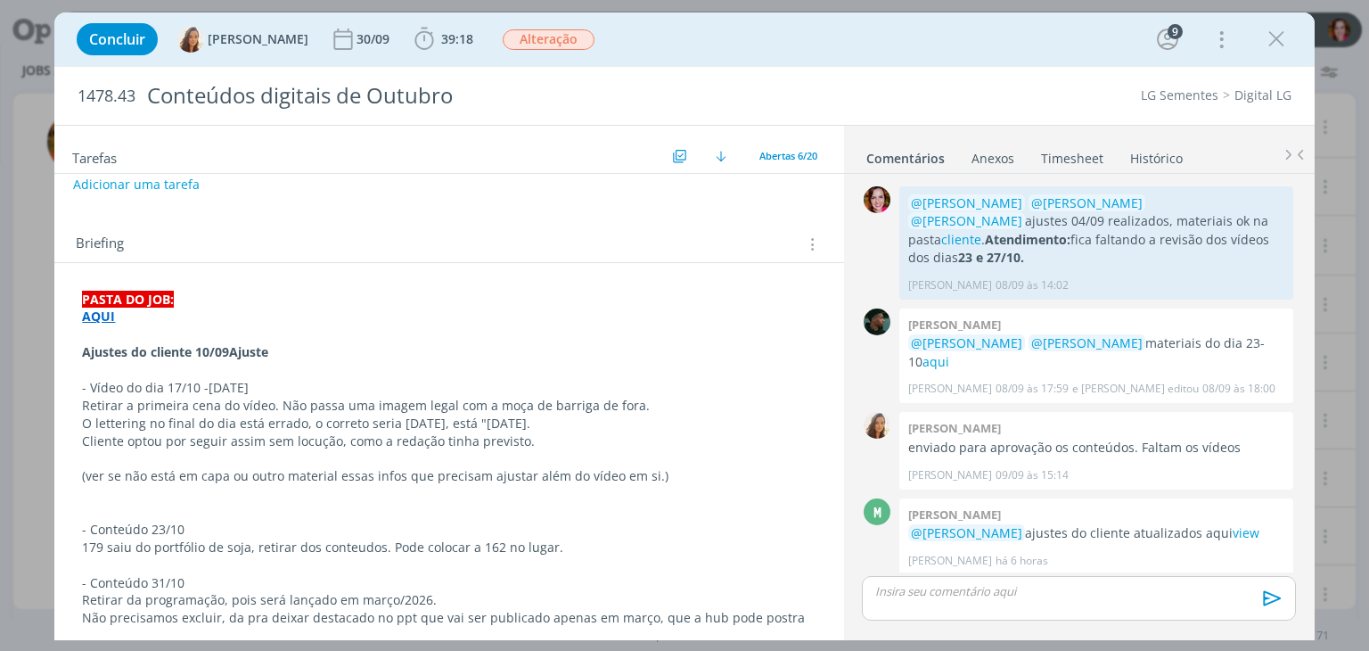
scroll to position [271, 0]
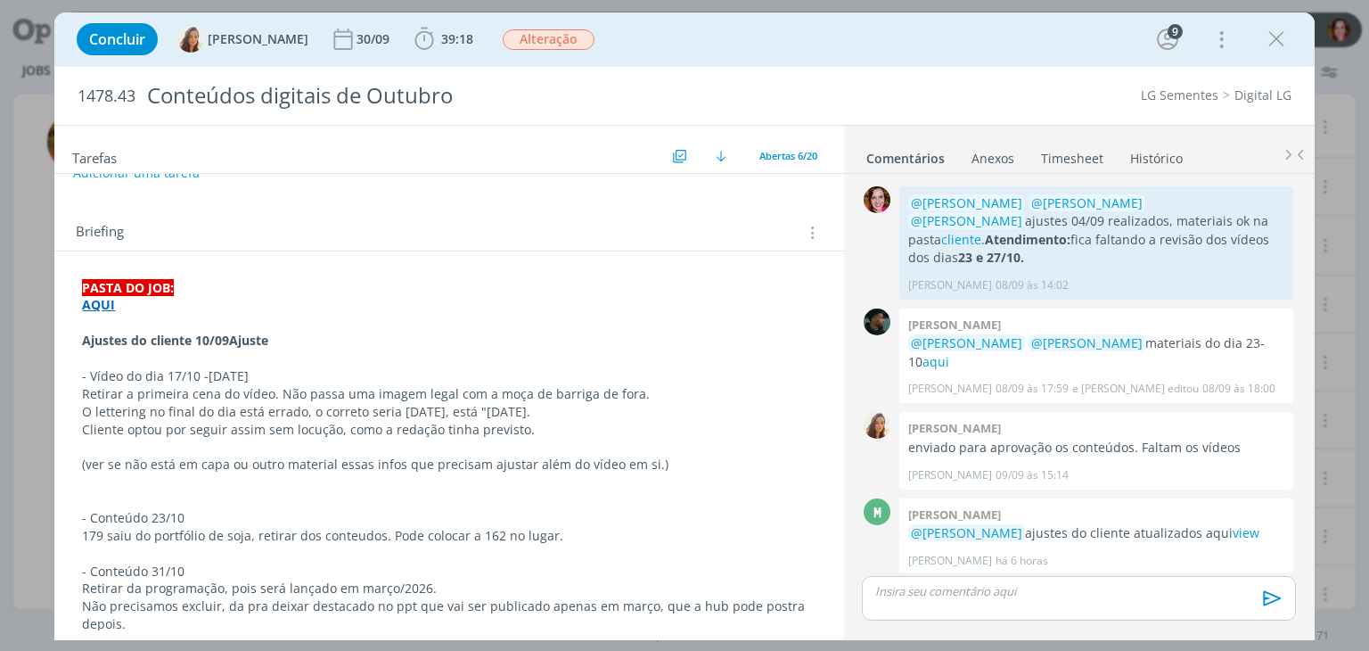
click at [101, 306] on strong "AQUI" at bounding box center [98, 304] width 33 height 17
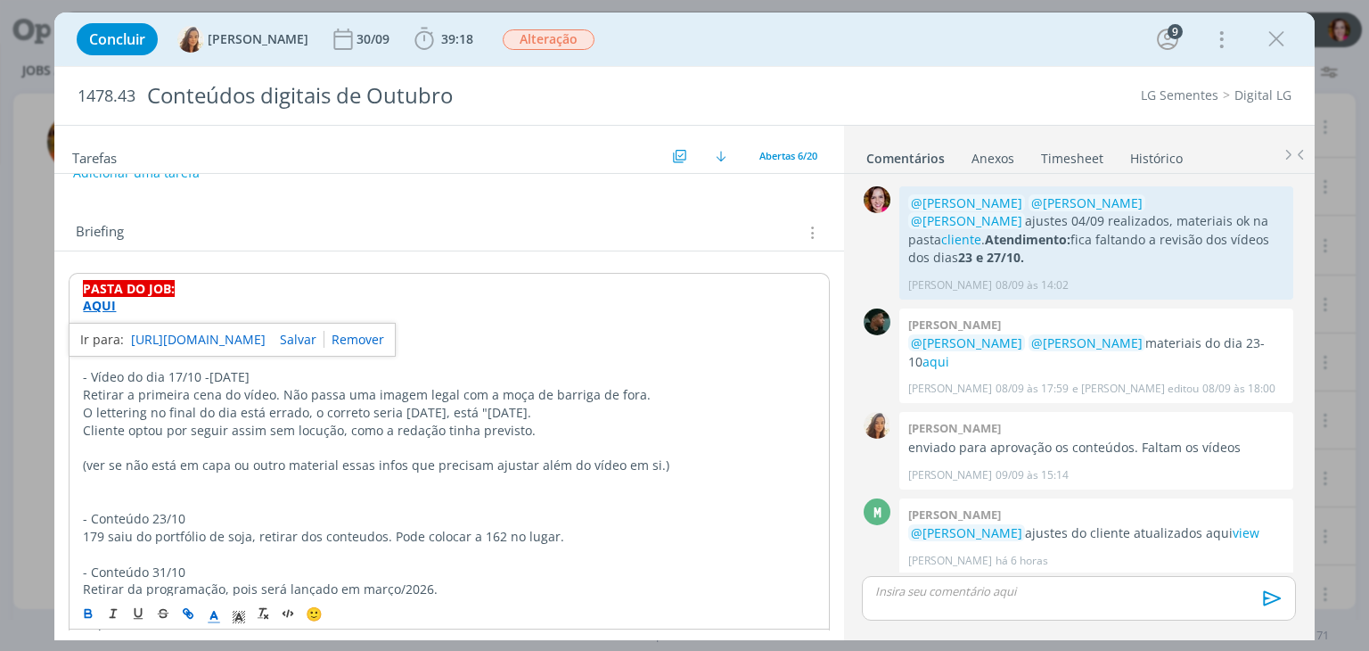
click at [162, 340] on link "https://sobeae.sharepoint.com/:f:/s/SOBEAE/EoBQv3DjHyBJkxGOtul4d5wBQn0yRm-8MGRY…" at bounding box center [198, 339] width 135 height 23
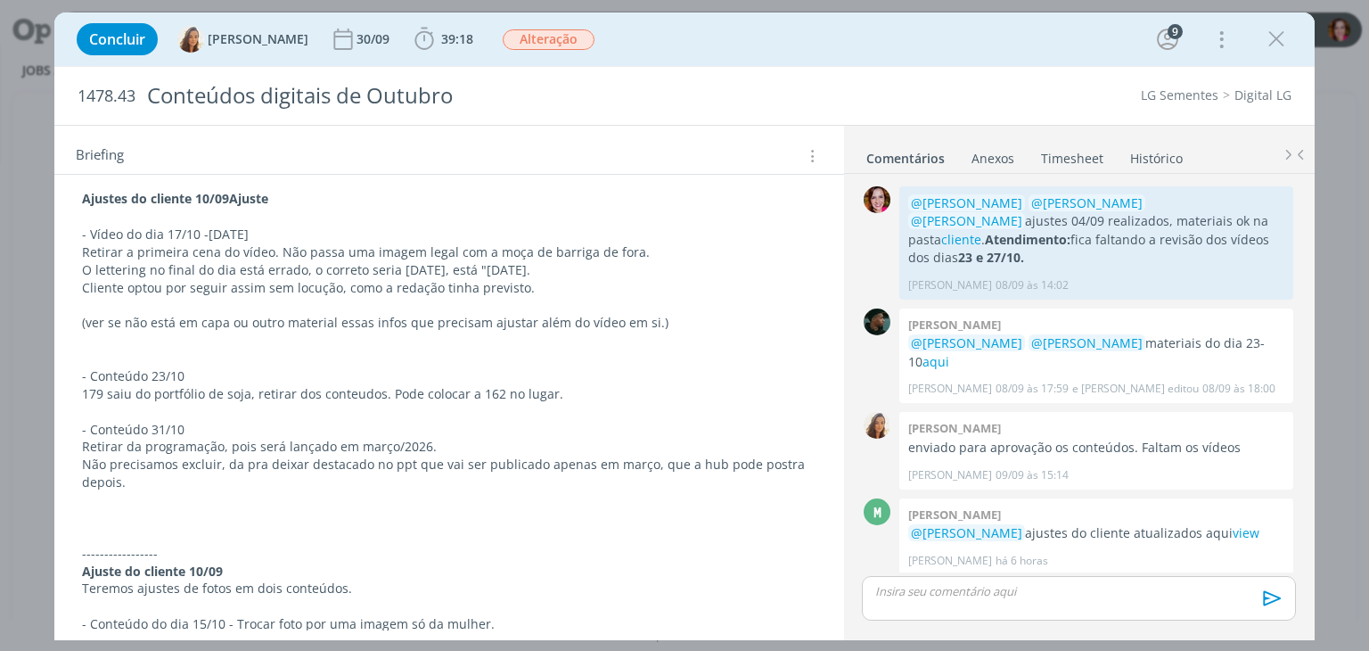
scroll to position [422, 0]
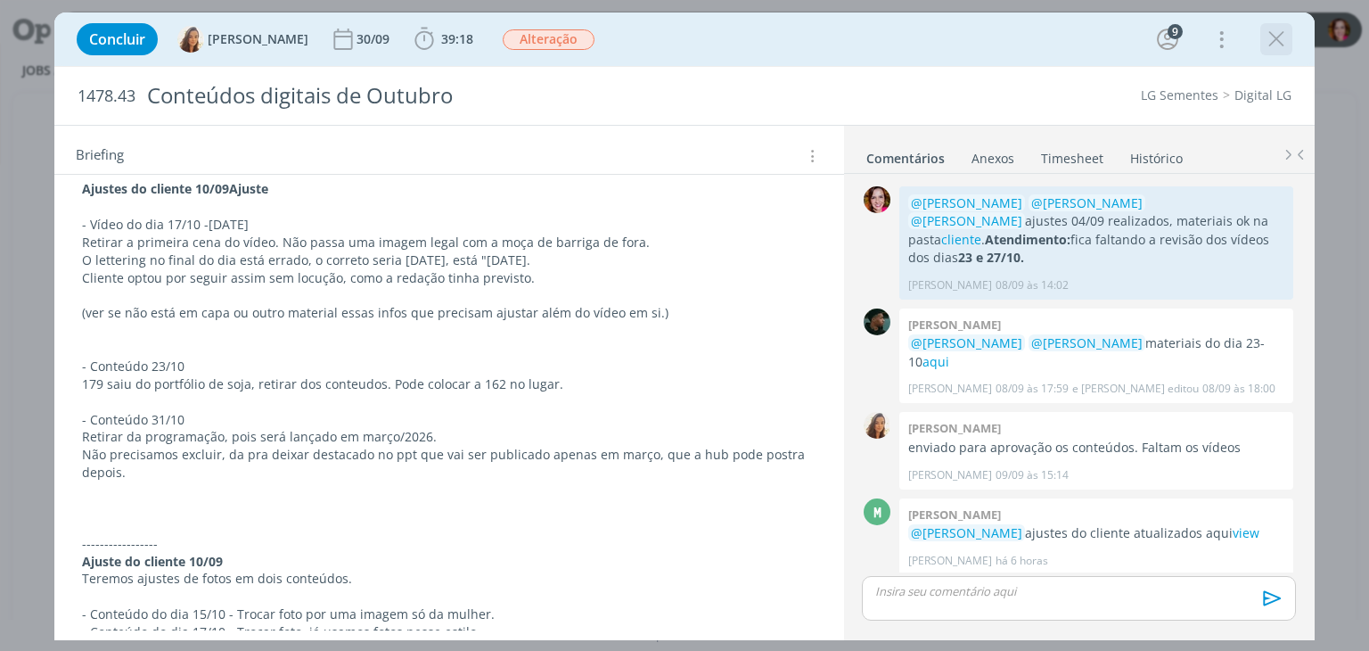
click at [1272, 44] on icon "dialog" at bounding box center [1276, 39] width 27 height 27
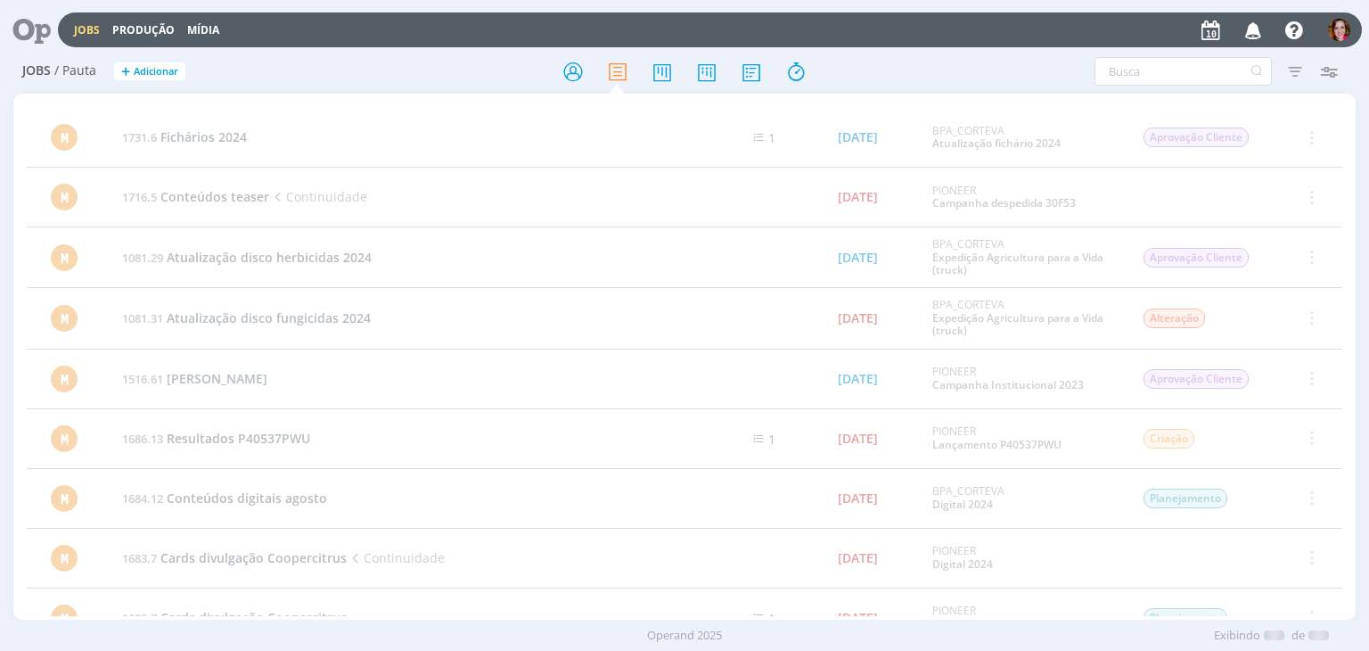
click at [39, 28] on icon at bounding box center [25, 29] width 37 height 35
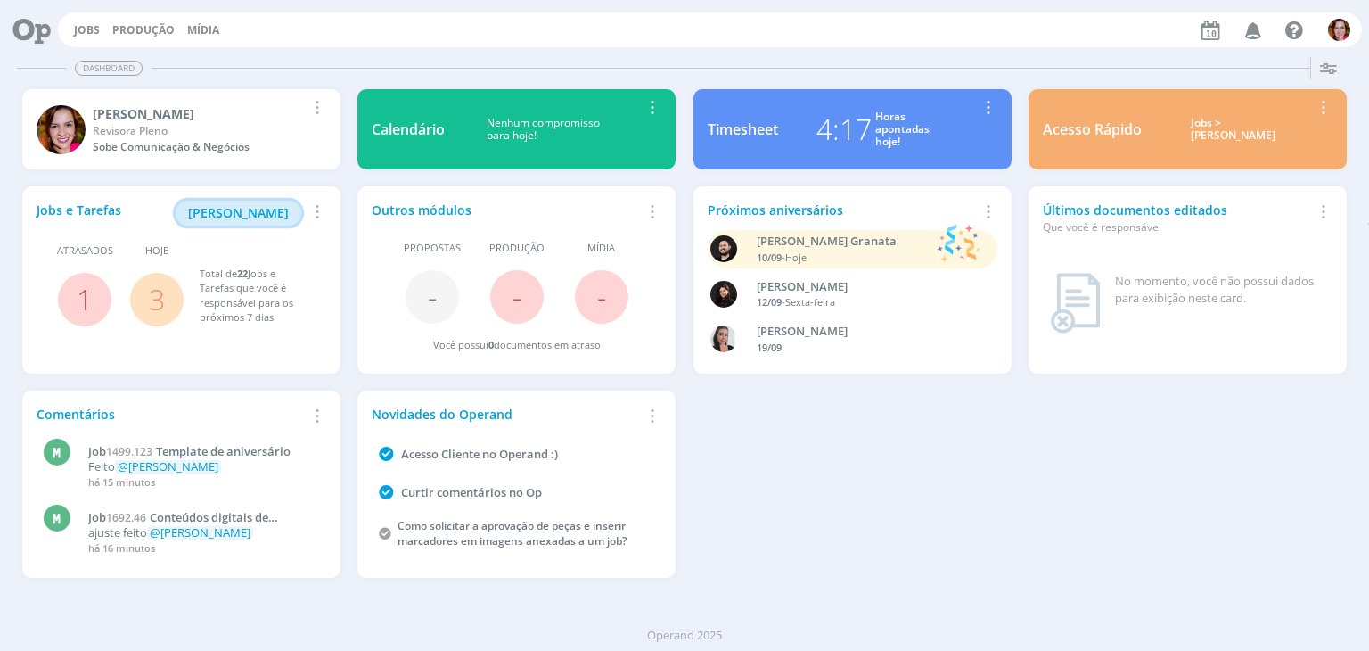
click at [246, 214] on span "Minha Pauta" at bounding box center [238, 212] width 101 height 17
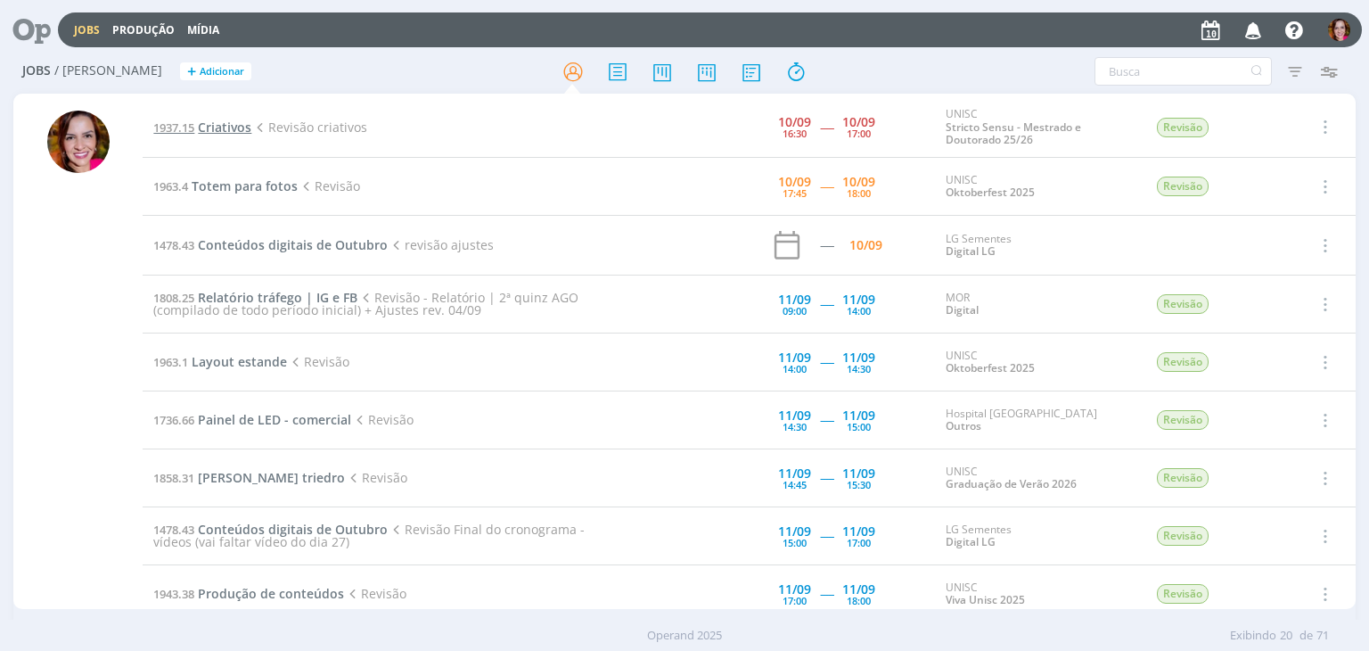
click at [215, 122] on span "Criativos" at bounding box center [224, 127] width 53 height 17
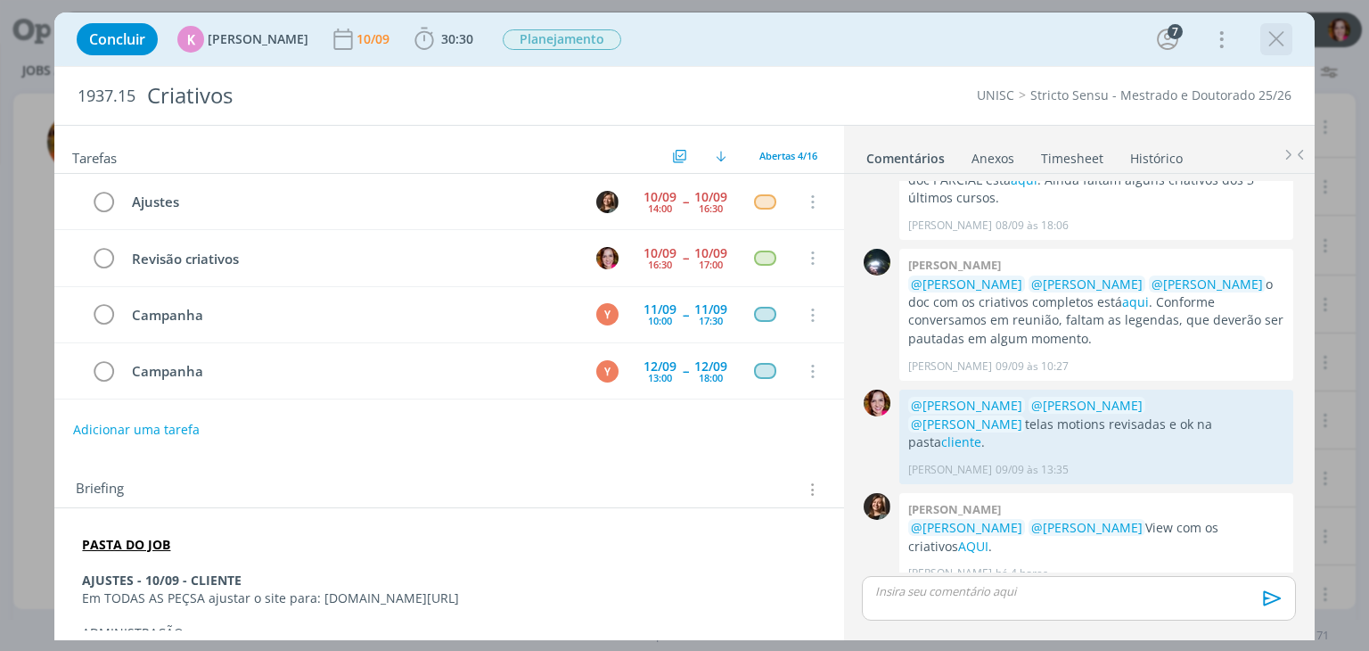
click at [1270, 37] on icon "dialog" at bounding box center [1276, 39] width 27 height 27
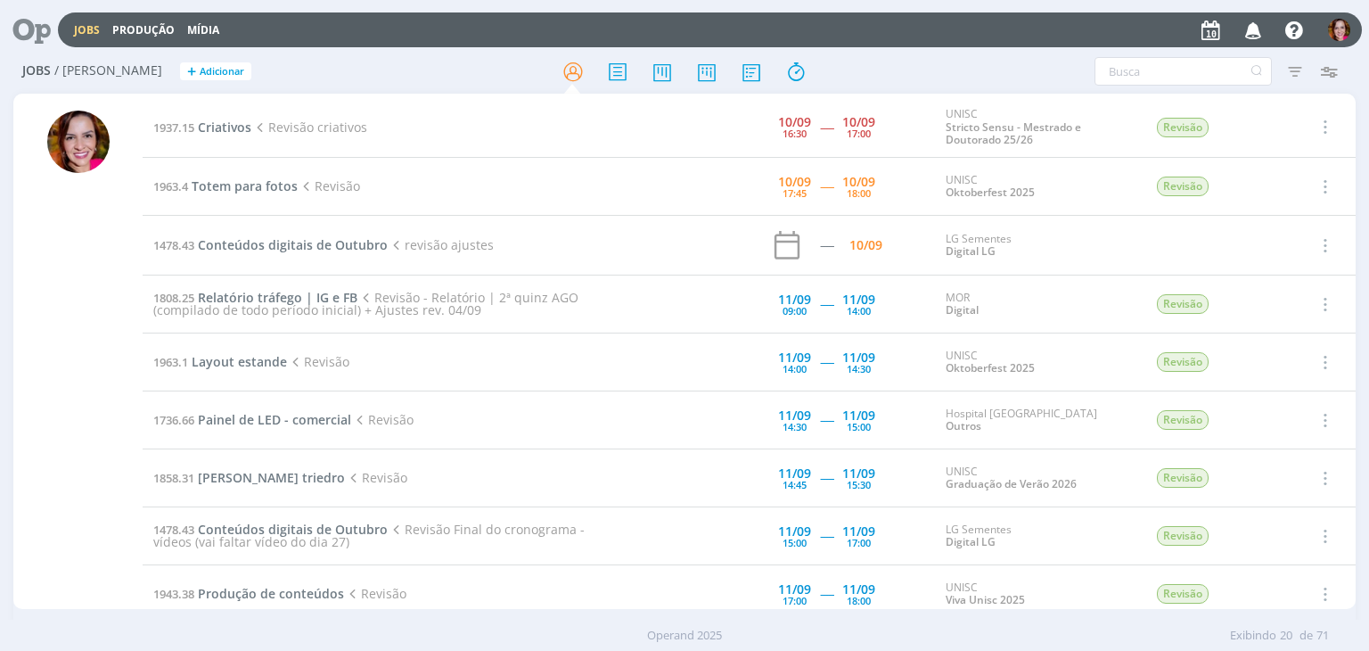
click at [7, 343] on div "Jobs / Minha Pauta + Adicionar Atenção! Novo comportamento nos filtros de Pauta…" at bounding box center [684, 355] width 1369 height 610
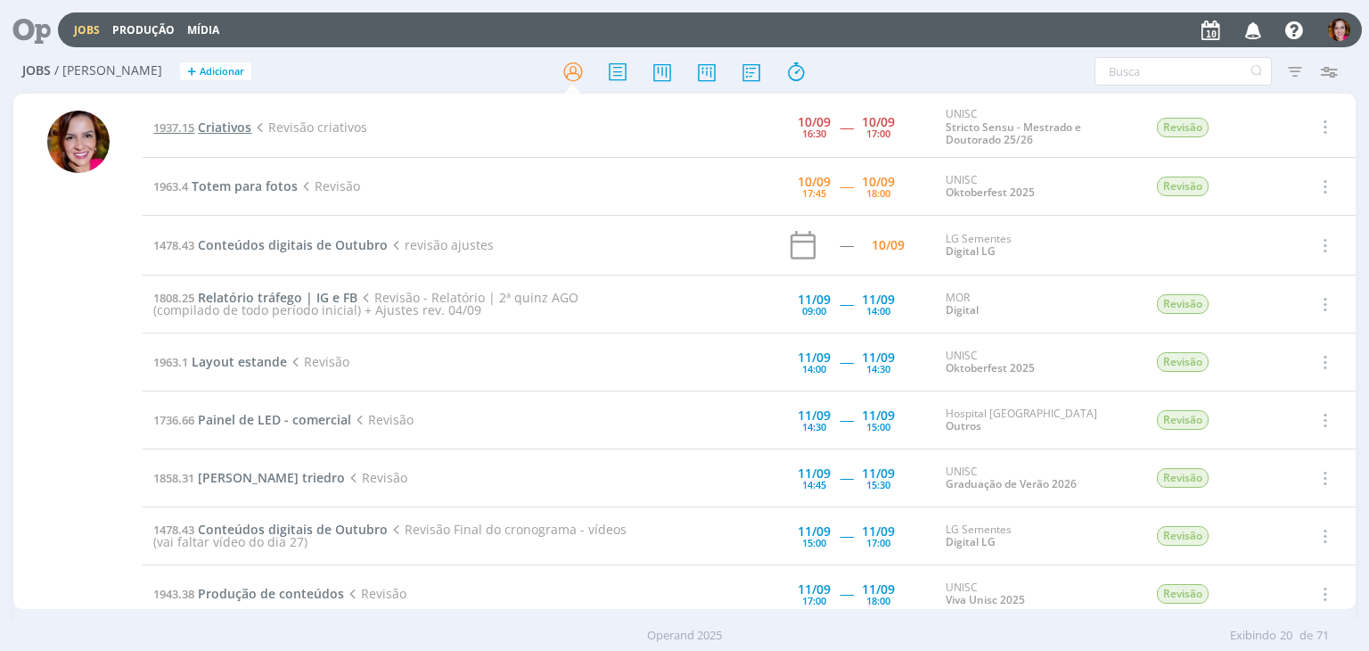
click at [209, 126] on span "Criativos" at bounding box center [224, 127] width 53 height 17
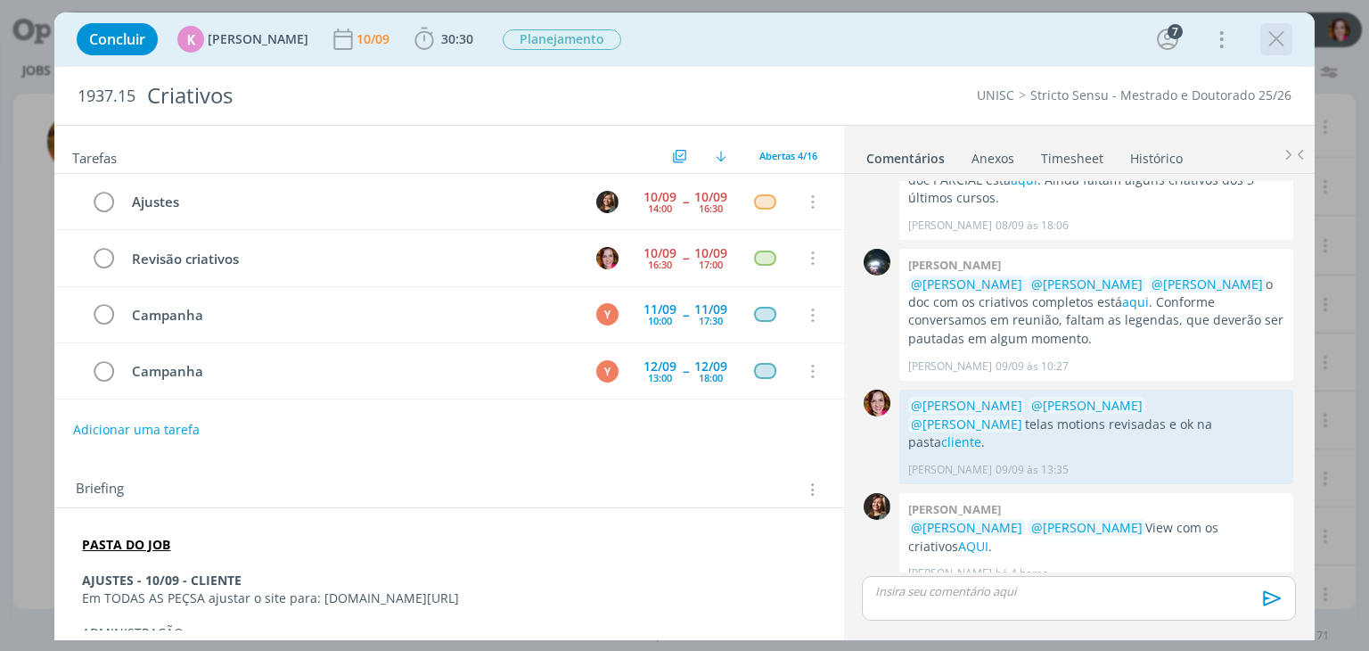
click at [1273, 43] on icon "dialog" at bounding box center [1276, 39] width 27 height 27
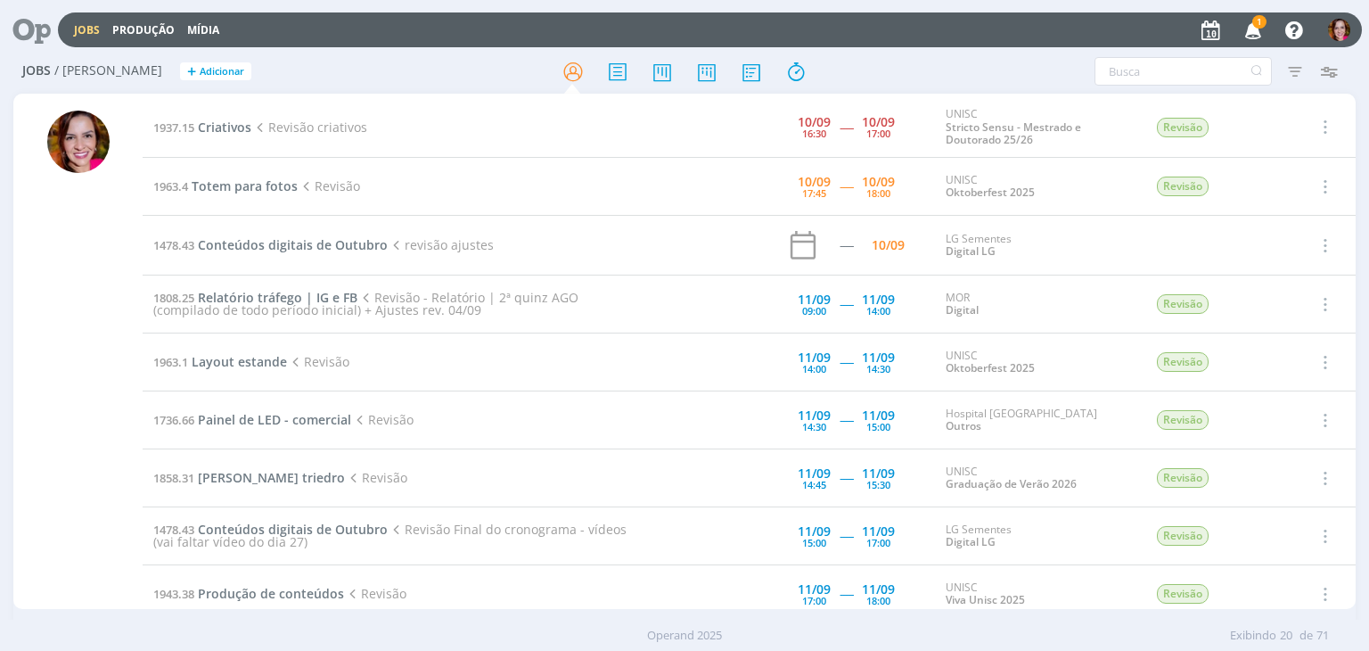
click at [1255, 23] on span "1" at bounding box center [1259, 21] width 14 height 13
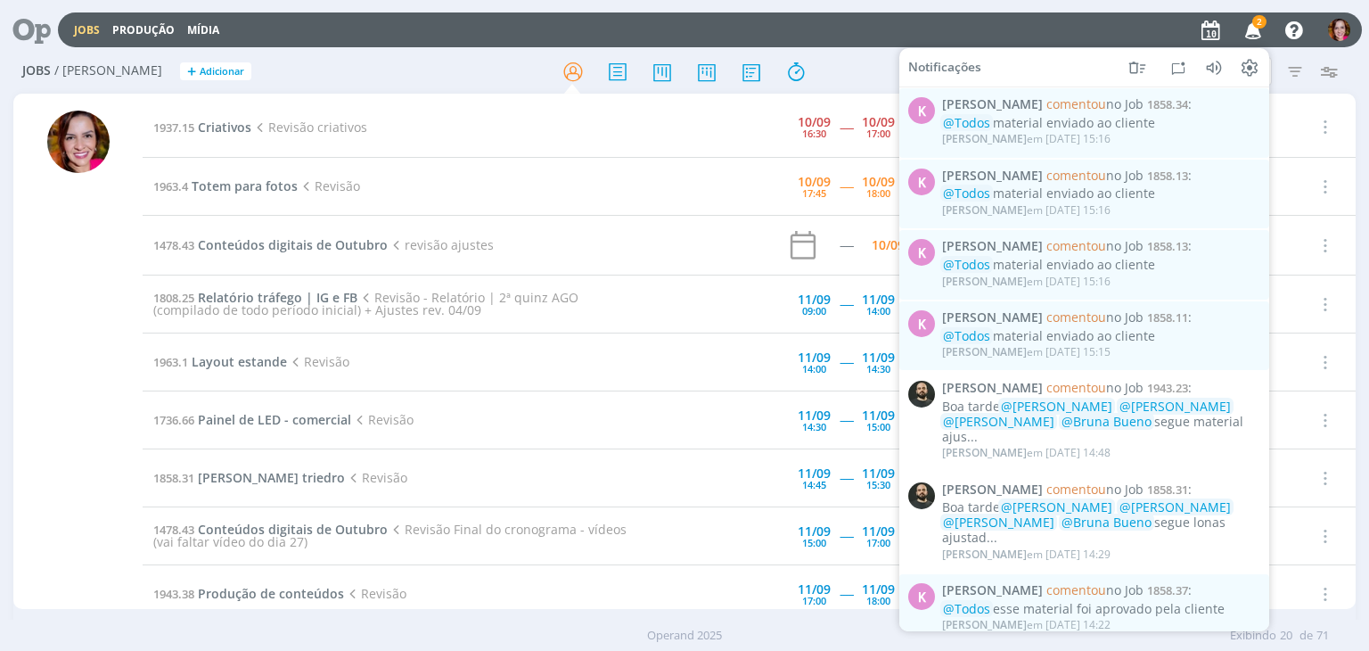
click at [1255, 26] on span "2" at bounding box center [1259, 21] width 14 height 13
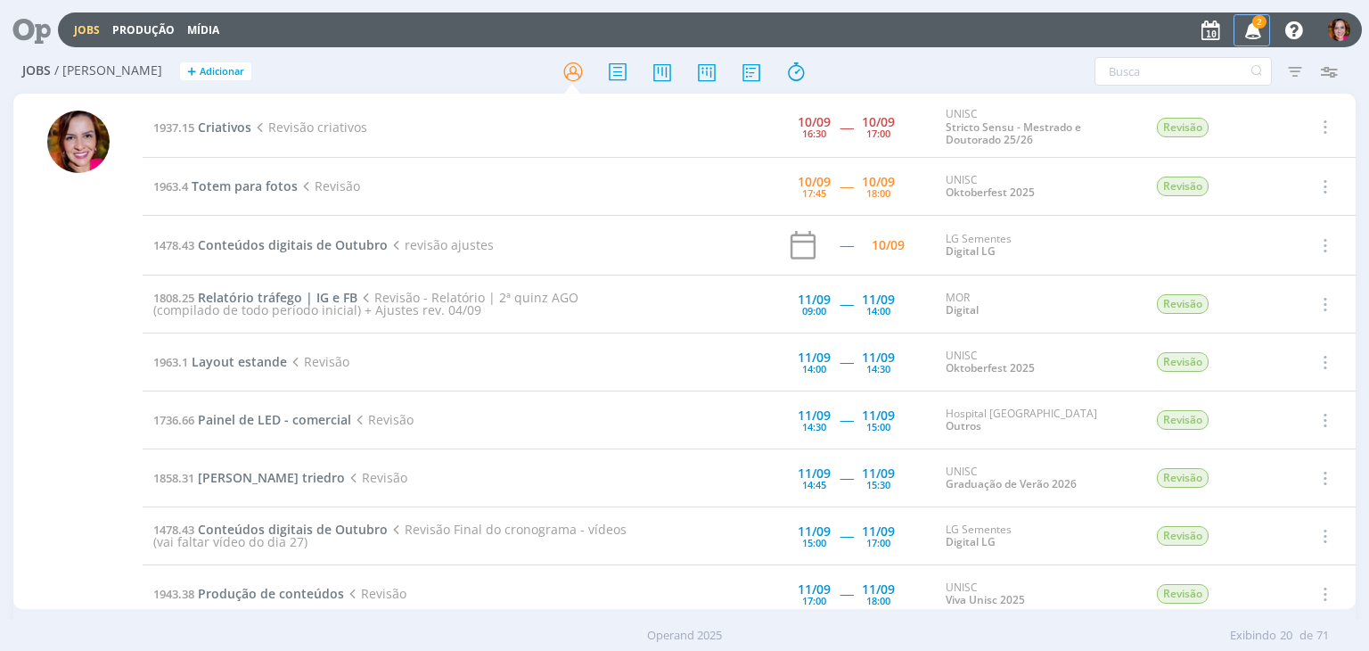
click at [1255, 26] on span "2" at bounding box center [1259, 21] width 14 height 13
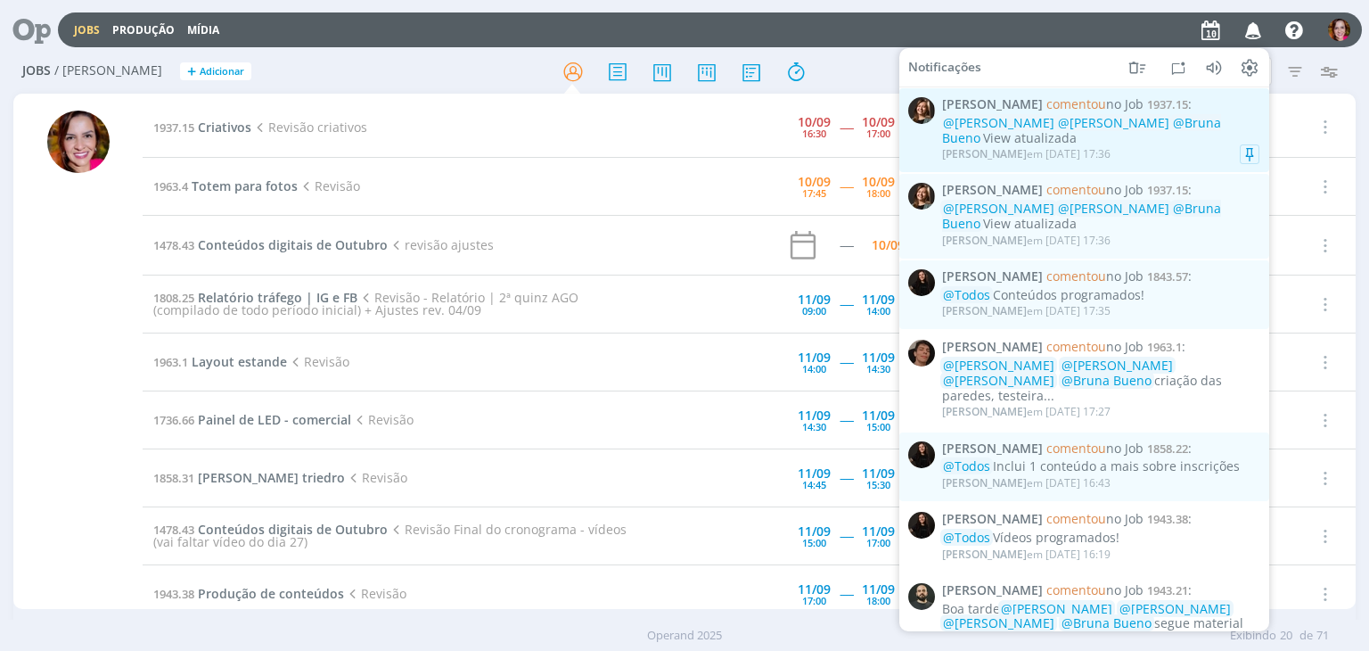
click at [1128, 142] on div "@Karoline Arend @Beatriz Luchese @Bruna Bueno View atualizada" at bounding box center [1100, 131] width 317 height 30
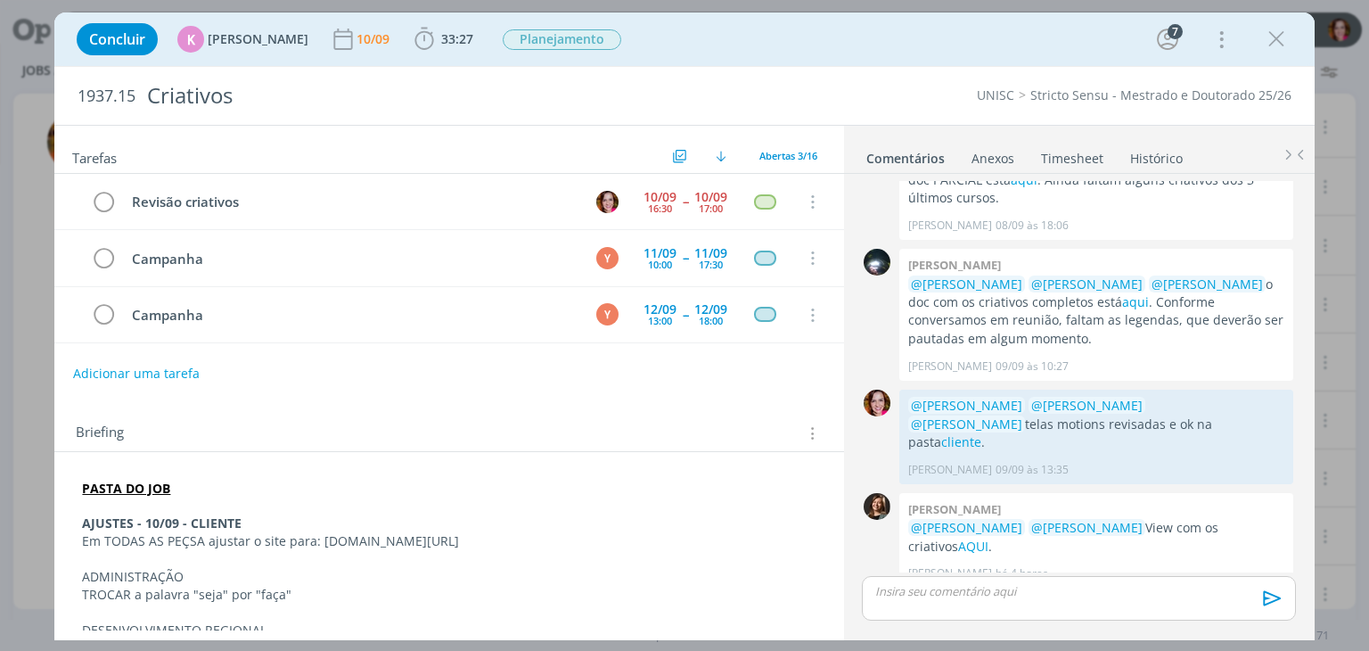
scroll to position [529, 0]
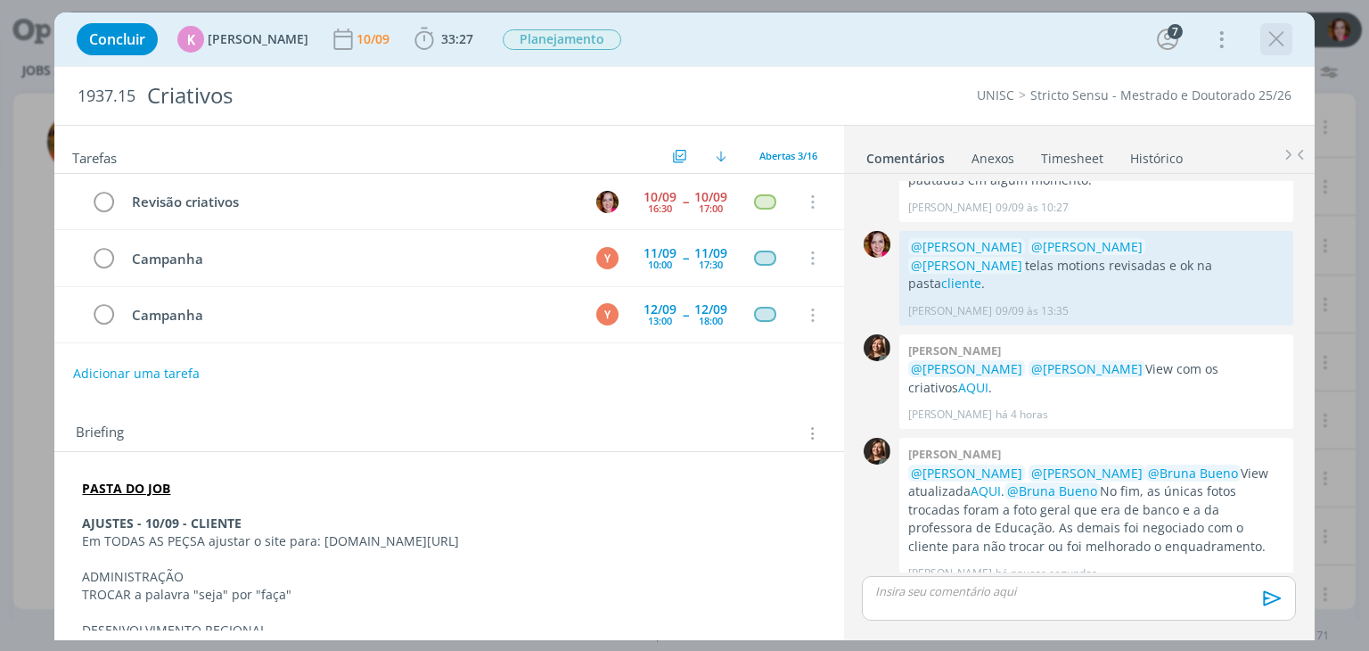
click at [1276, 40] on icon "dialog" at bounding box center [1276, 39] width 27 height 27
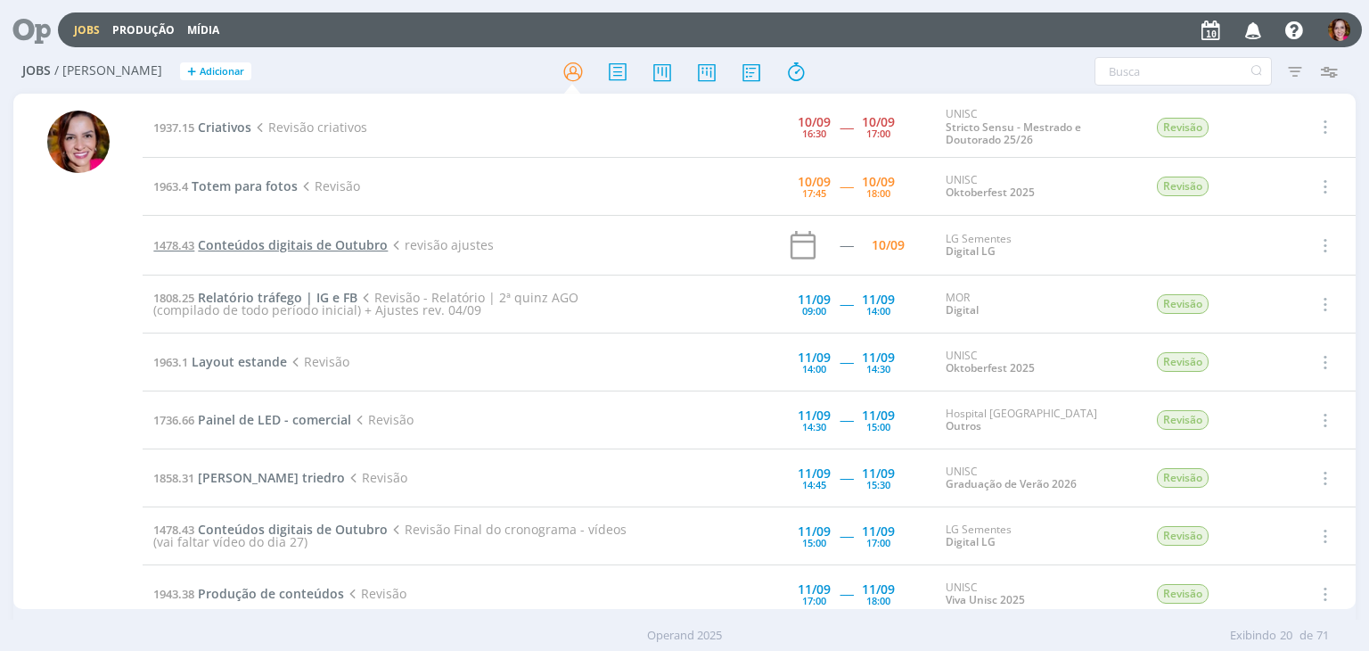
click at [246, 250] on span "Conteúdos digitais de Outubro" at bounding box center [293, 244] width 190 height 17
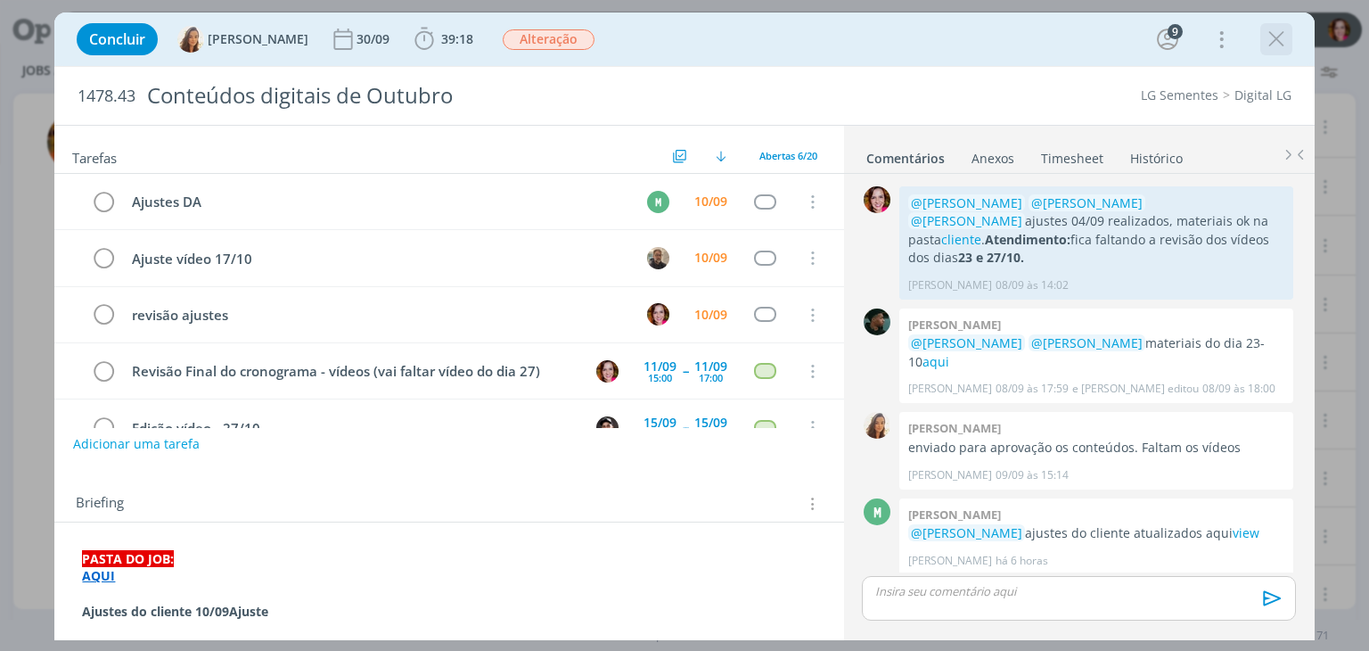
scroll to position [55, 0]
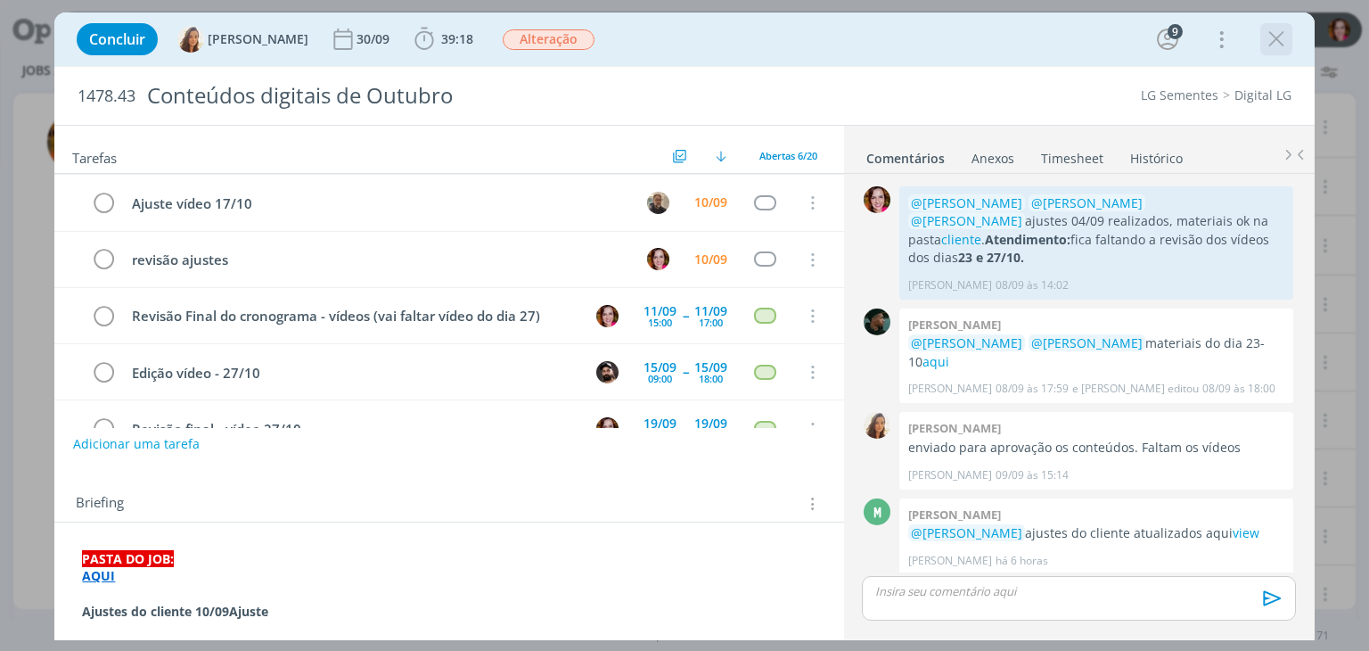
click at [1276, 37] on icon "dialog" at bounding box center [1276, 39] width 27 height 27
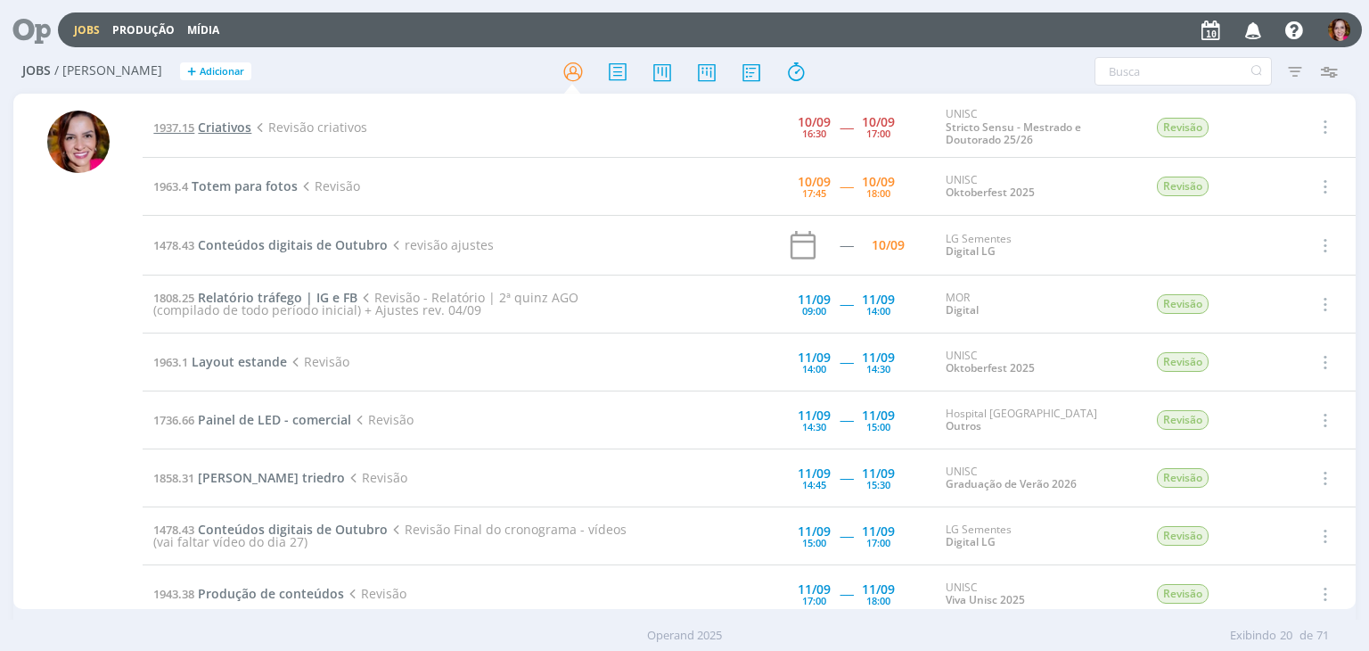
click at [228, 128] on span "Criativos" at bounding box center [224, 127] width 53 height 17
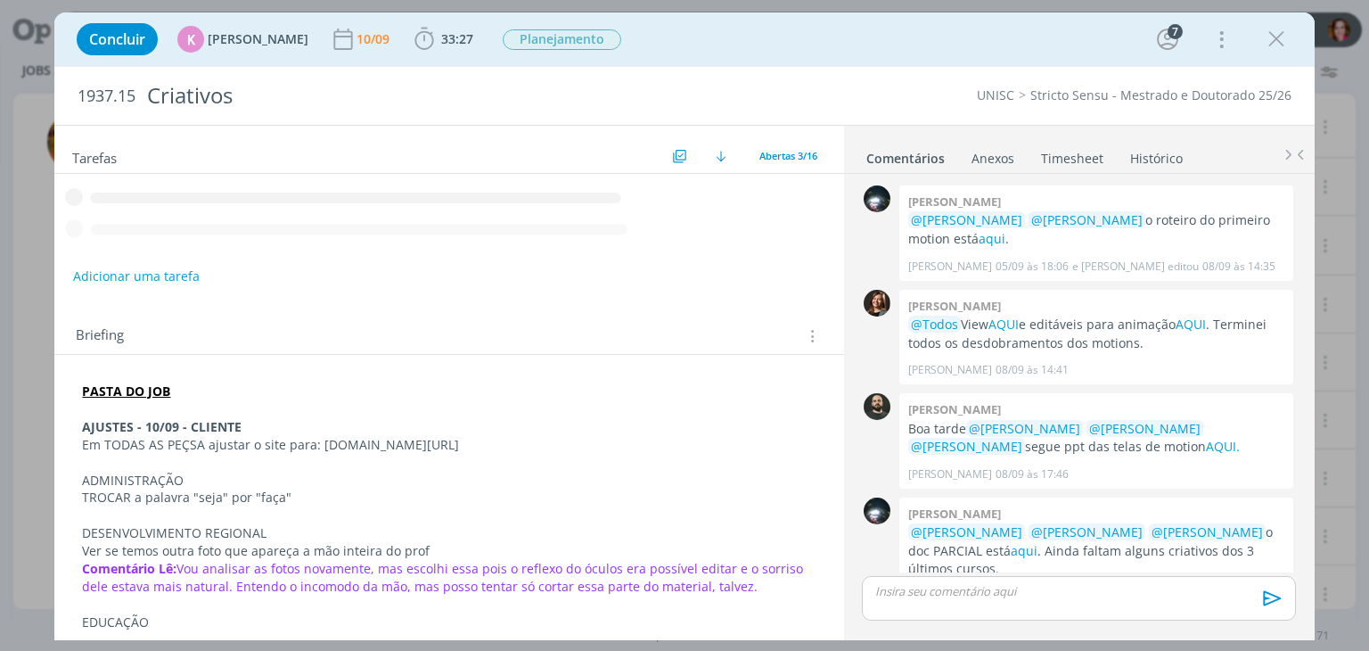
scroll to position [529, 0]
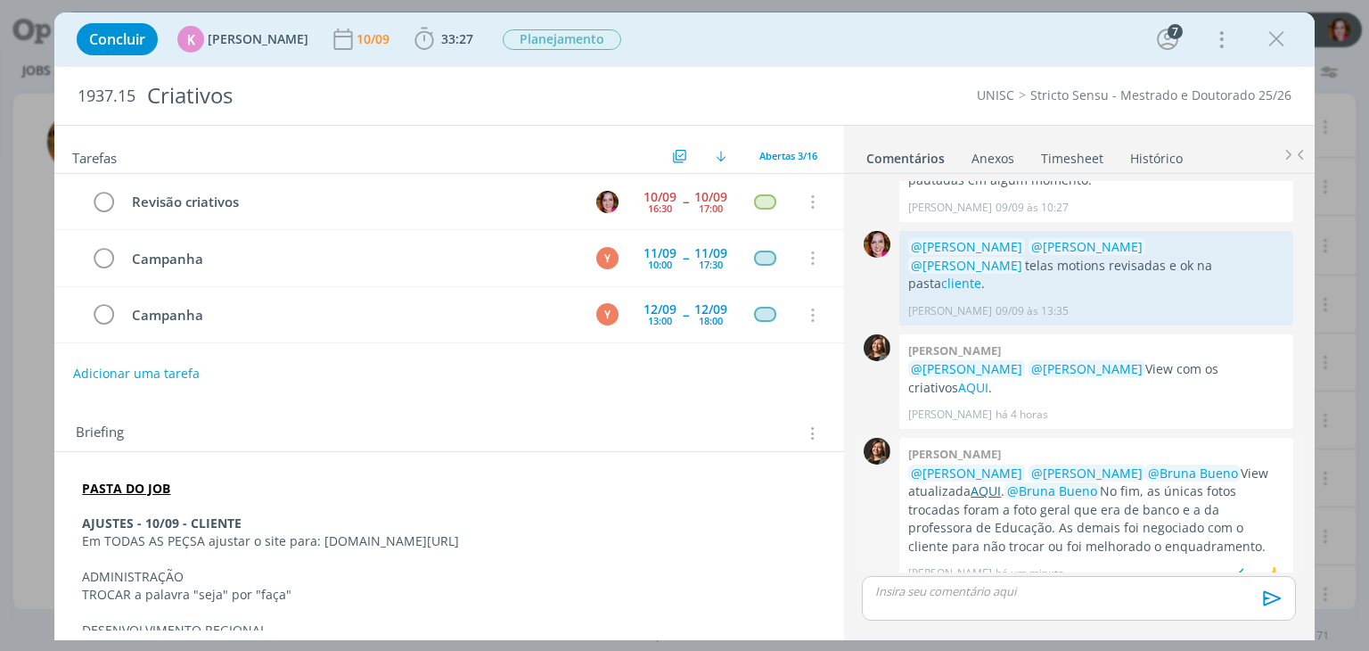
click at [971, 482] on link "AQUI" at bounding box center [986, 490] width 30 height 17
click at [441, 42] on span "33:27" at bounding box center [457, 38] width 32 height 17
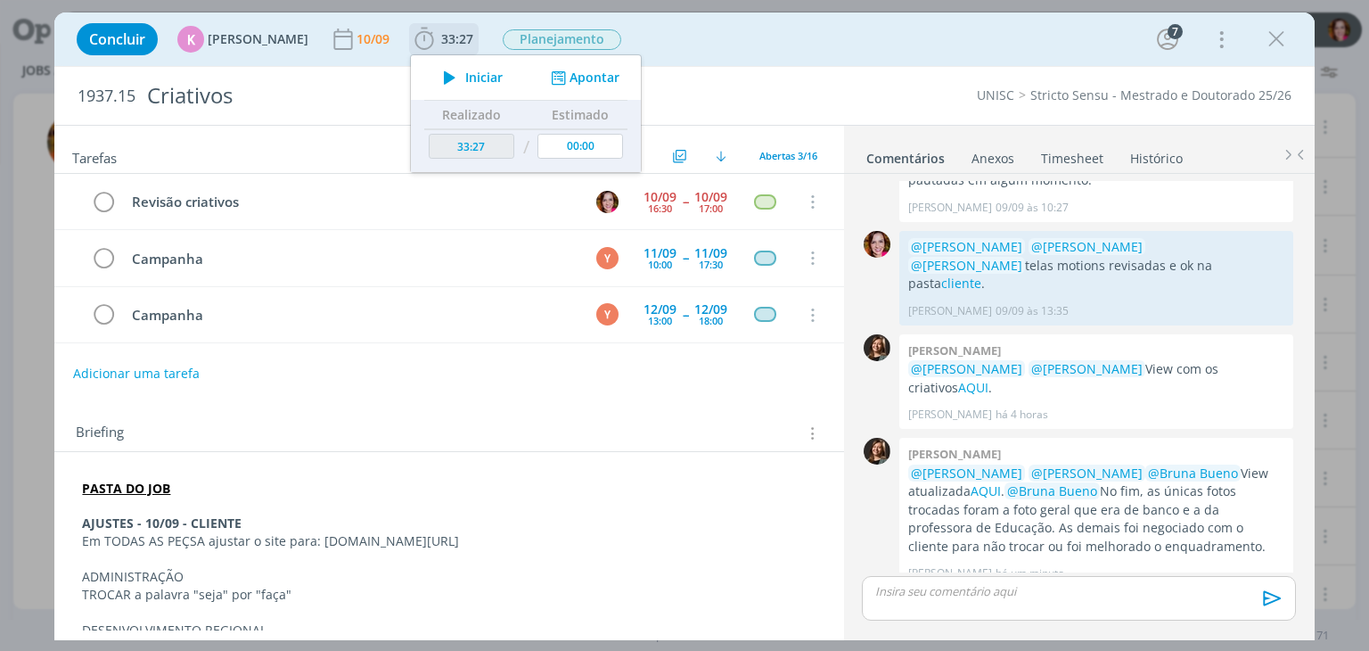
click at [476, 76] on span "Iniciar" at bounding box center [483, 77] width 37 height 12
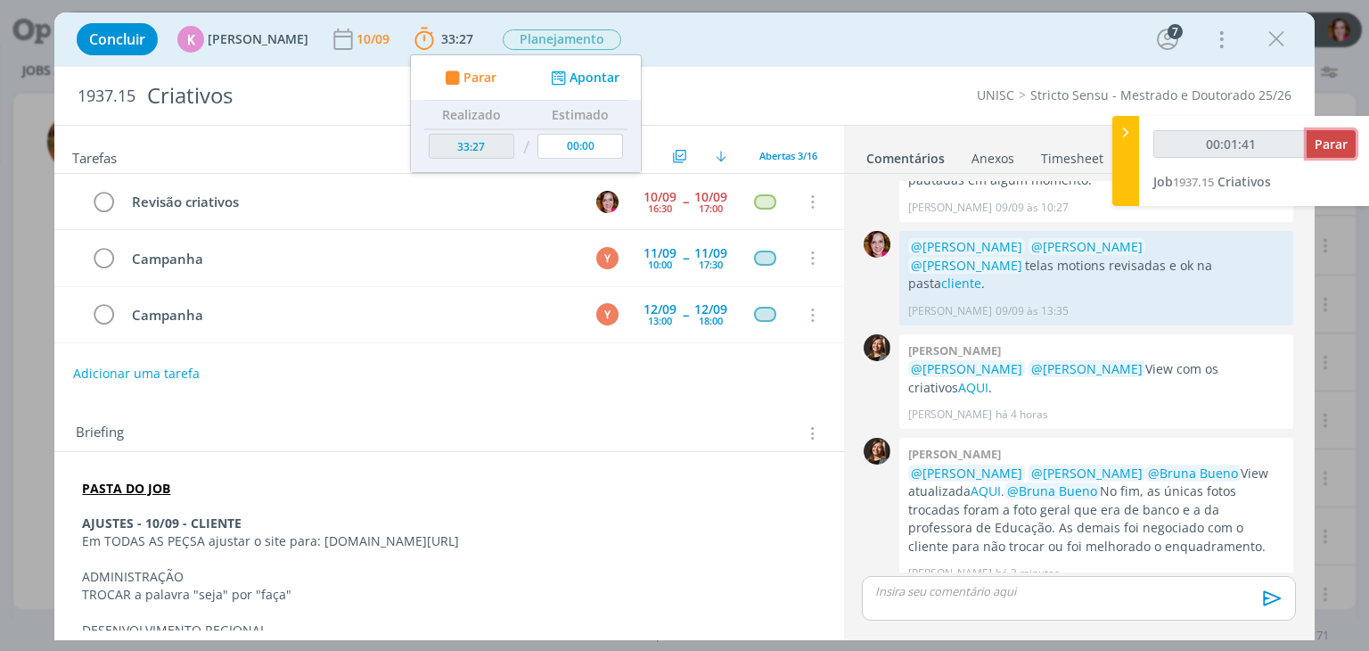
type input "00:01:42"
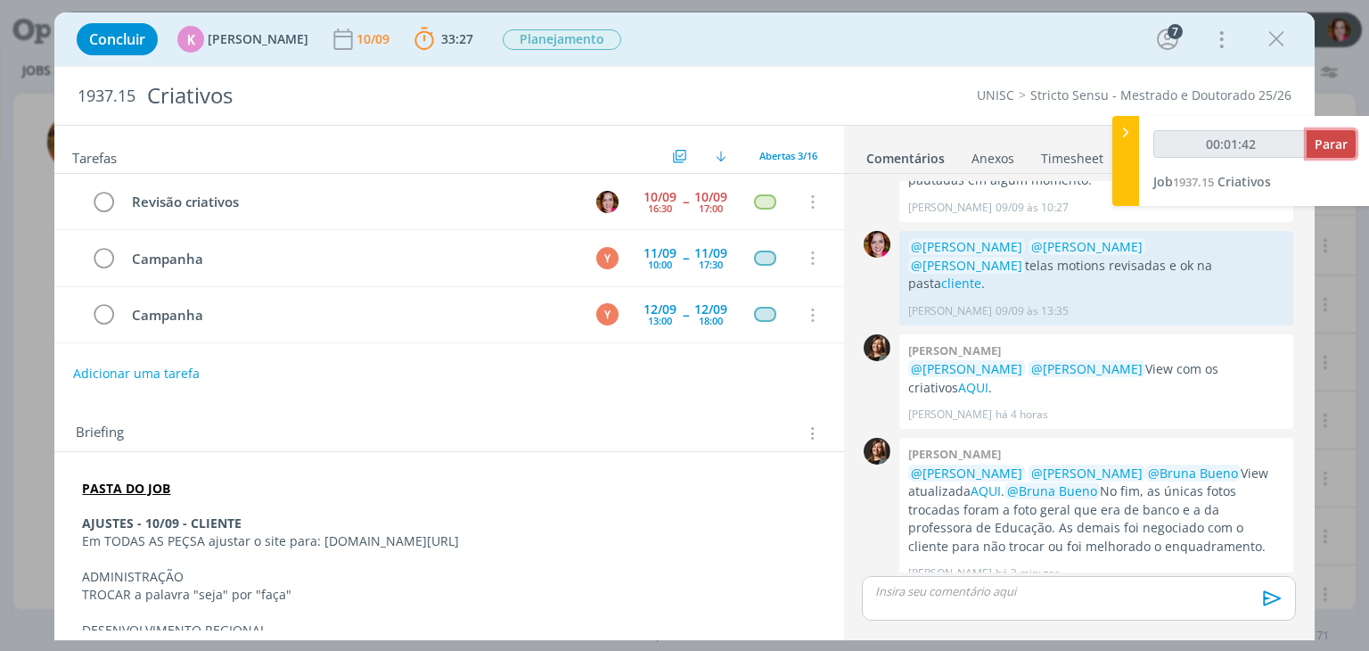
click at [1308, 152] on button "Parar" at bounding box center [1331, 144] width 49 height 28
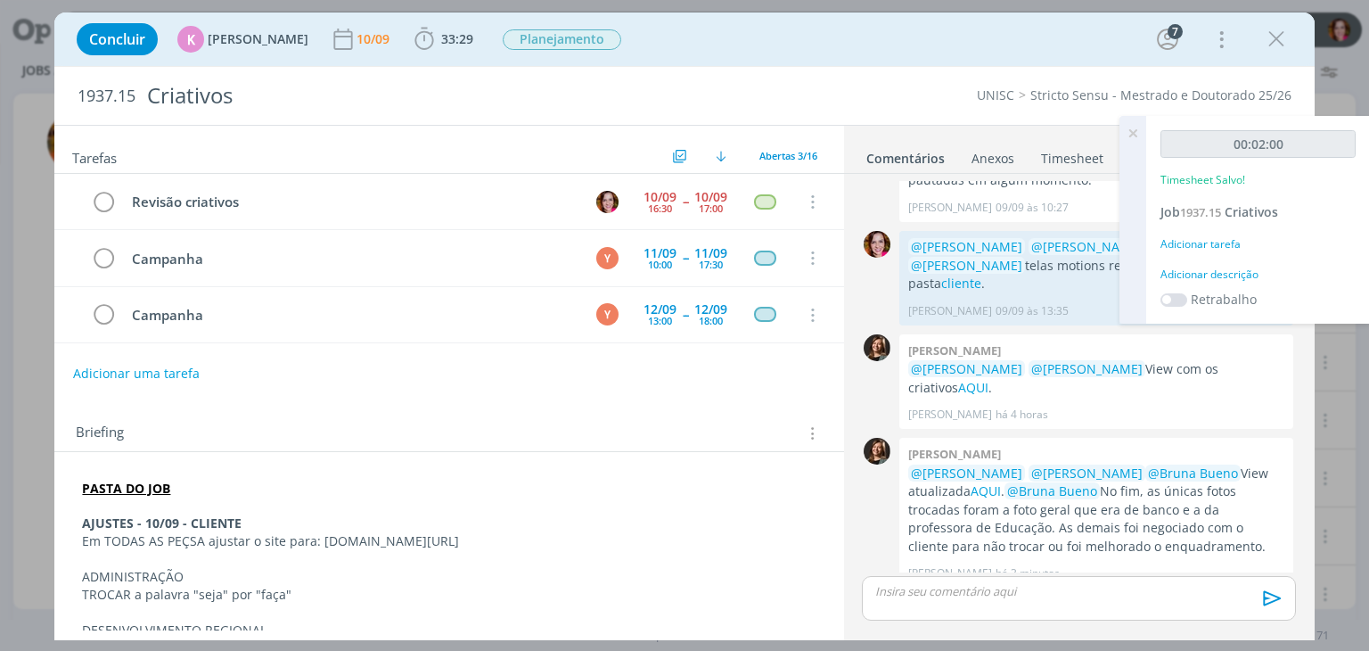
click at [1136, 134] on icon at bounding box center [1133, 133] width 32 height 35
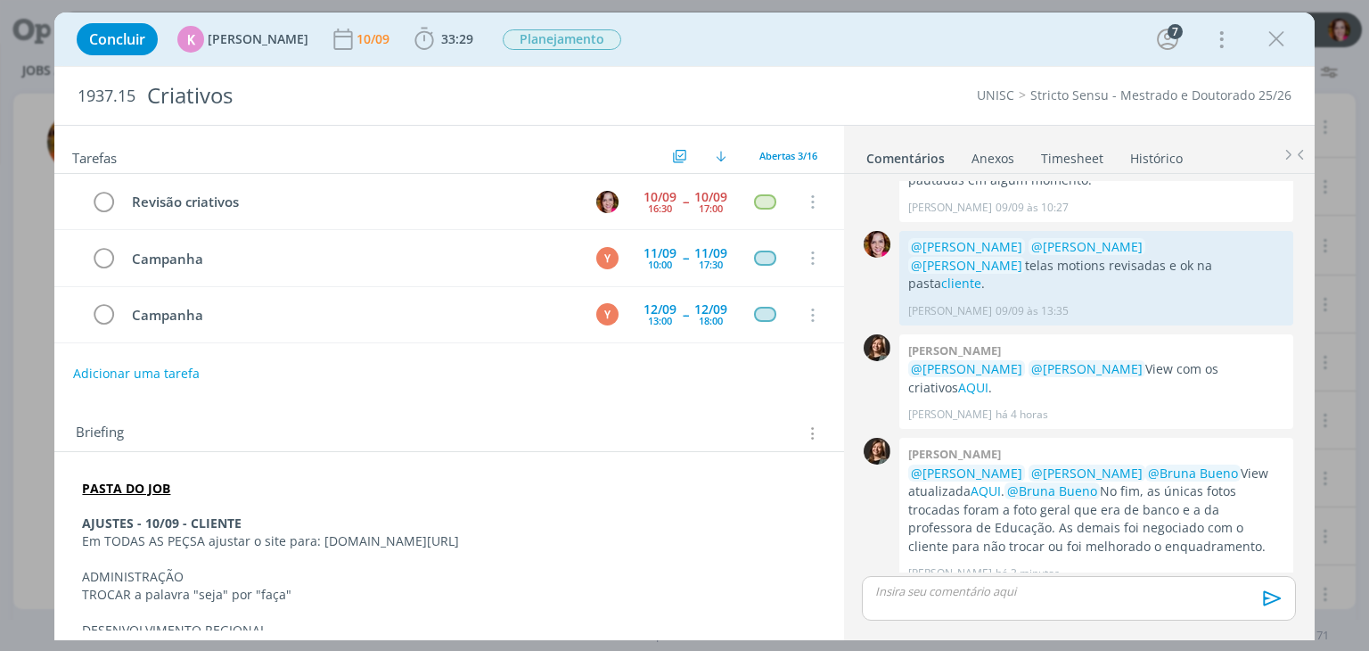
click at [1071, 158] on link "Timesheet" at bounding box center [1072, 155] width 64 height 26
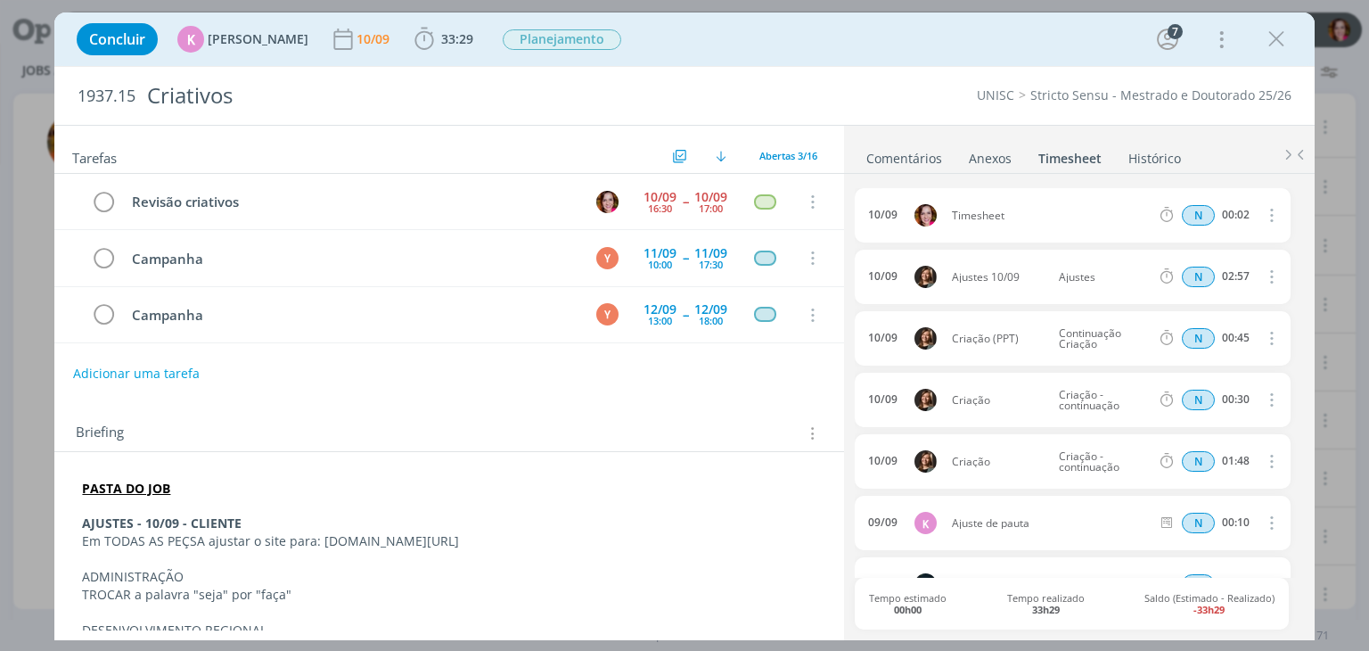
click at [1260, 213] on icon "dialog" at bounding box center [1270, 214] width 20 height 21
click at [1194, 249] on link "Excluir" at bounding box center [1220, 245] width 141 height 29
click at [1242, 214] on button "Sim" at bounding box center [1254, 216] width 35 height 20
click at [1277, 43] on icon "dialog" at bounding box center [1276, 39] width 27 height 27
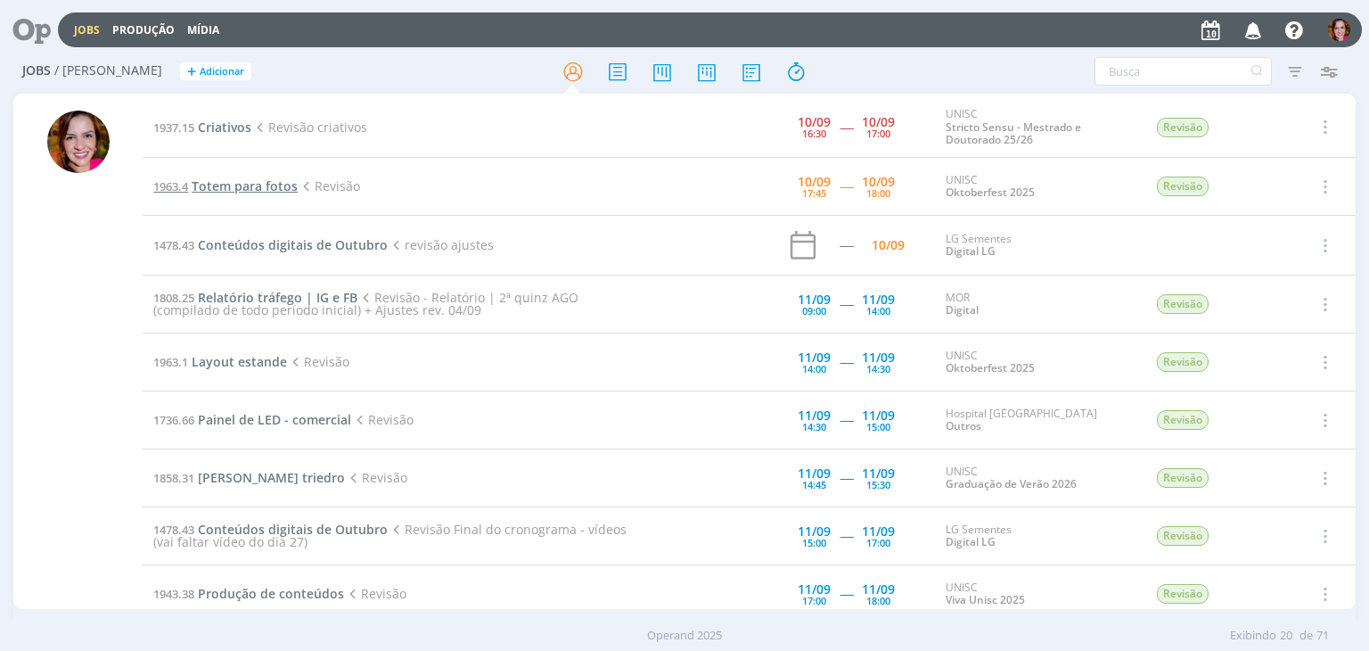
click at [226, 189] on span "Totem para fotos" at bounding box center [245, 185] width 106 height 17
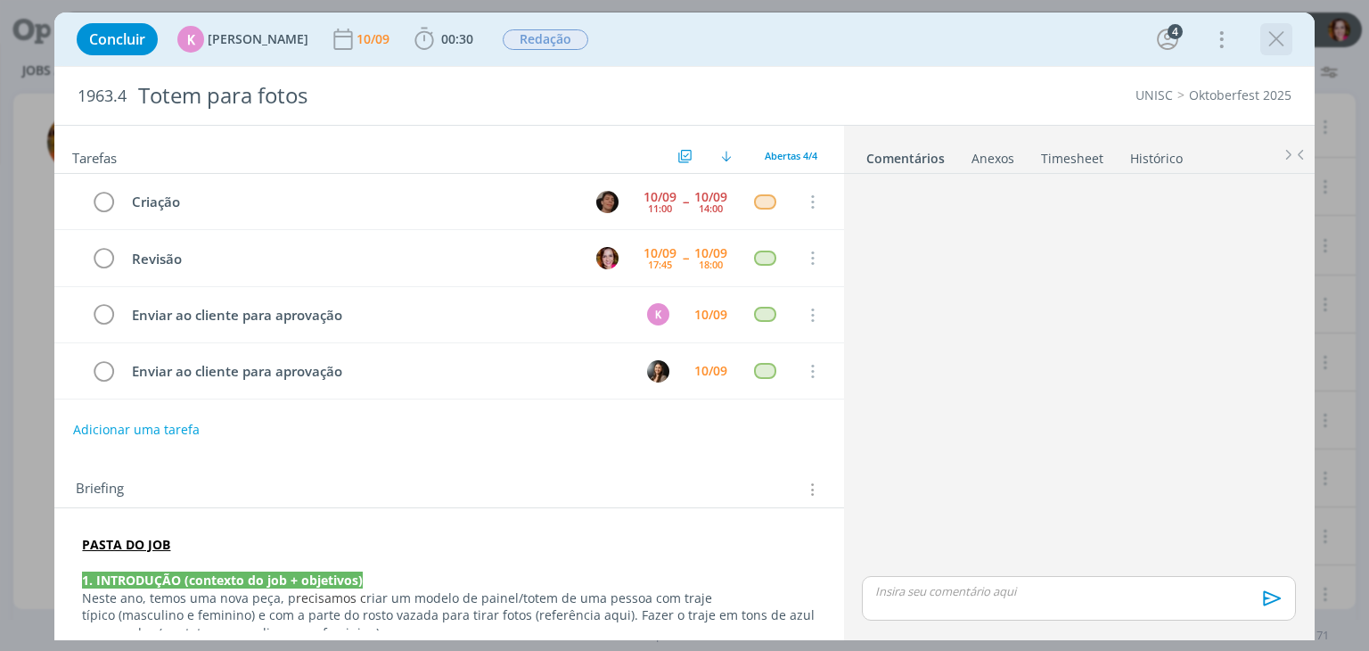
click at [1273, 37] on icon "dialog" at bounding box center [1276, 39] width 27 height 27
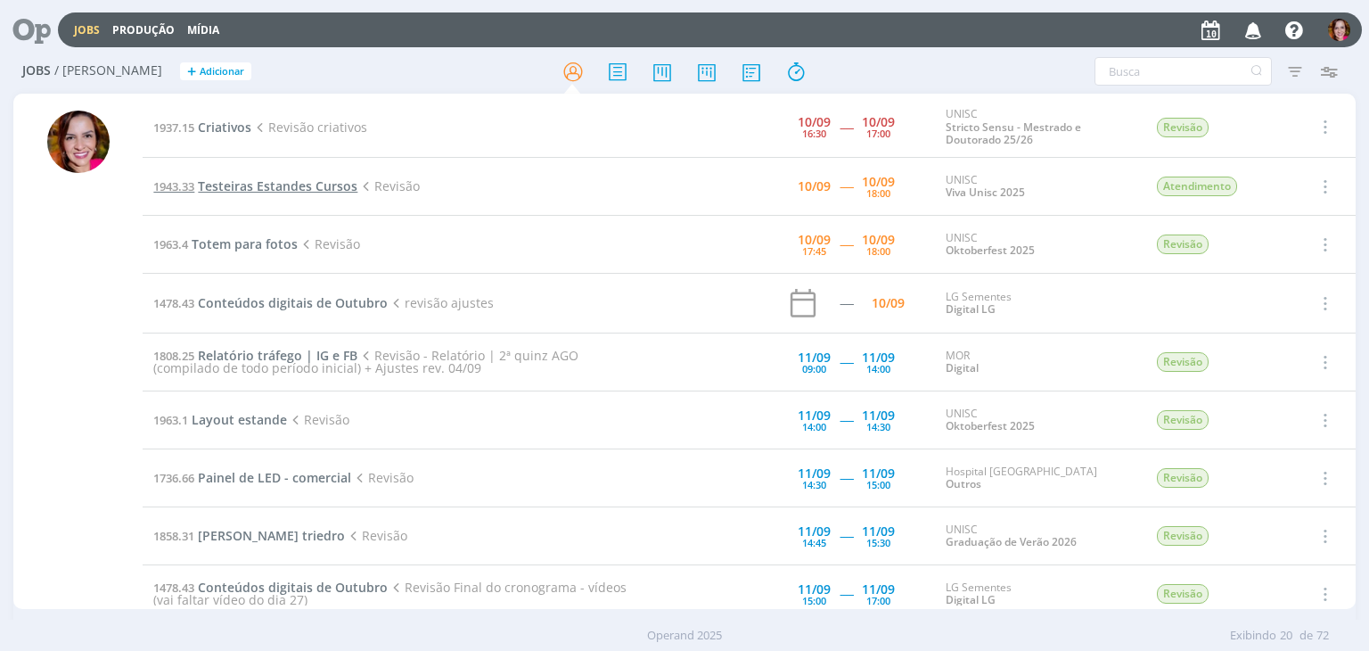
click at [266, 190] on span "Testeiras Estandes Cursos" at bounding box center [278, 185] width 160 height 17
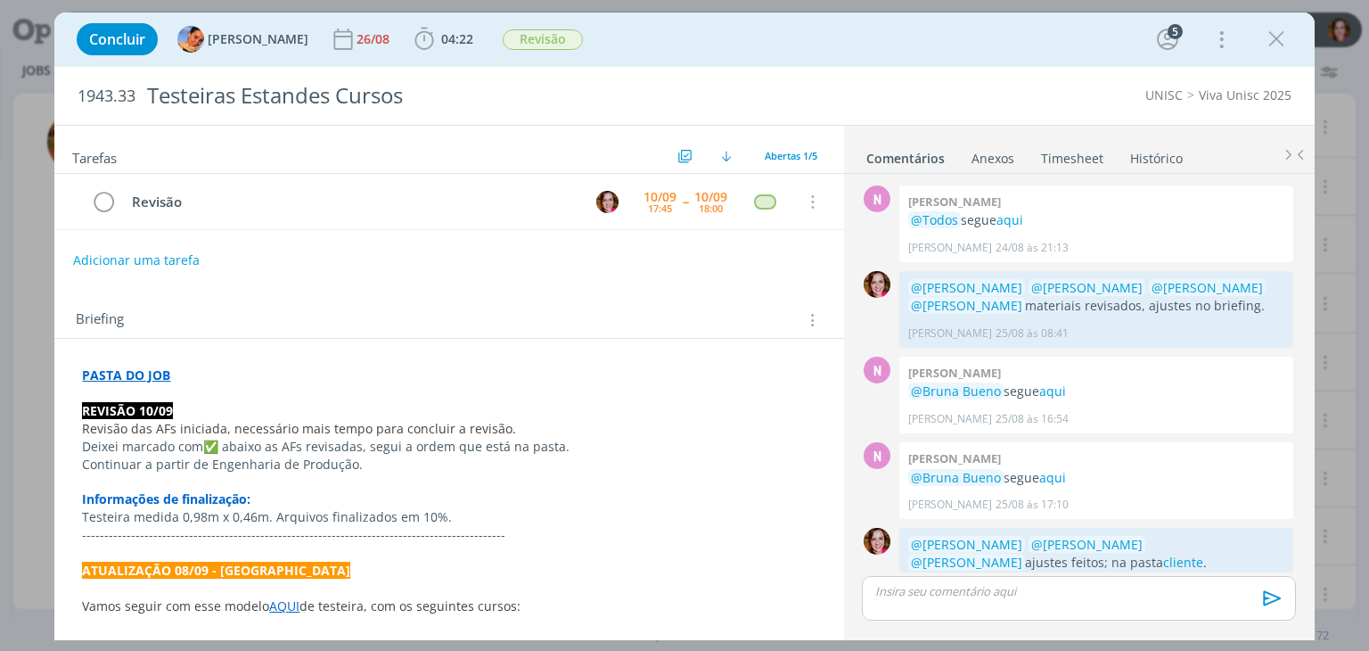
scroll to position [329, 0]
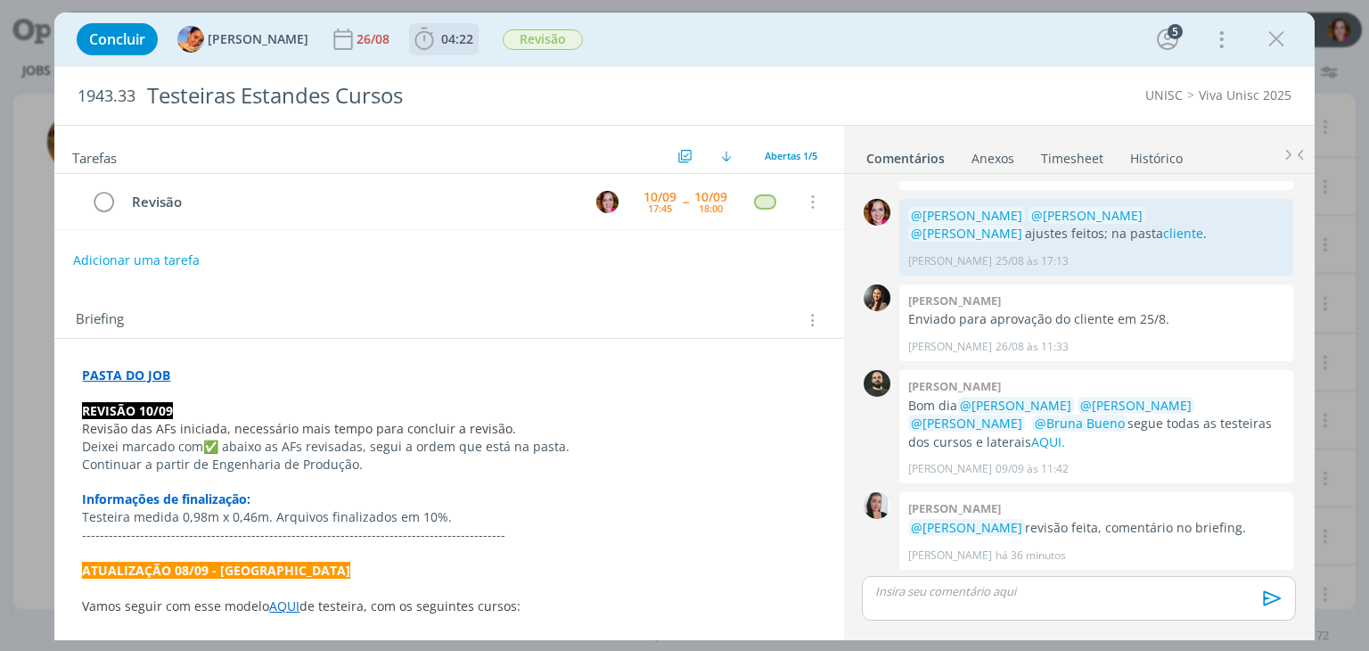
click at [441, 39] on span "04:22" at bounding box center [457, 38] width 32 height 17
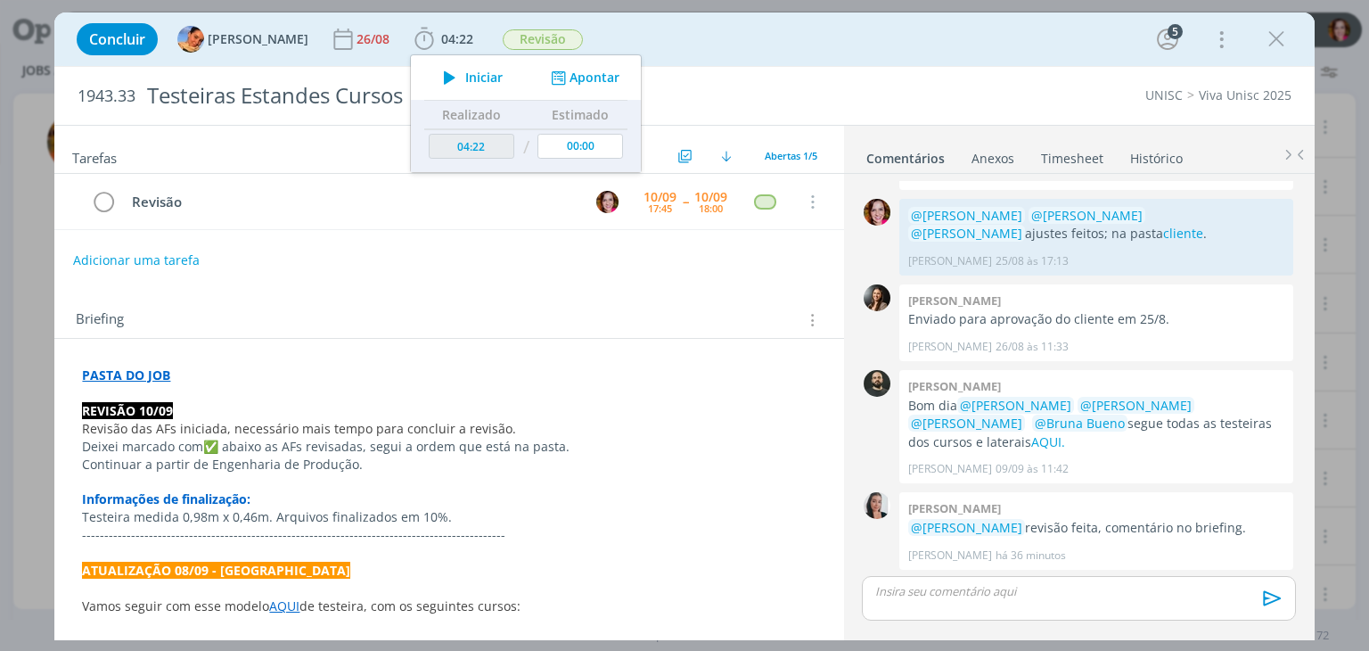
click at [385, 293] on div "Briefing Briefings Predefinidos Versões do Briefing Ver Briefing do Projeto" at bounding box center [448, 315] width 789 height 48
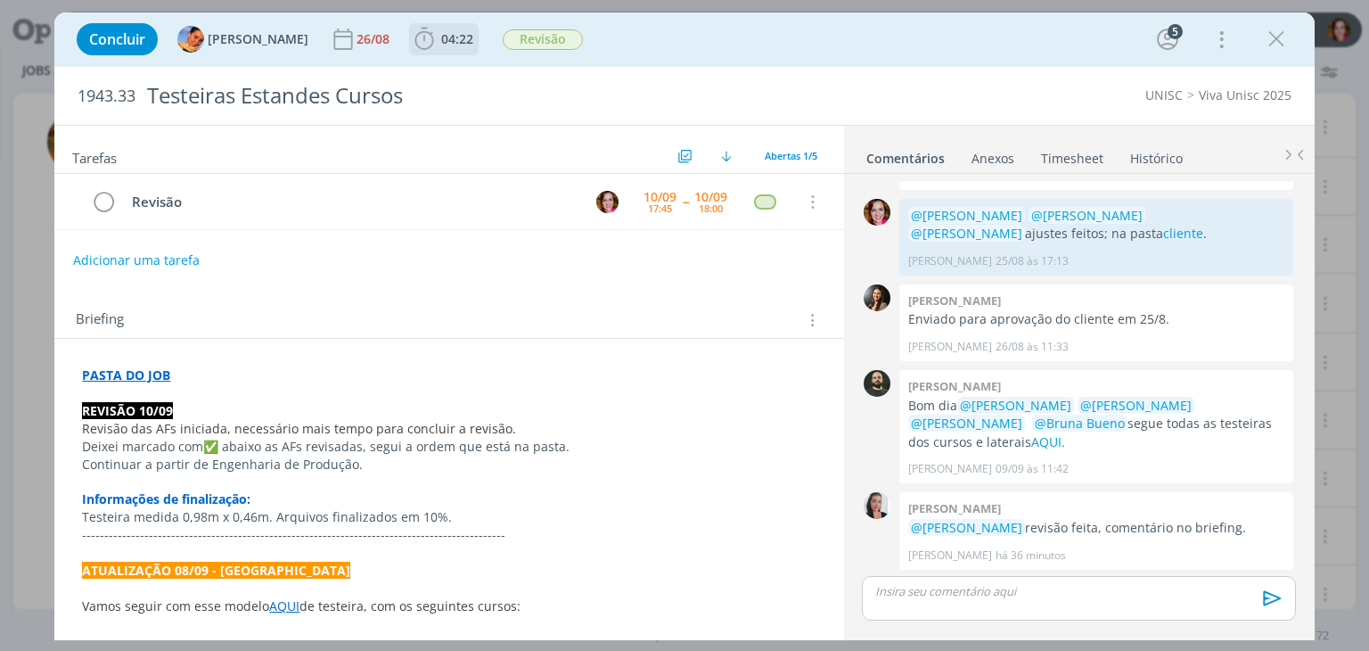
click at [441, 42] on span "04:22" at bounding box center [457, 38] width 32 height 17
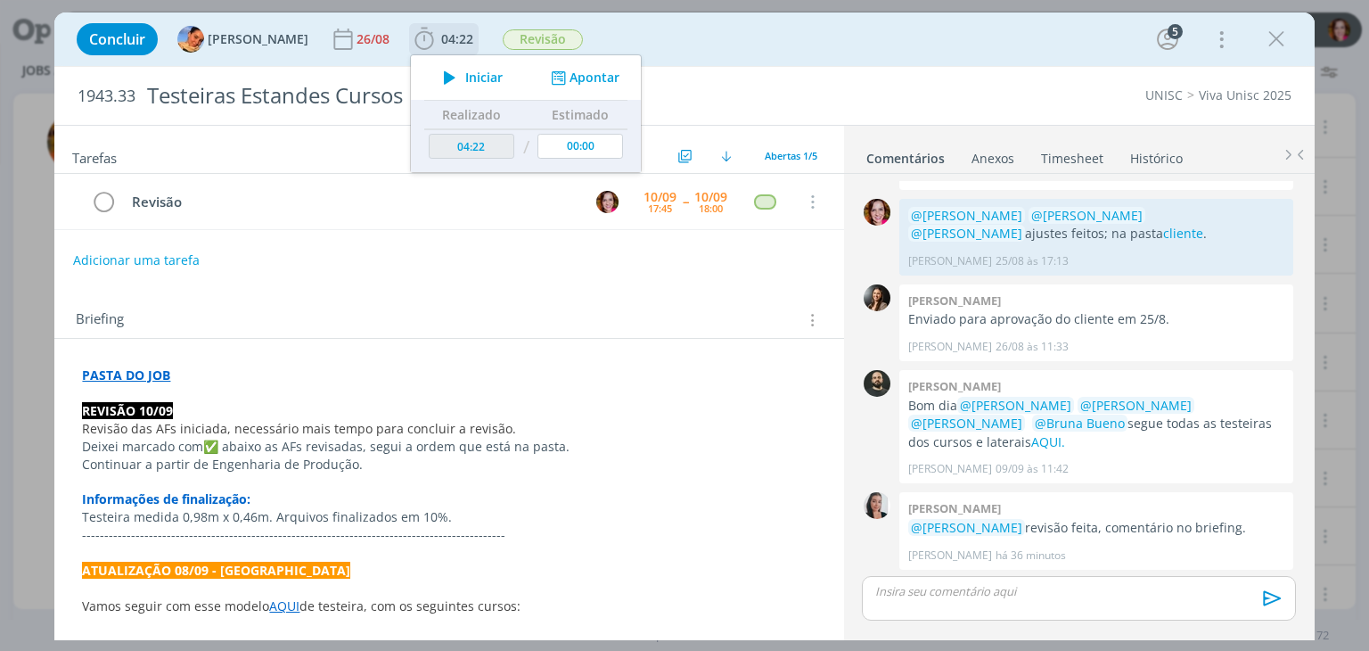
click at [435, 72] on icon "dialog" at bounding box center [449, 77] width 31 height 23
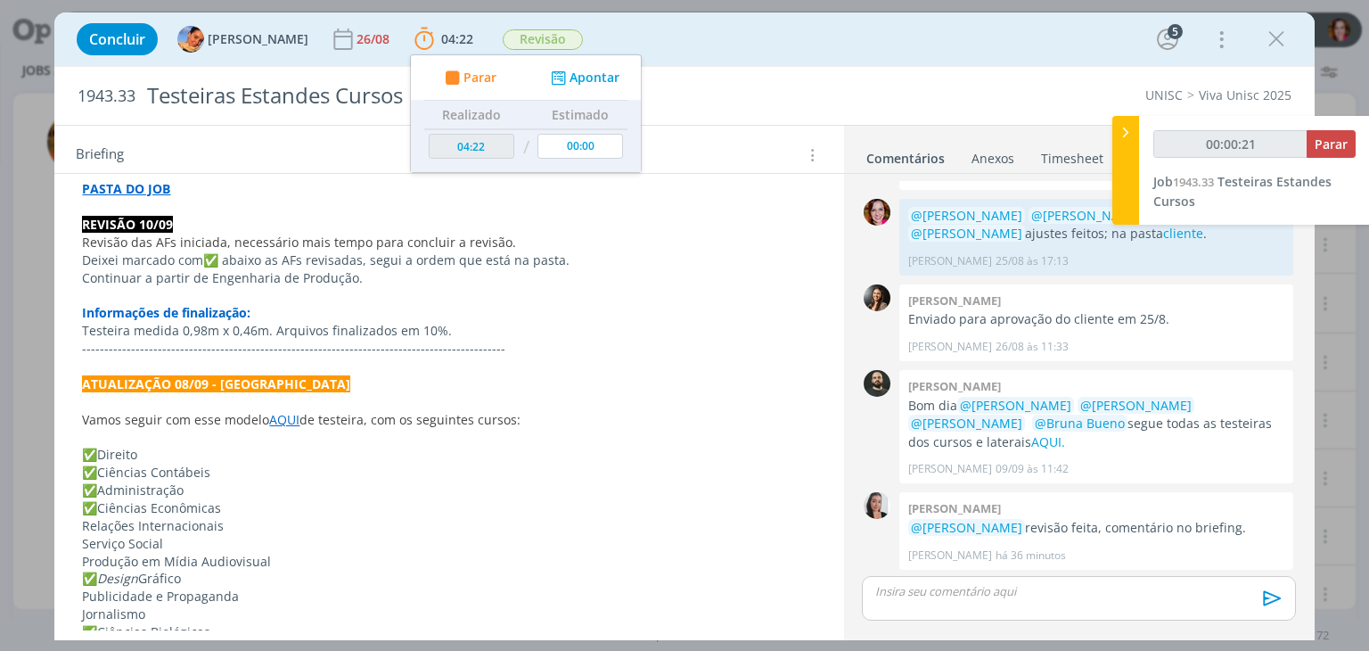
scroll to position [184, 0]
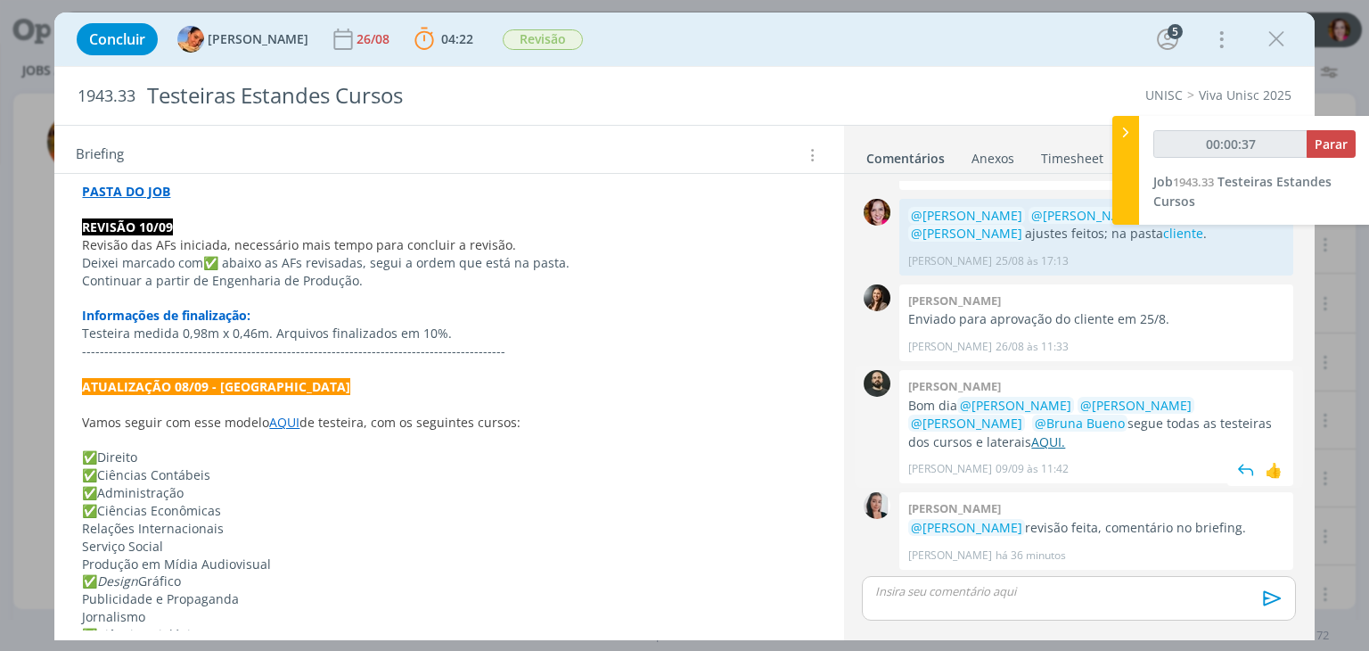
click at [1031, 440] on link "AQUI." at bounding box center [1048, 441] width 34 height 17
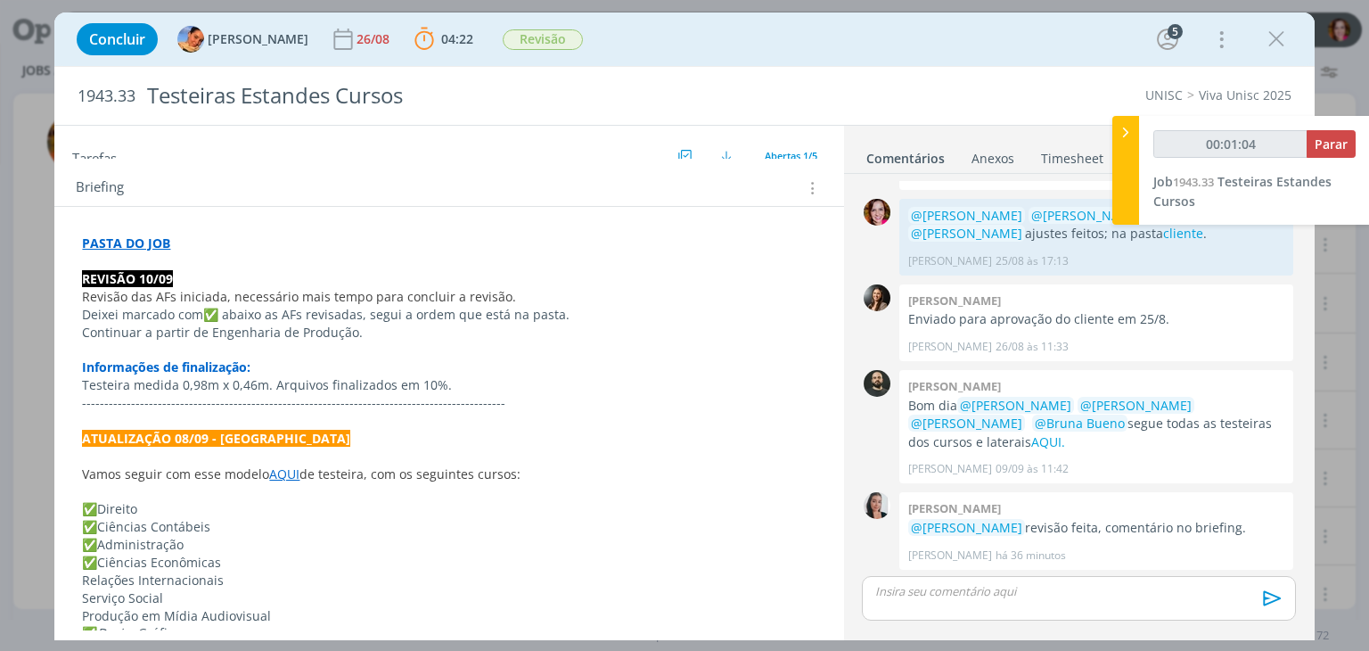
scroll to position [123, 0]
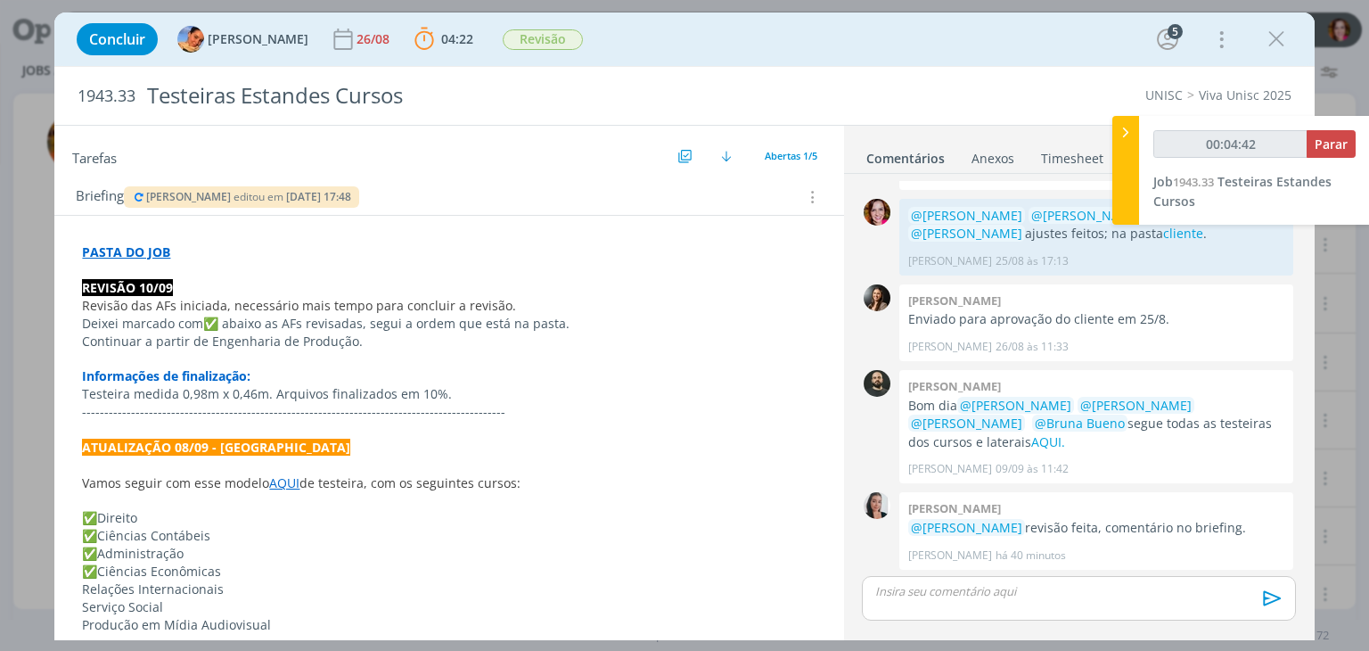
click at [390, 303] on span "Revisão das AFs iniciada, necessário mais tempo para concluir a revisão." at bounding box center [299, 305] width 434 height 17
click at [221, 264] on p "dialog" at bounding box center [449, 271] width 732 height 18
type input "00:05:13"
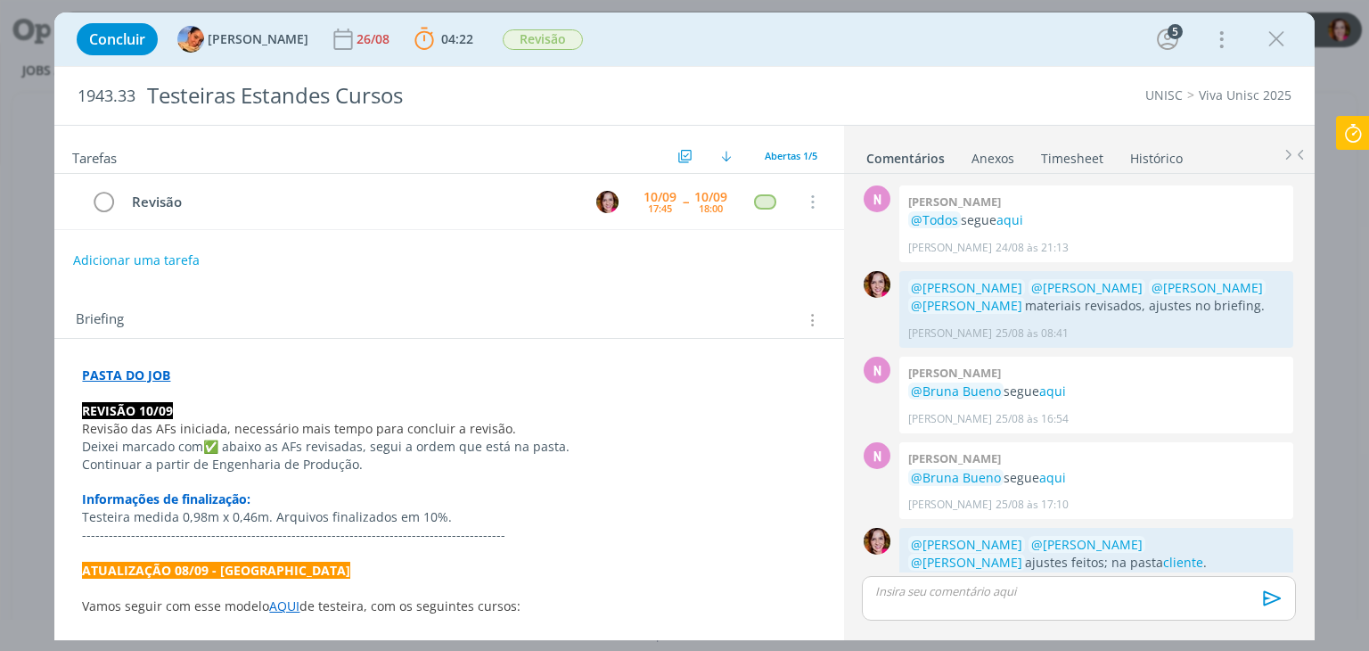
scroll to position [329, 0]
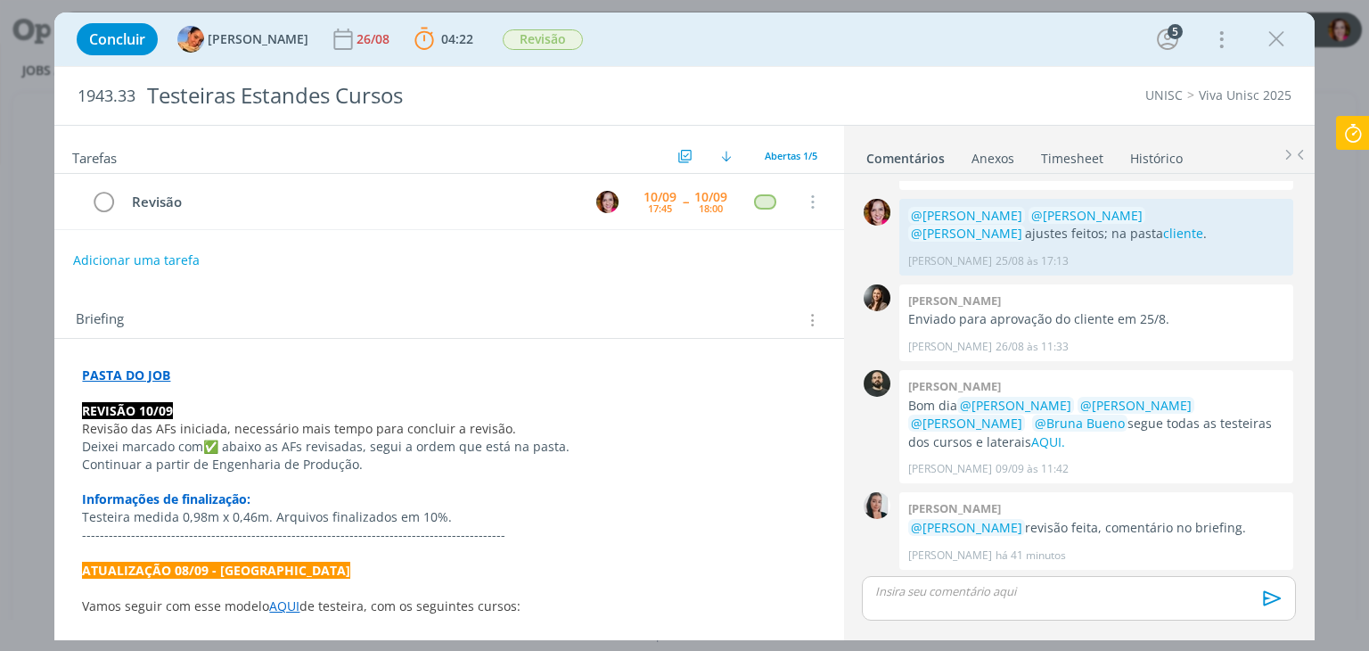
click at [398, 451] on span "✅ abaixo as AFs revisadas, segui a ordem que está na pasta." at bounding box center [386, 446] width 366 height 17
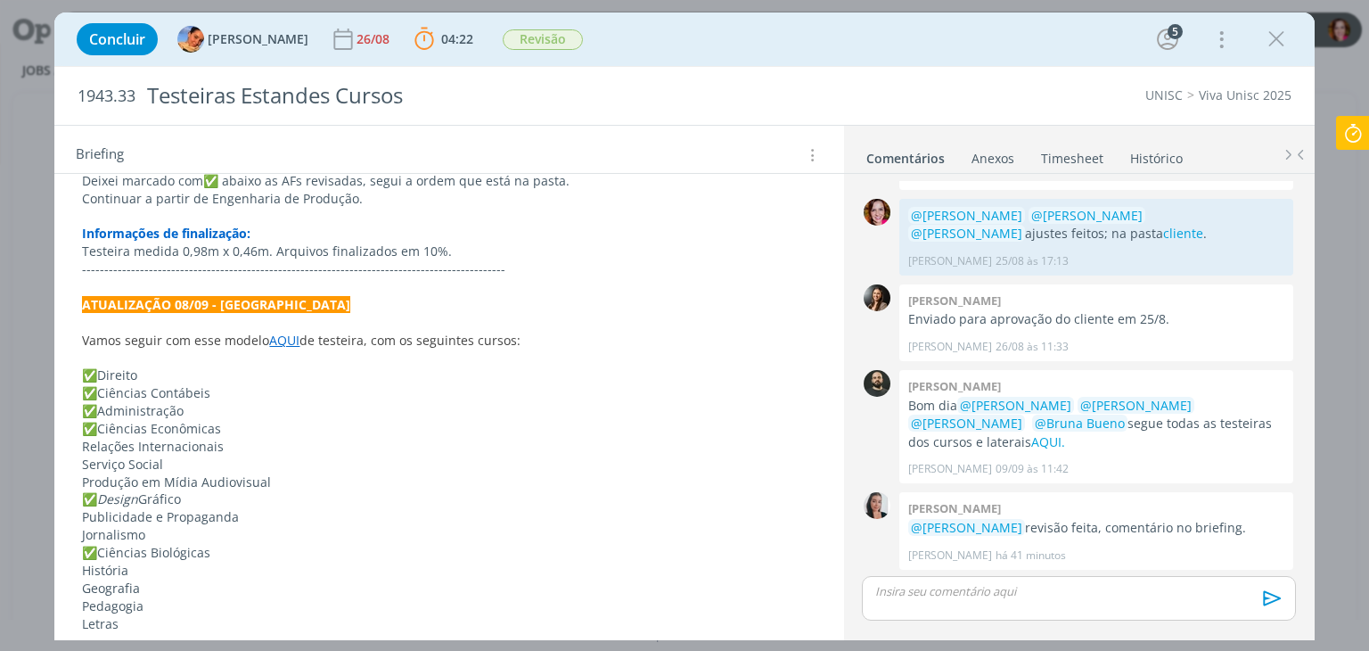
scroll to position [263, 0]
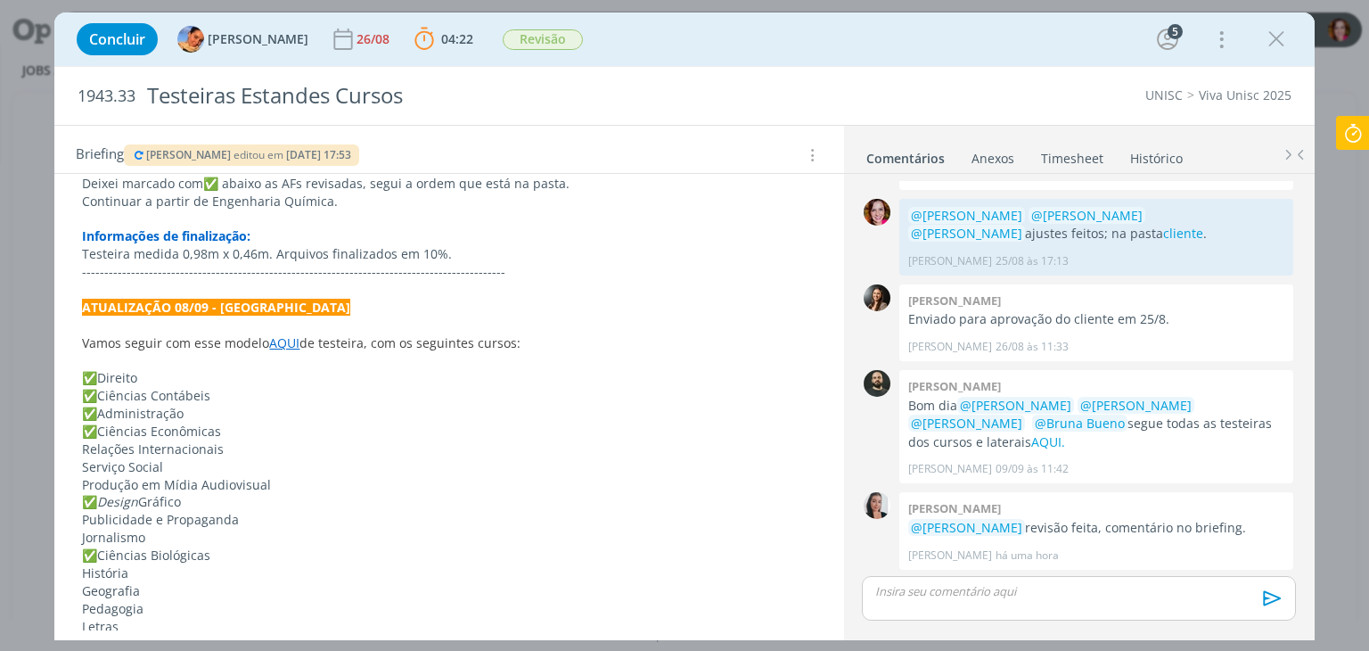
click at [1344, 141] on icon at bounding box center [1353, 133] width 32 height 35
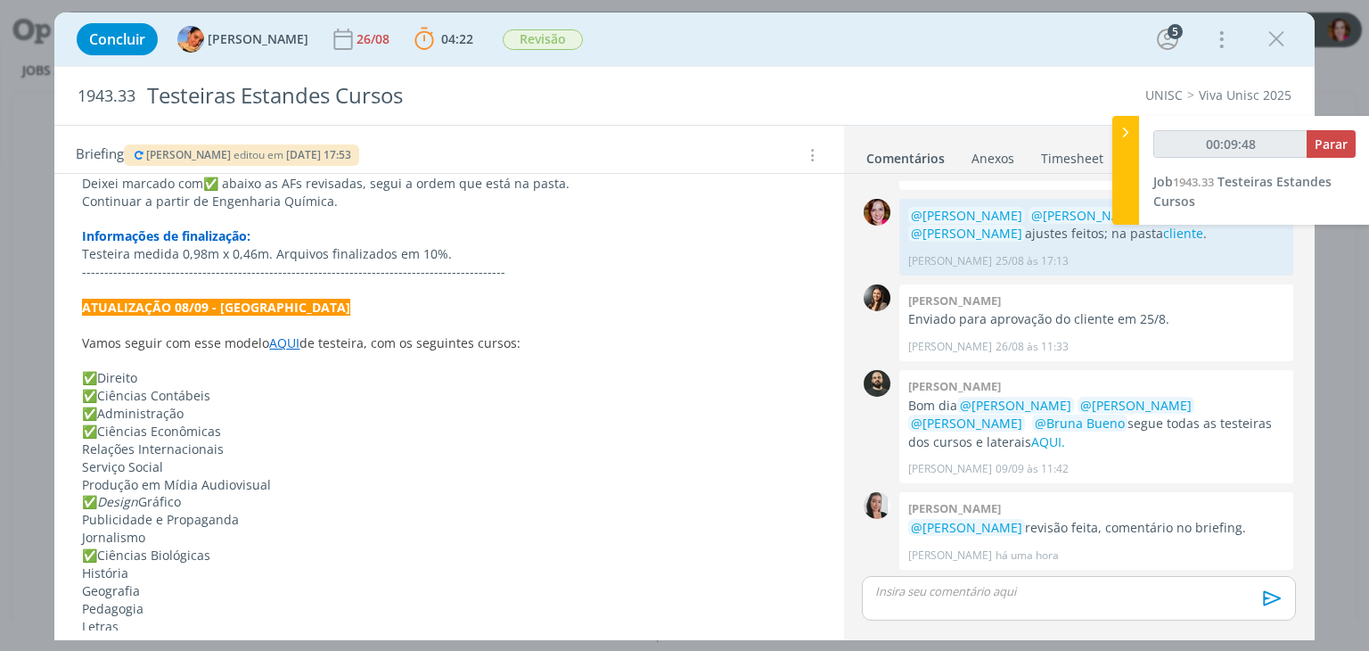
click at [314, 391] on p "✅ Ciências Contábeis" at bounding box center [449, 396] width 734 height 18
type input "00:09:49"
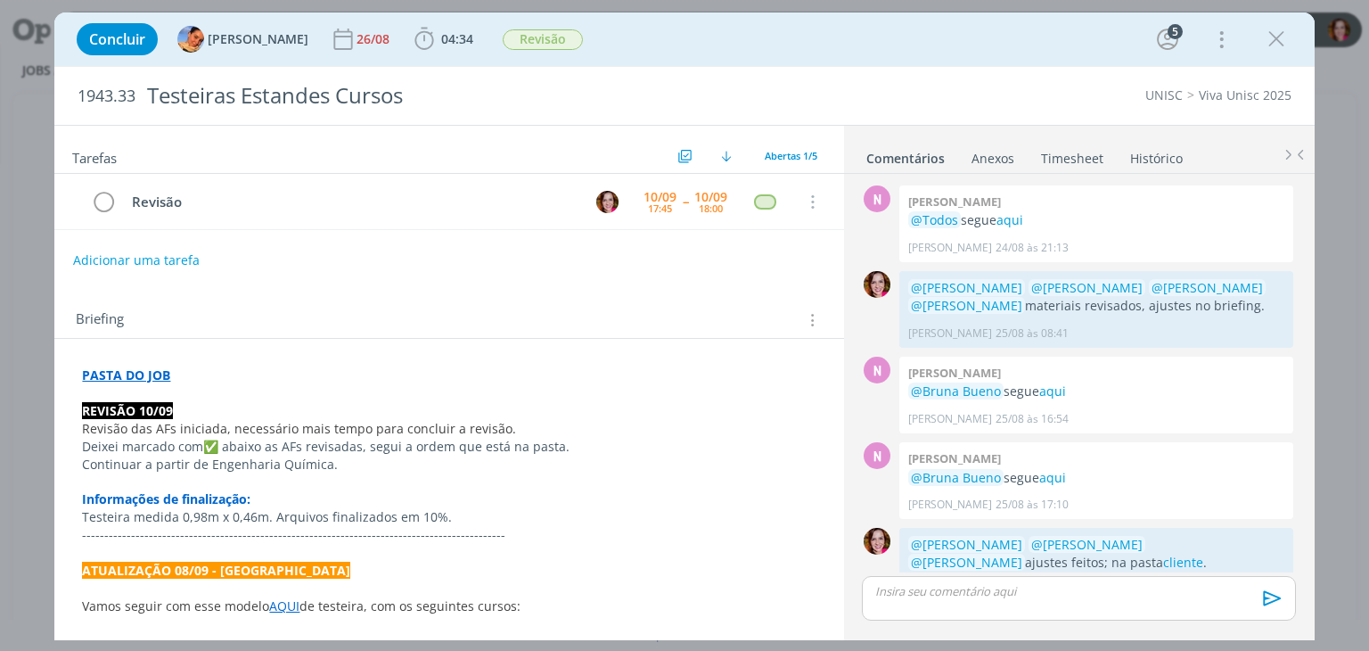
scroll to position [329, 0]
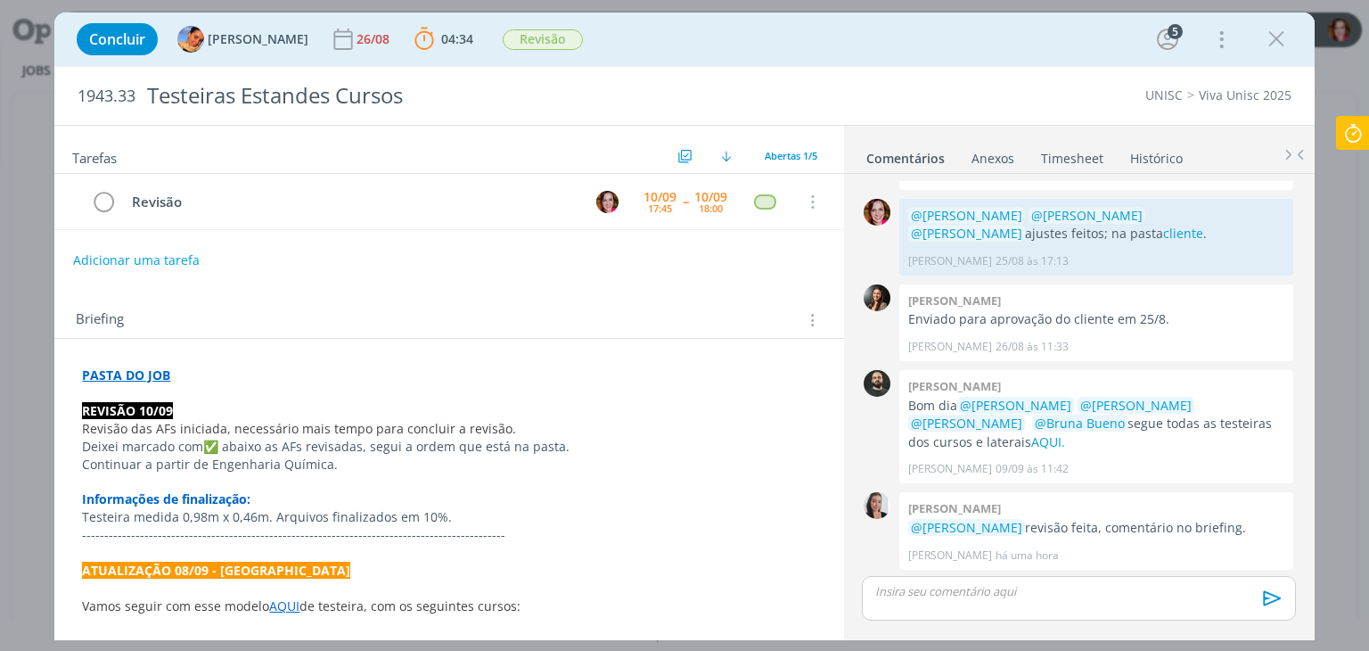
click at [349, 464] on p "Continuar a partir de Engenharia Química." at bounding box center [449, 464] width 734 height 18
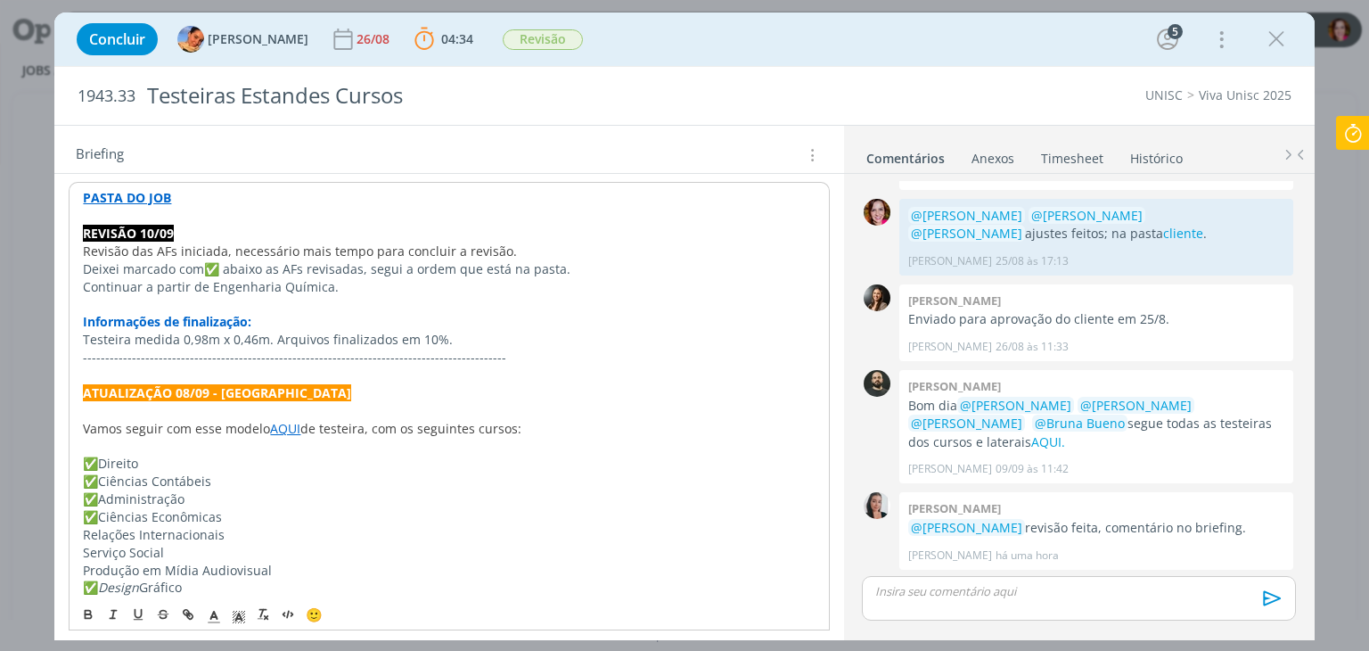
scroll to position [214, 0]
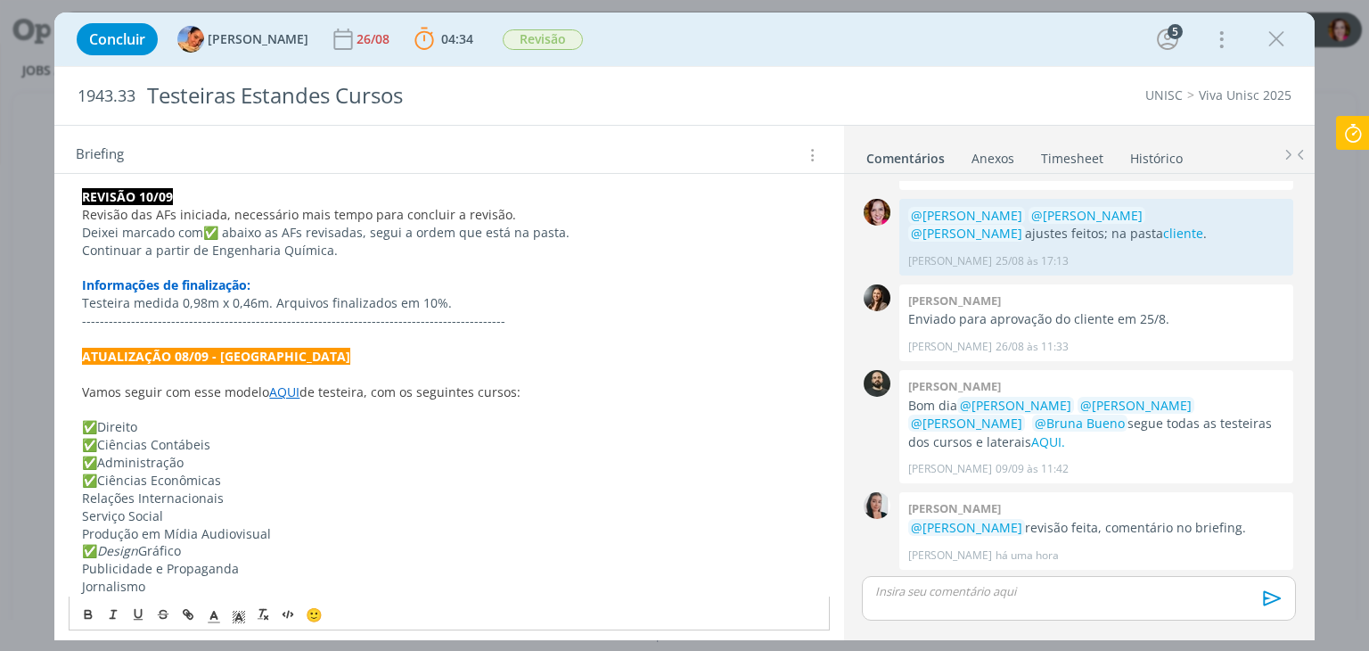
click at [205, 234] on span "✅ abaixo as AFs revisadas, segui a ordem que está na pasta." at bounding box center [386, 232] width 366 height 17
copy span "✅"
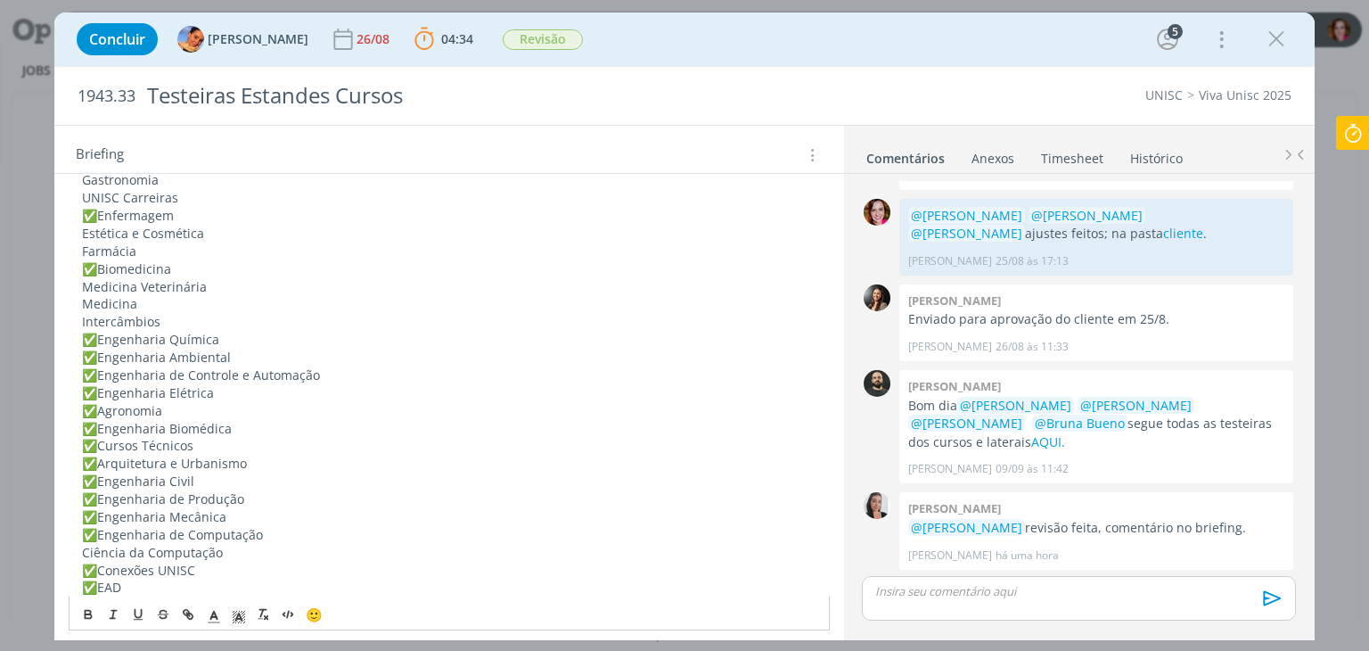
scroll to position [939, 0]
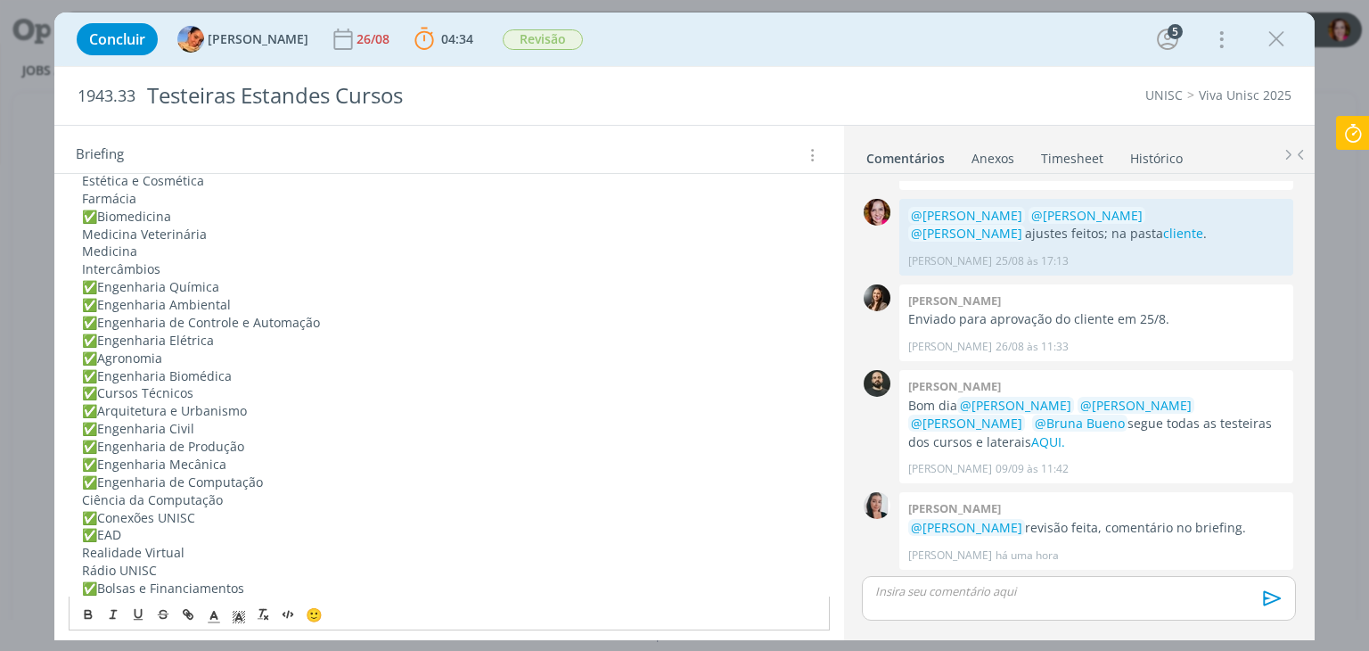
click at [339, 265] on p "Intercâmbios" at bounding box center [449, 269] width 734 height 18
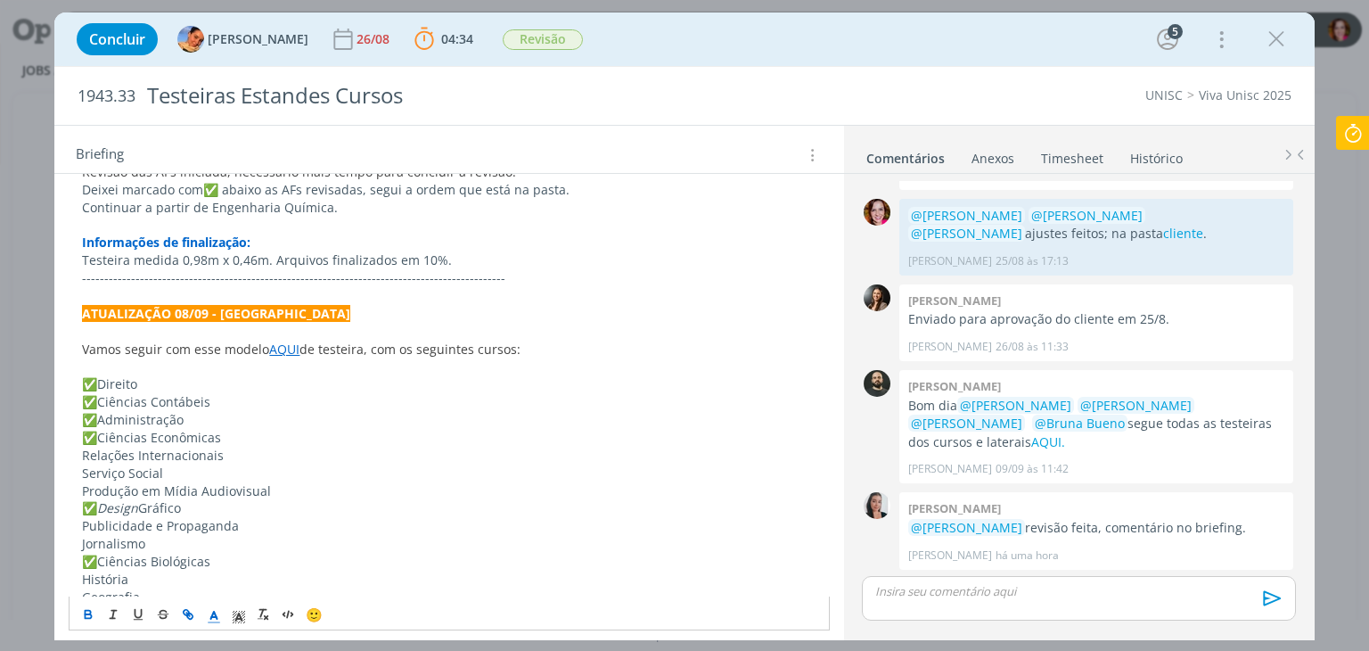
scroll to position [239, 0]
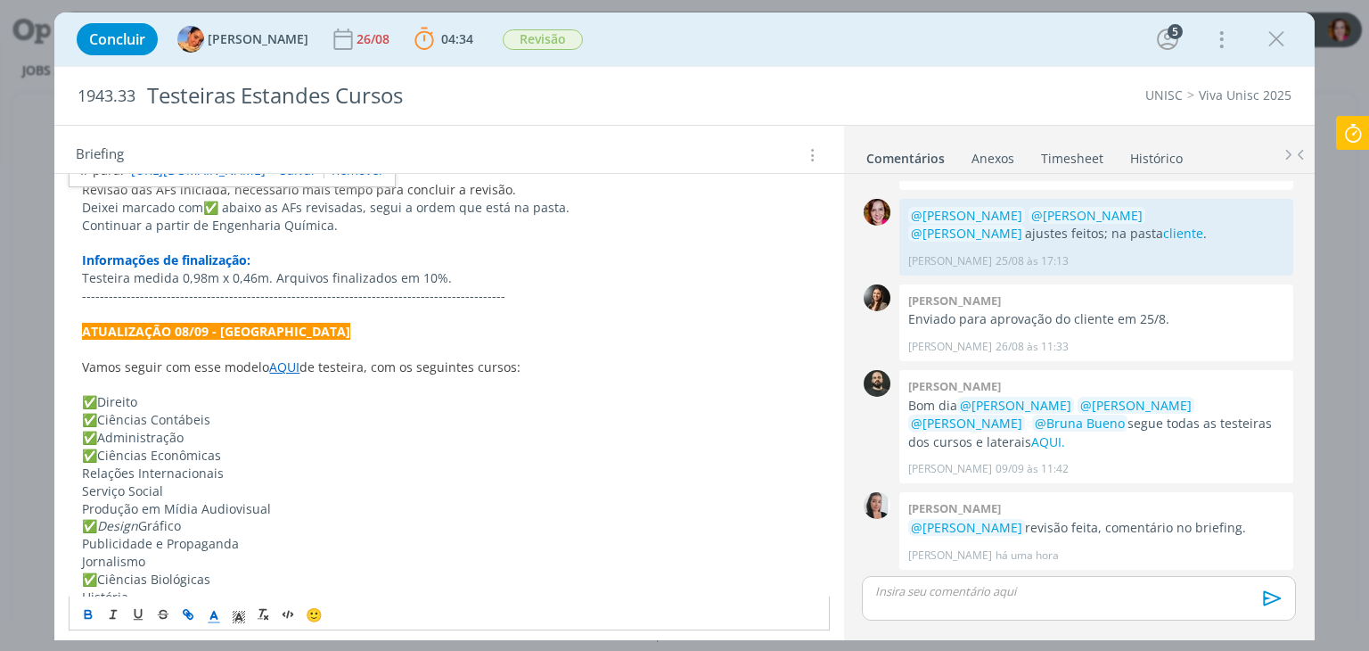
click at [171, 496] on p "Serviço Social" at bounding box center [449, 491] width 734 height 18
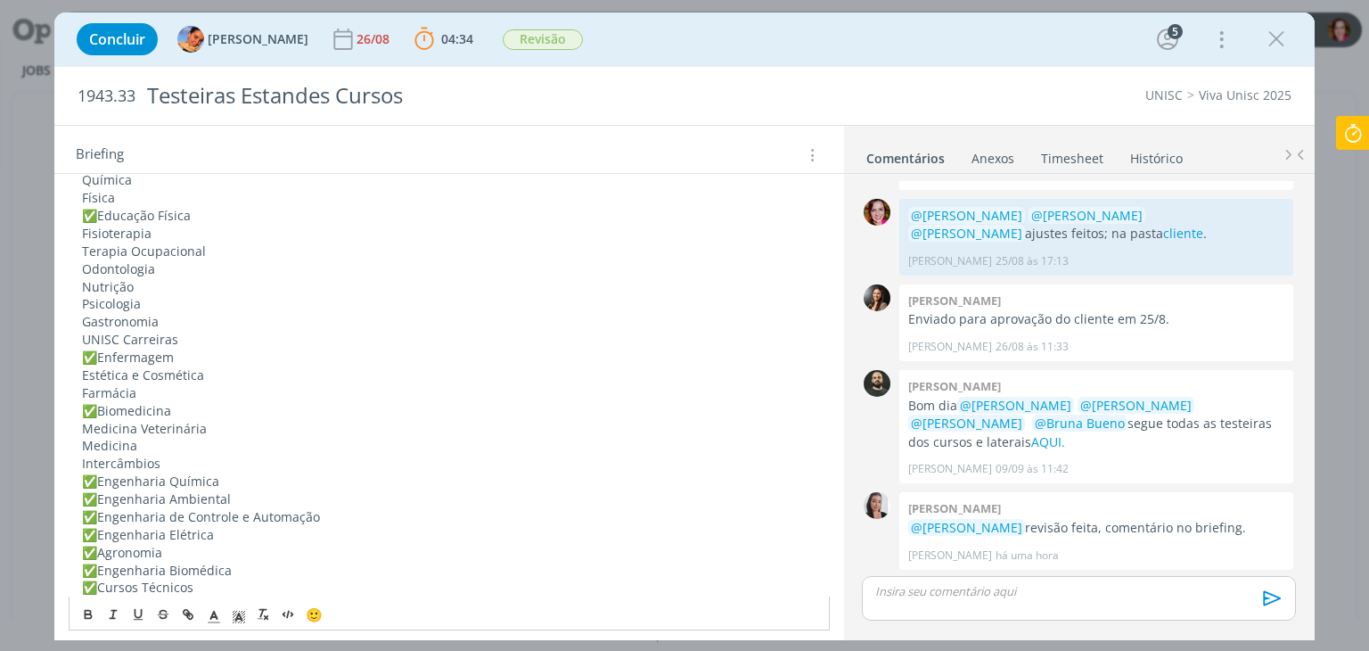
scroll to position [780, 0]
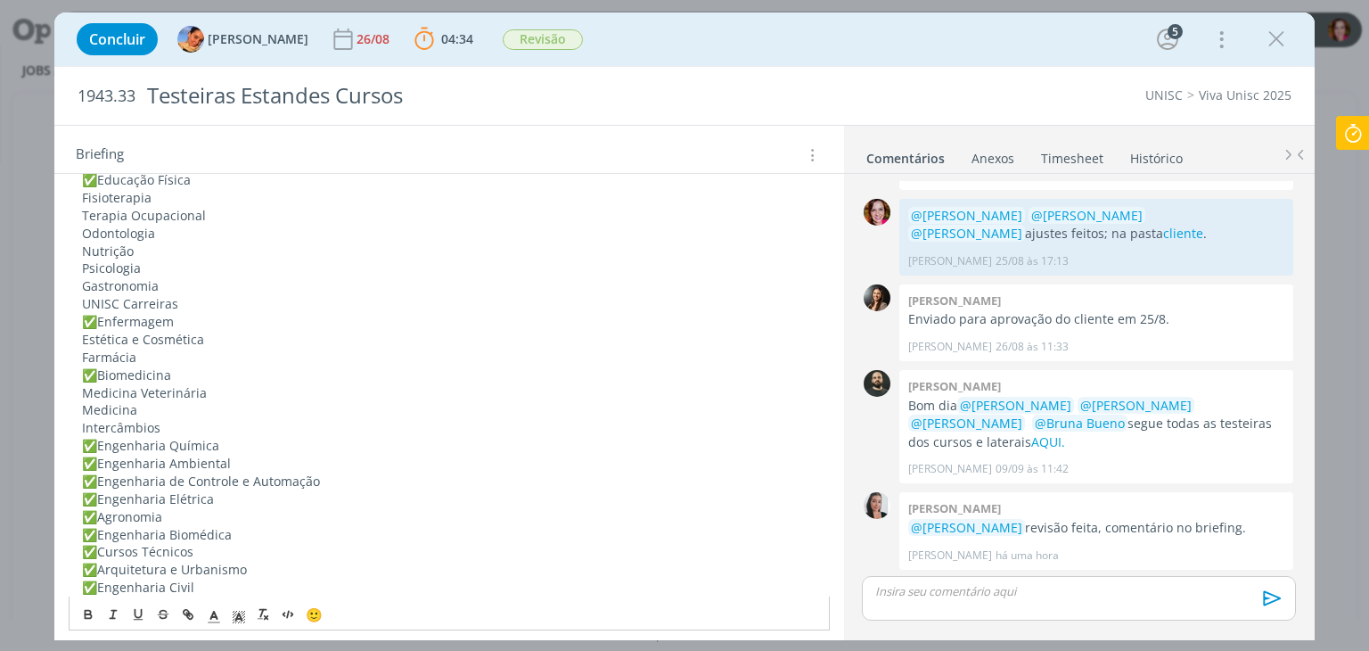
click at [83, 339] on p "Estética e Cosmética" at bounding box center [449, 340] width 734 height 18
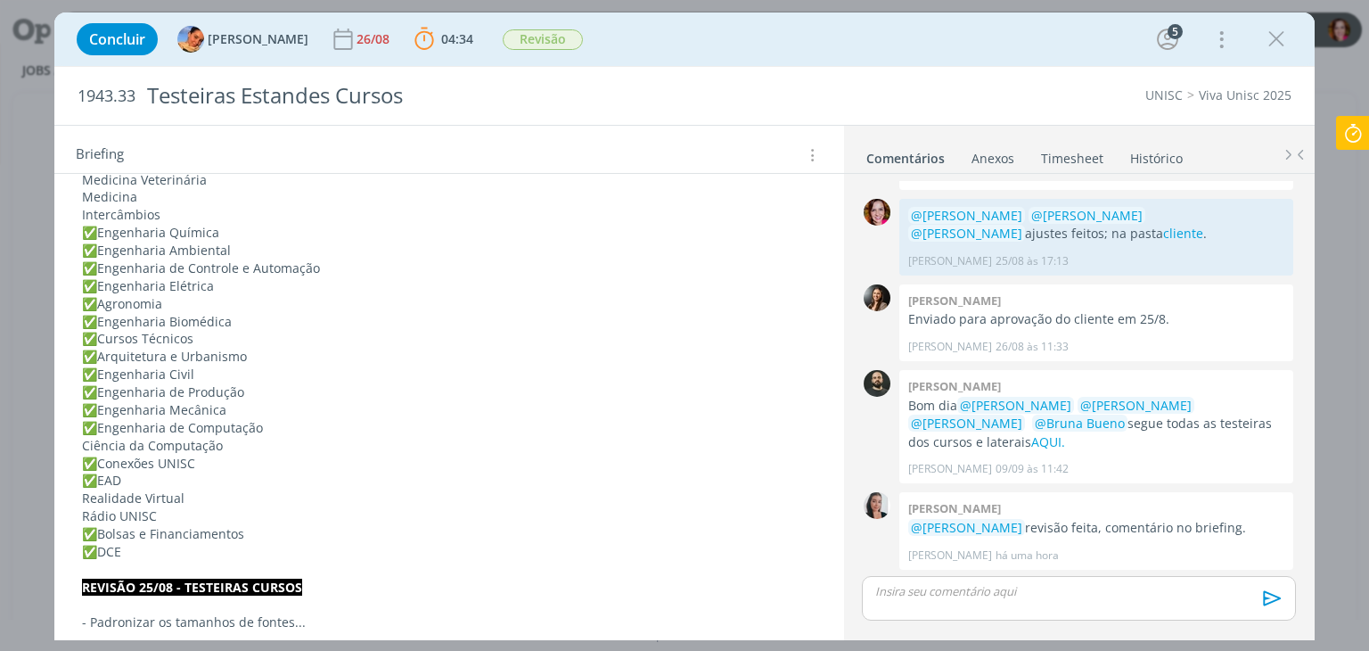
scroll to position [997, 0]
click at [83, 493] on p "Realidade Virtual" at bounding box center [449, 495] width 734 height 18
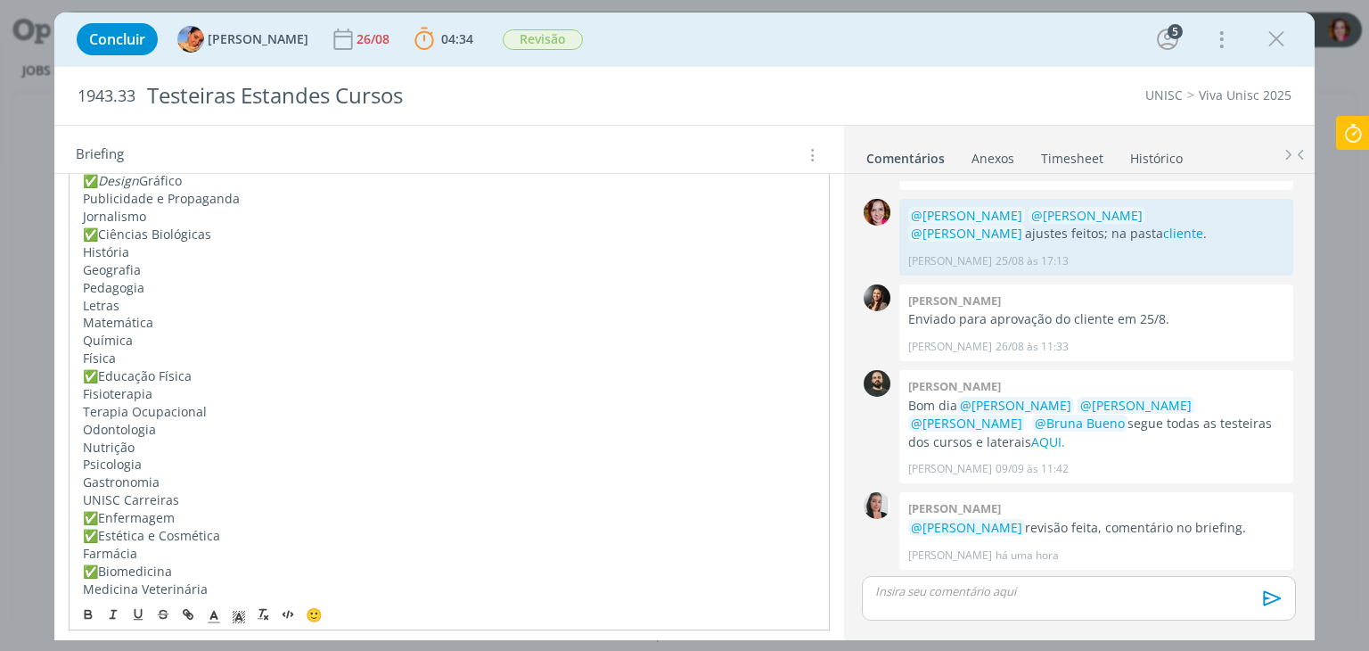
scroll to position [603, 0]
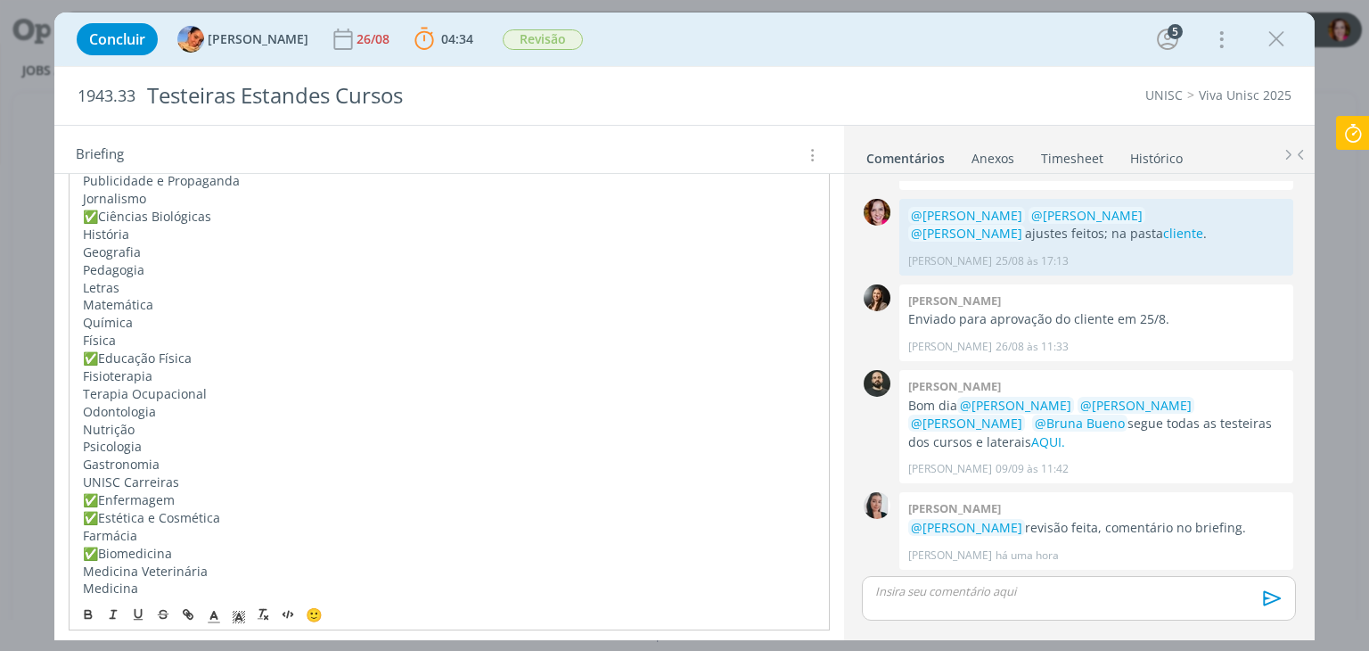
click at [93, 518] on span "✅" at bounding box center [89, 516] width 15 height 17
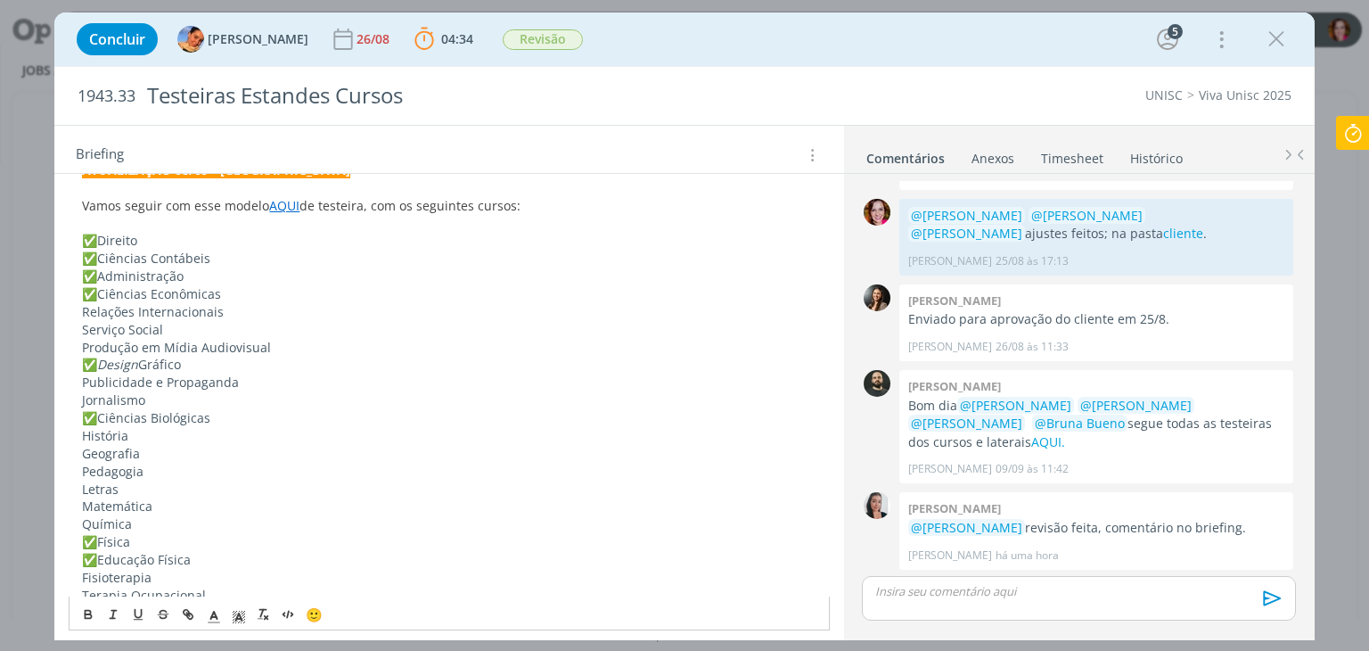
scroll to position [388, 0]
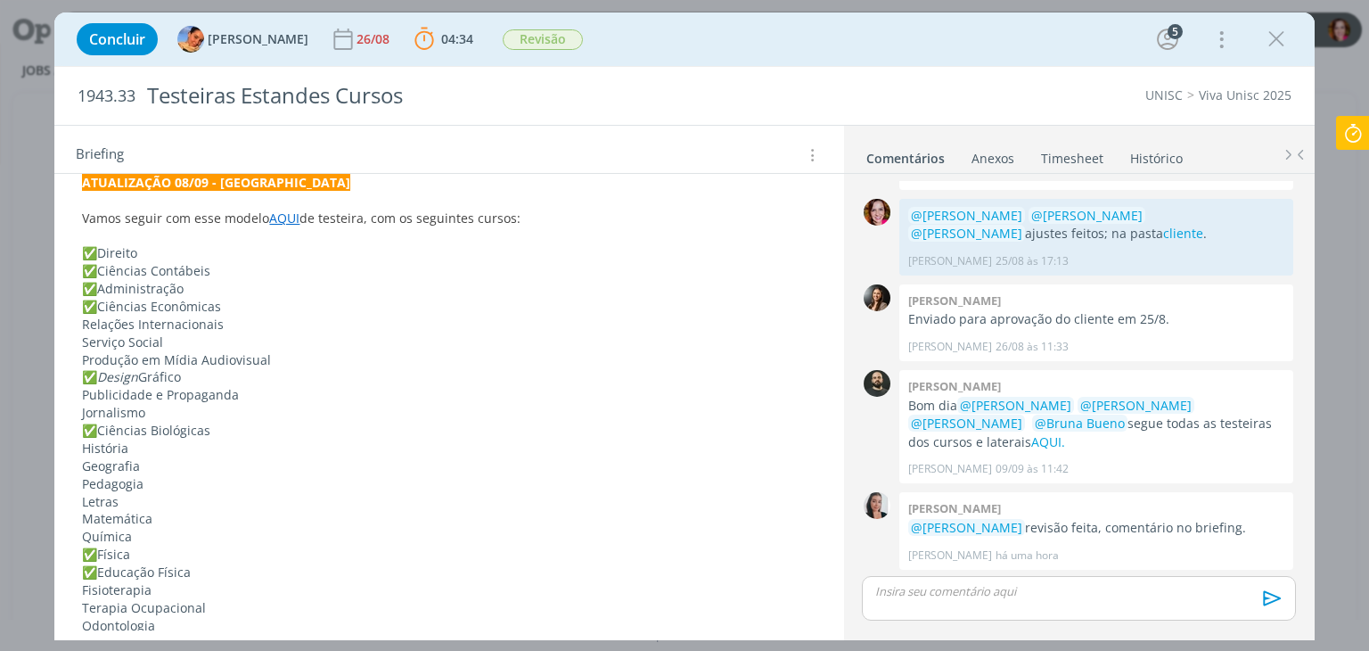
click at [93, 375] on span "✅" at bounding box center [89, 376] width 15 height 17
copy span "✅"
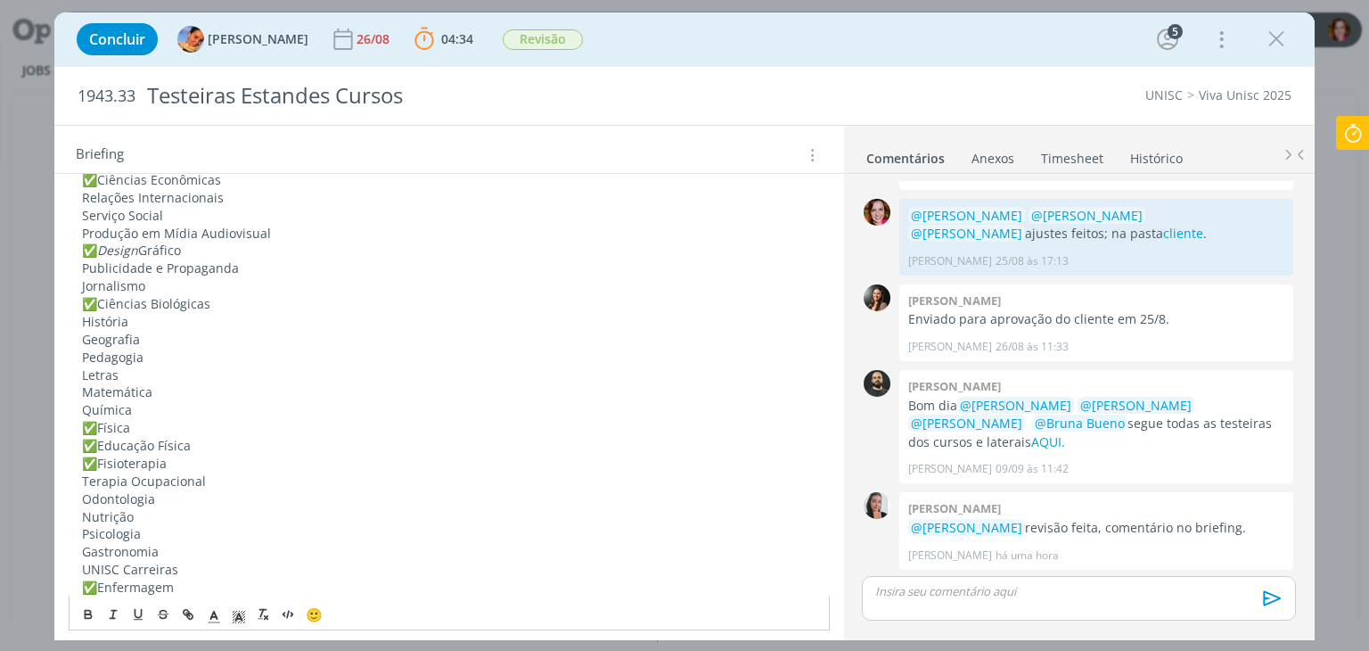
click at [112, 380] on p "Letras" at bounding box center [449, 375] width 734 height 18
click at [120, 391] on p "Matemática" at bounding box center [449, 392] width 734 height 18
click at [100, 300] on p "✅ Ciências Biológicas" at bounding box center [449, 304] width 734 height 18
click at [114, 290] on p "Jornalismo" at bounding box center [449, 286] width 734 height 18
click at [152, 306] on p "✅ Ciências Biológicas" at bounding box center [449, 304] width 734 height 18
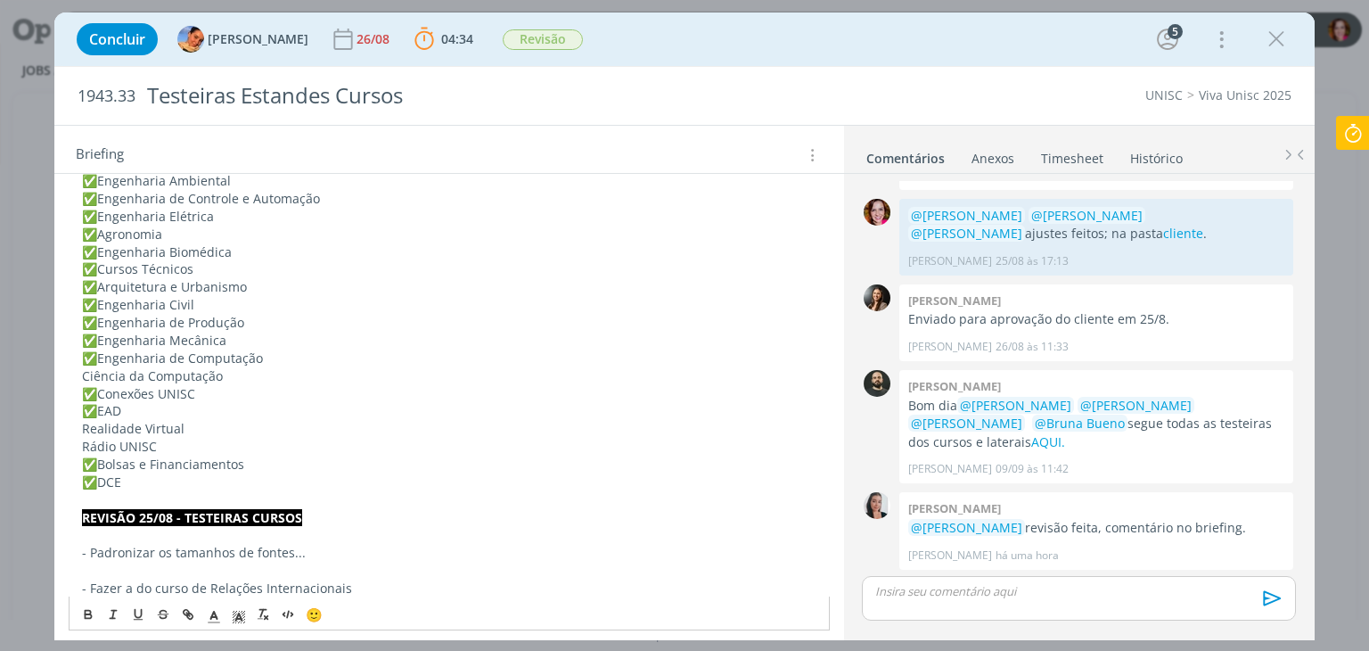
scroll to position [1187, 0]
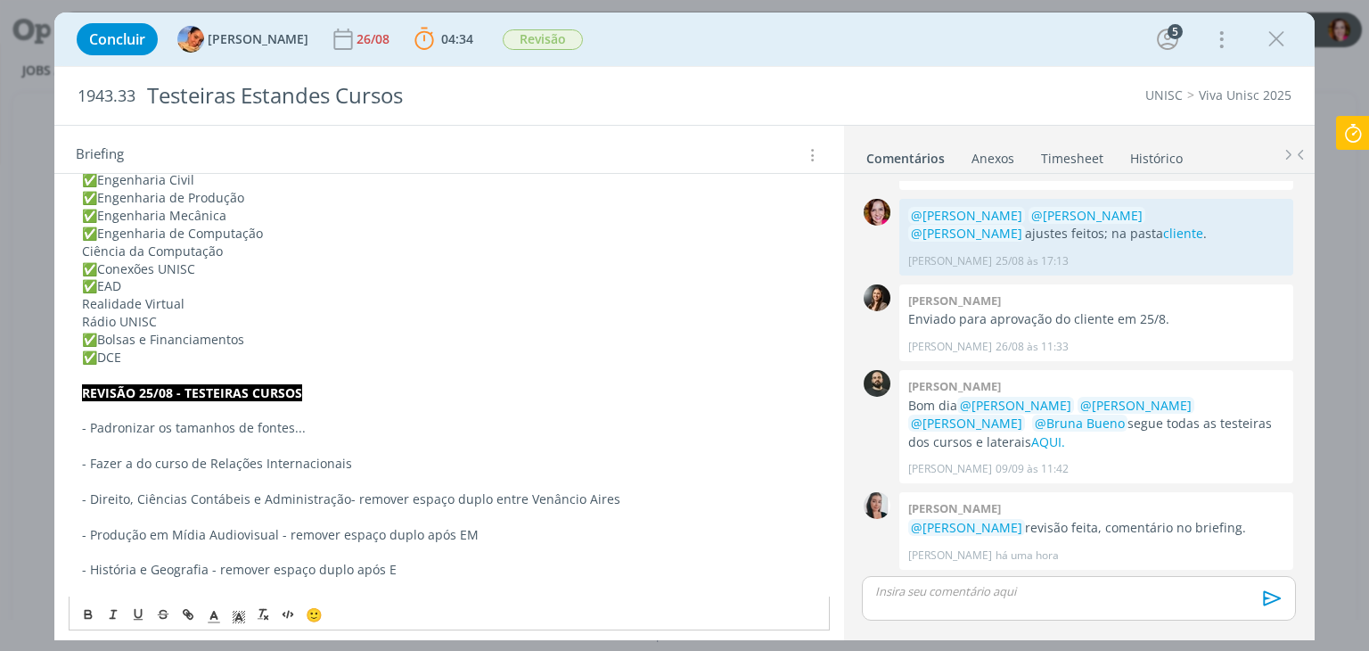
click at [82, 299] on p "Realidade Virtual" at bounding box center [449, 304] width 734 height 18
click at [109, 318] on p "Rádio UNISC" at bounding box center [449, 322] width 734 height 18
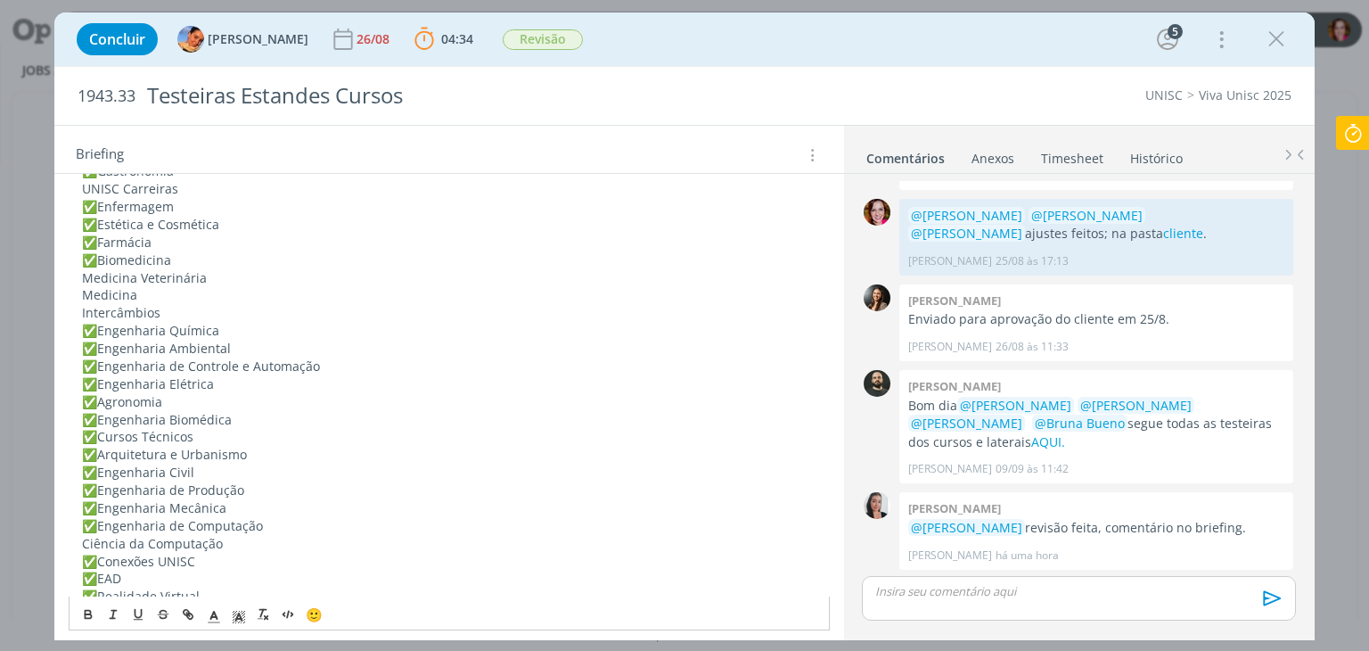
scroll to position [859, 0]
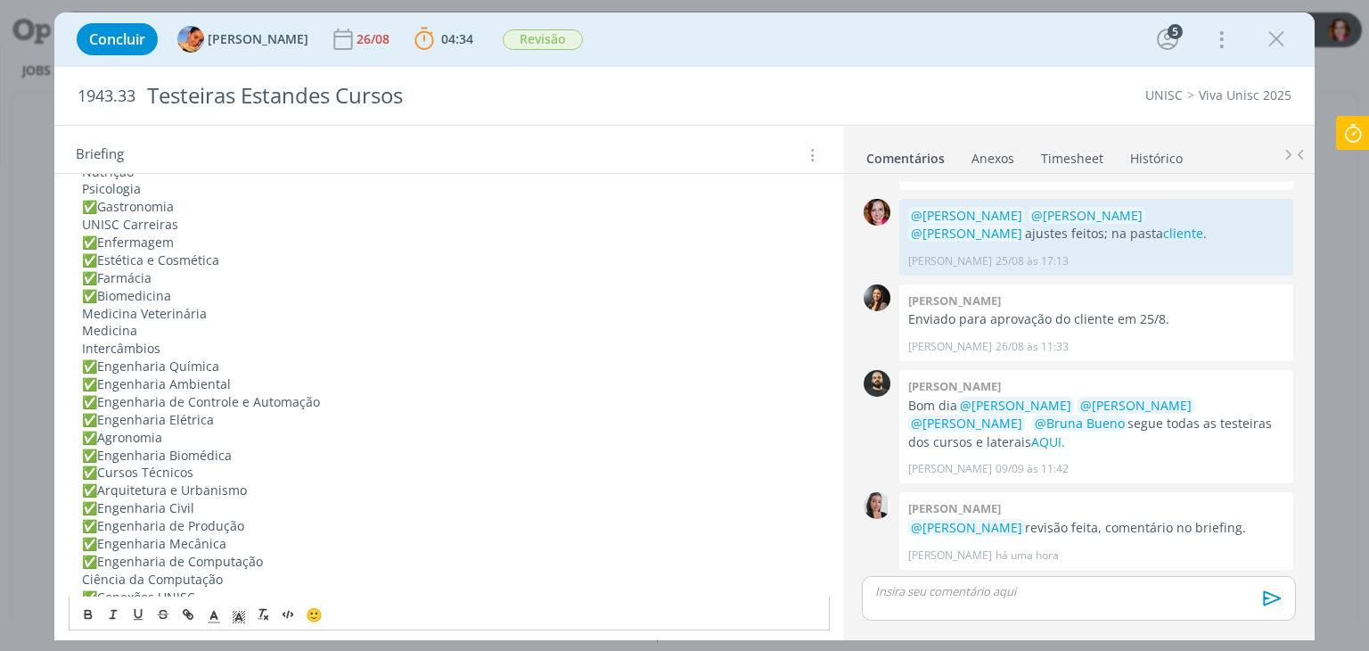
click at [128, 341] on p "Intercâmbios" at bounding box center [449, 349] width 734 height 18
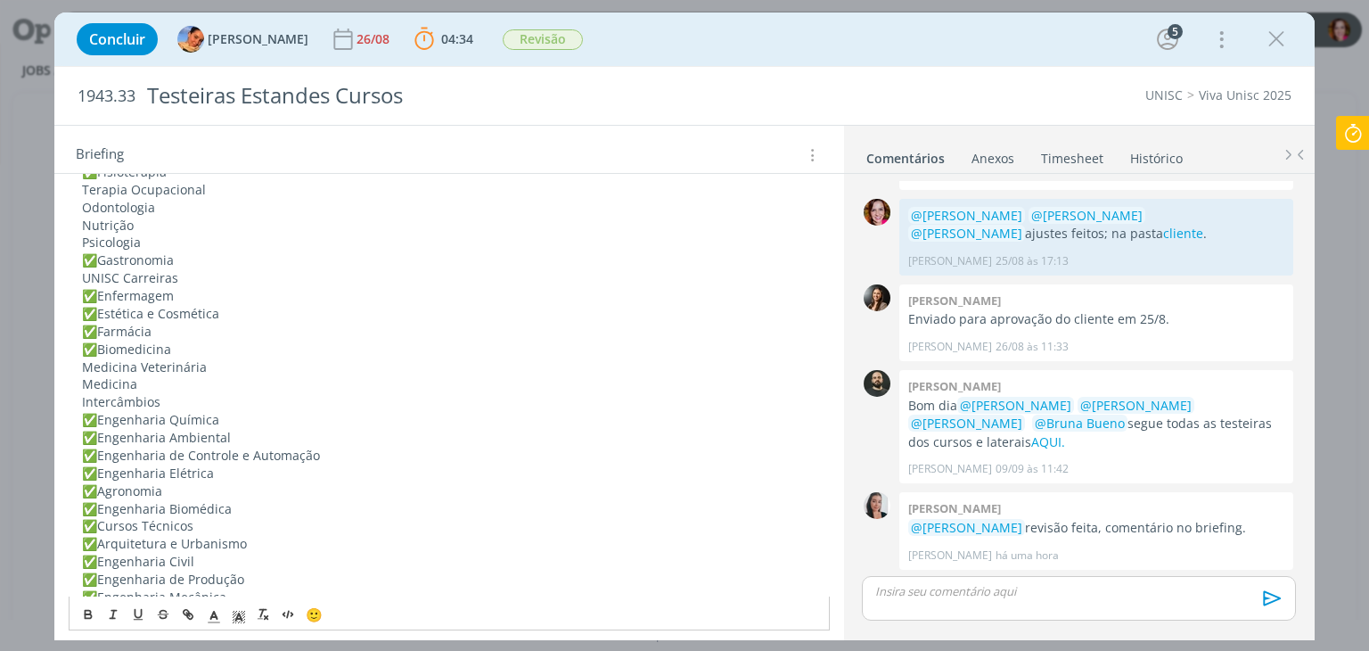
scroll to position [700, 0]
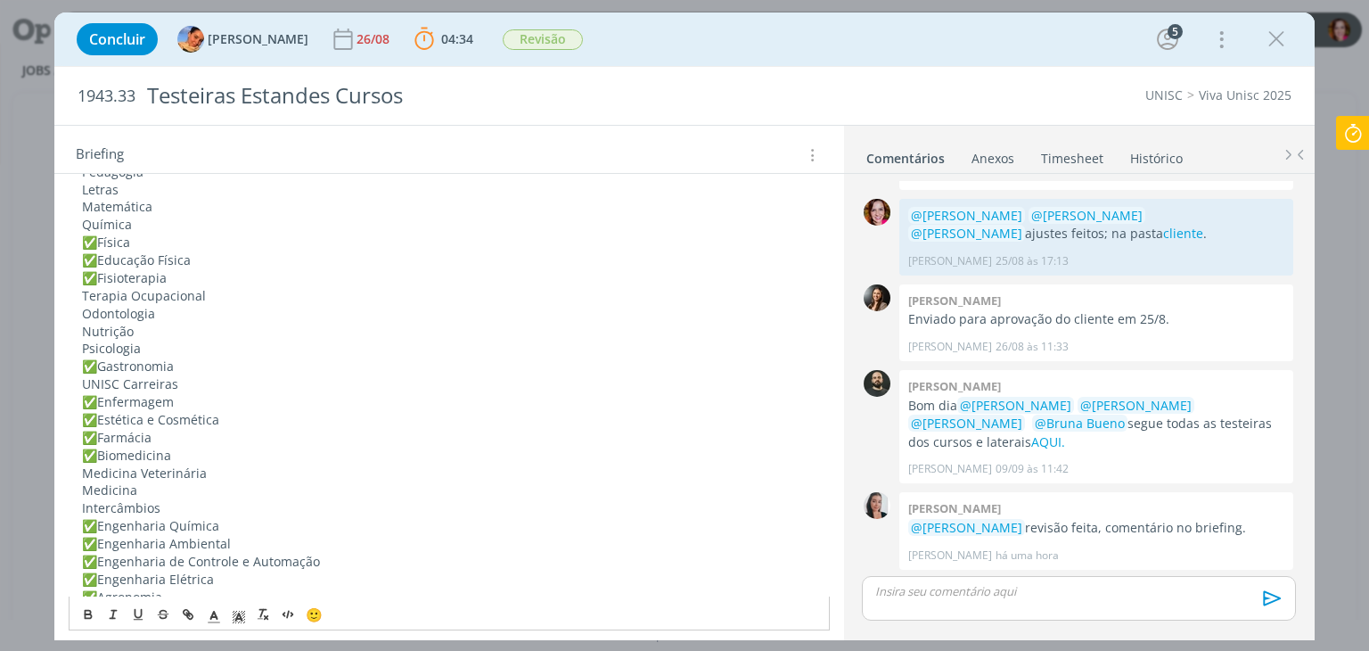
click at [86, 292] on p "Terapia Ocupacional" at bounding box center [449, 296] width 734 height 18
click at [406, 340] on p "Psicologia" at bounding box center [449, 349] width 734 height 18
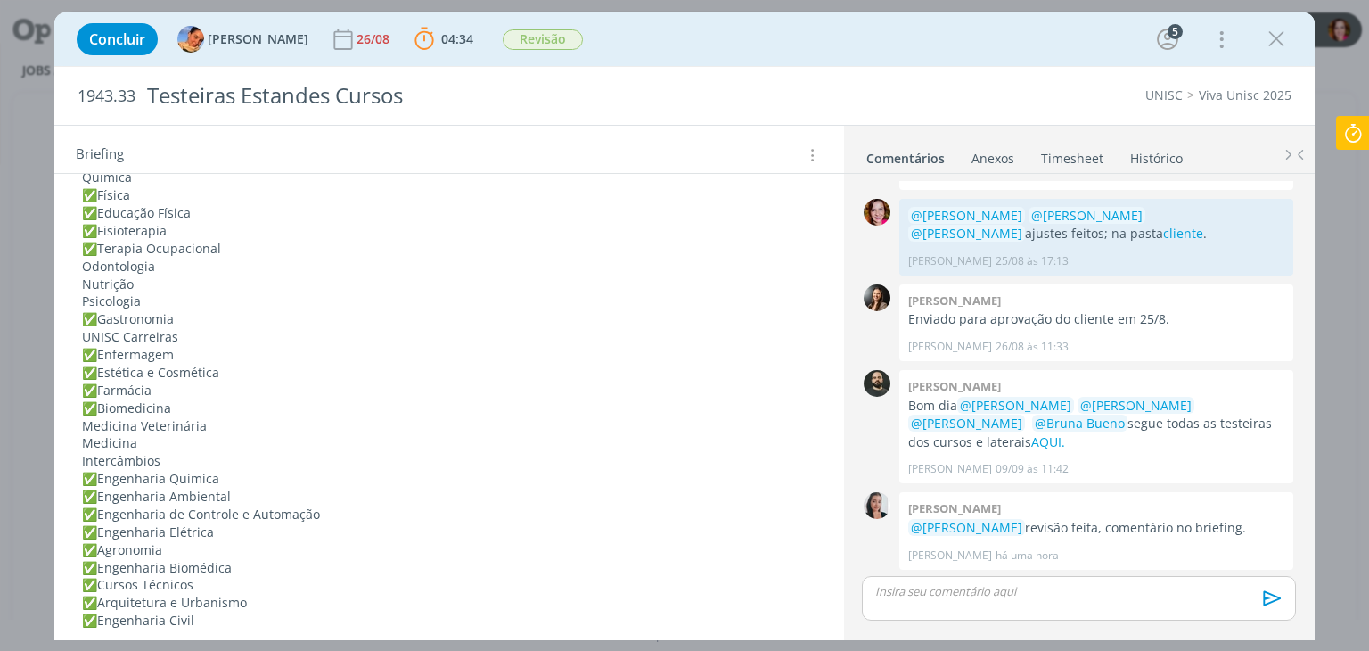
scroll to position [702, 0]
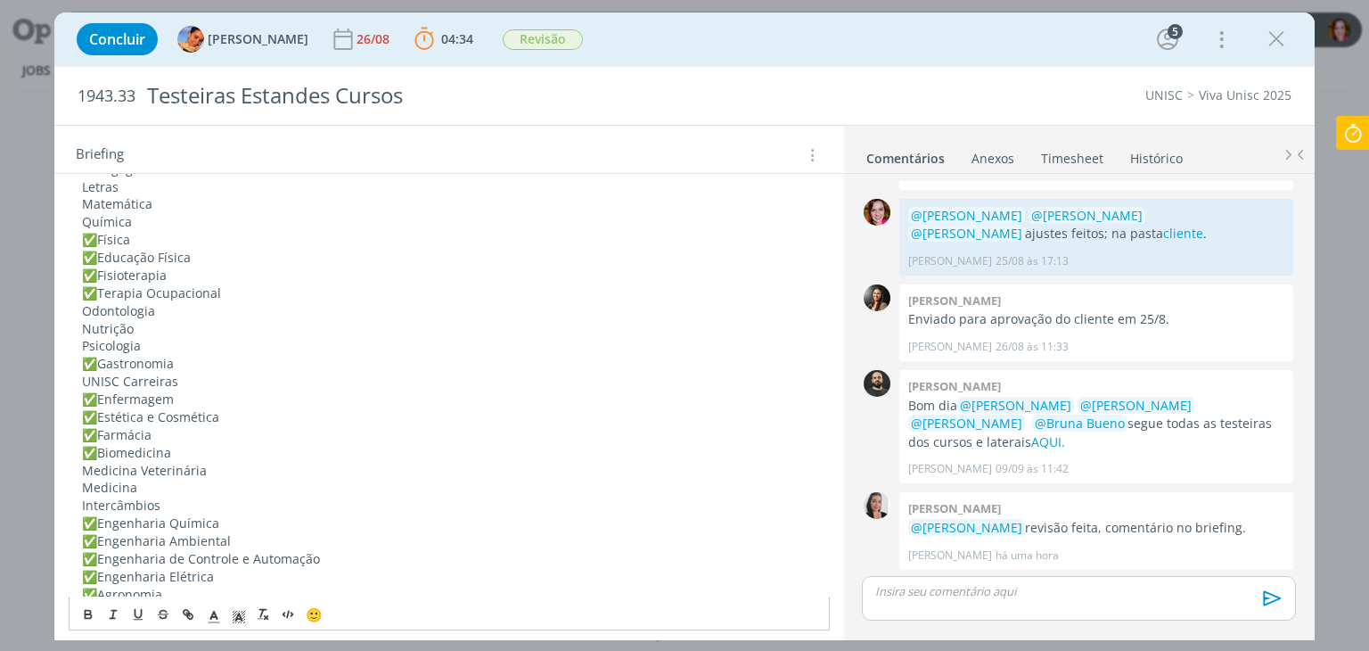
click at [82, 379] on p "UNISC Carreiras" at bounding box center [449, 382] width 734 height 18
click at [92, 373] on span "✅" at bounding box center [89, 381] width 15 height 17
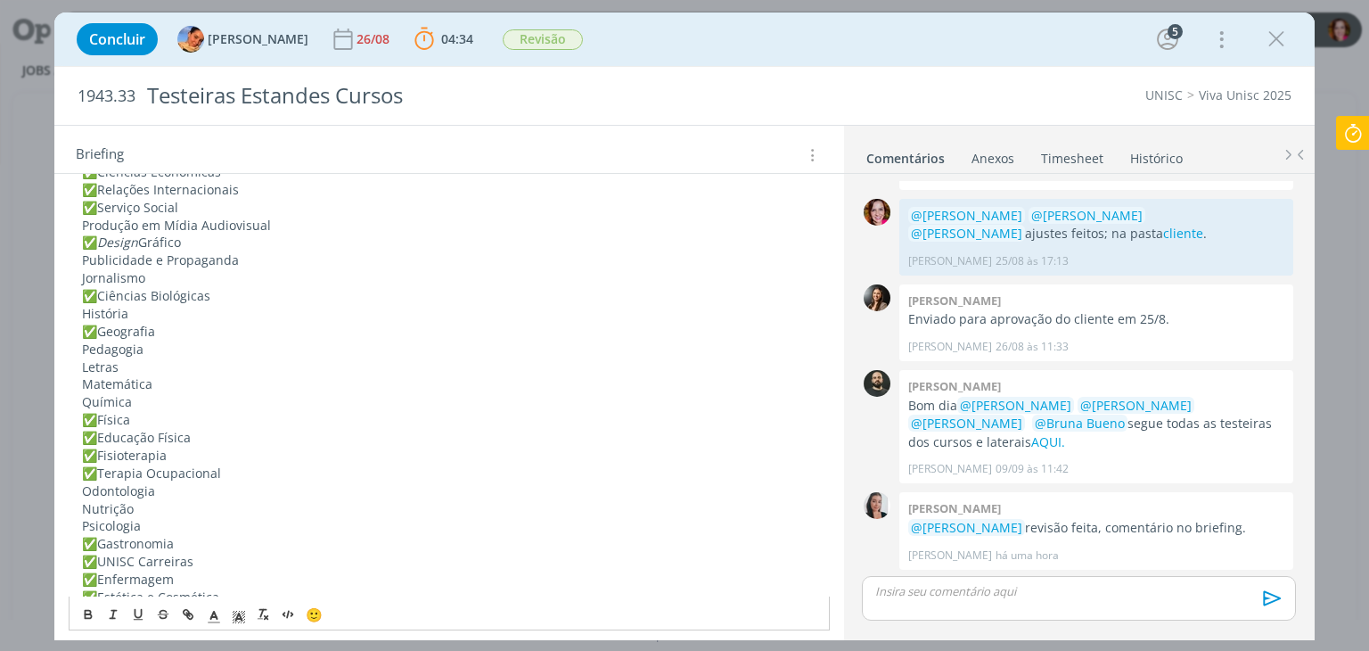
scroll to position [416, 0]
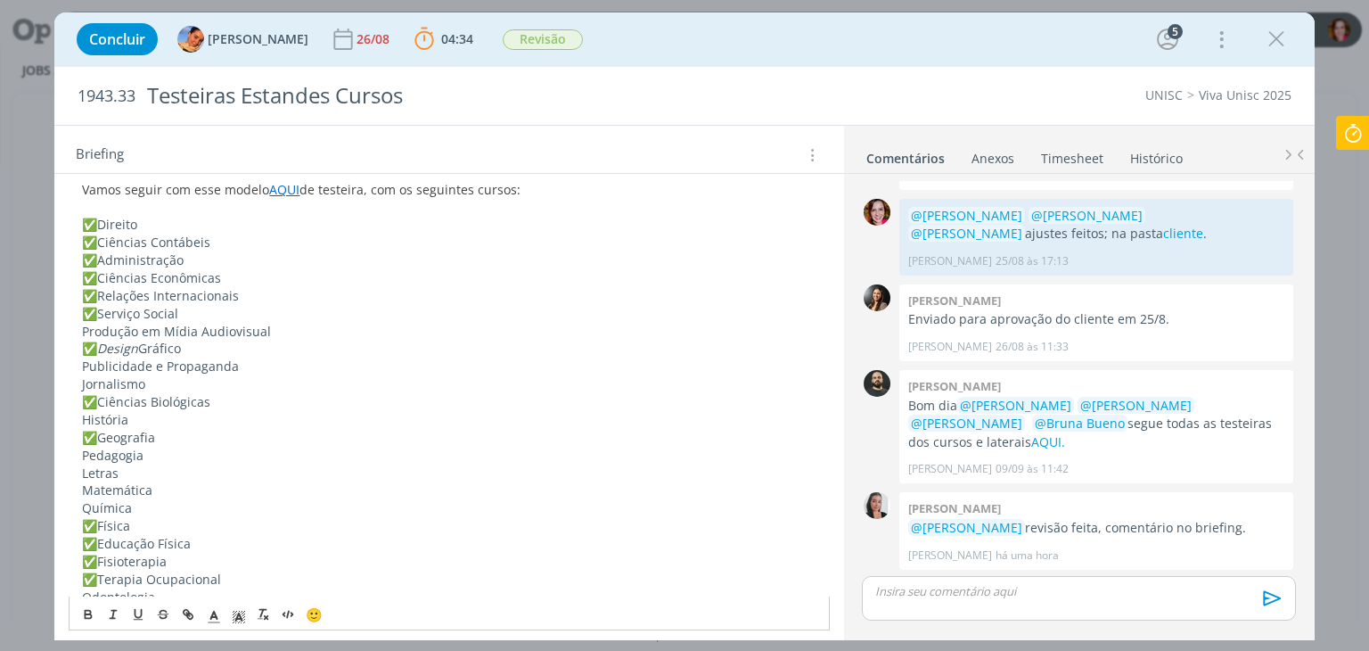
click at [93, 332] on p "Produção em Mídia Audiovisual" at bounding box center [449, 332] width 734 height 18
click at [90, 472] on p "Letras" at bounding box center [449, 473] width 734 height 18
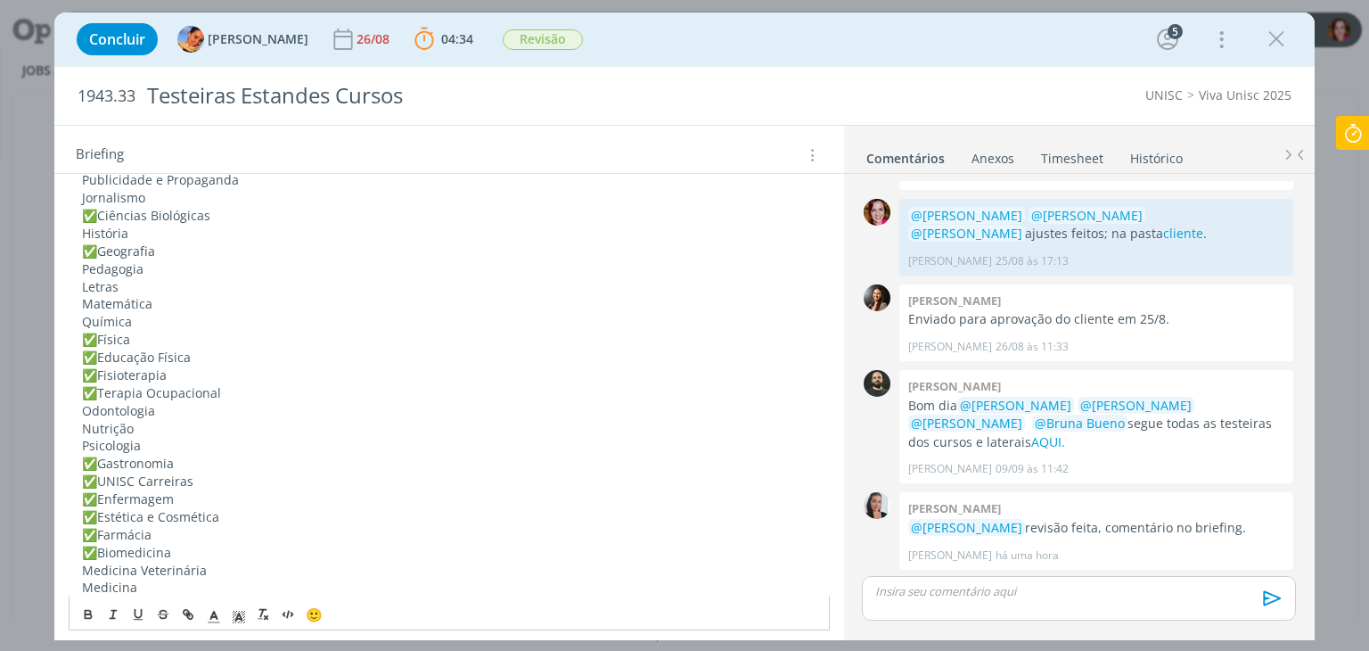
scroll to position [620, 0]
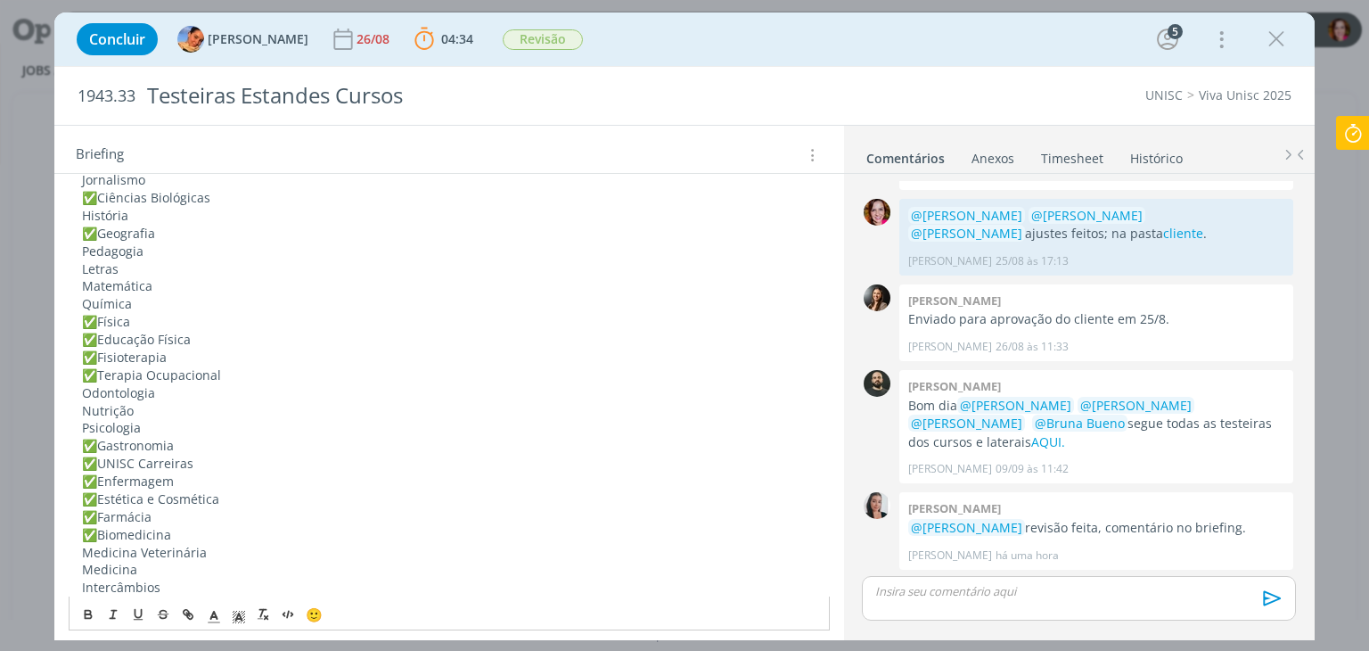
click at [82, 431] on p "Psicologia" at bounding box center [449, 428] width 734 height 18
click at [127, 373] on p "✅ Terapia Ocupacional" at bounding box center [449, 375] width 734 height 18
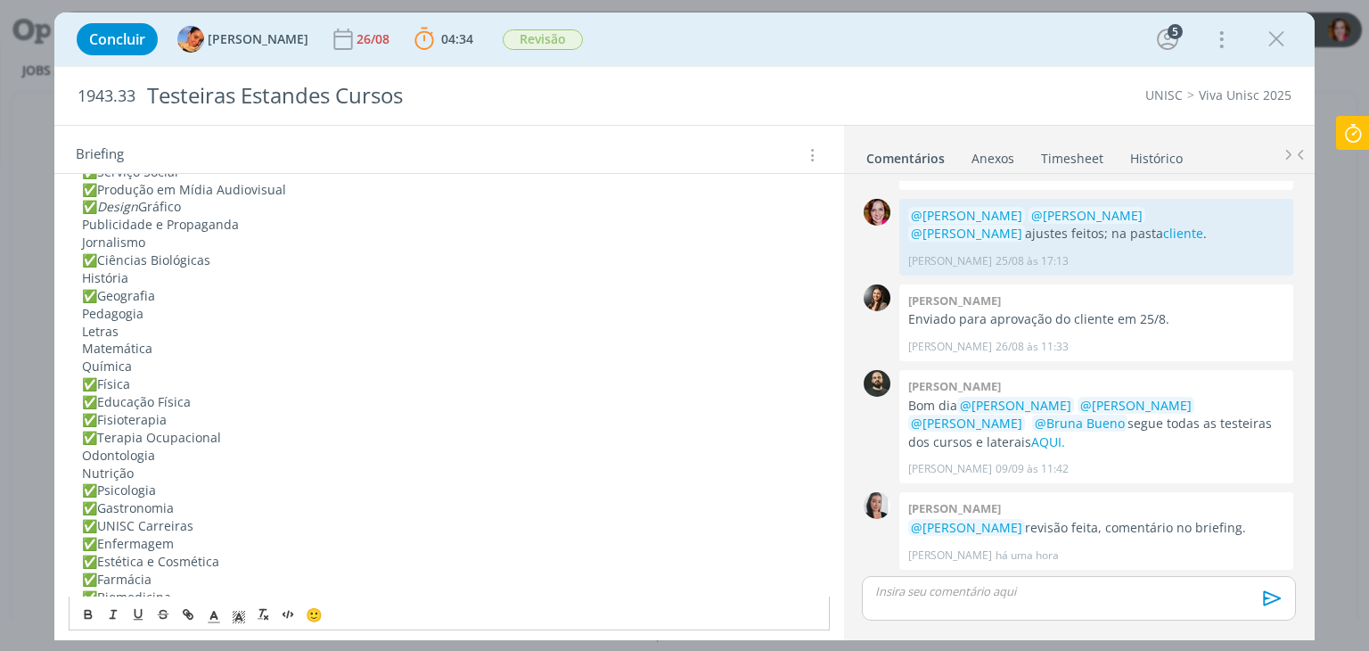
scroll to position [488, 0]
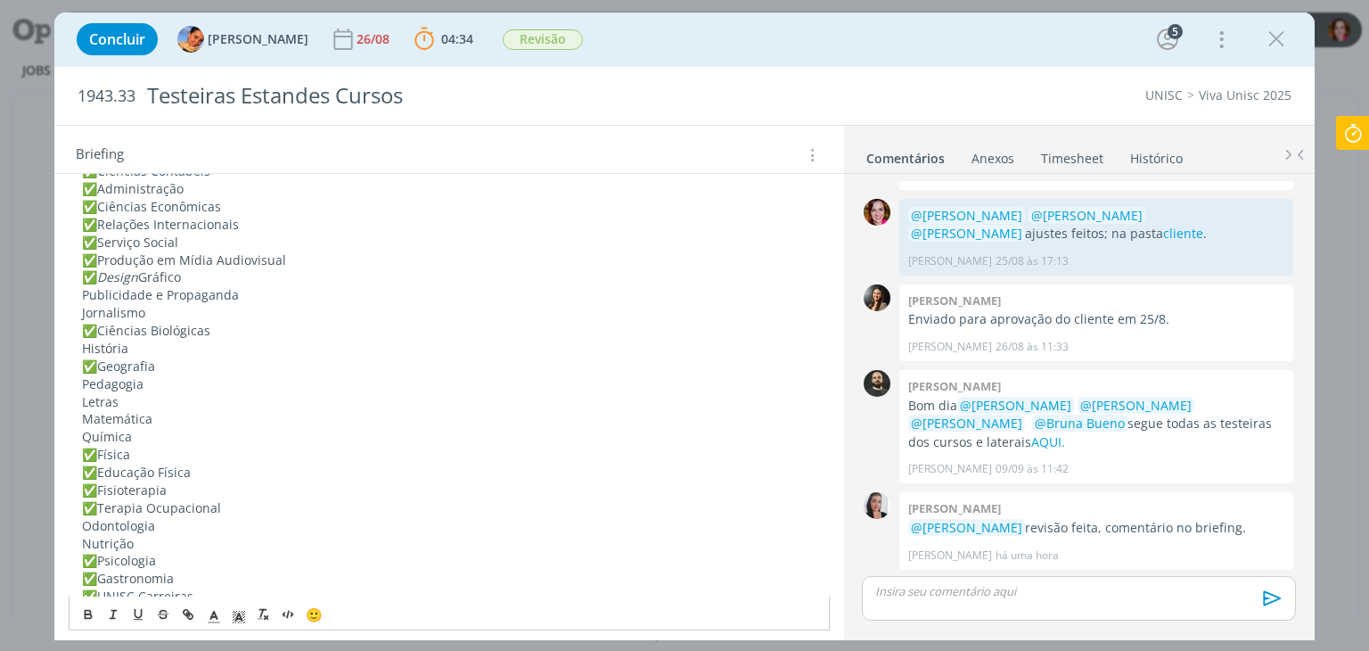
click at [91, 291] on p "Publicidade e Propaganda" at bounding box center [449, 295] width 734 height 18
click at [102, 365] on p "✅ Geografia" at bounding box center [449, 366] width 734 height 18
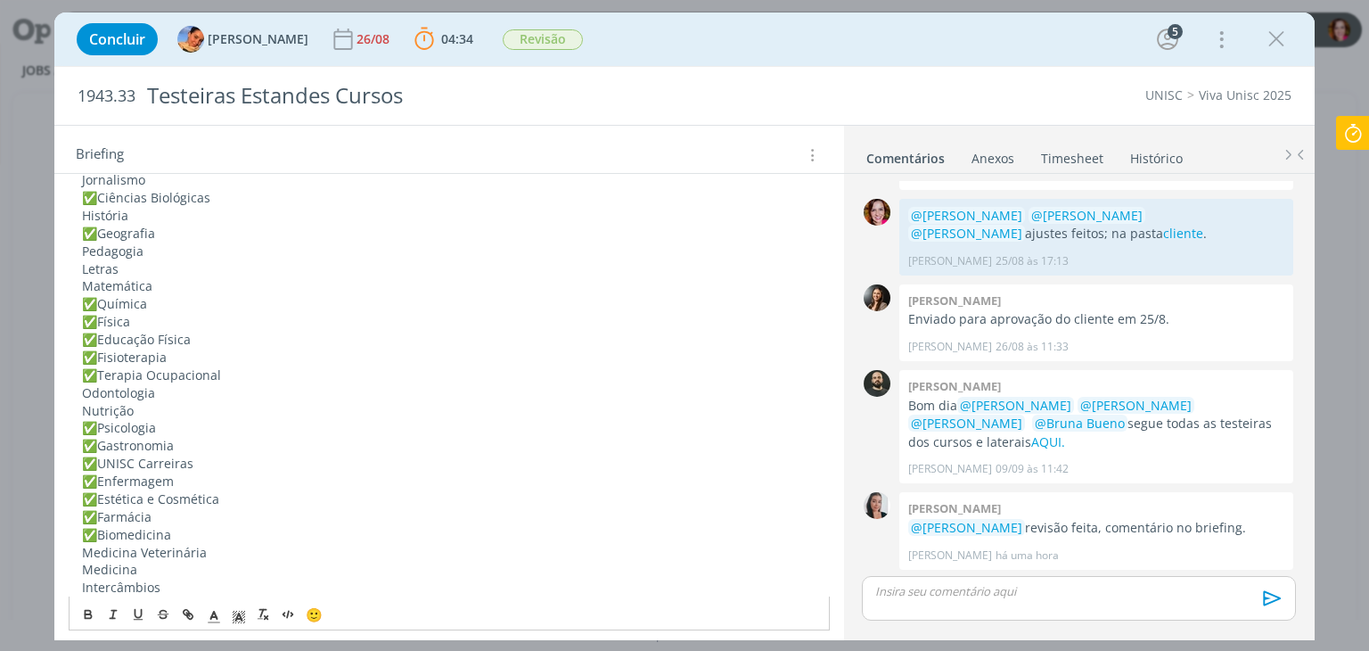
scroll to position [674, 0]
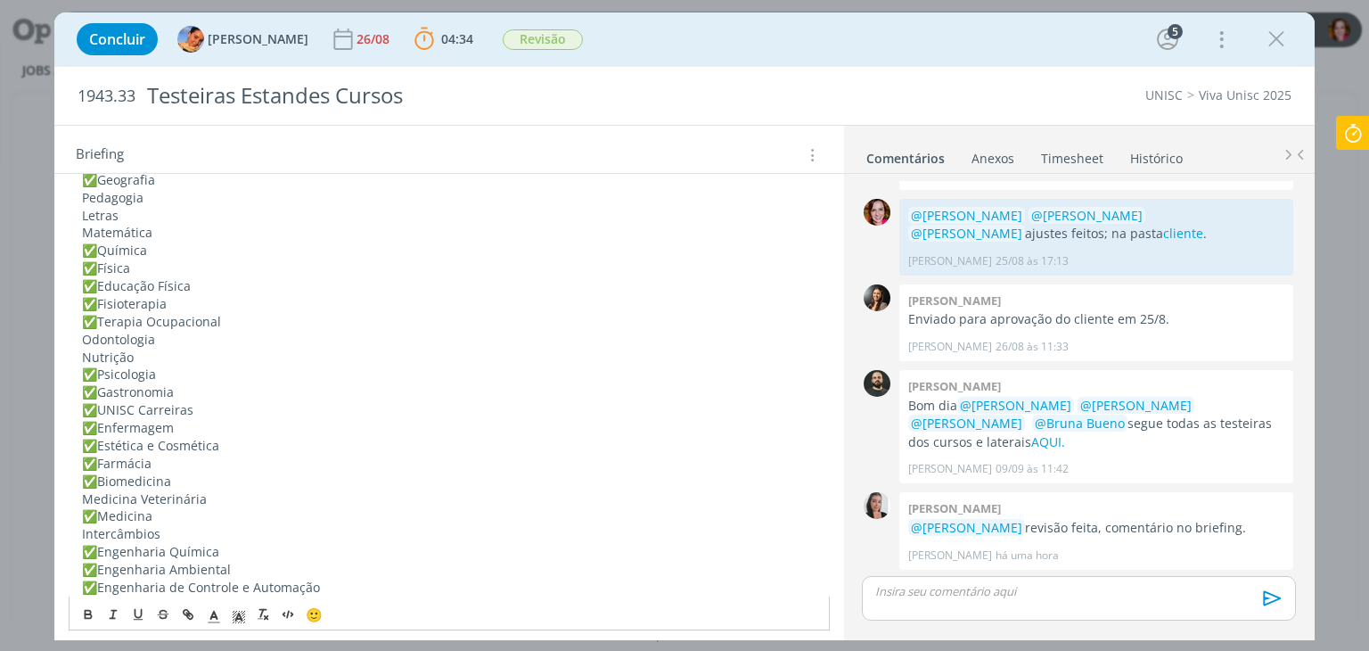
click at [81, 231] on div "PASTA DO JOB REVISÃO 10/09 Revisão das AFs iniciada, necessário mais tempo para…" at bounding box center [449, 631] width 760 height 1891
click at [91, 201] on p "Pedagogia" at bounding box center [449, 198] width 734 height 18
click at [84, 357] on p "Nutrição" at bounding box center [449, 358] width 734 height 18
click at [101, 340] on p "Odontologia" at bounding box center [449, 340] width 734 height 18
click at [78, 211] on div "PASTA DO JOB REVISÃO 10/09 Revisão das AFs iniciada, necessário mais tempo para…" at bounding box center [449, 631] width 760 height 1891
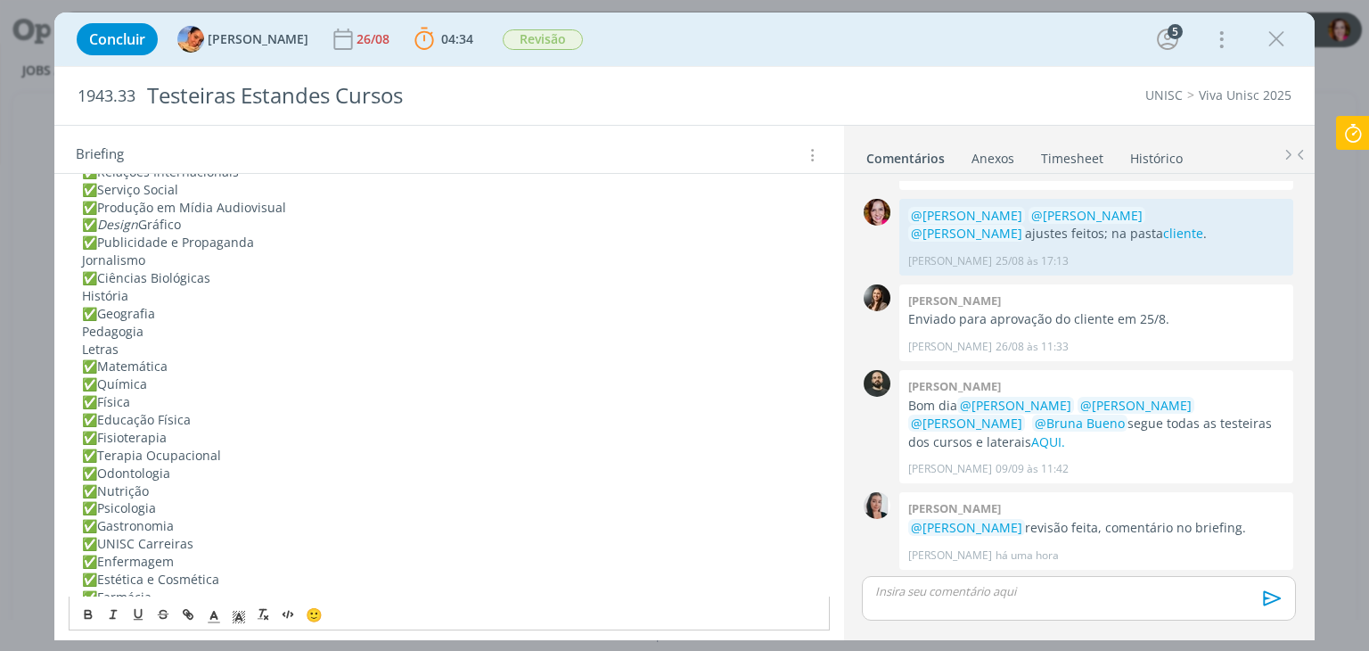
scroll to position [505, 0]
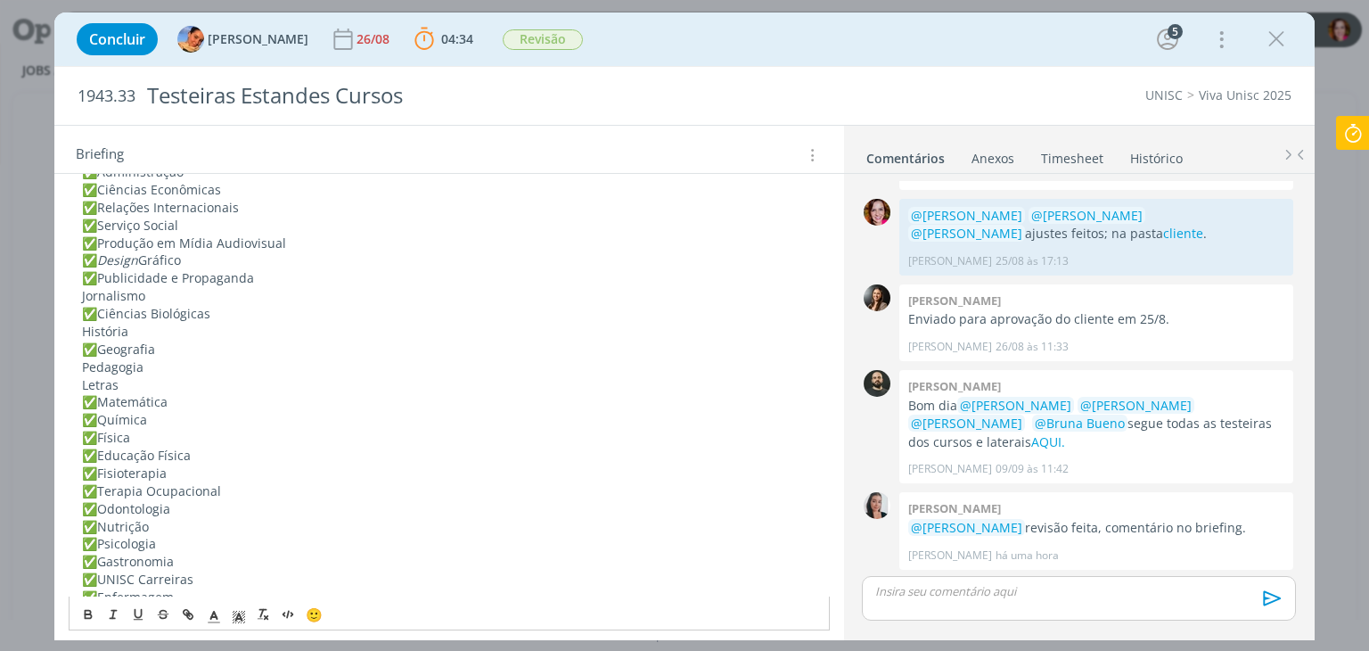
click at [82, 290] on p "Jornalismo" at bounding box center [449, 296] width 734 height 18
click at [107, 323] on p "História" at bounding box center [449, 332] width 734 height 18
click at [90, 324] on span "✅" at bounding box center [89, 331] width 15 height 17
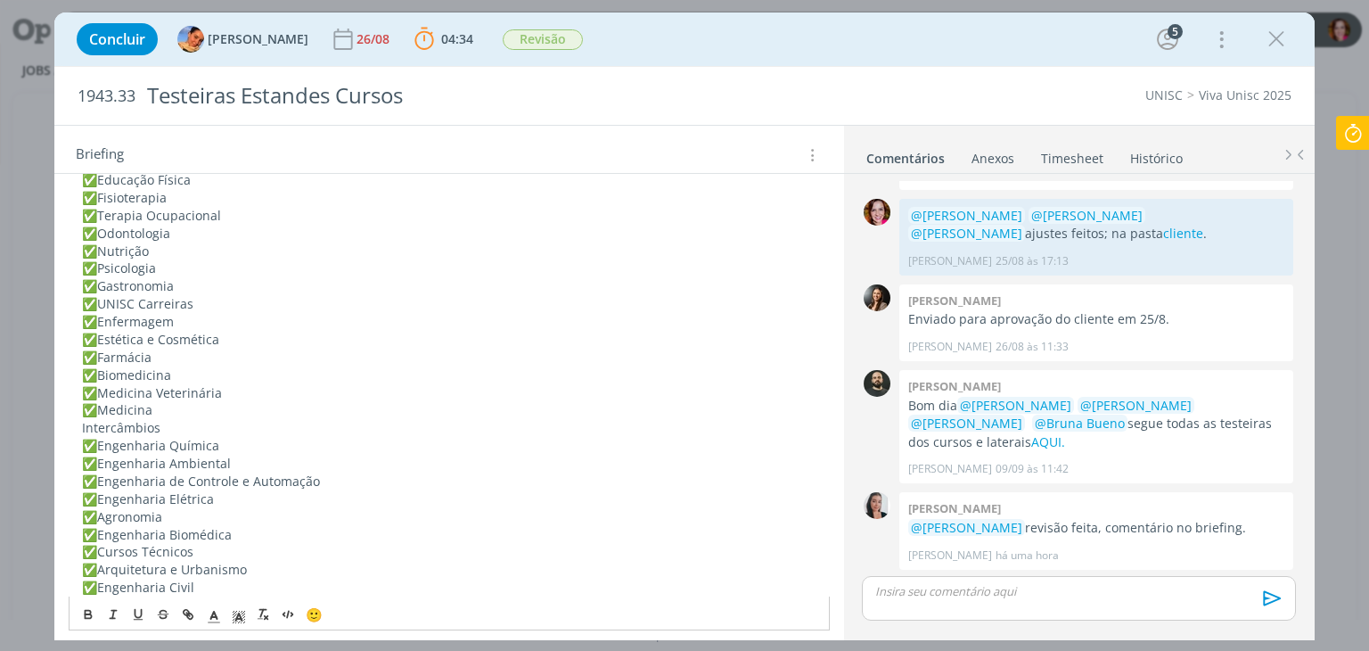
scroll to position [797, 0]
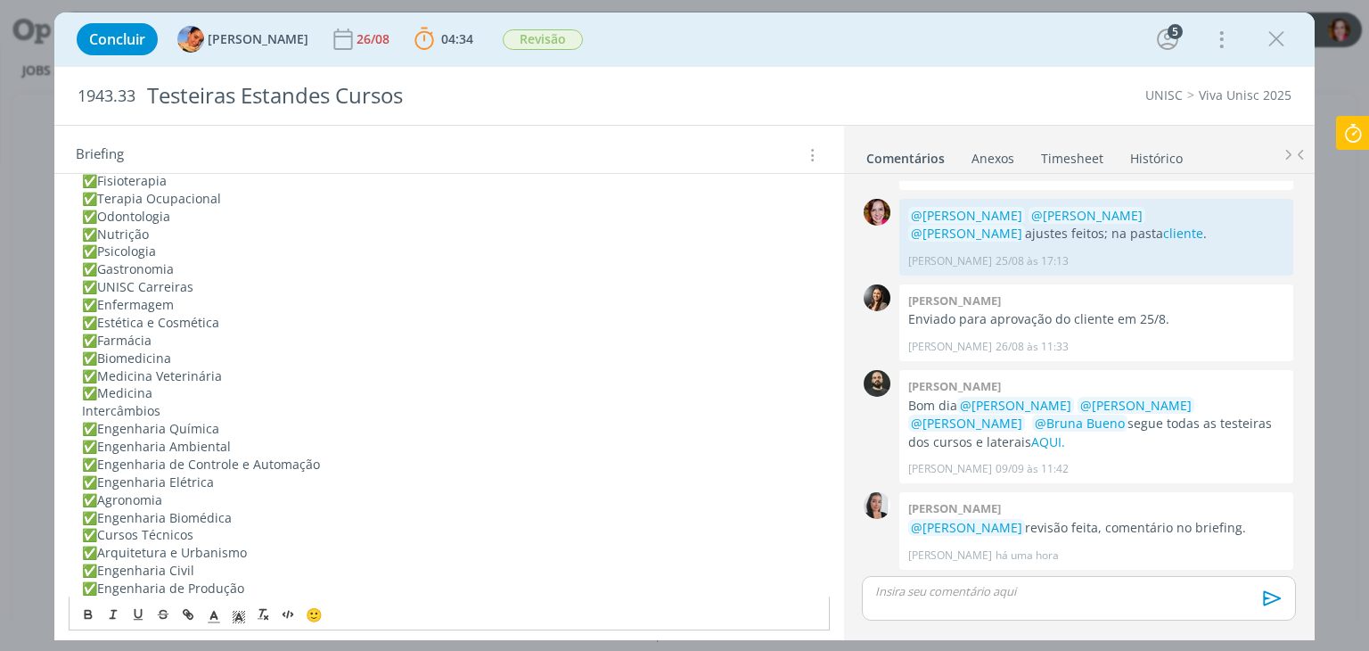
click at [79, 410] on div "PASTA DO JOB REVISÃO 10/09 Revisão das AFs iniciada, necessário mais tempo para…" at bounding box center [449, 508] width 760 height 1891
click at [135, 325] on p "✅ Estética e Cosmética" at bounding box center [449, 323] width 734 height 18
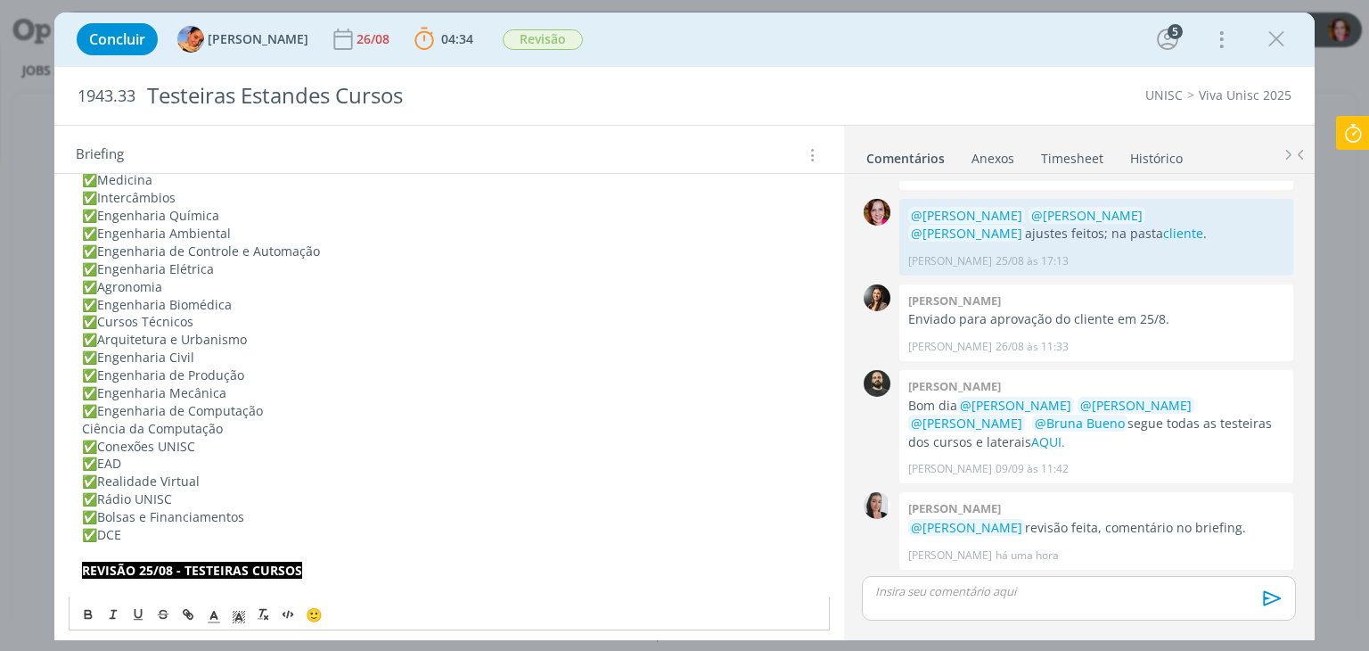
scroll to position [1027, 0]
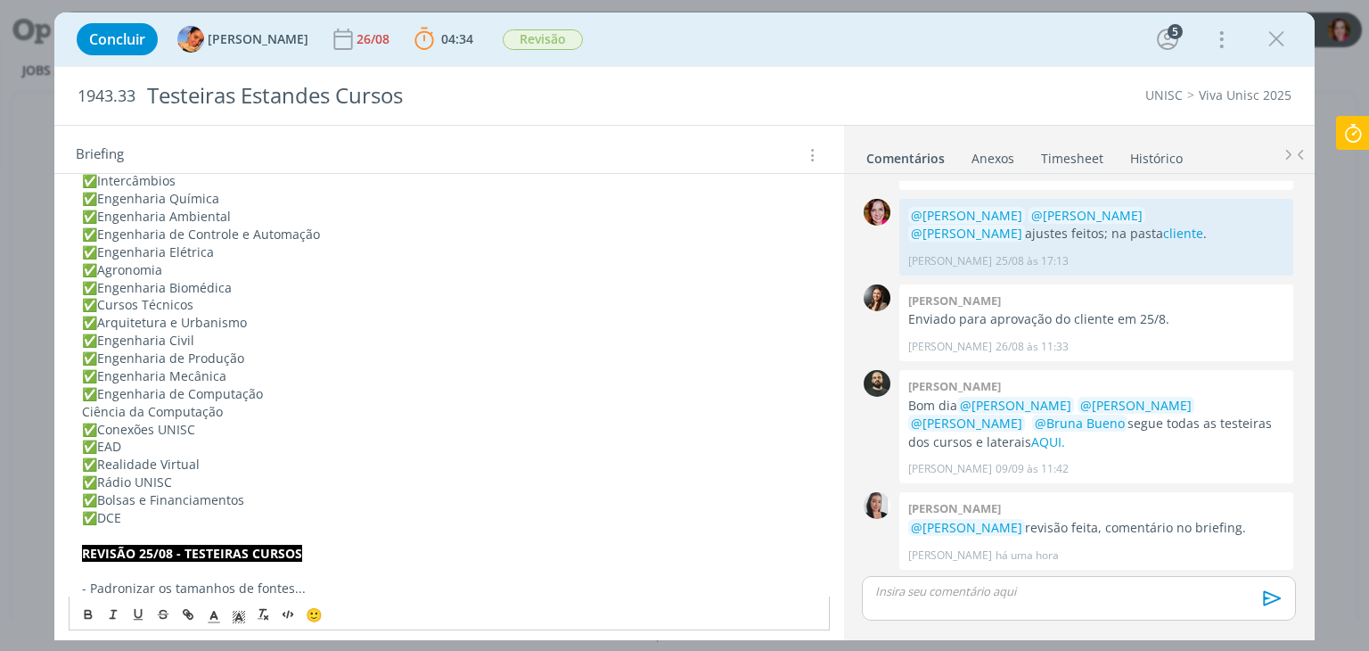
click at [132, 403] on p "Ciência da Computação" at bounding box center [449, 412] width 734 height 18
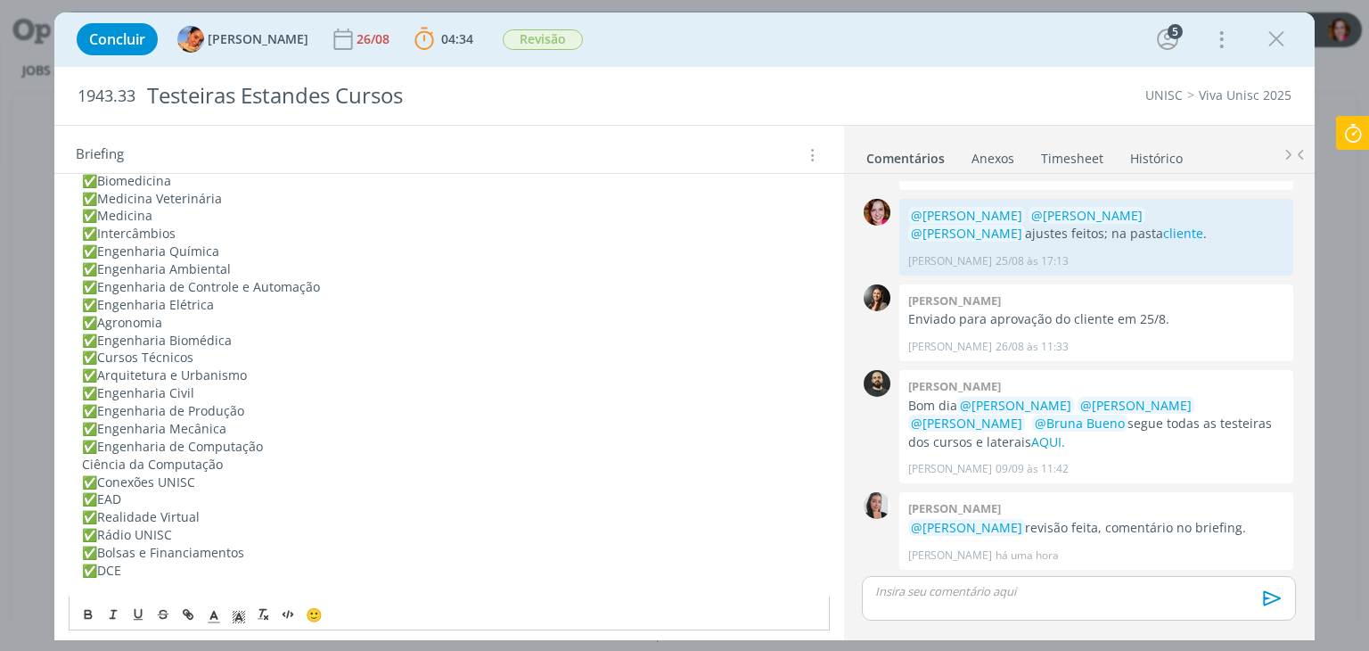
scroll to position [1010, 0]
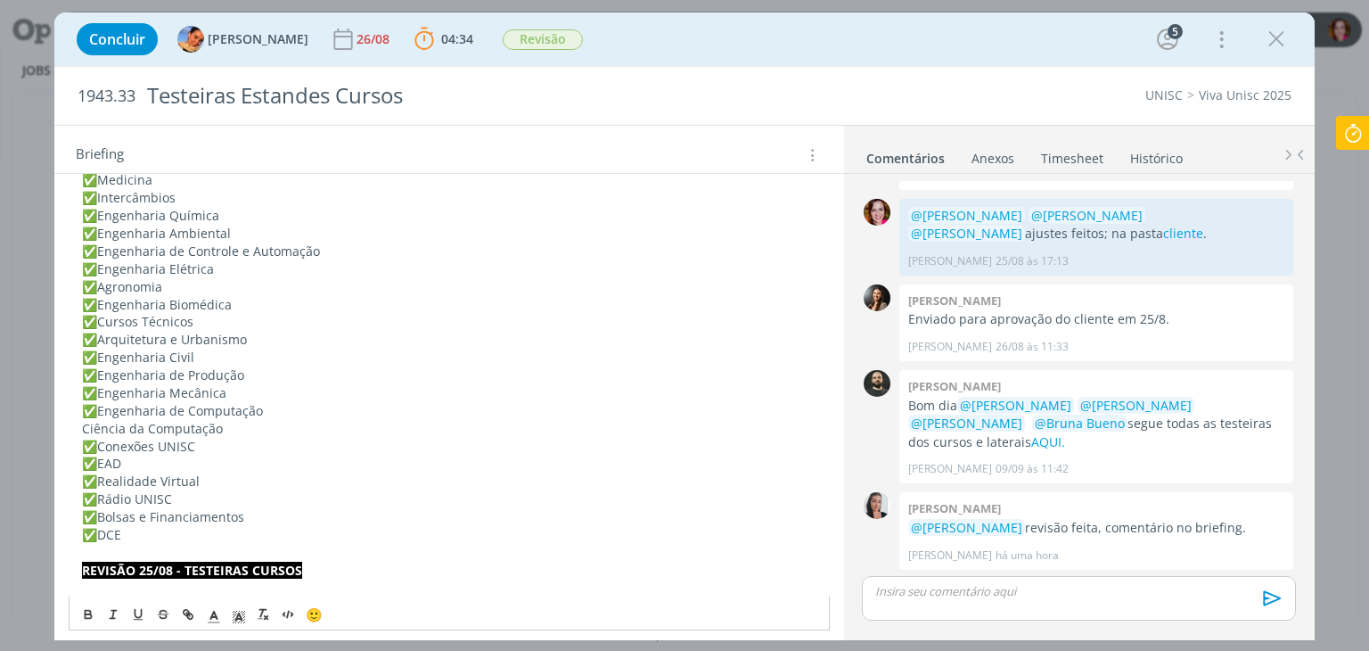
click at [87, 426] on p "Ciência da Computação" at bounding box center [449, 429] width 734 height 18
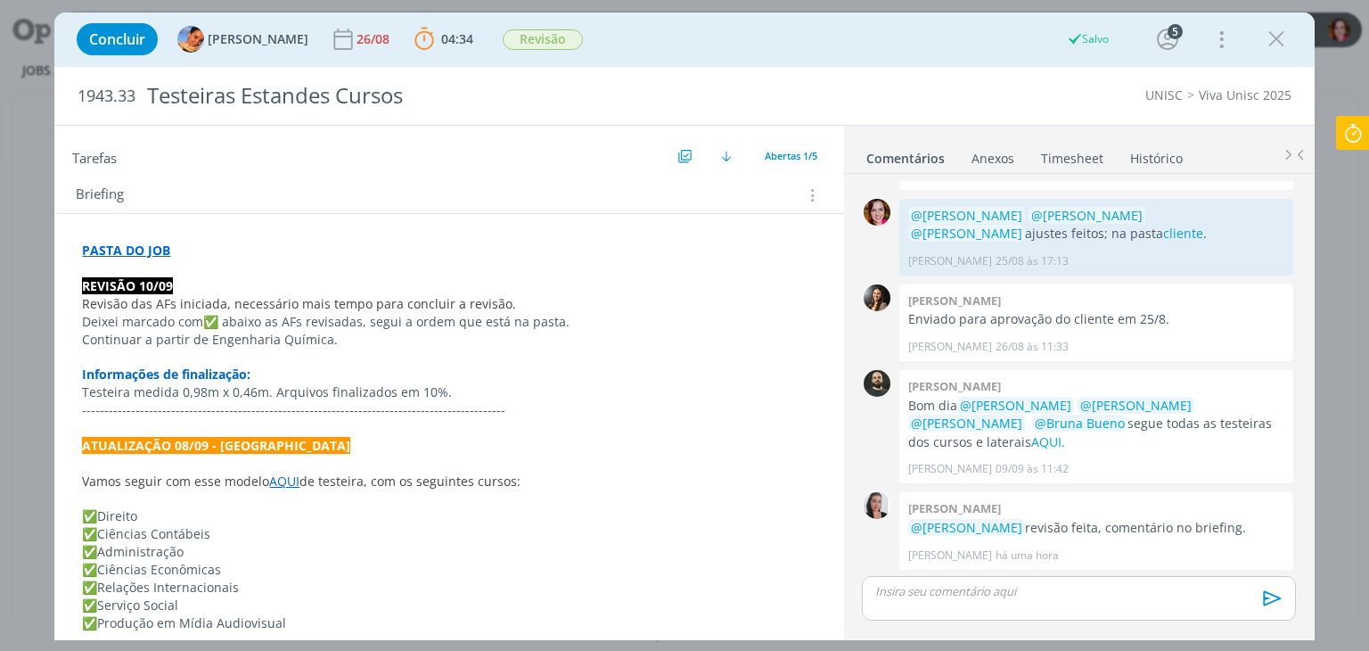
scroll to position [0, 0]
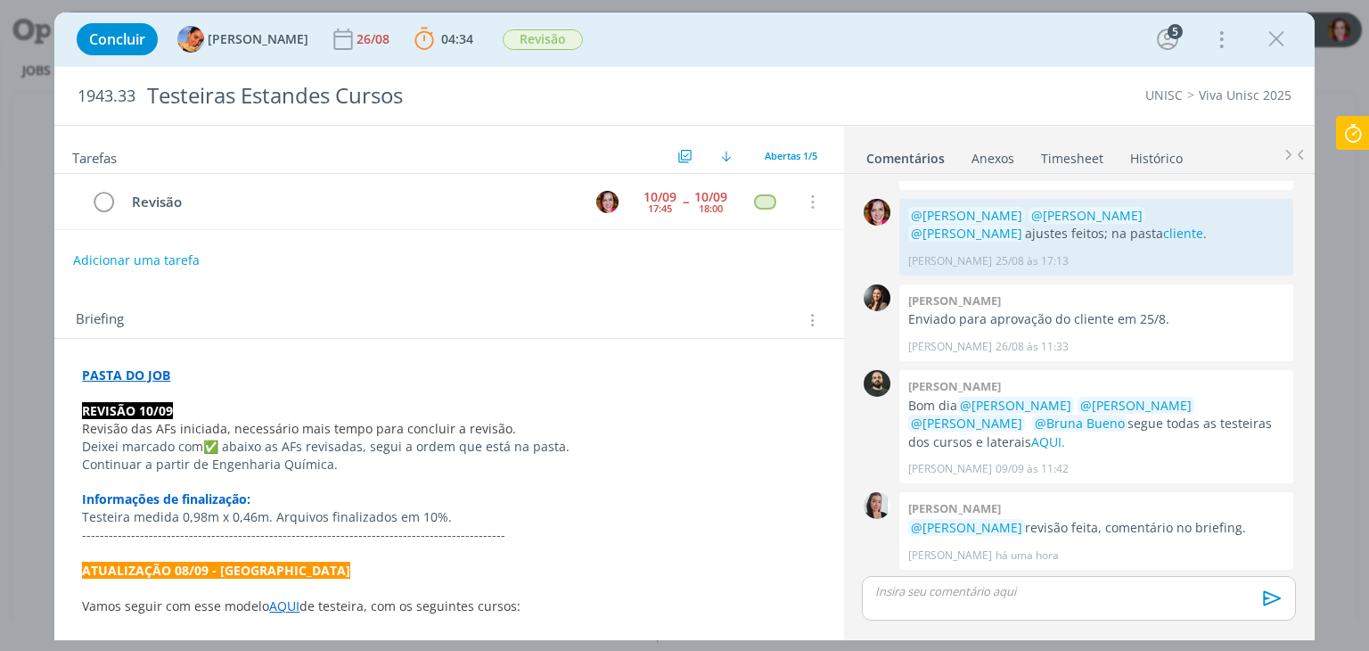
click at [909, 596] on p "dialog" at bounding box center [1078, 591] width 405 height 16
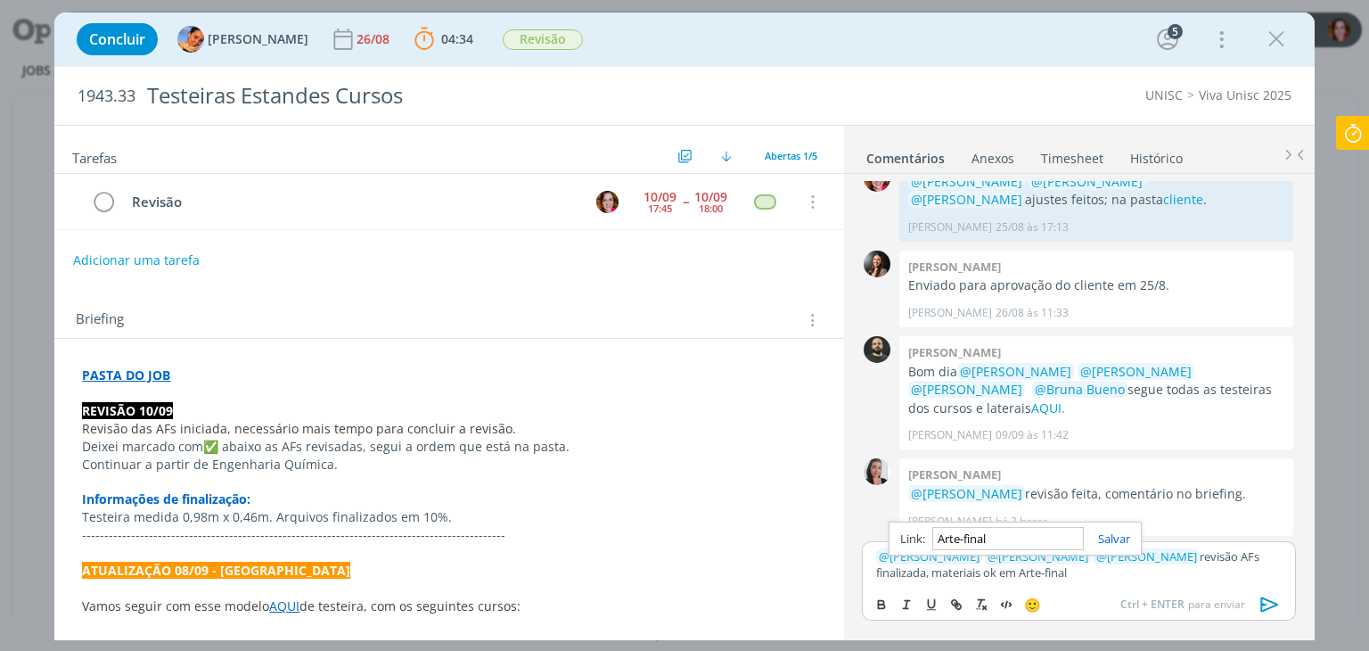
paste input "✅"
paste input "[URL][DOMAIN_NAME]"
type input "[URL][DOMAIN_NAME]"
click at [1267, 605] on icon "dialog" at bounding box center [1270, 604] width 27 height 27
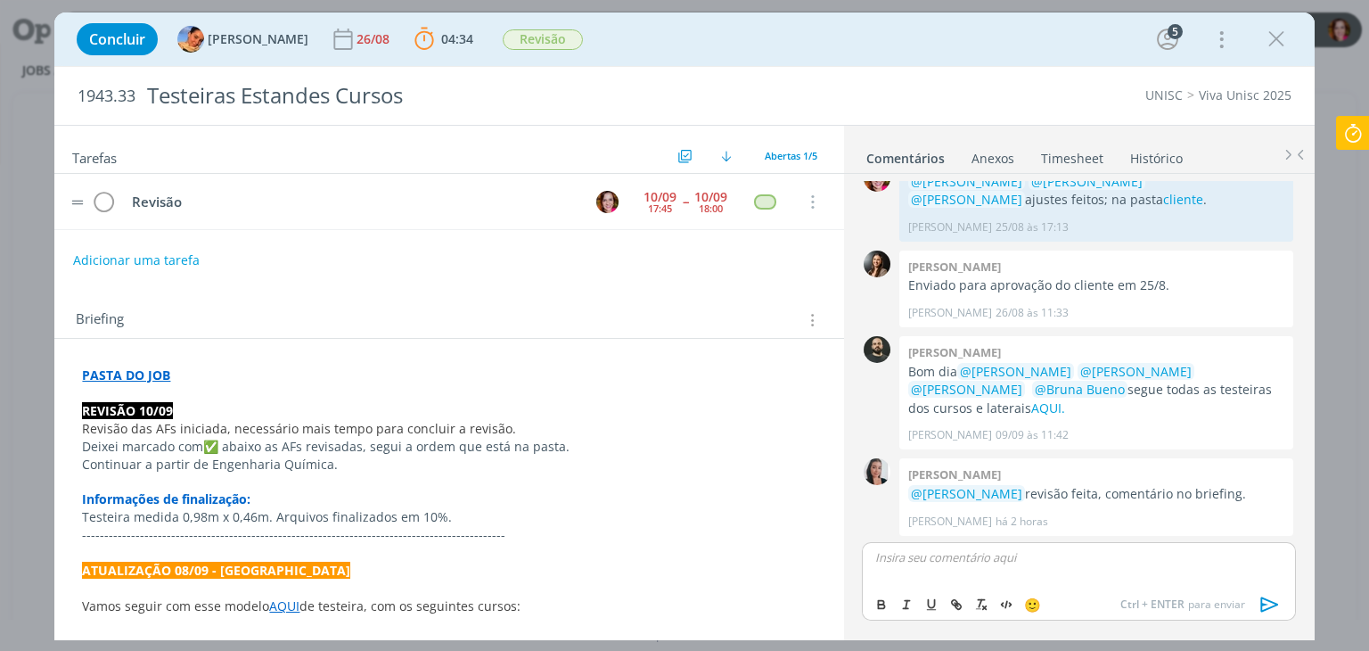
scroll to position [447, 0]
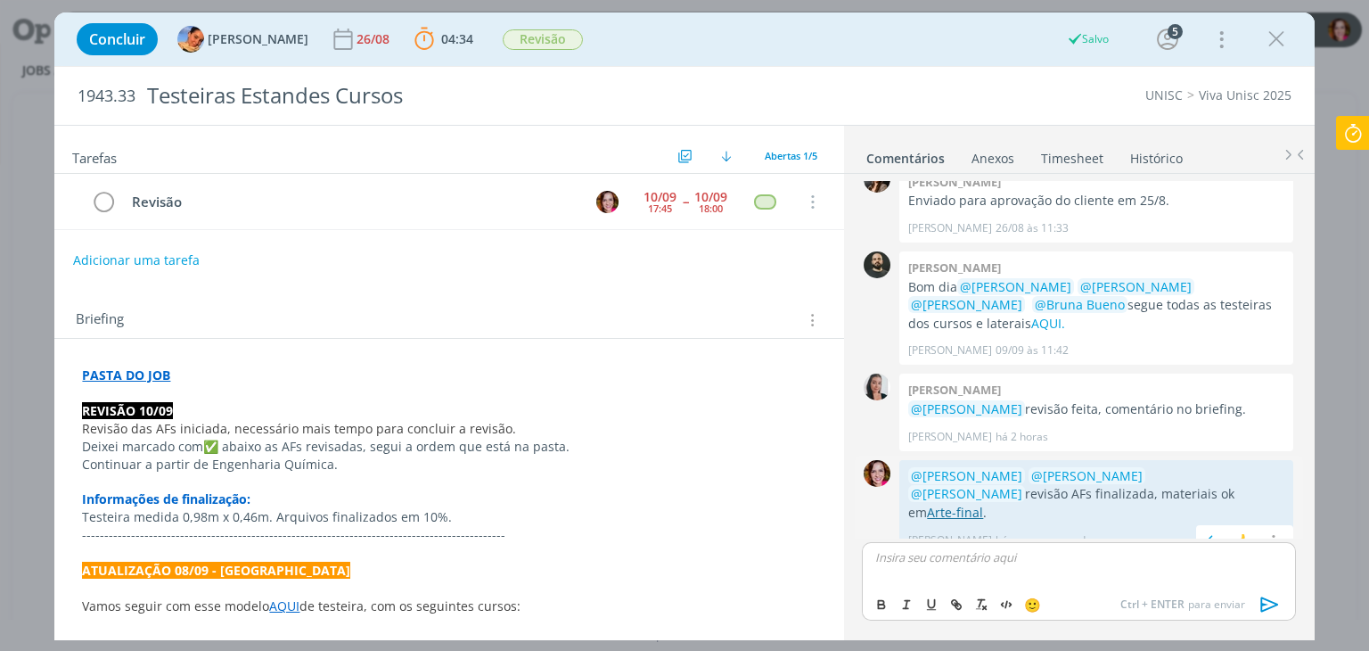
click at [983, 504] on link "Arte-final" at bounding box center [955, 512] width 56 height 17
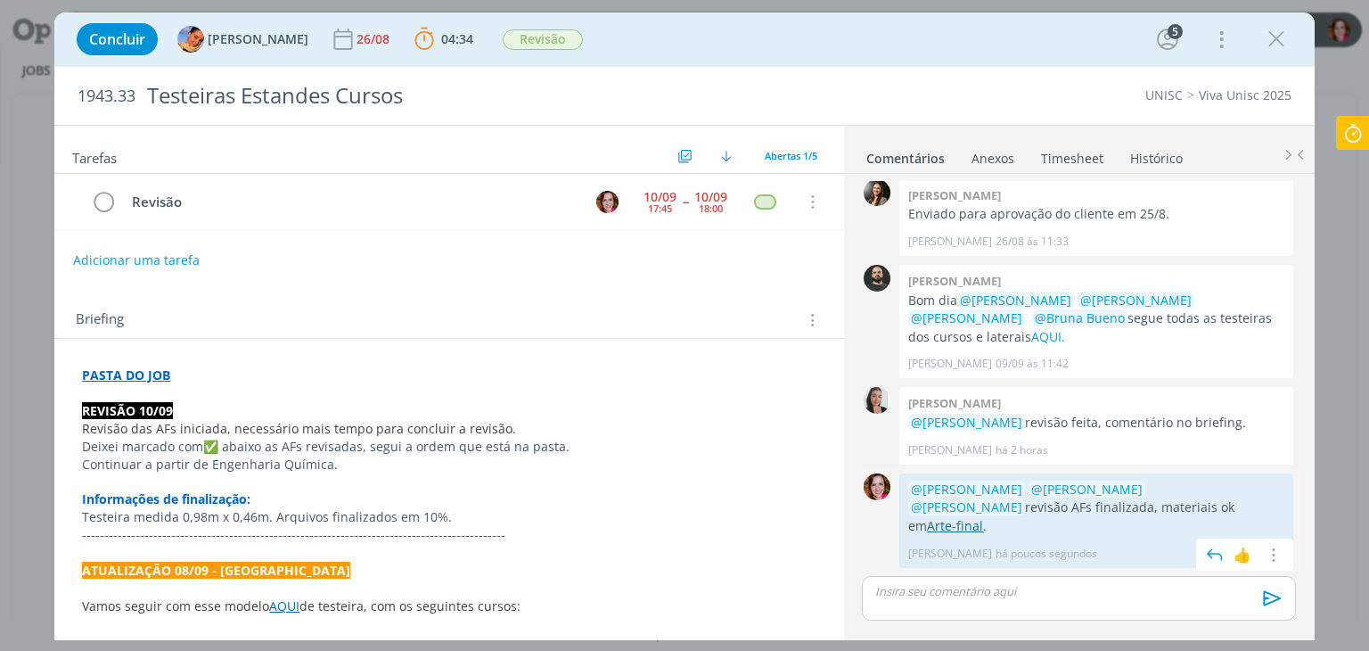
scroll to position [414, 0]
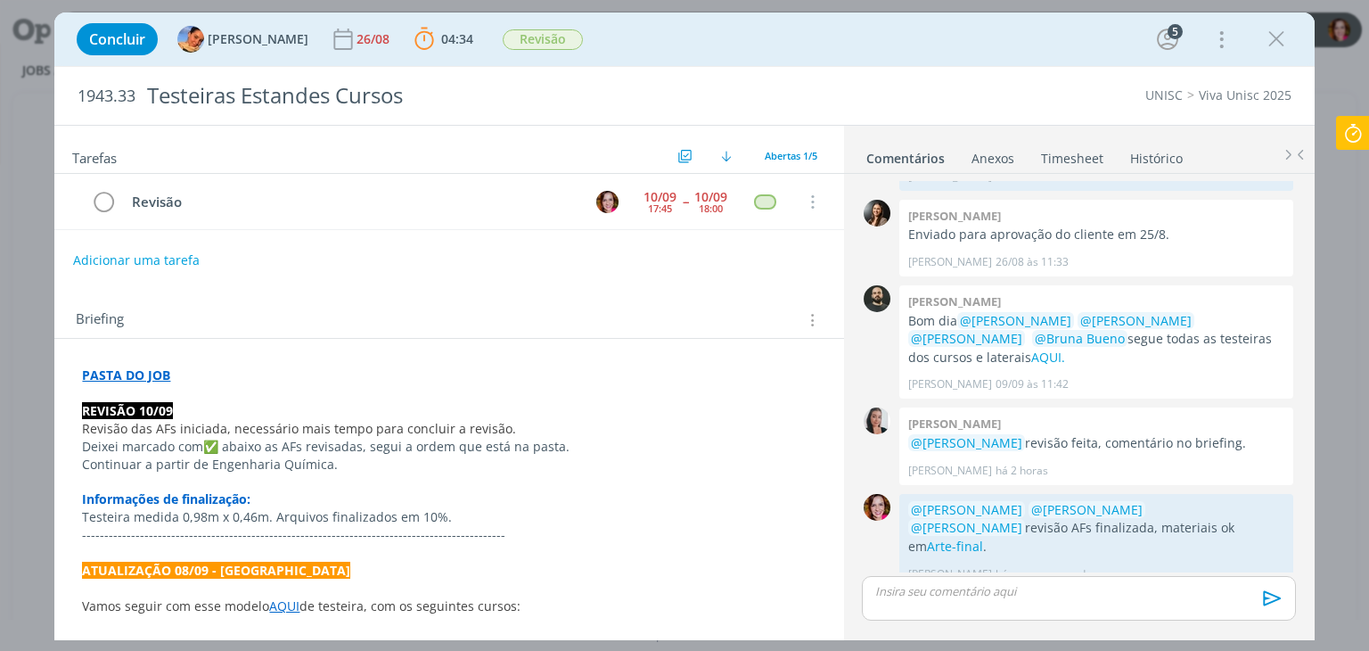
click at [1356, 134] on icon at bounding box center [1353, 133] width 32 height 35
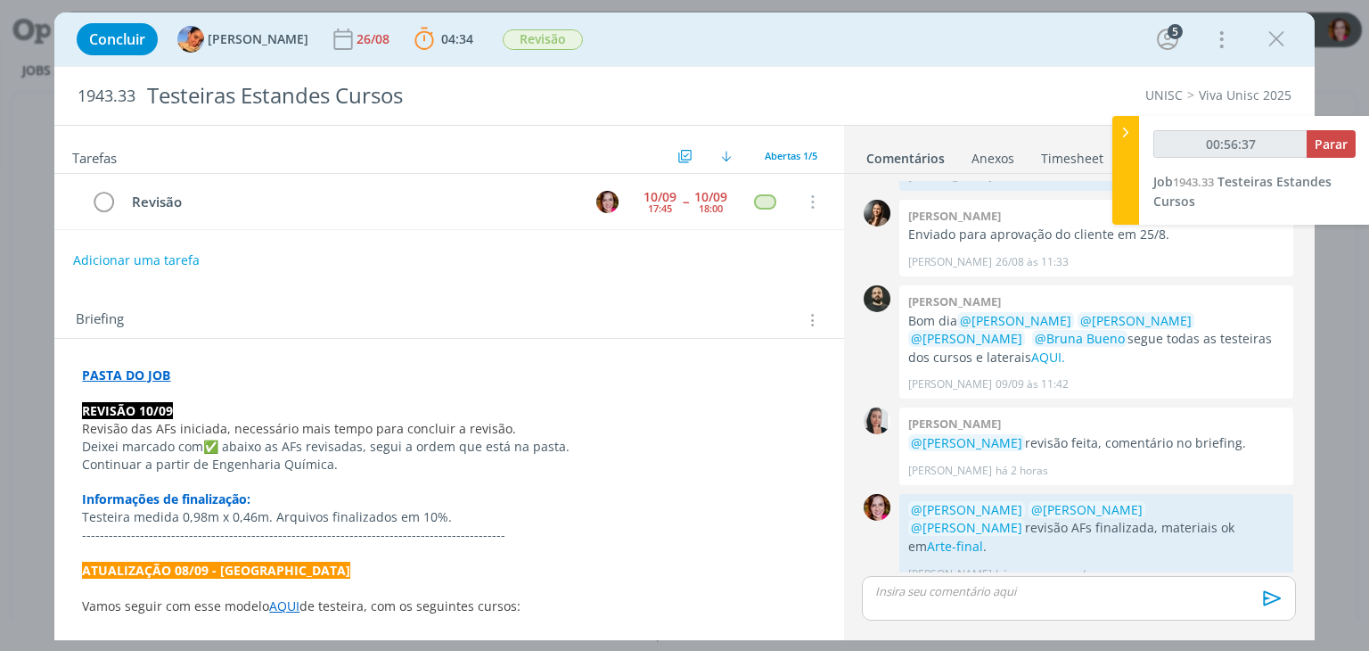
type input "00:56:38"
click at [1322, 150] on span "Parar" at bounding box center [1331, 143] width 33 height 17
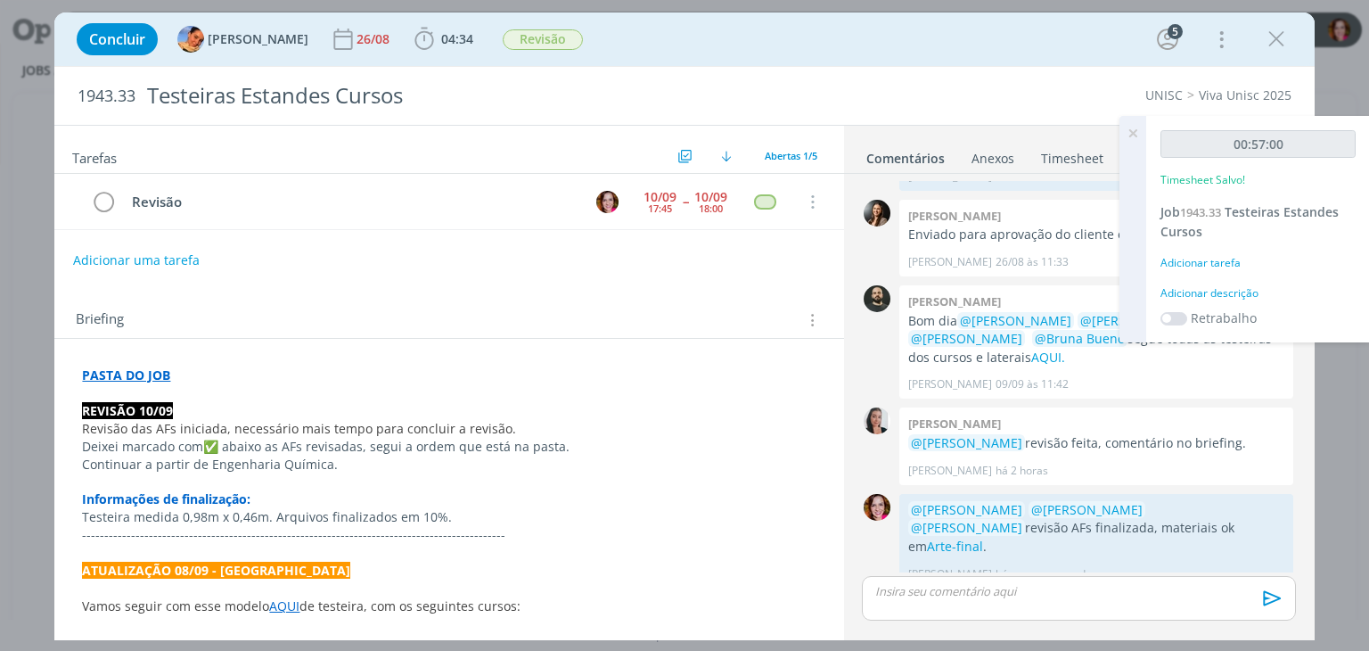
click at [1216, 286] on div "Adicionar descrição" at bounding box center [1258, 293] width 195 height 16
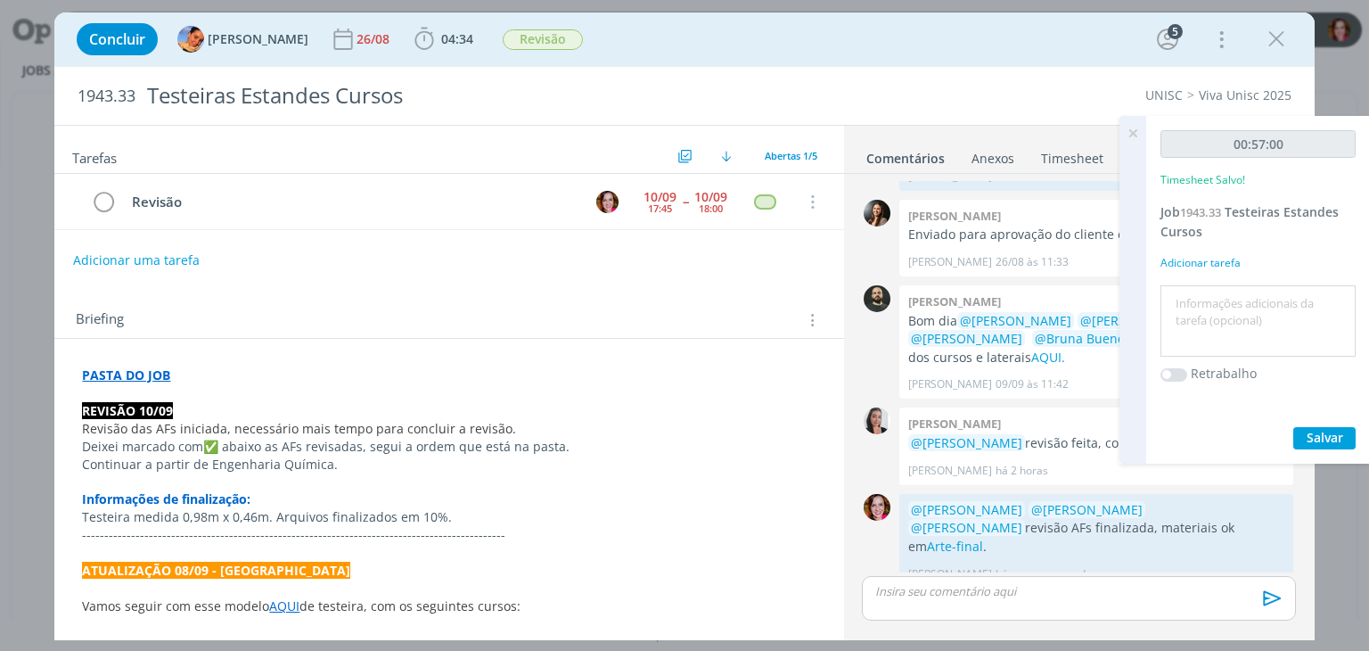
click at [1210, 303] on textarea at bounding box center [1258, 321] width 186 height 63
type textarea "Revisão AFs faltantes"
click at [1308, 436] on span "Salvar" at bounding box center [1325, 437] width 37 height 17
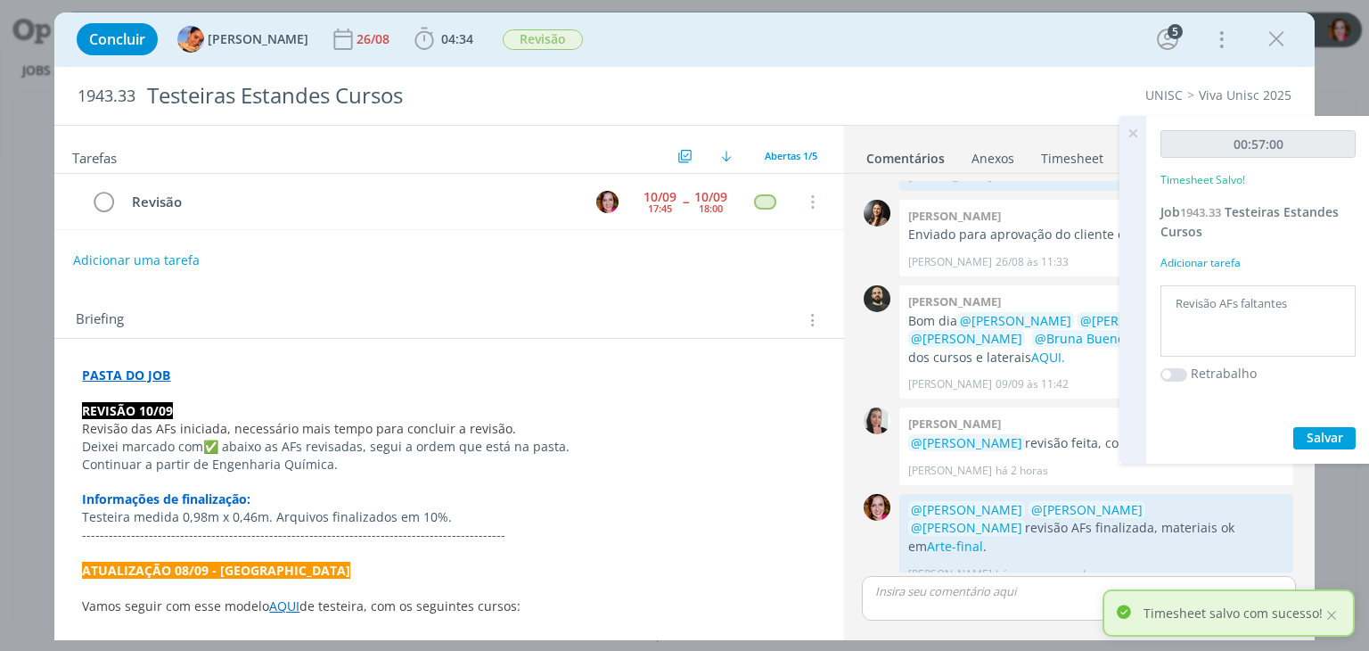
click at [1134, 131] on icon at bounding box center [1133, 133] width 32 height 35
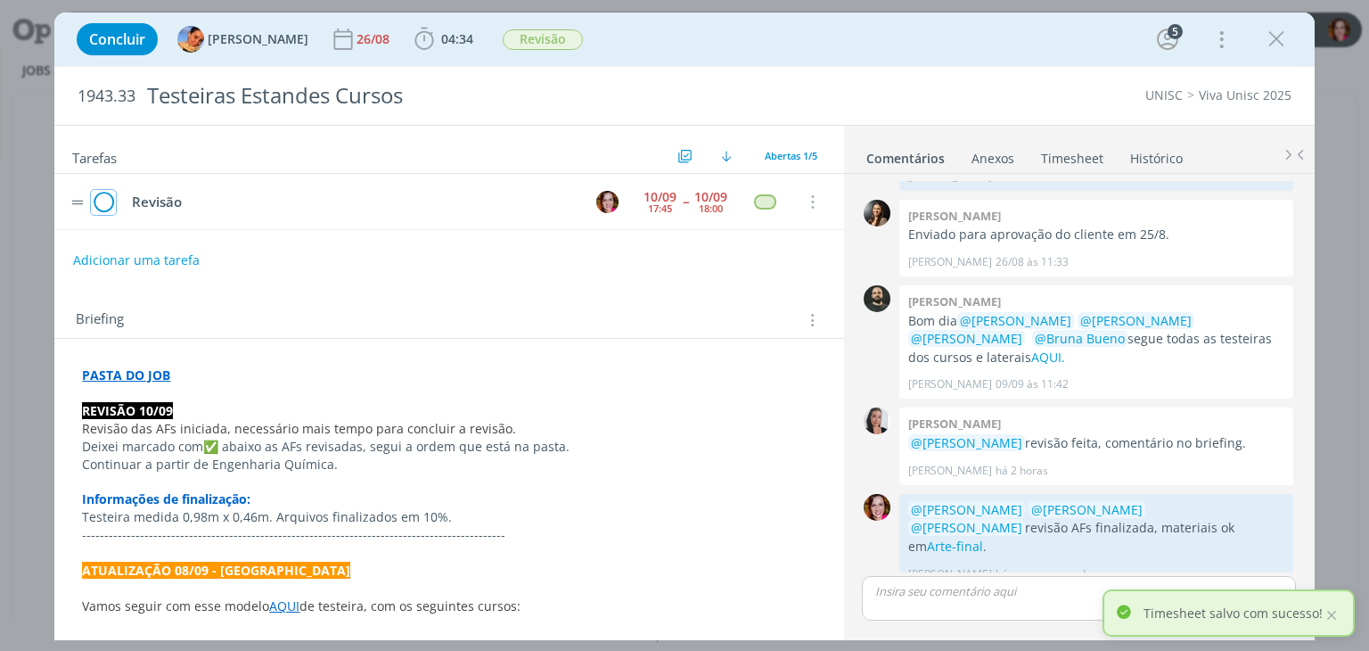
click at [100, 201] on icon "dialog" at bounding box center [103, 202] width 25 height 27
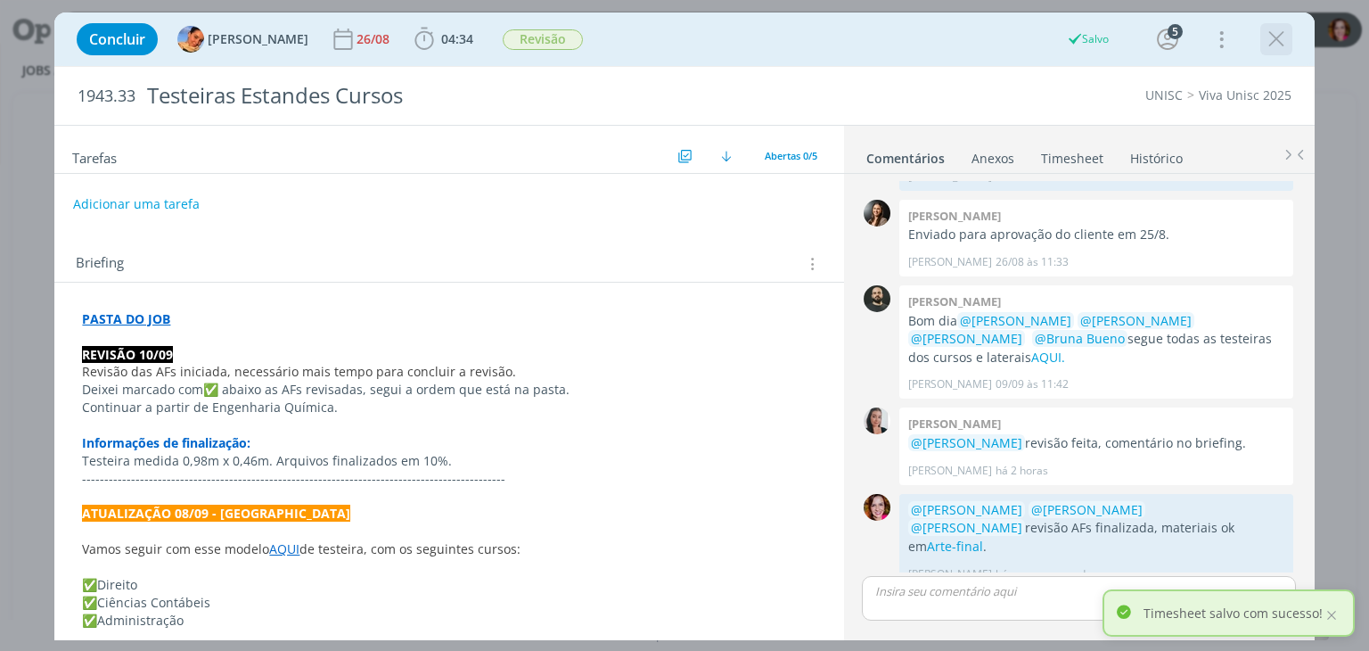
click at [1282, 37] on icon "dialog" at bounding box center [1276, 39] width 27 height 27
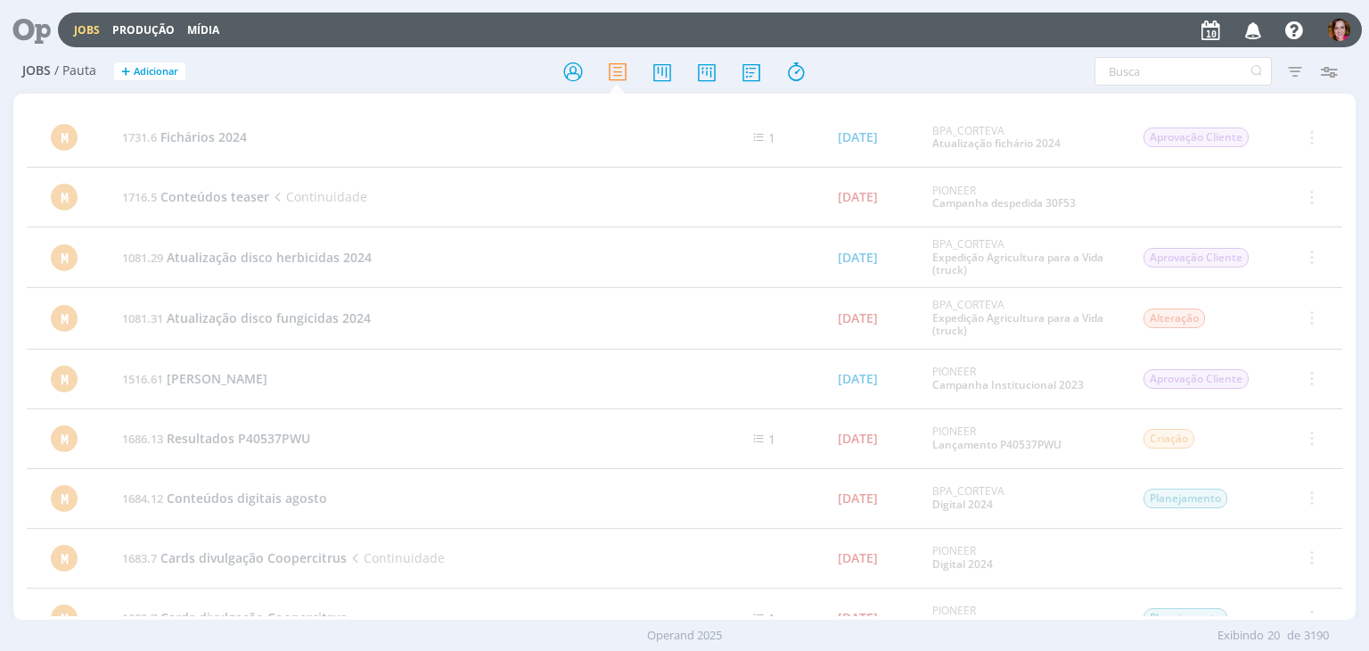
click at [29, 35] on icon at bounding box center [25, 29] width 37 height 35
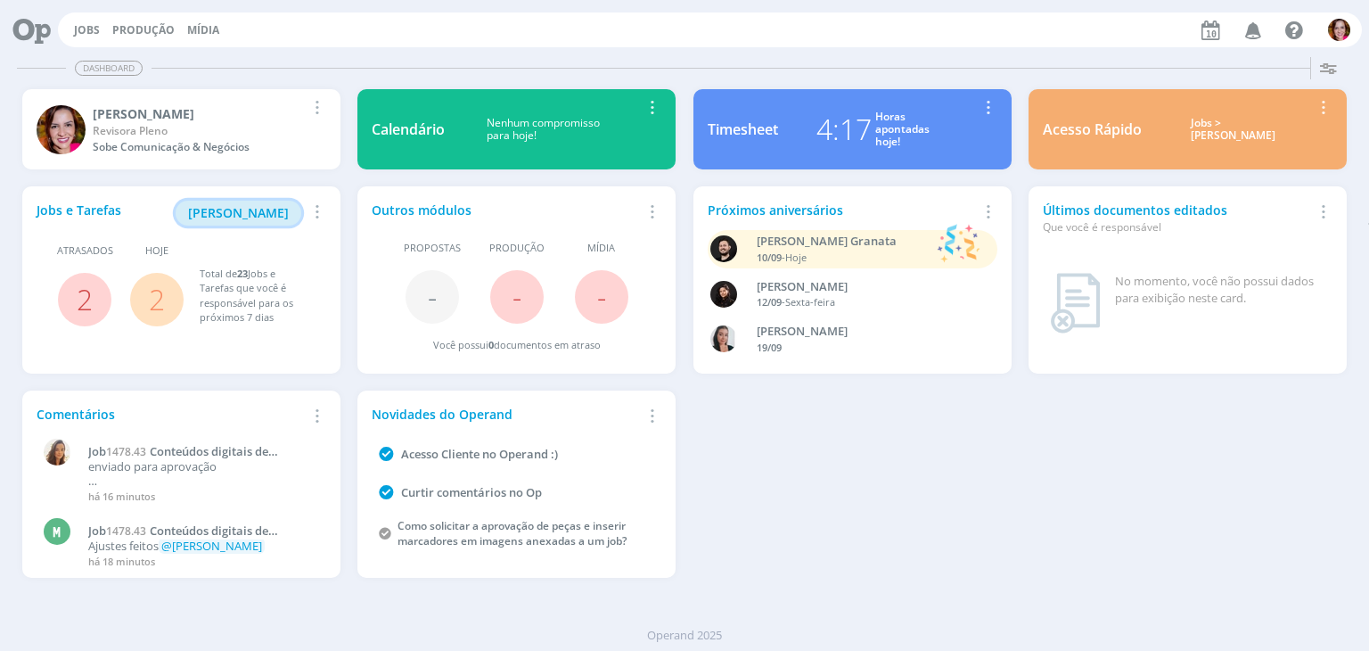
click at [273, 215] on span "[PERSON_NAME]" at bounding box center [238, 212] width 101 height 17
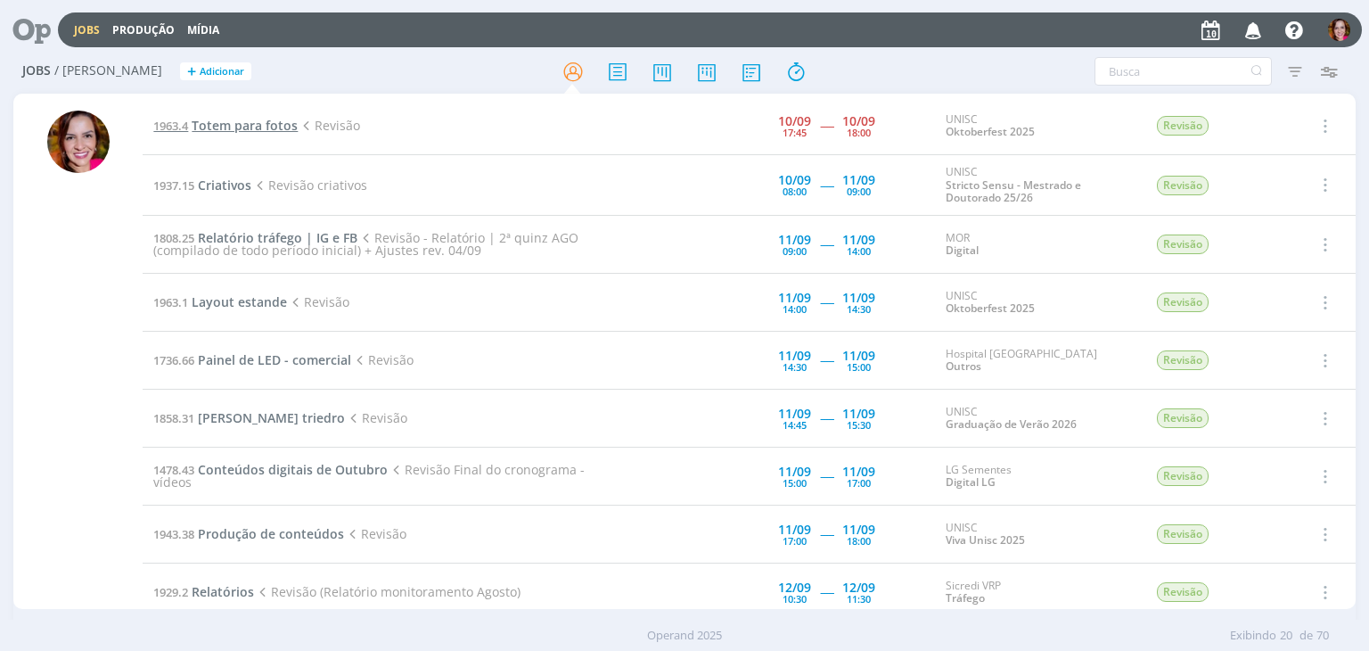
click at [256, 130] on span "Totem para fotos" at bounding box center [245, 125] width 106 height 17
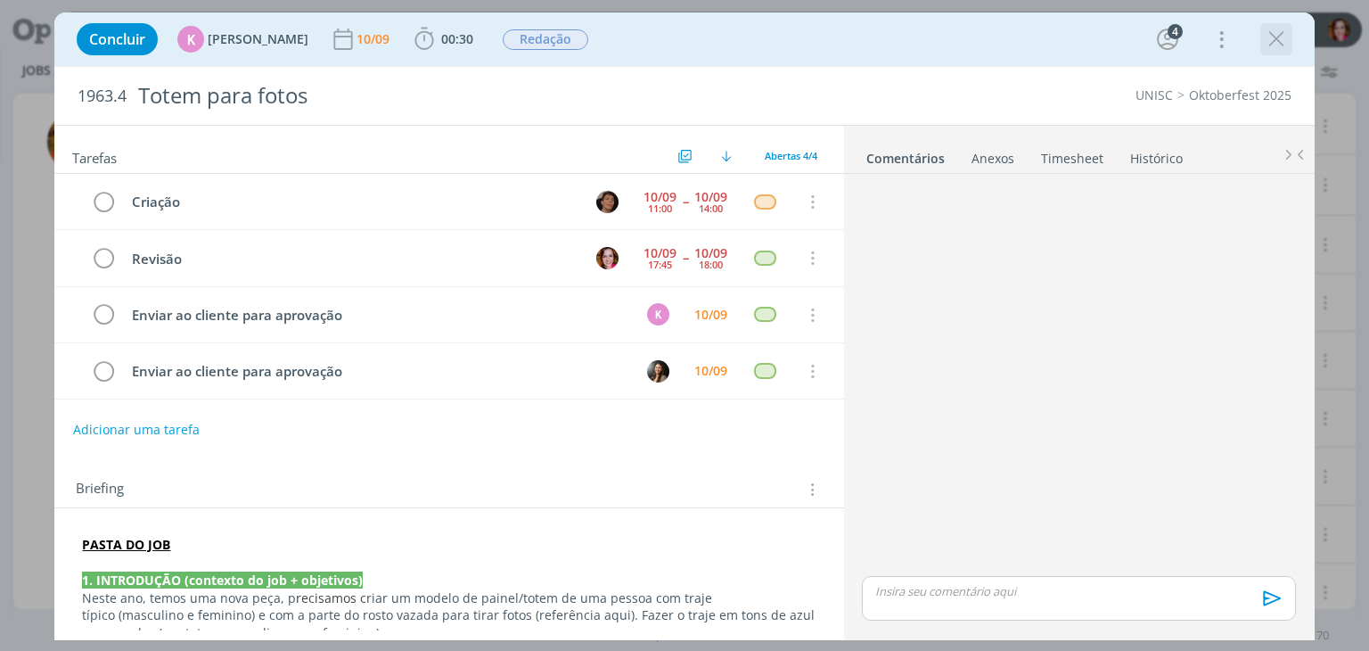
click at [1278, 51] on icon "dialog" at bounding box center [1276, 39] width 27 height 27
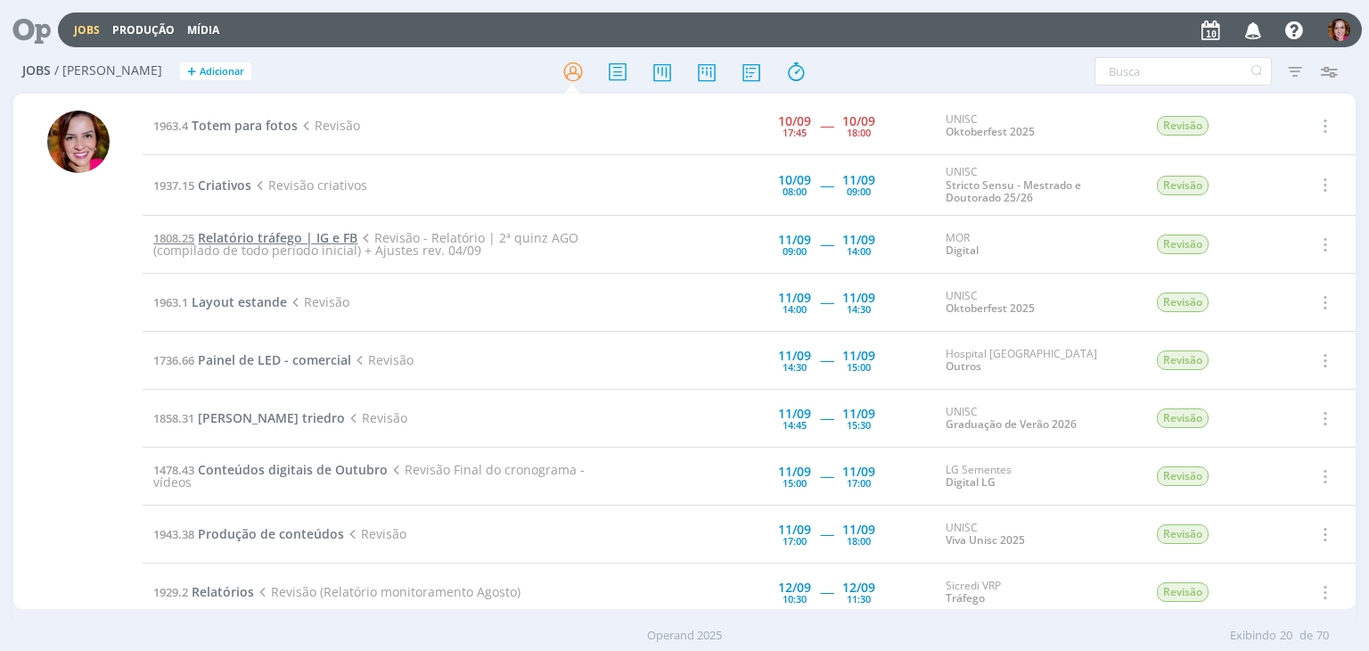
click at [282, 235] on span "Relatório tráfego | IG e FB" at bounding box center [278, 237] width 160 height 17
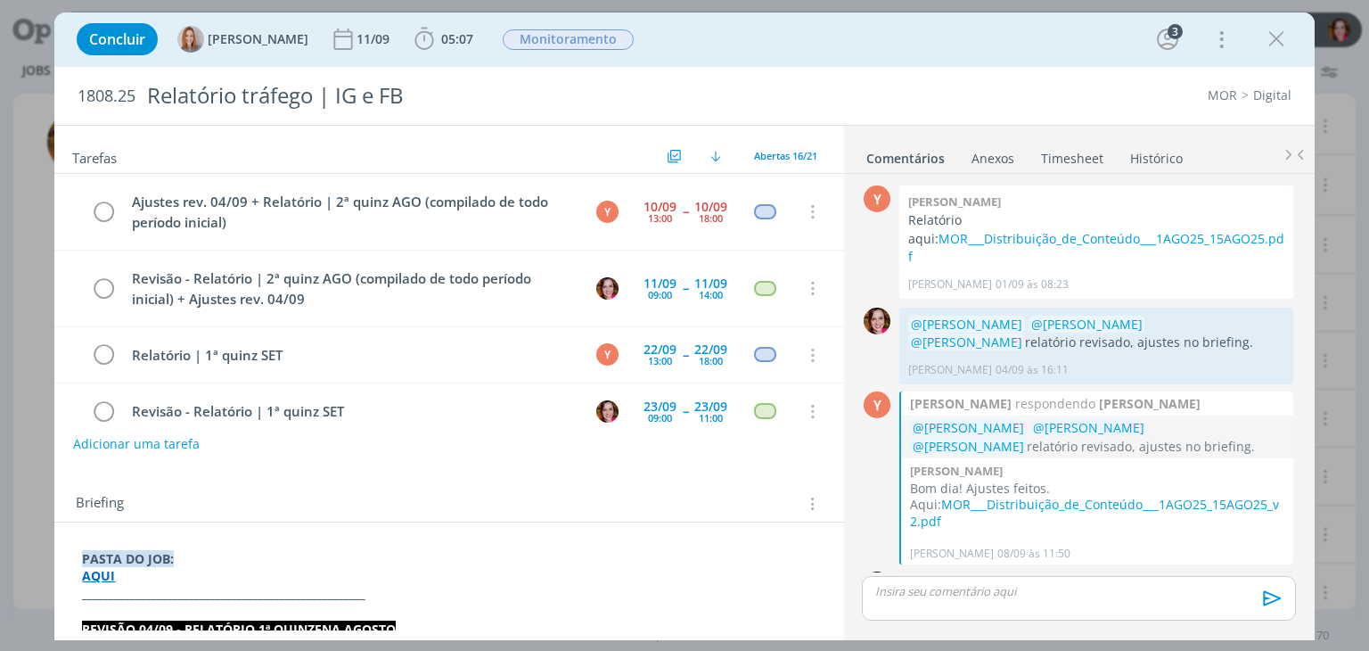
scroll to position [62, 0]
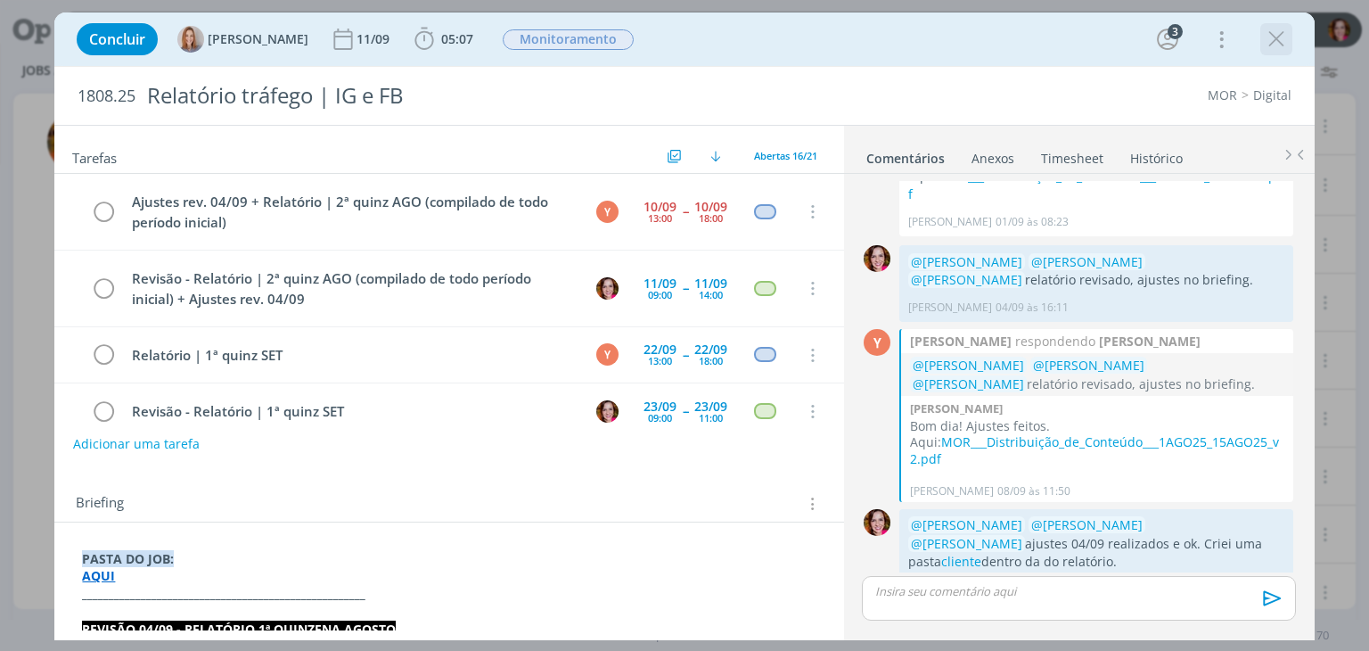
click at [1270, 44] on icon "dialog" at bounding box center [1276, 39] width 27 height 27
